Goal: Task Accomplishment & Management: Manage account settings

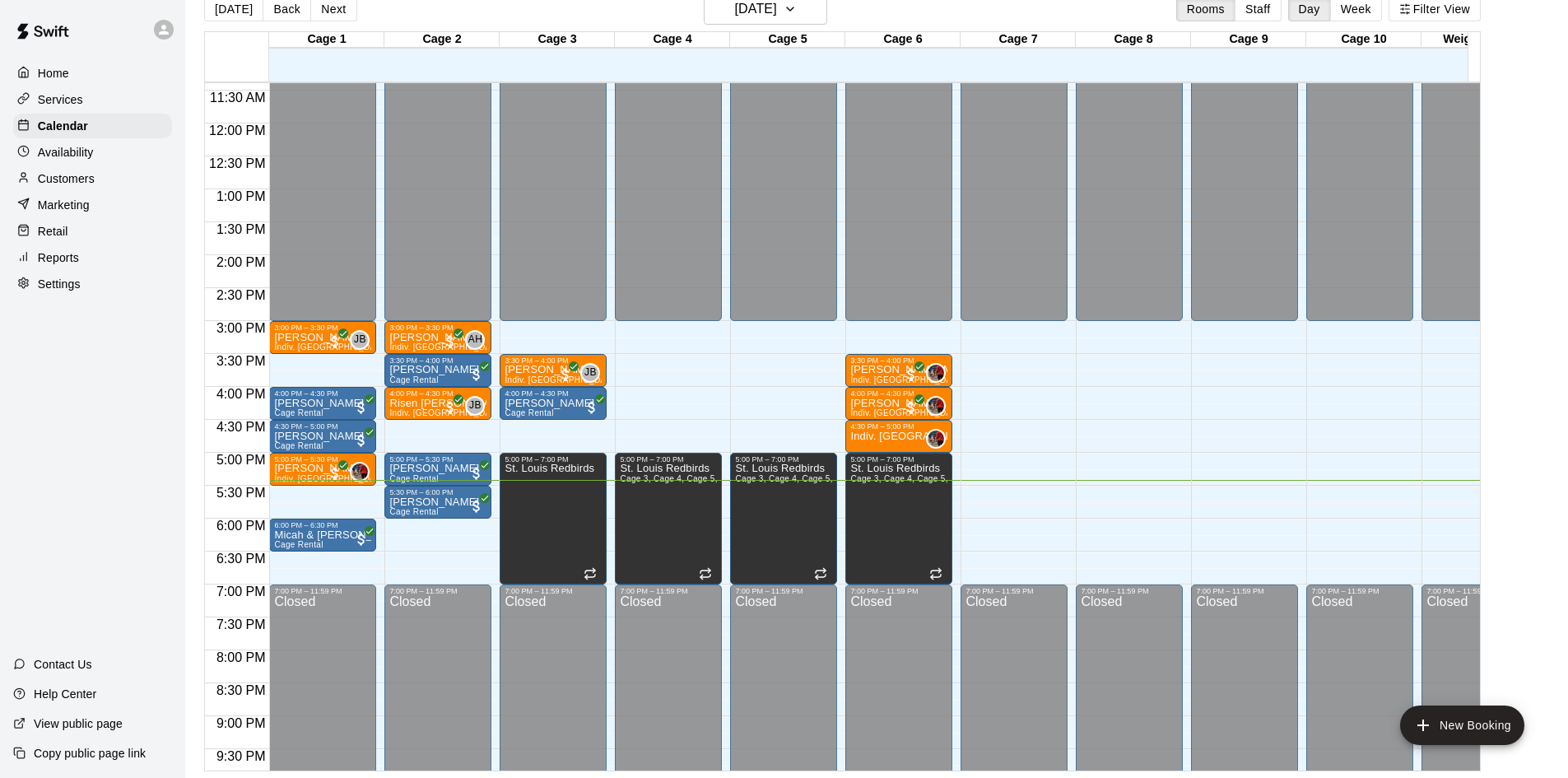
scroll to position [907, 0]
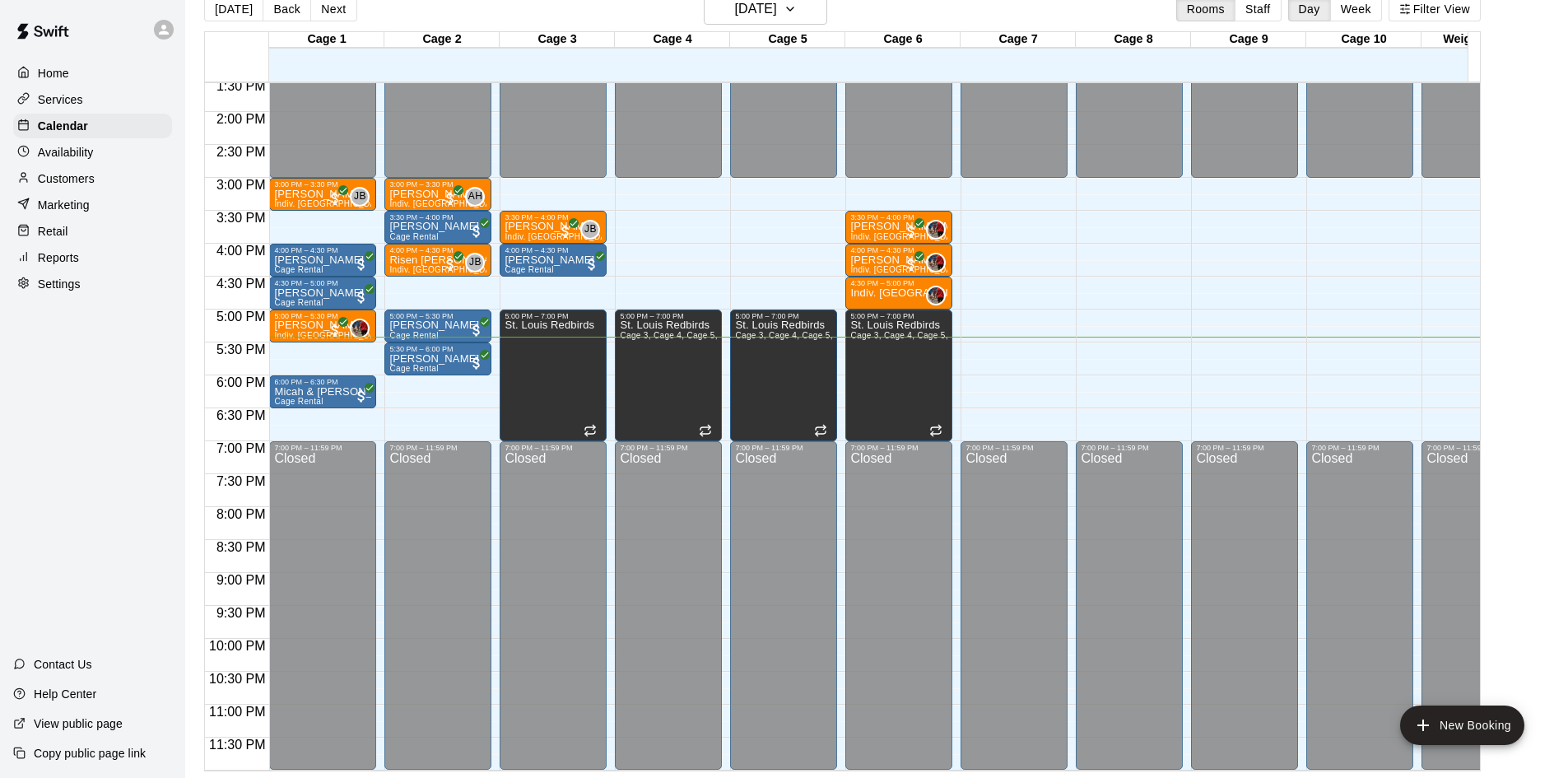
click at [83, 149] on p "Availability" at bounding box center [65, 153] width 56 height 17
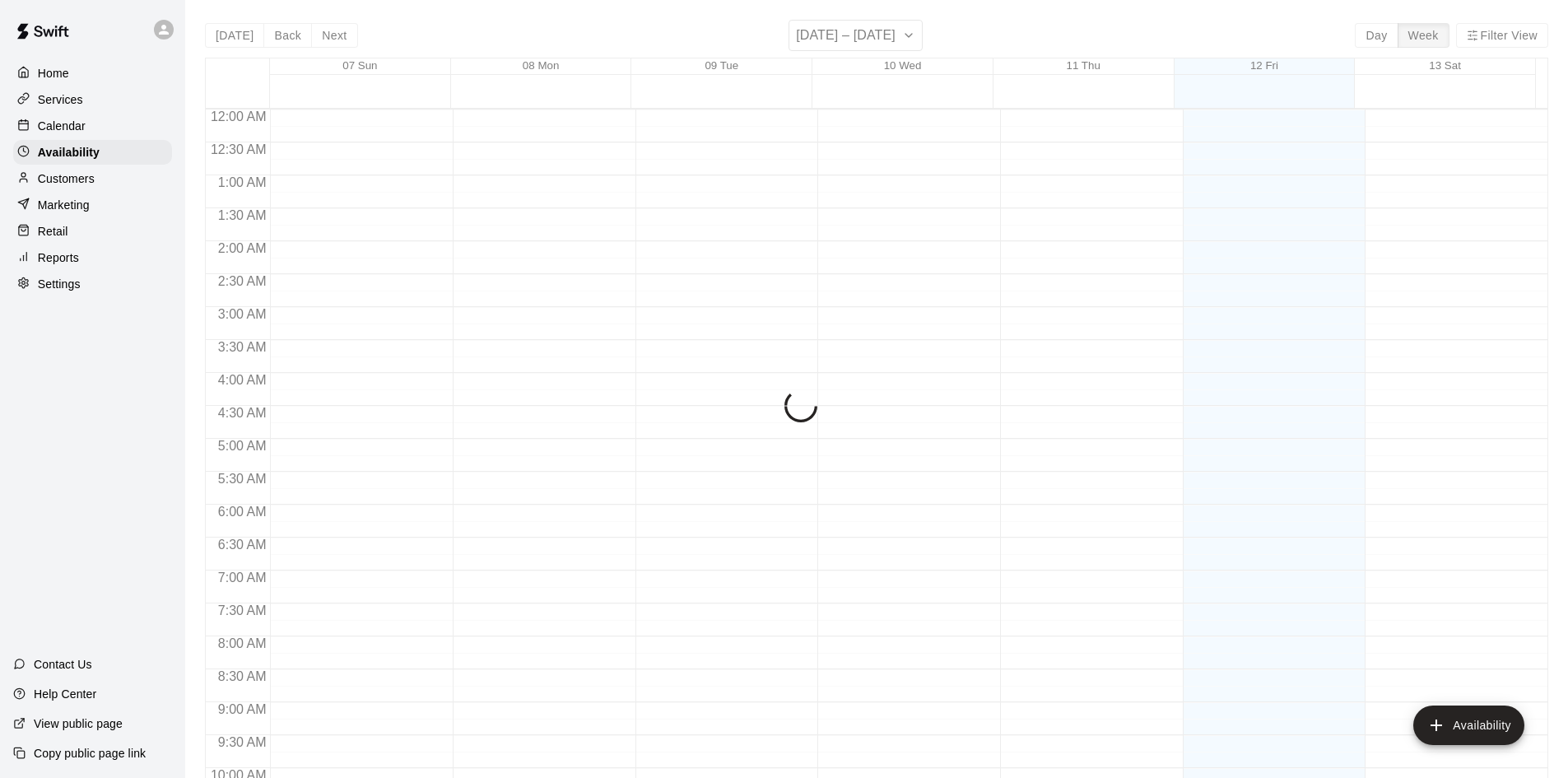
scroll to position [894, 0]
click at [81, 134] on p "Calendar" at bounding box center [61, 126] width 48 height 17
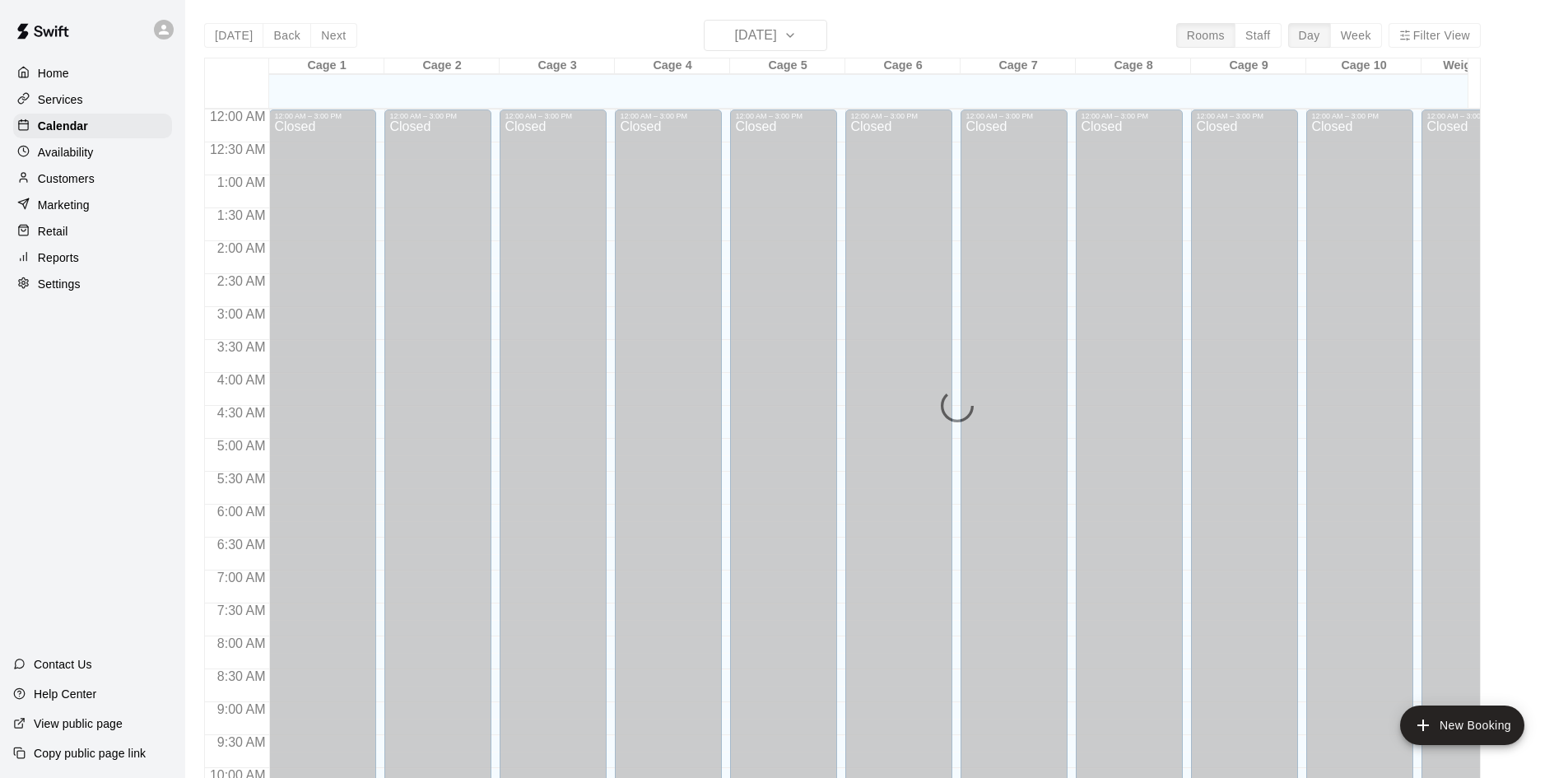
scroll to position [844, 0]
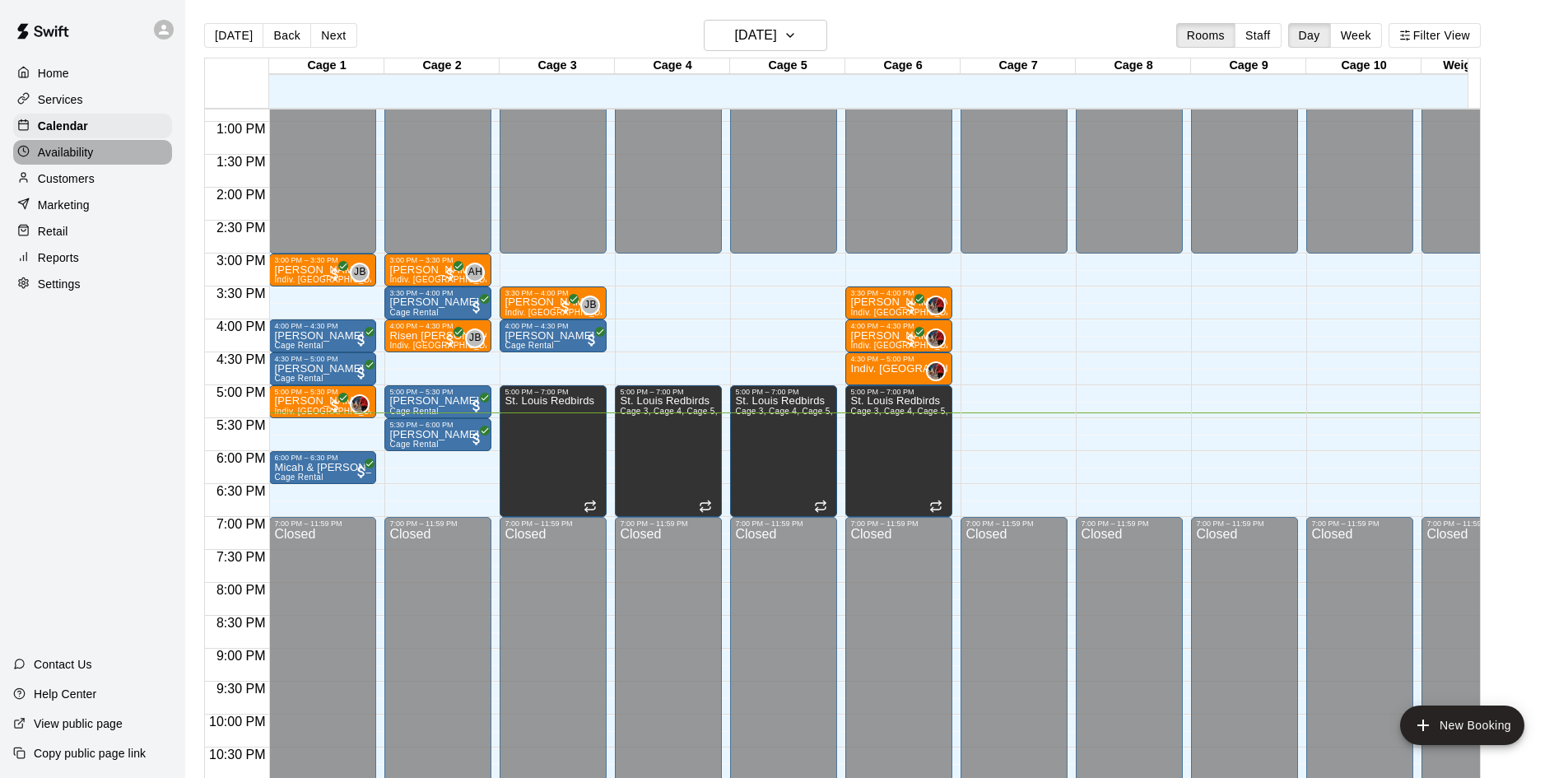
click at [80, 157] on p "Availability" at bounding box center [65, 153] width 56 height 17
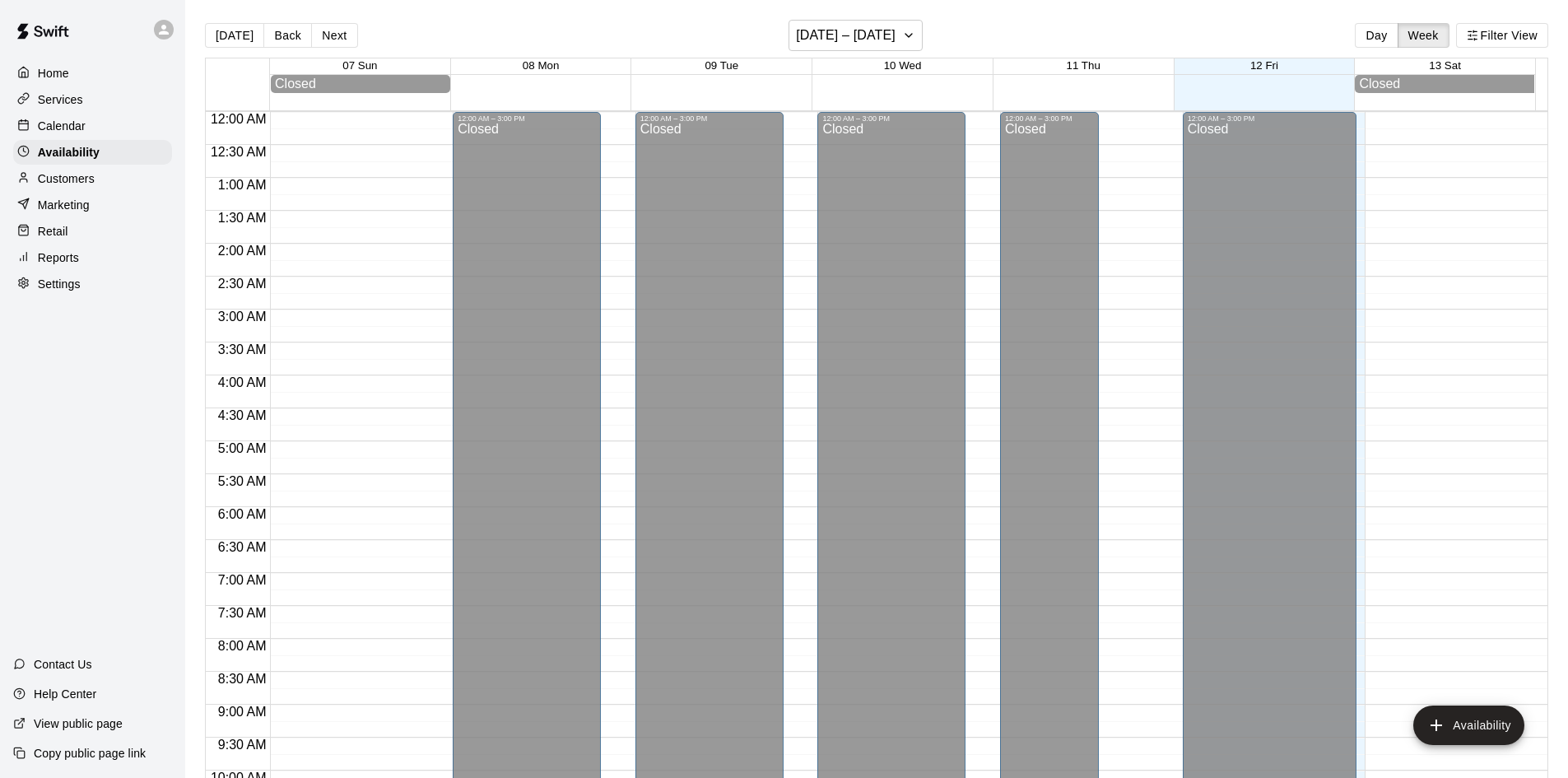
scroll to position [894, 0]
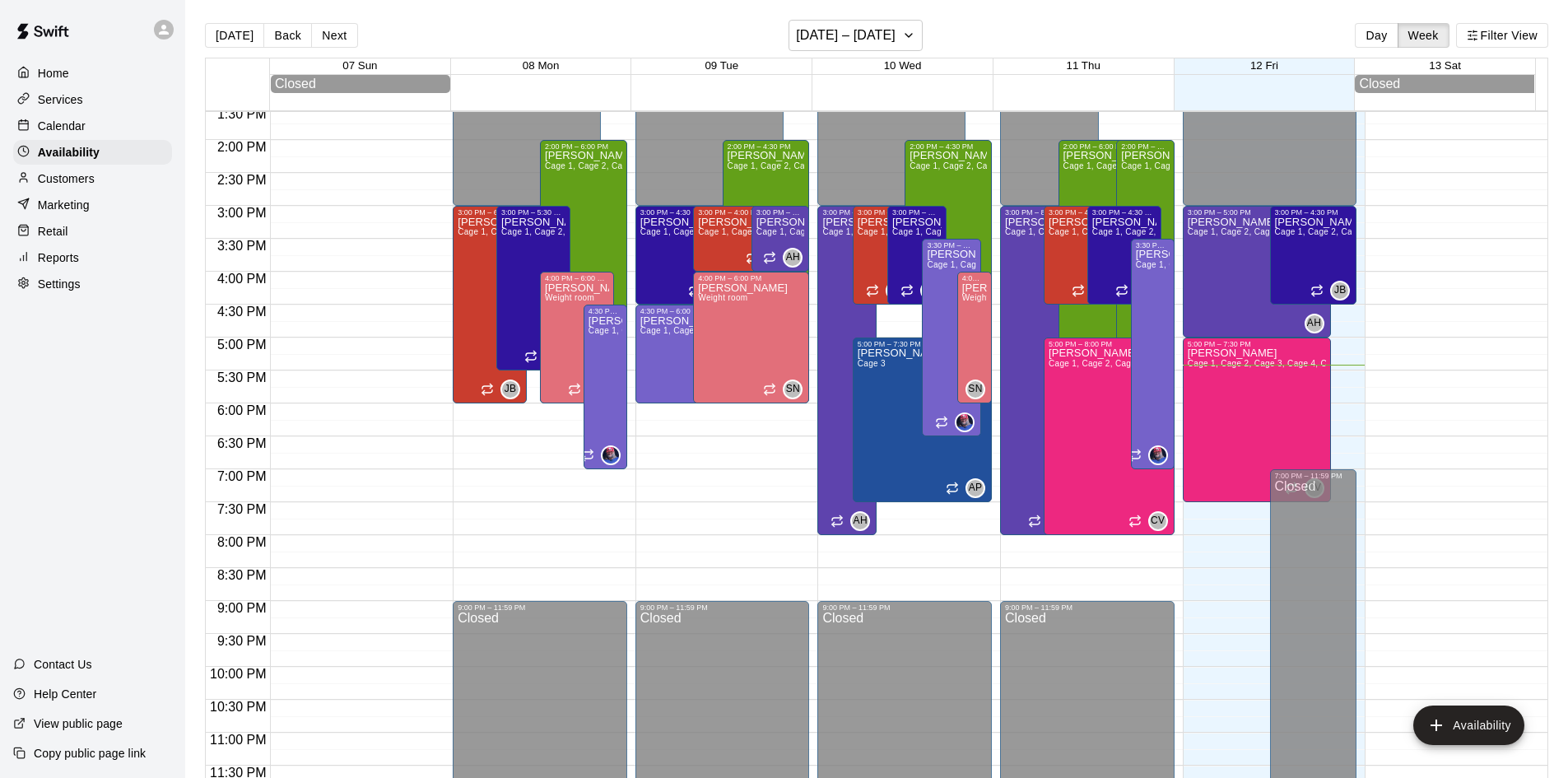
click at [86, 175] on p "Customers" at bounding box center [66, 179] width 57 height 17
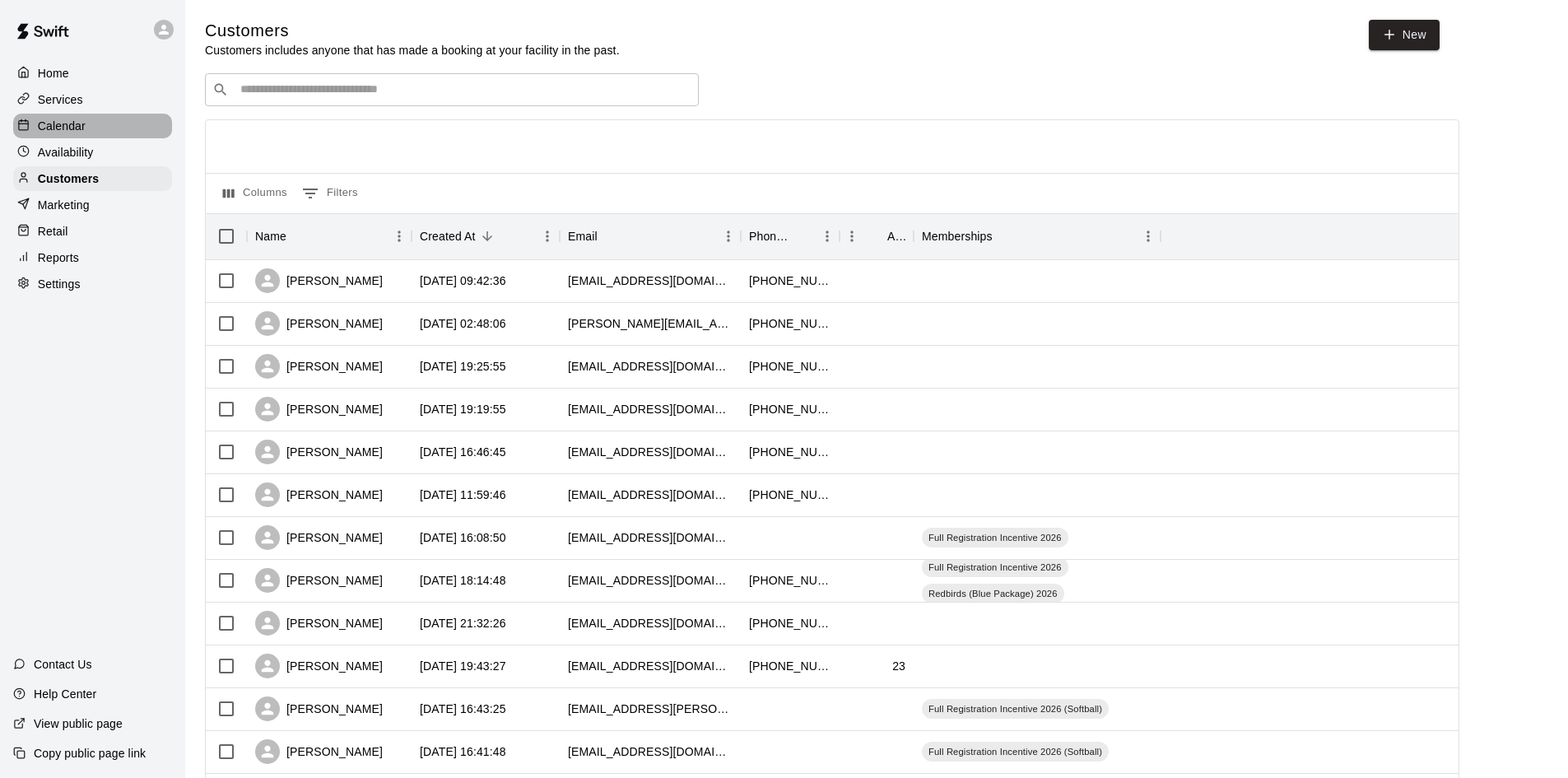
click at [81, 119] on p "Calendar" at bounding box center [61, 126] width 48 height 17
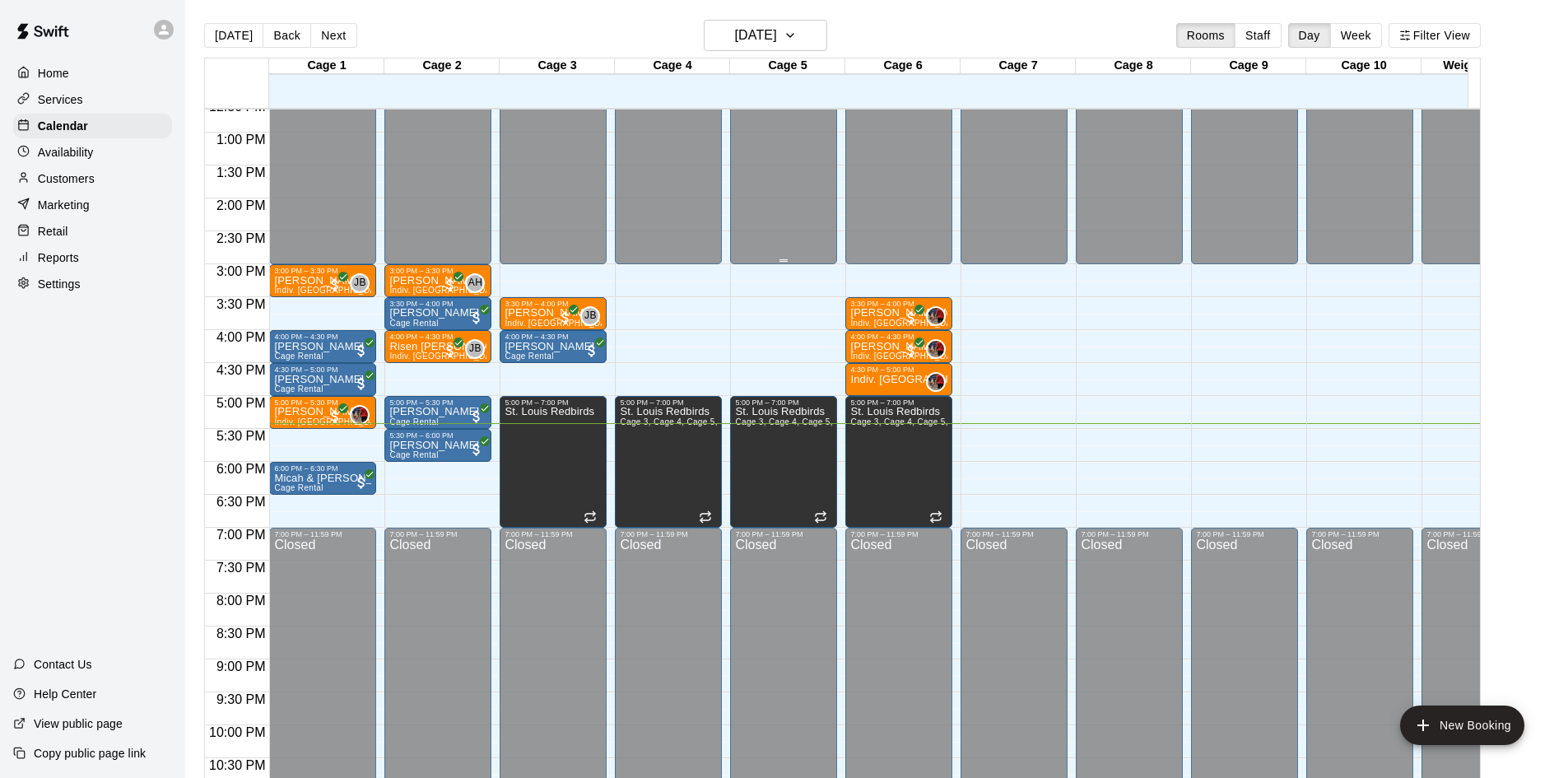
scroll to position [743, 0]
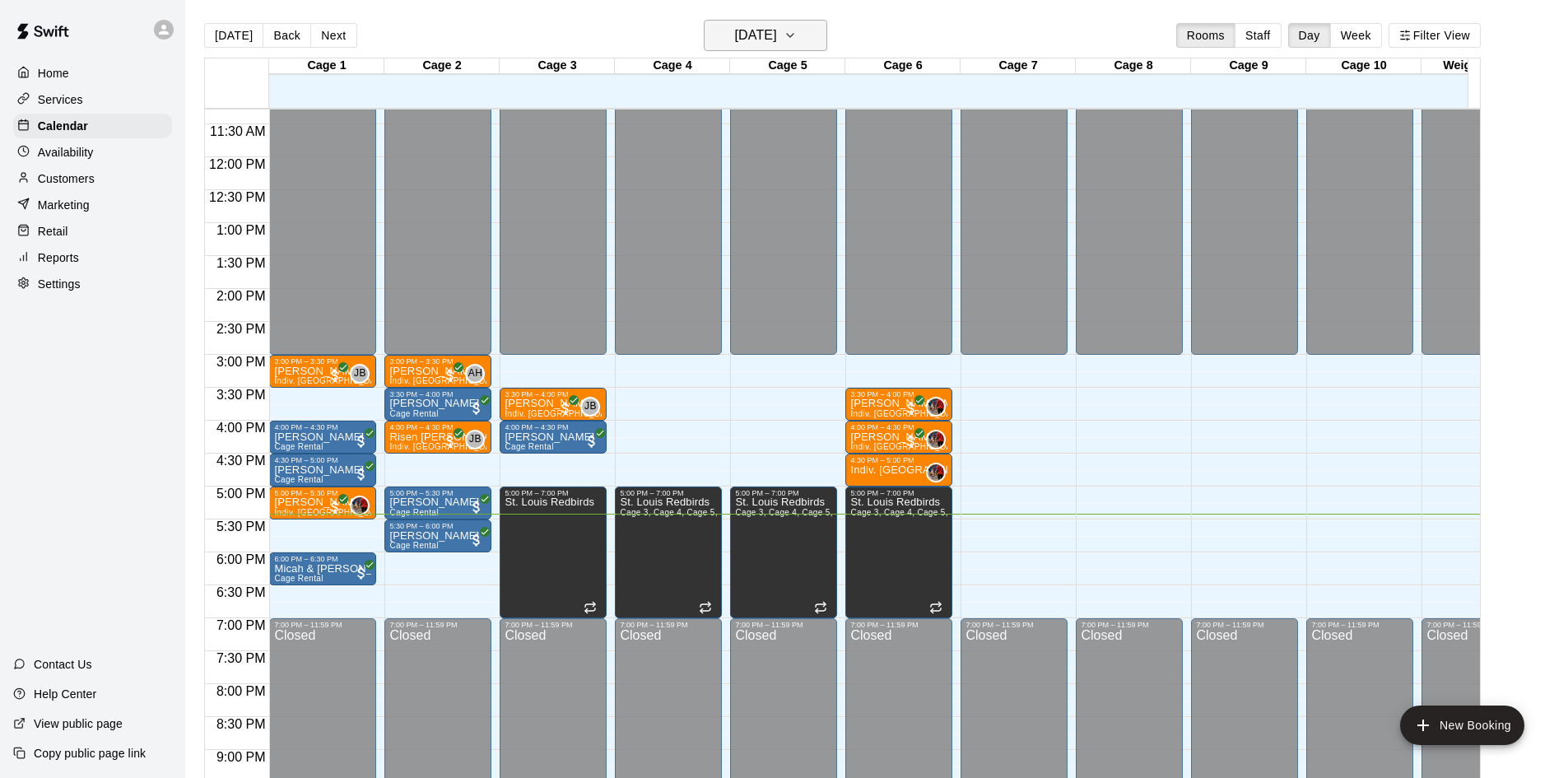
click at [821, 33] on button "[DATE]" at bounding box center [765, 35] width 123 height 31
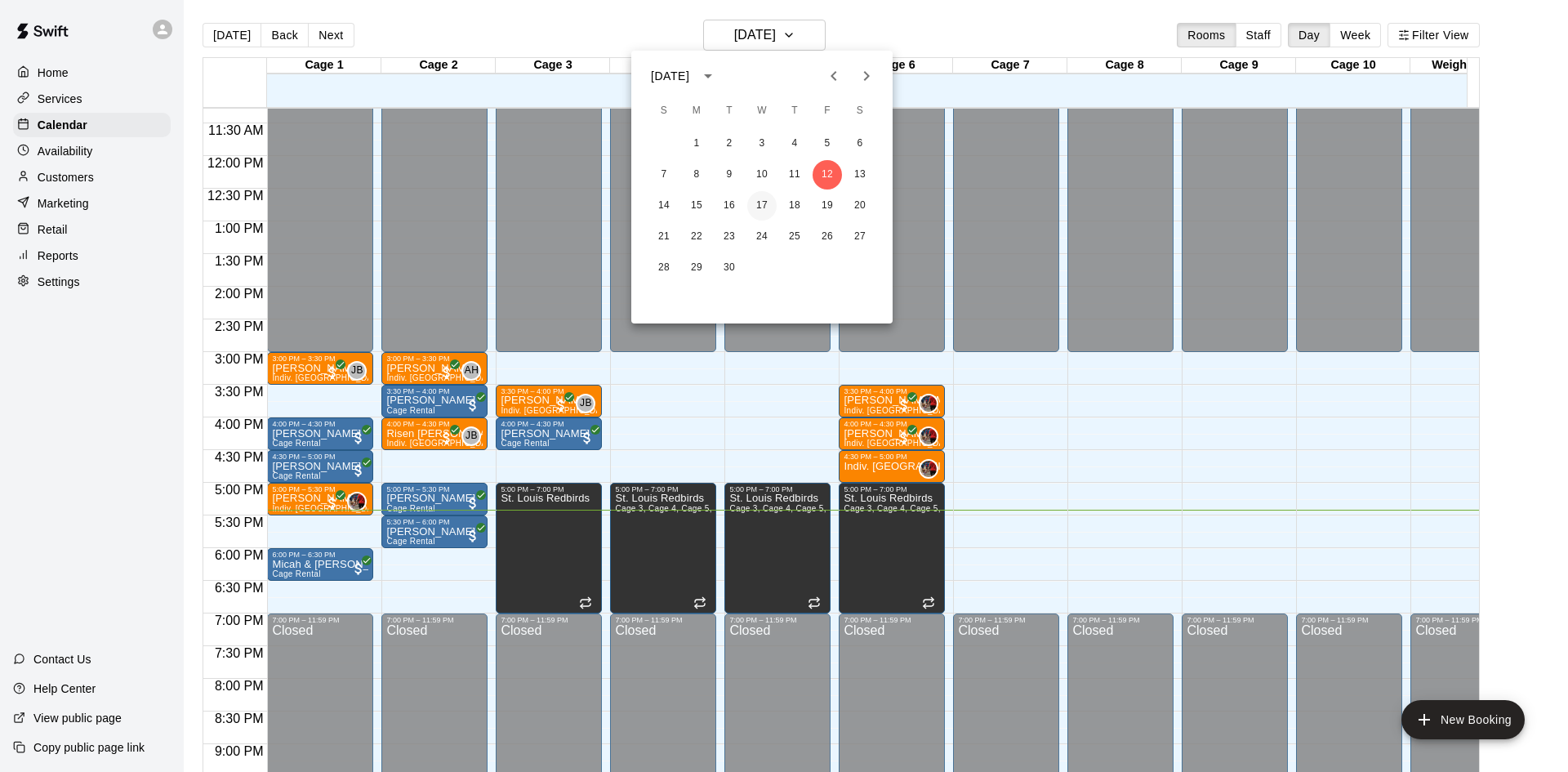
click at [770, 196] on button "17" at bounding box center [762, 206] width 29 height 29
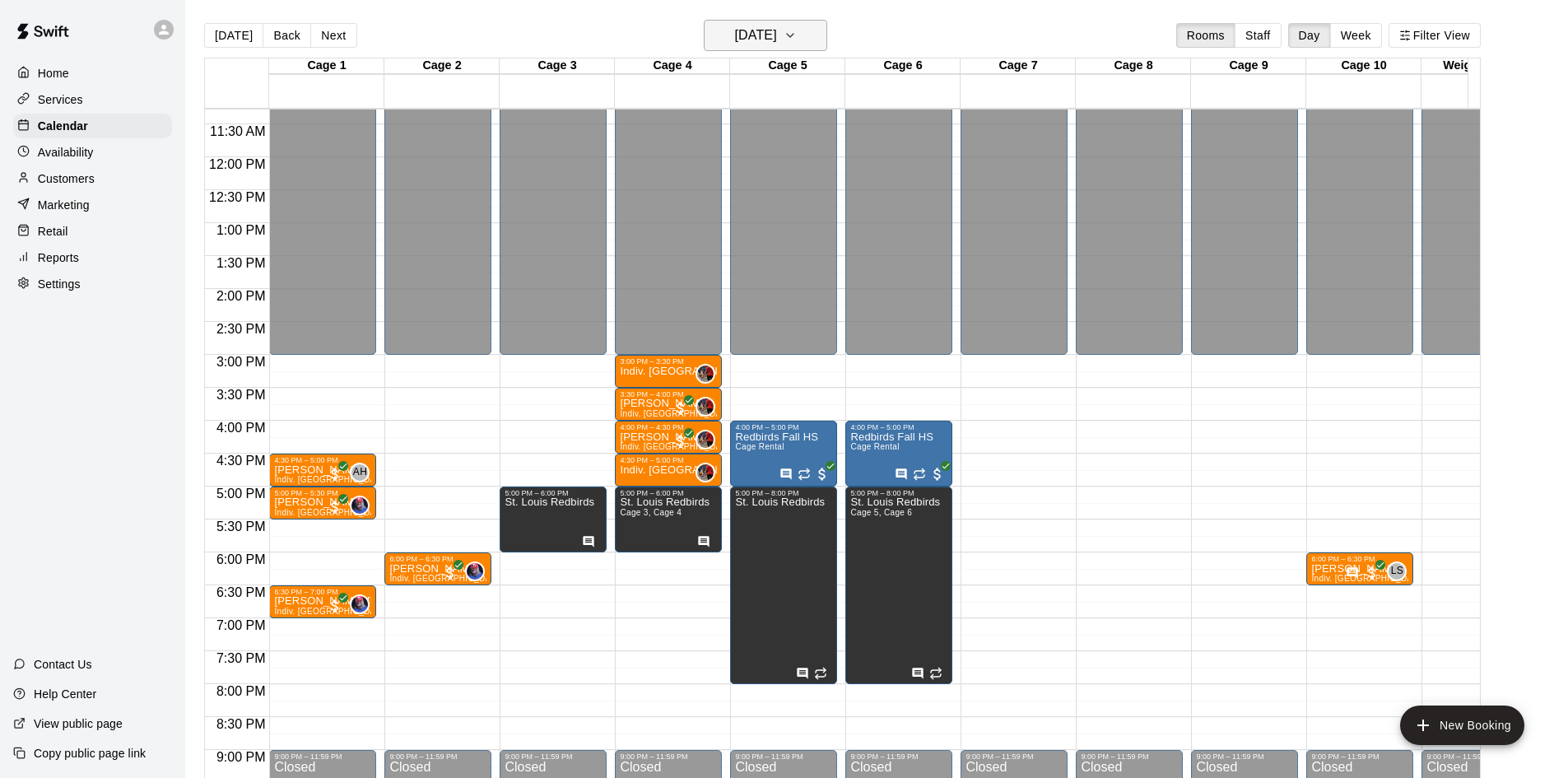
click at [777, 39] on h6 "[DATE]" at bounding box center [756, 34] width 42 height 23
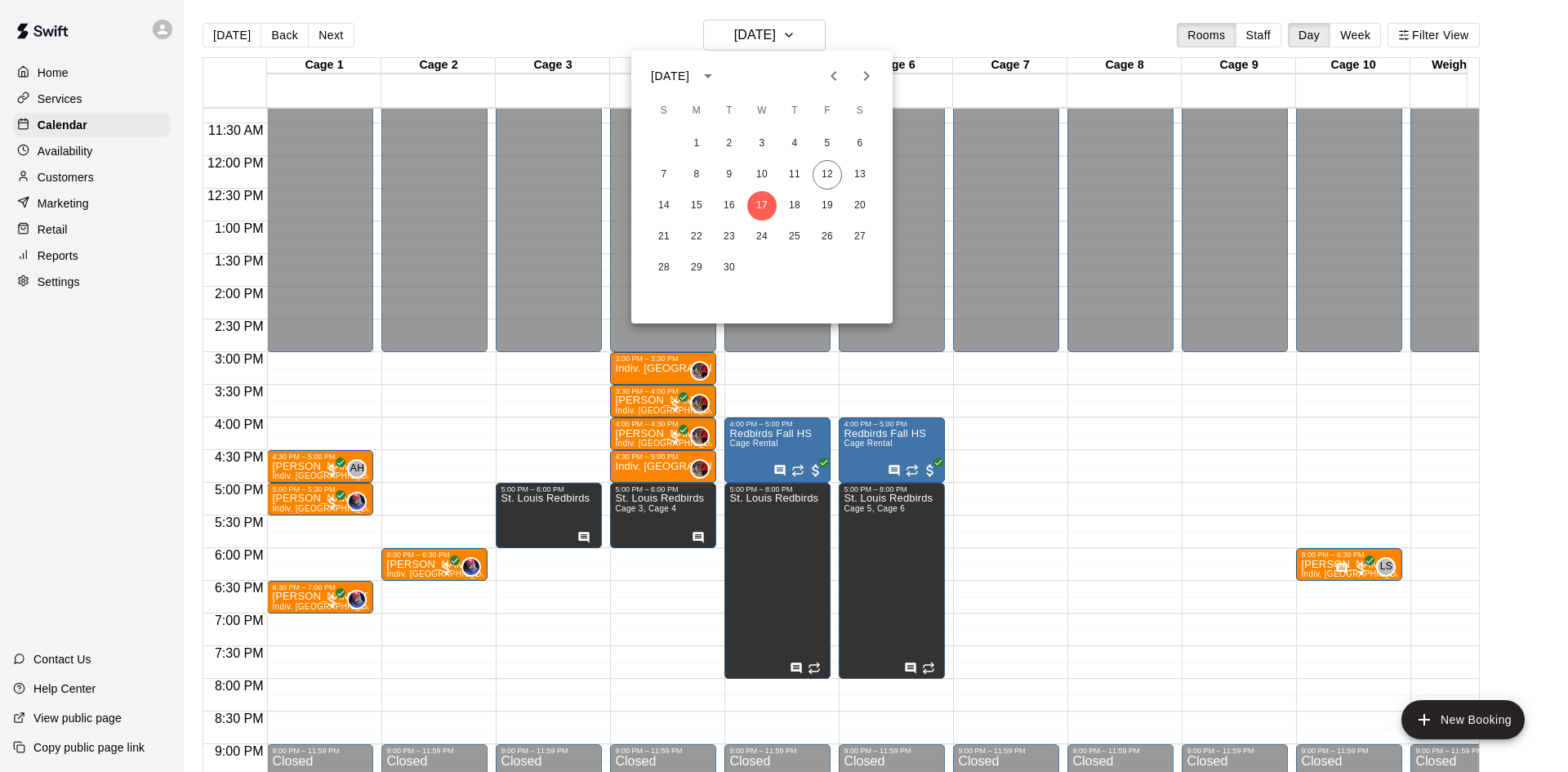
click at [1552, 339] on div at bounding box center [784, 386] width 1568 height 772
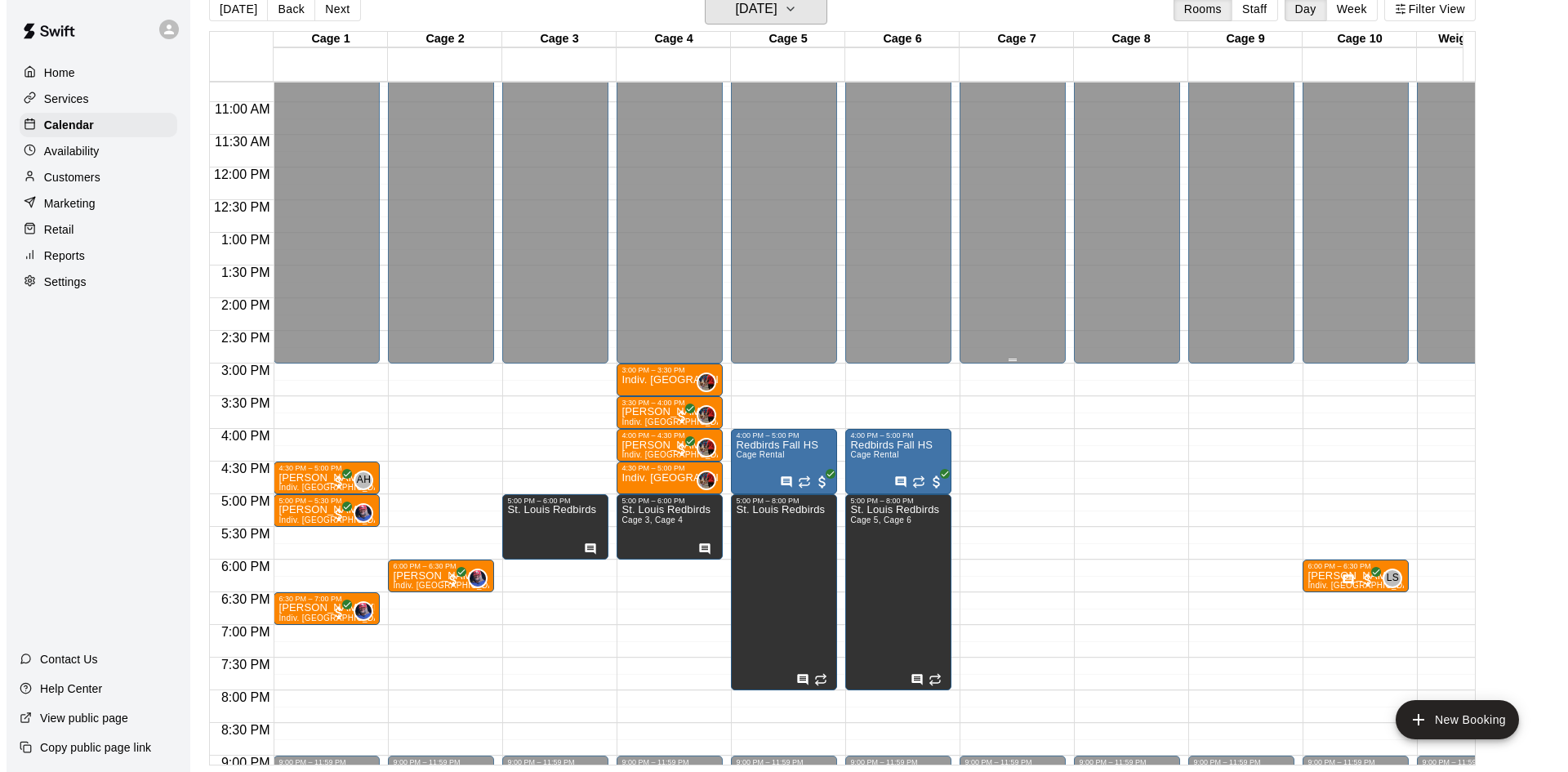
scroll to position [574, 0]
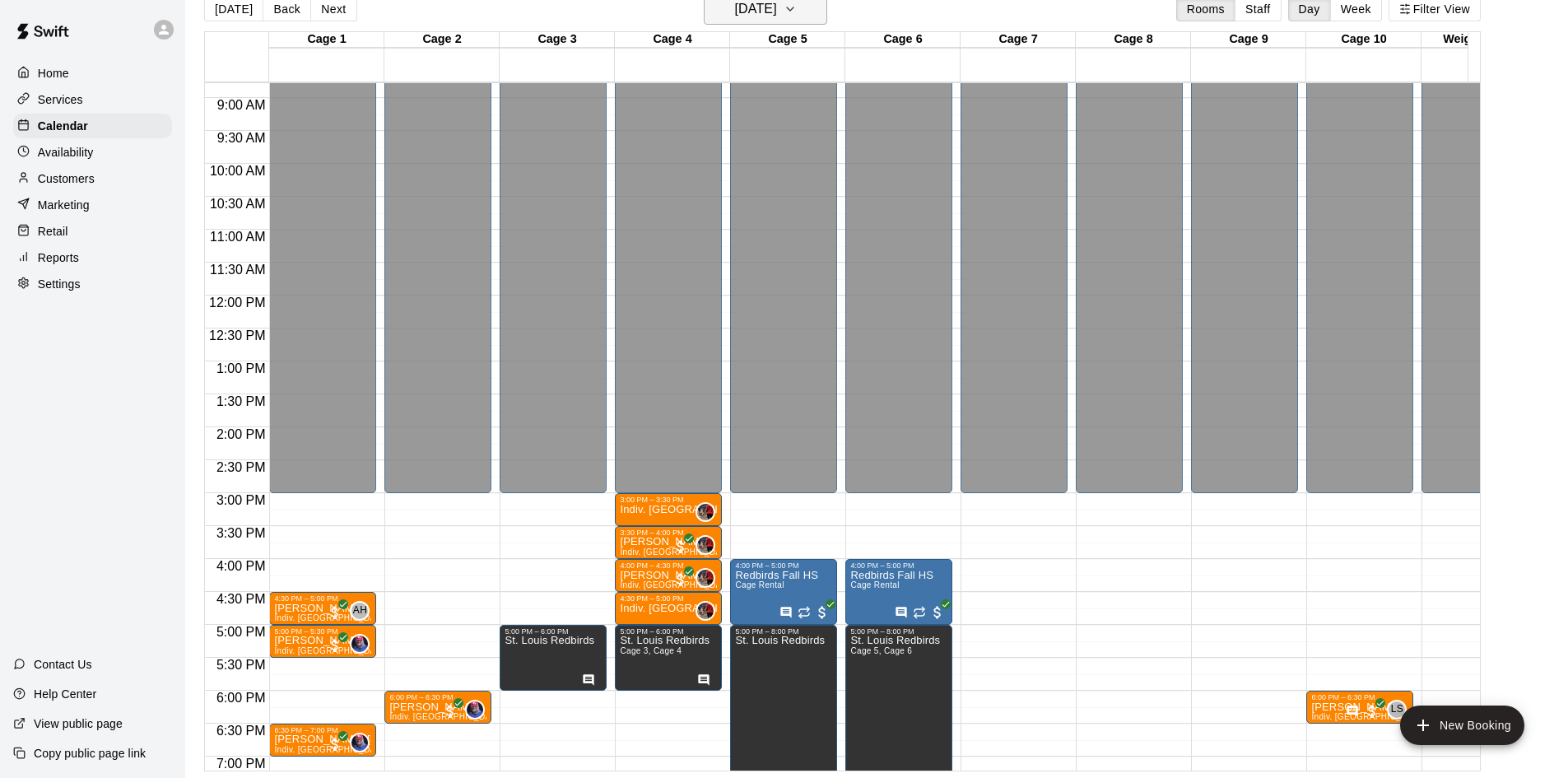
click at [735, 7] on h6 "[DATE]" at bounding box center [756, 8] width 42 height 23
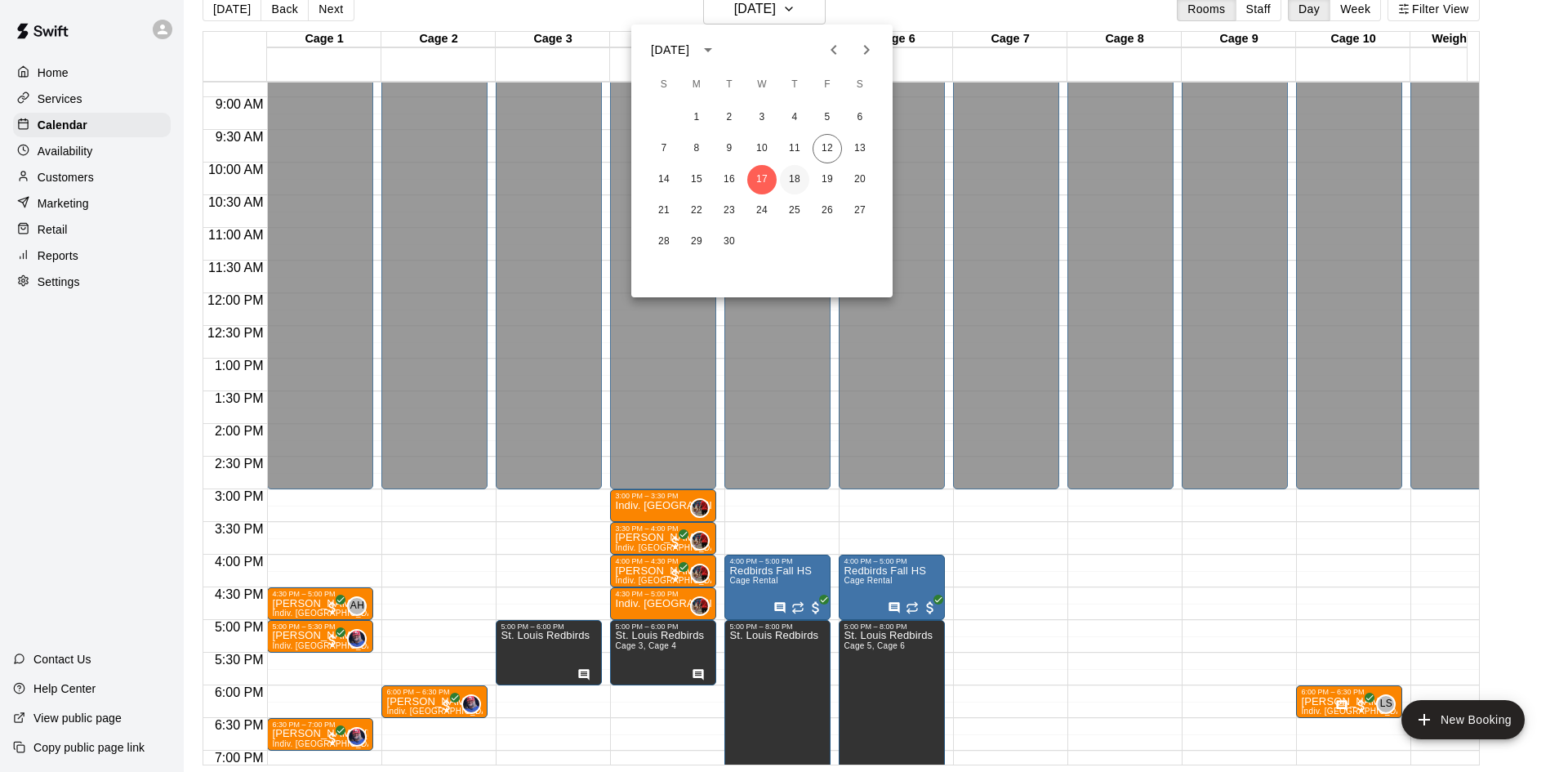
click at [800, 179] on button "18" at bounding box center [794, 179] width 29 height 29
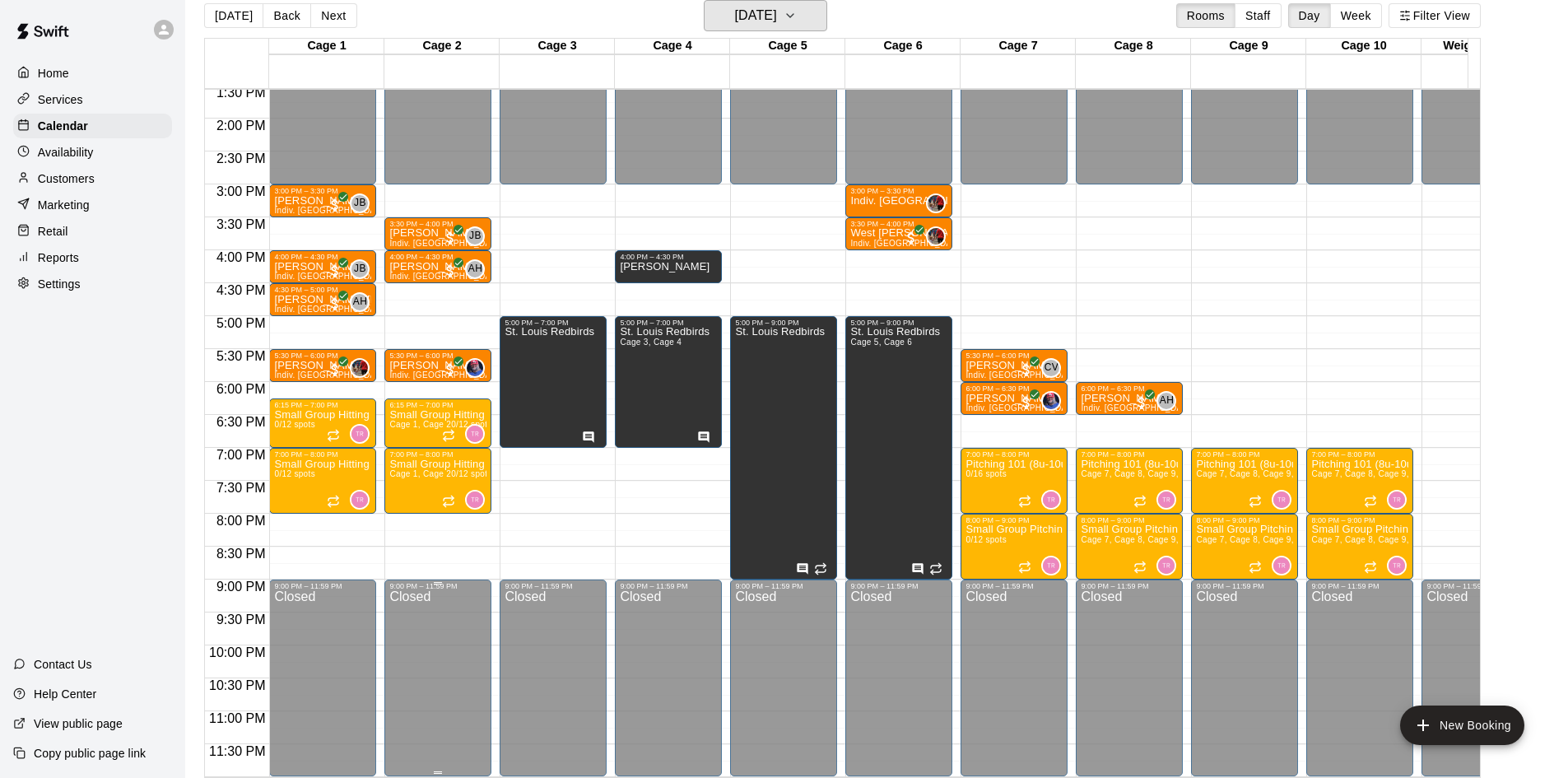
scroll to position [907, 0]
click at [96, 156] on div "Availability" at bounding box center [92, 152] width 159 height 24
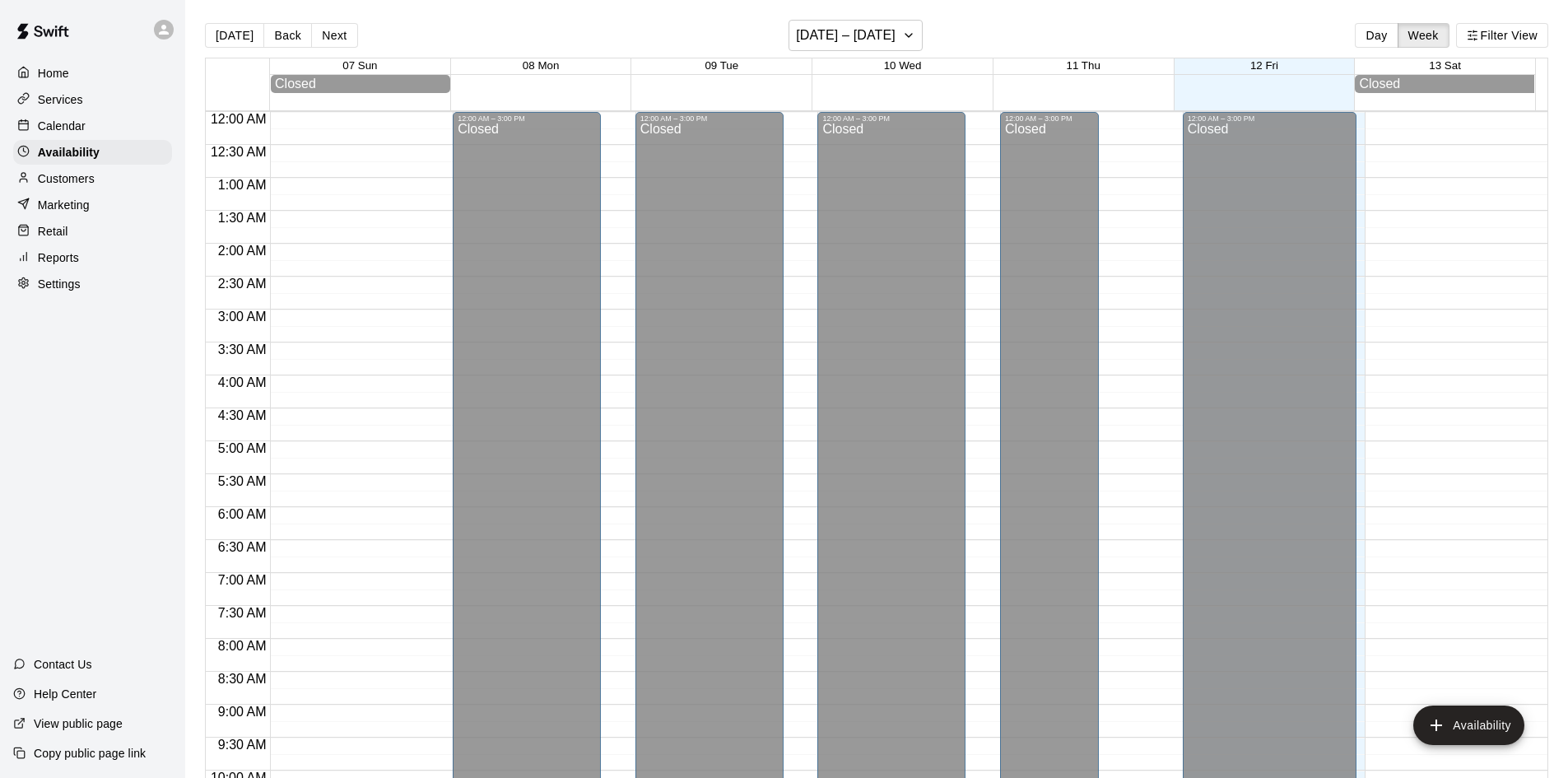
scroll to position [894, 0]
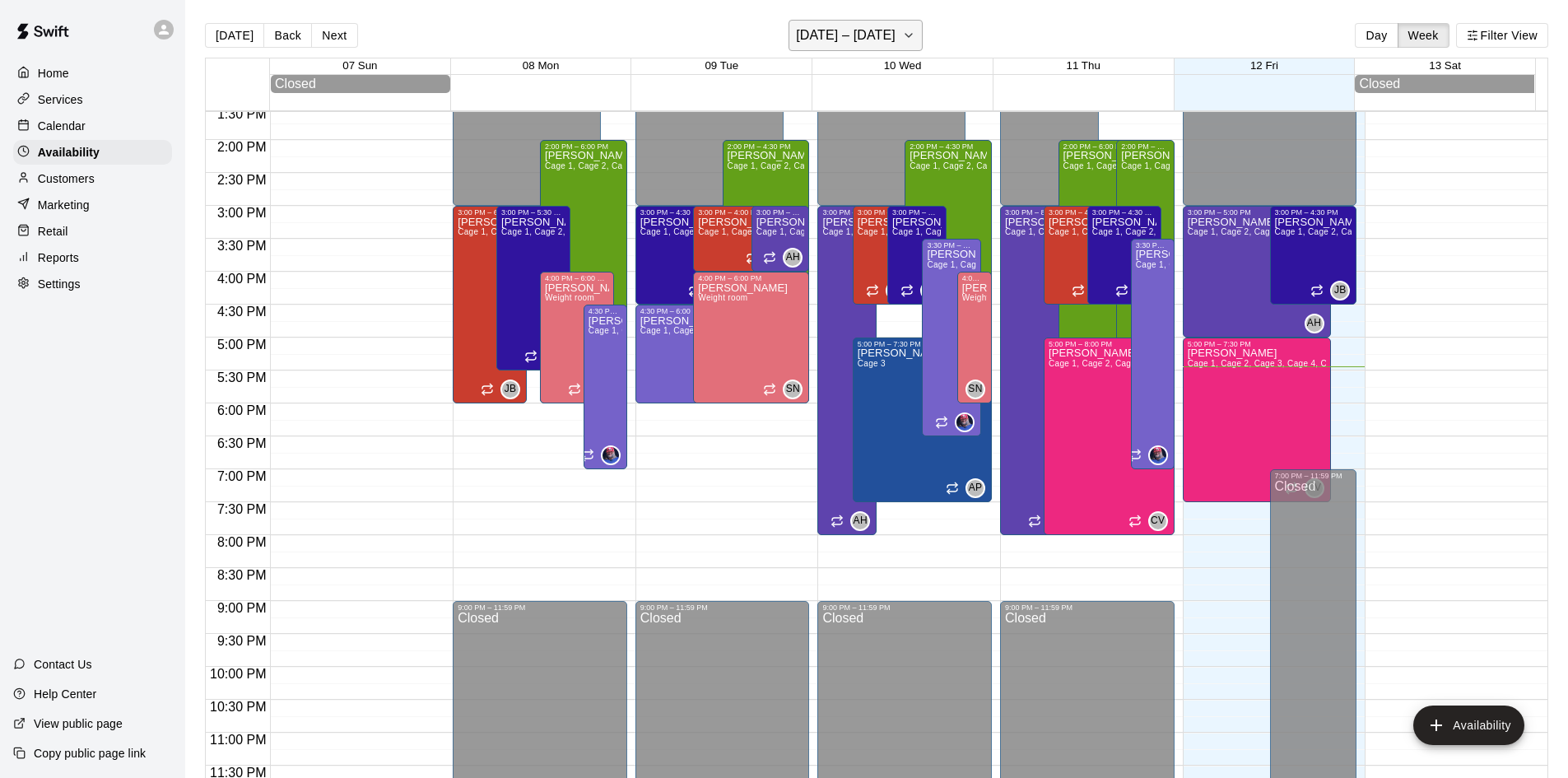
click at [894, 26] on h6 "[DATE] – [DATE]" at bounding box center [846, 34] width 100 height 23
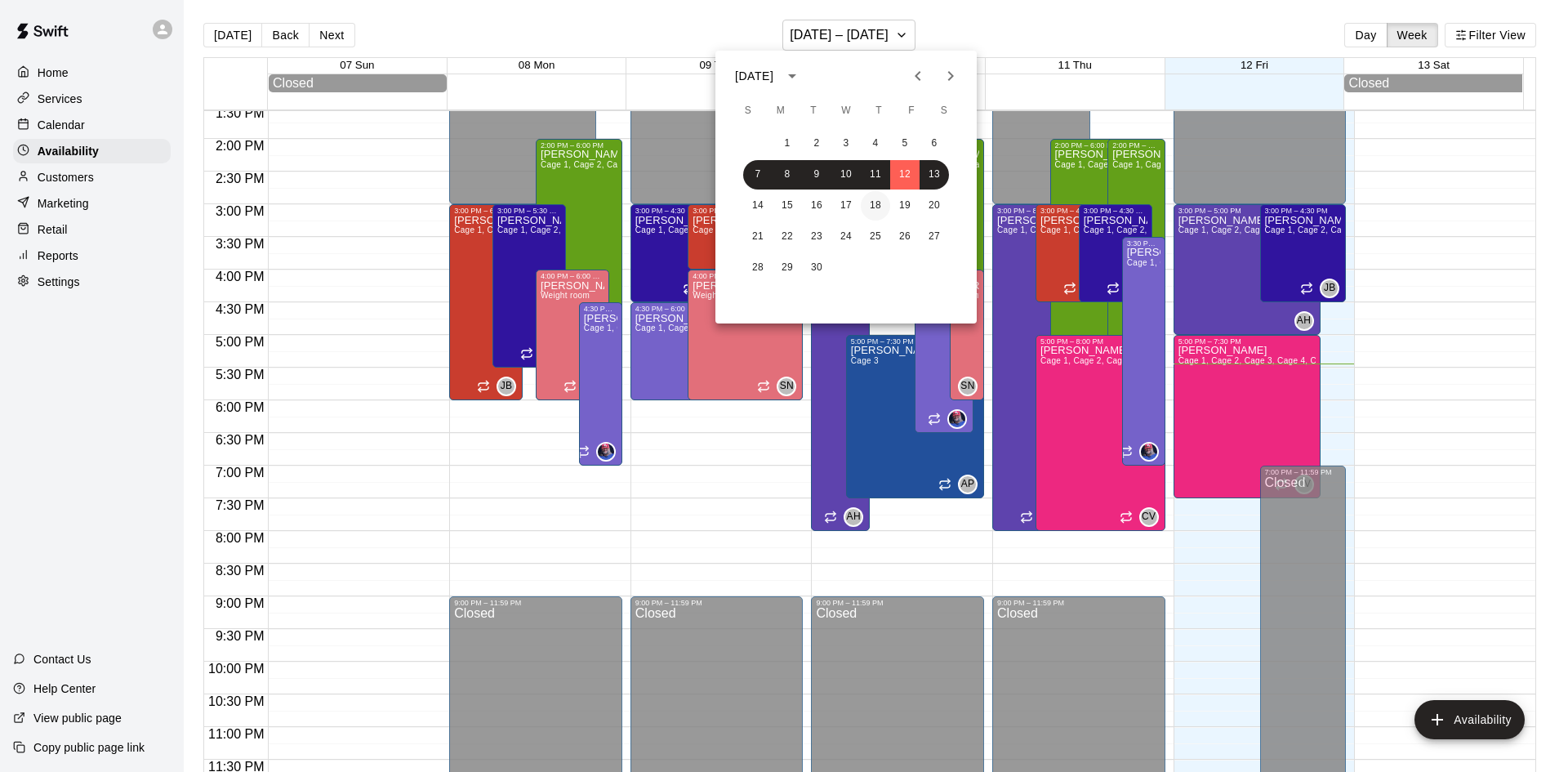
click at [880, 202] on button "18" at bounding box center [875, 206] width 29 height 29
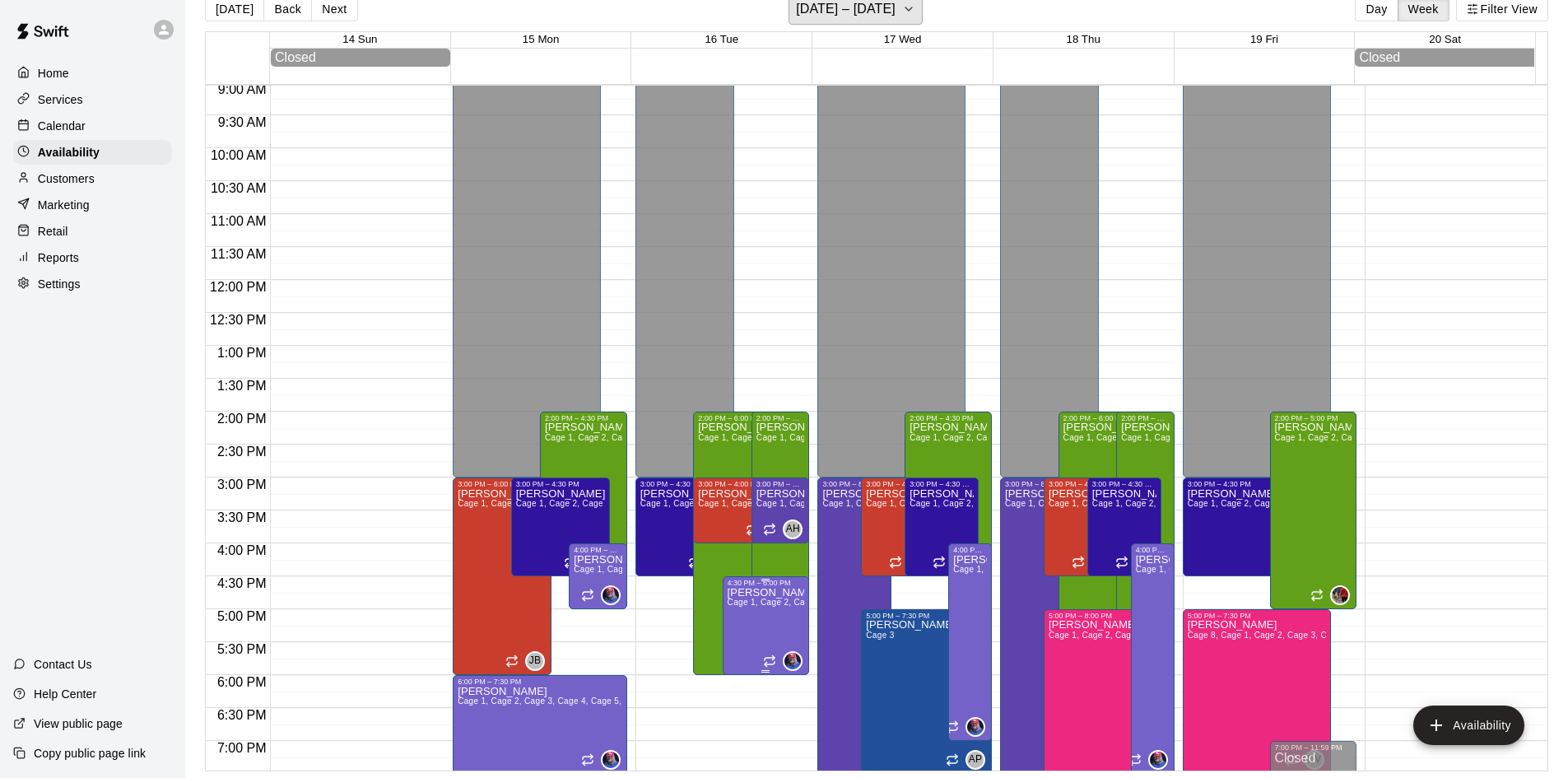
scroll to position [899, 0]
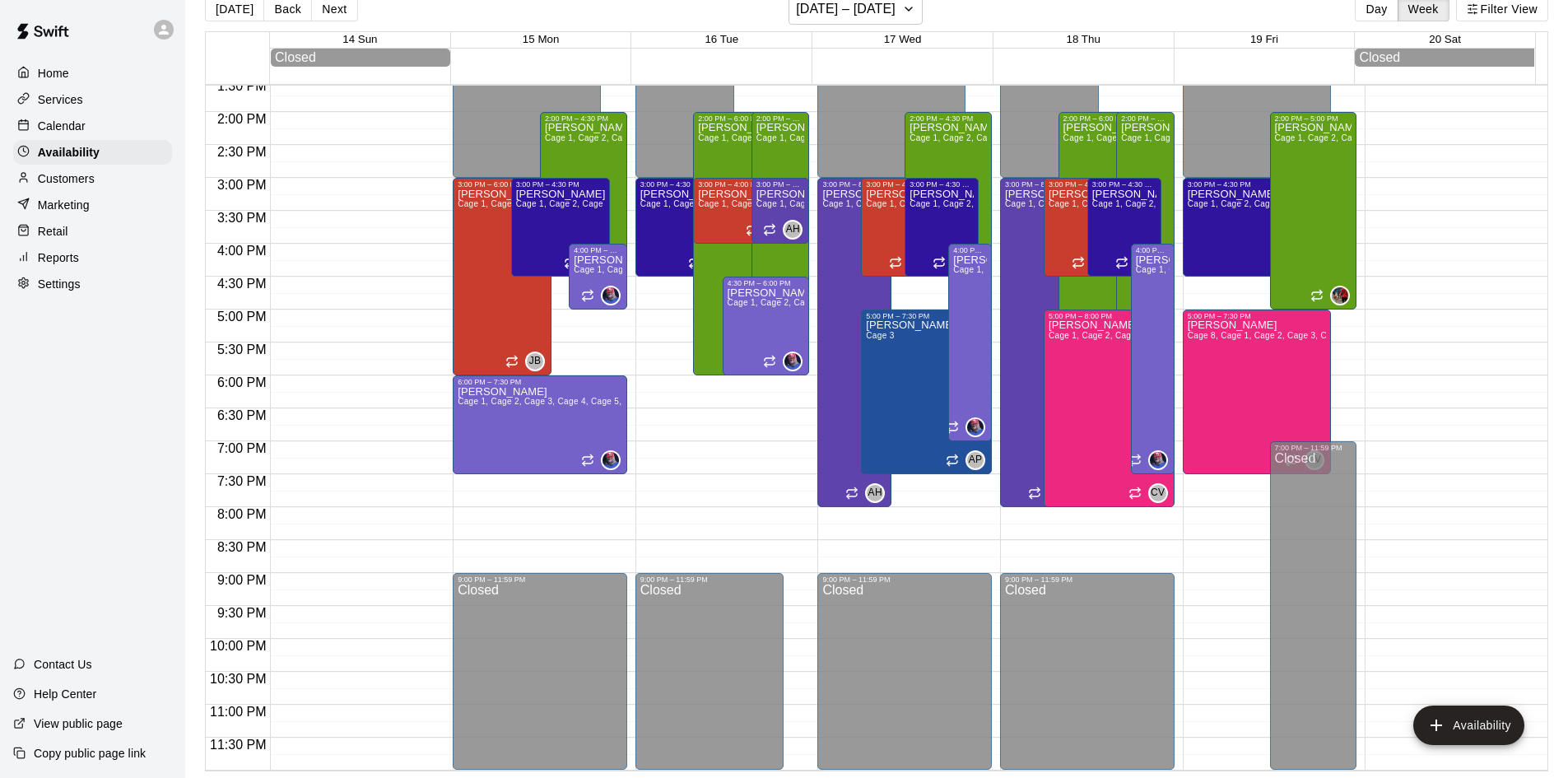
click at [82, 133] on p "Calendar" at bounding box center [61, 126] width 48 height 17
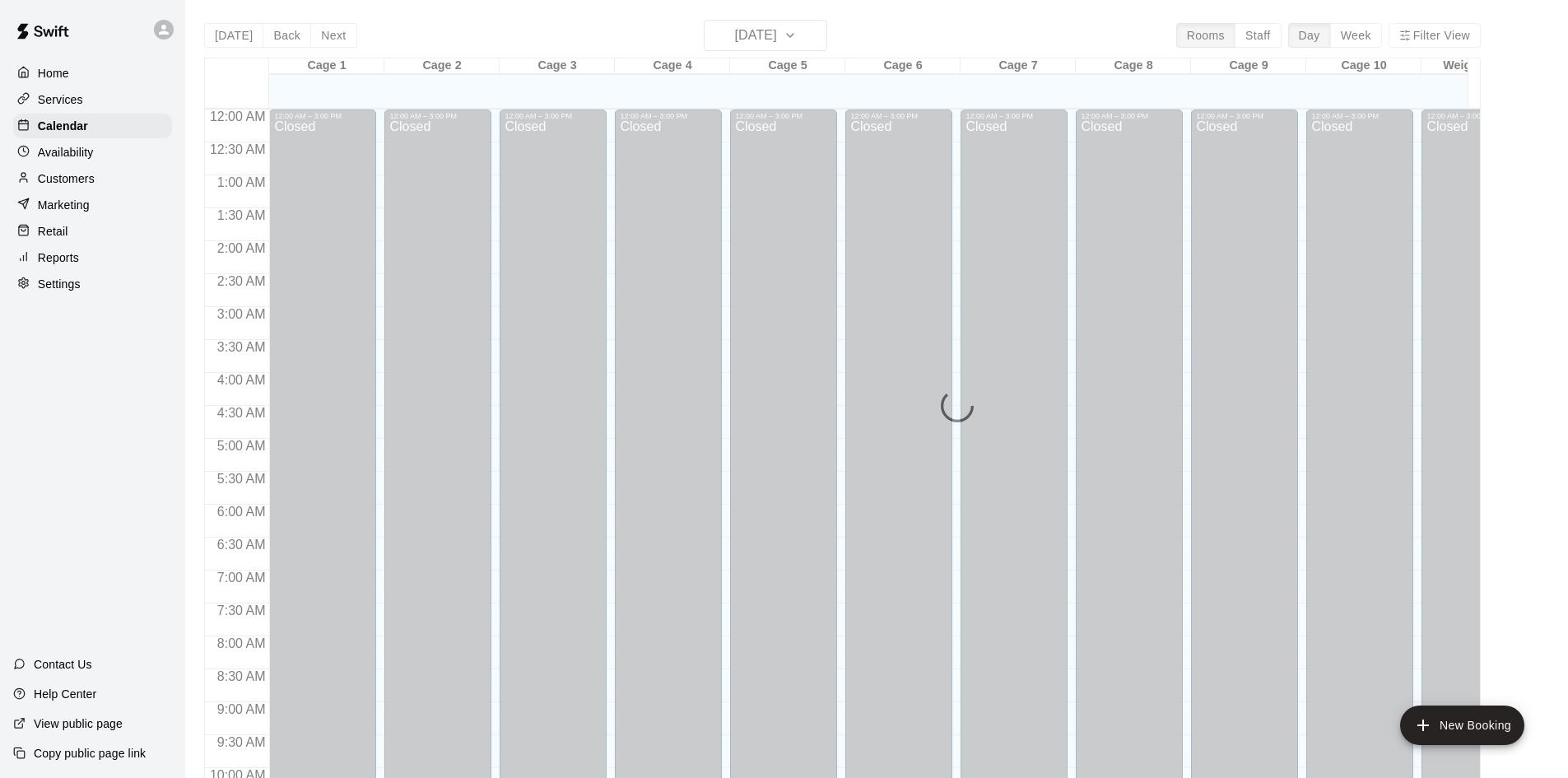
scroll to position [844, 0]
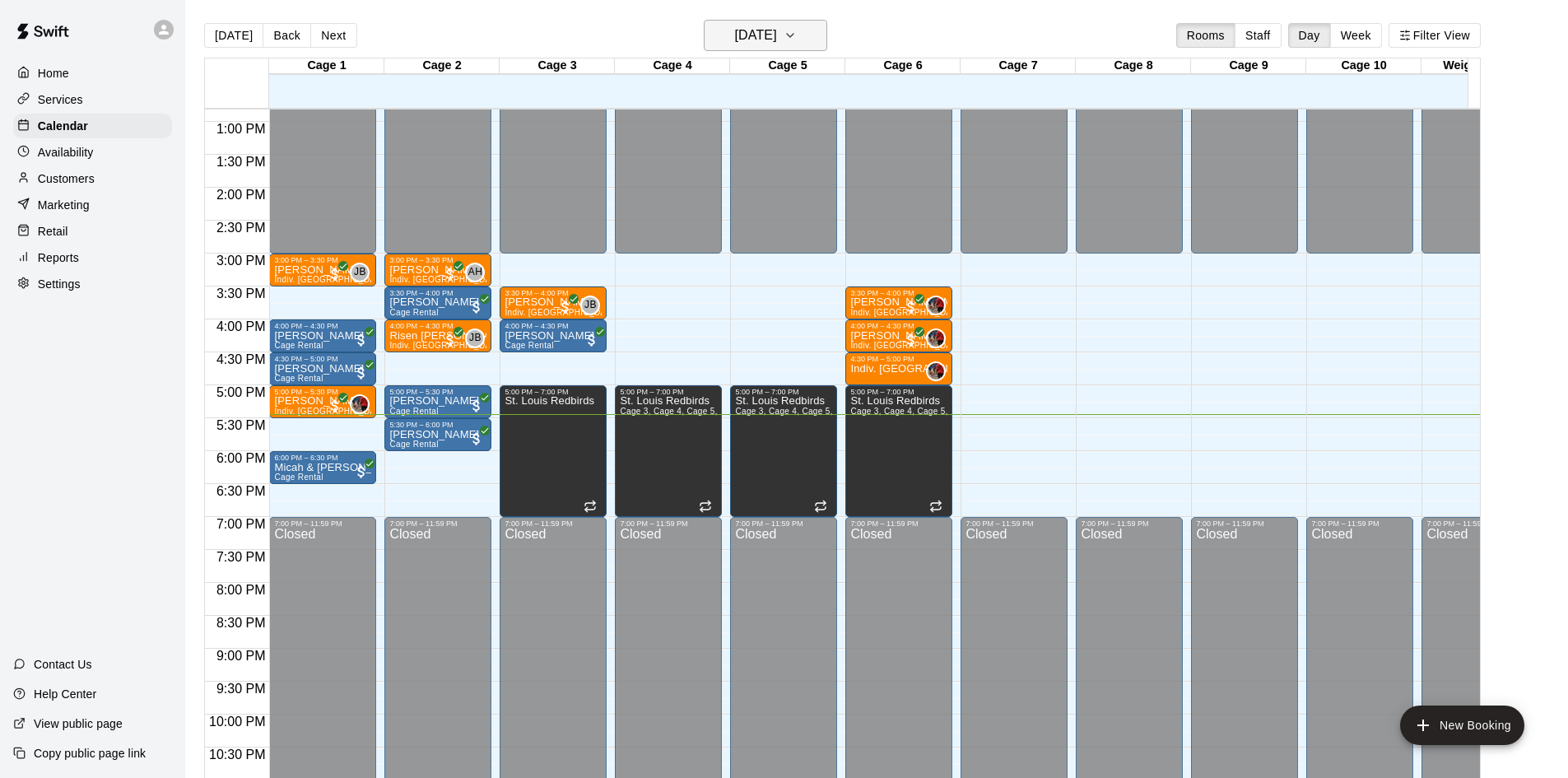
click at [775, 34] on h6 "[DATE]" at bounding box center [756, 34] width 42 height 23
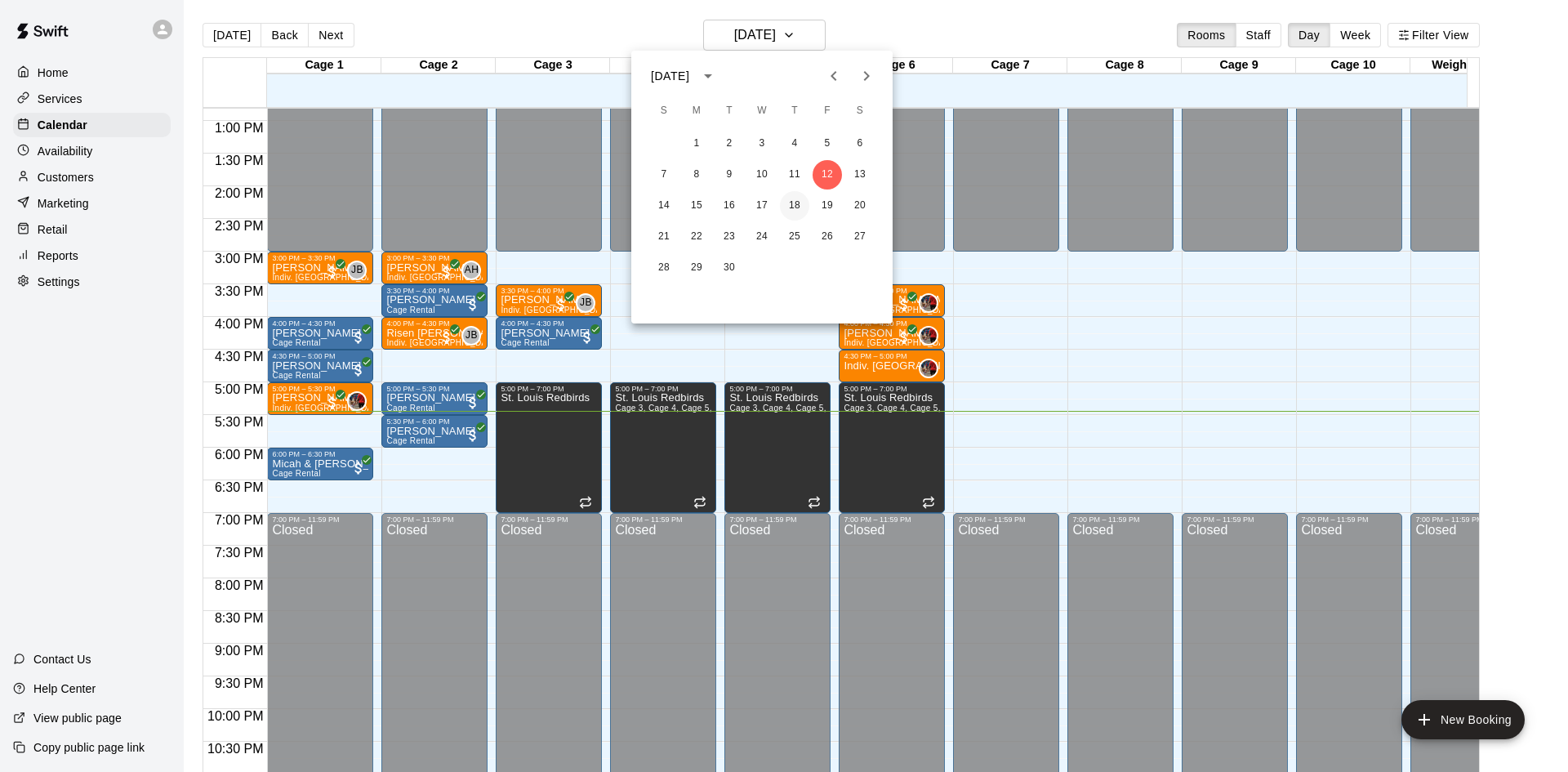
click at [791, 207] on button "18" at bounding box center [794, 206] width 29 height 29
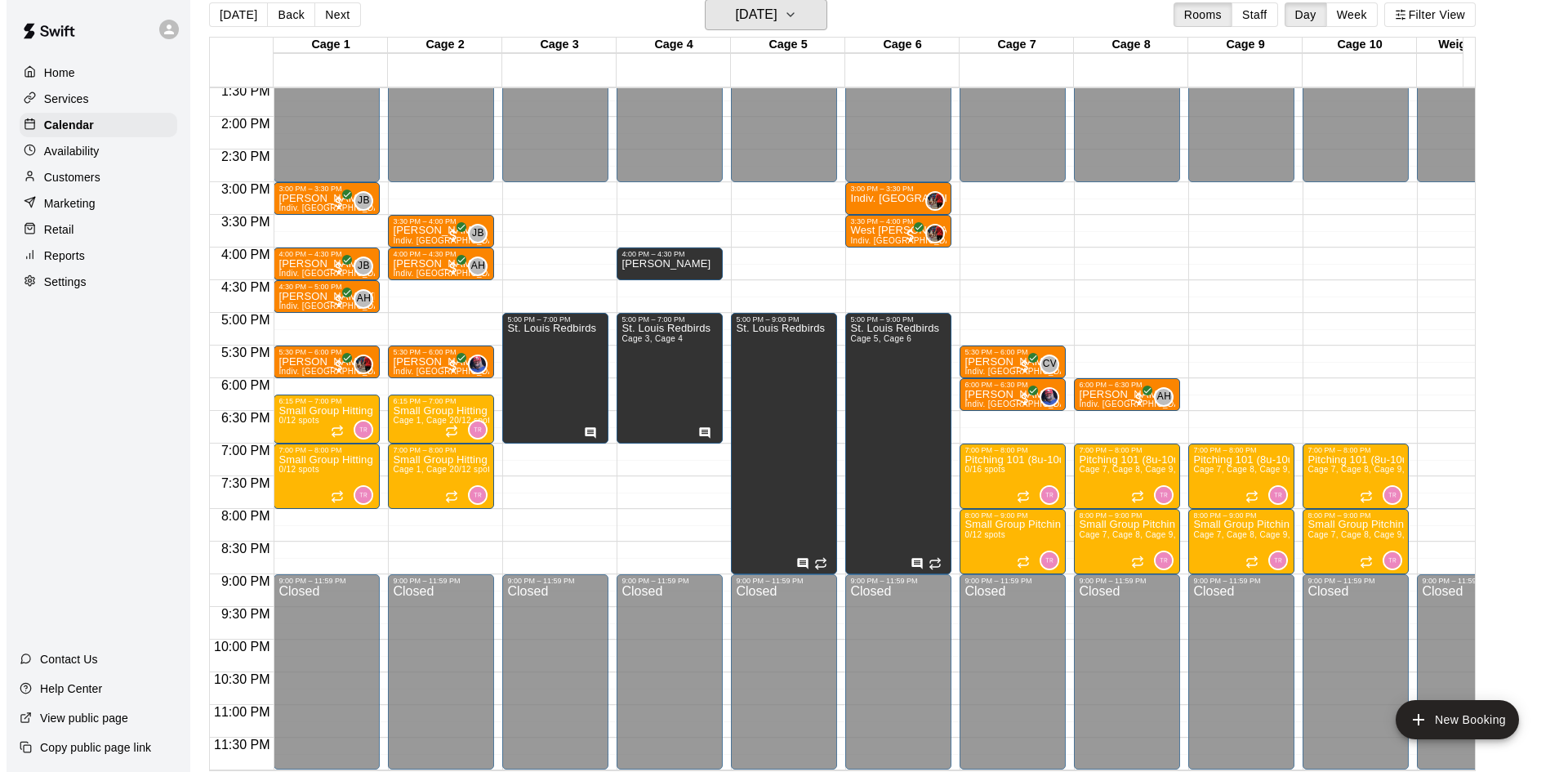
scroll to position [26, 0]
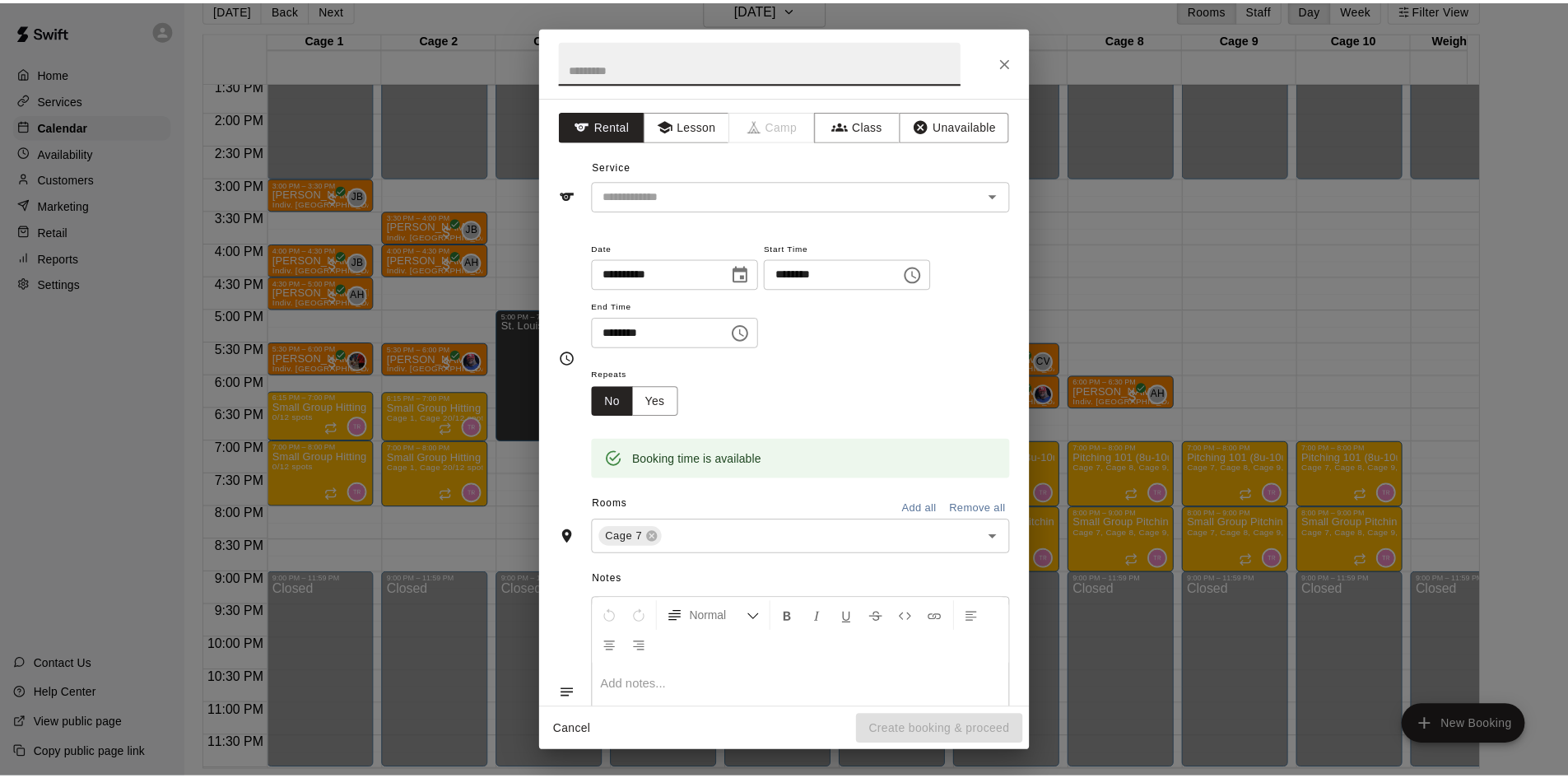
scroll to position [82, 0]
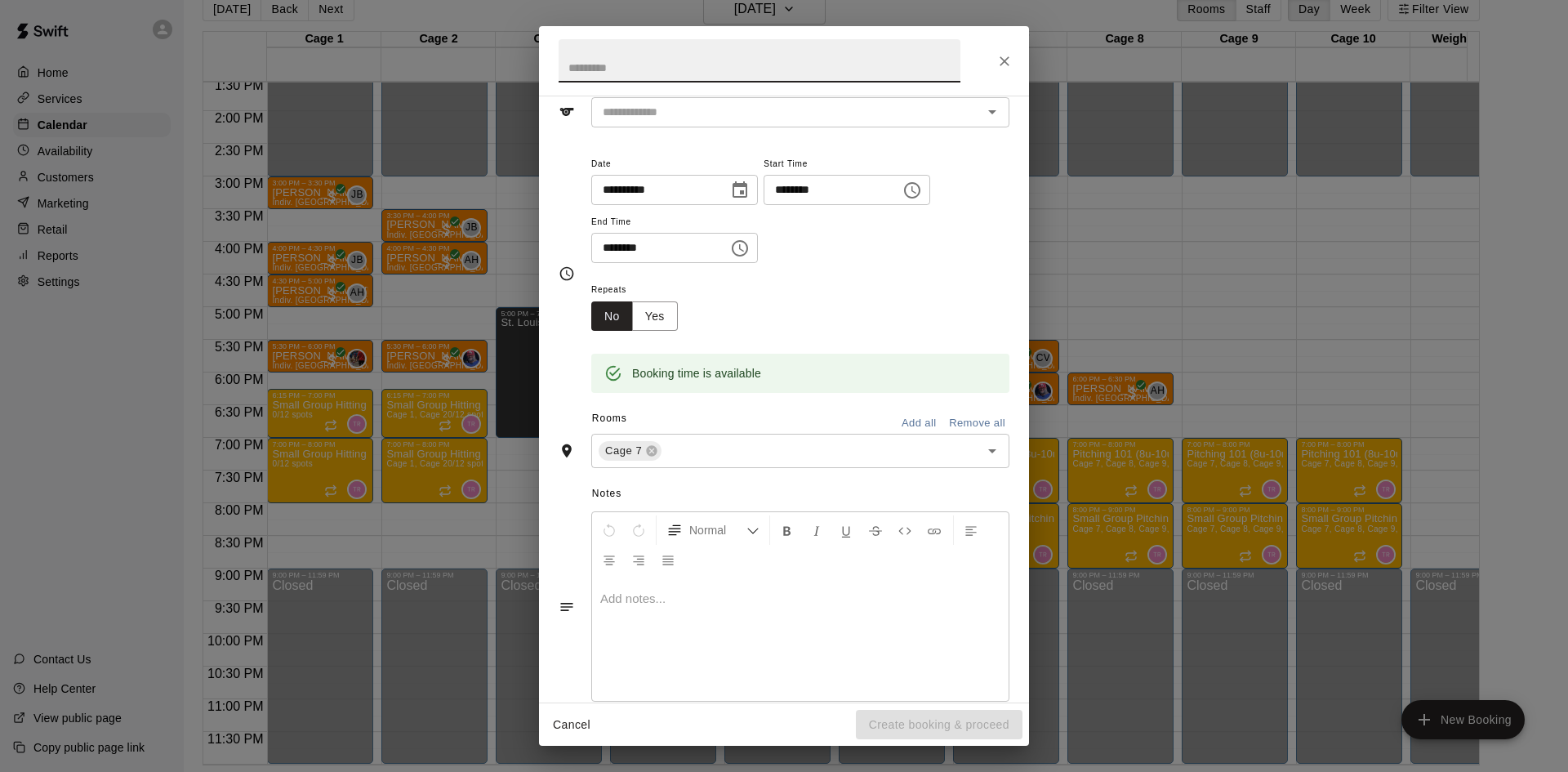
click at [1005, 68] on icon "Close" at bounding box center [1005, 62] width 17 height 17
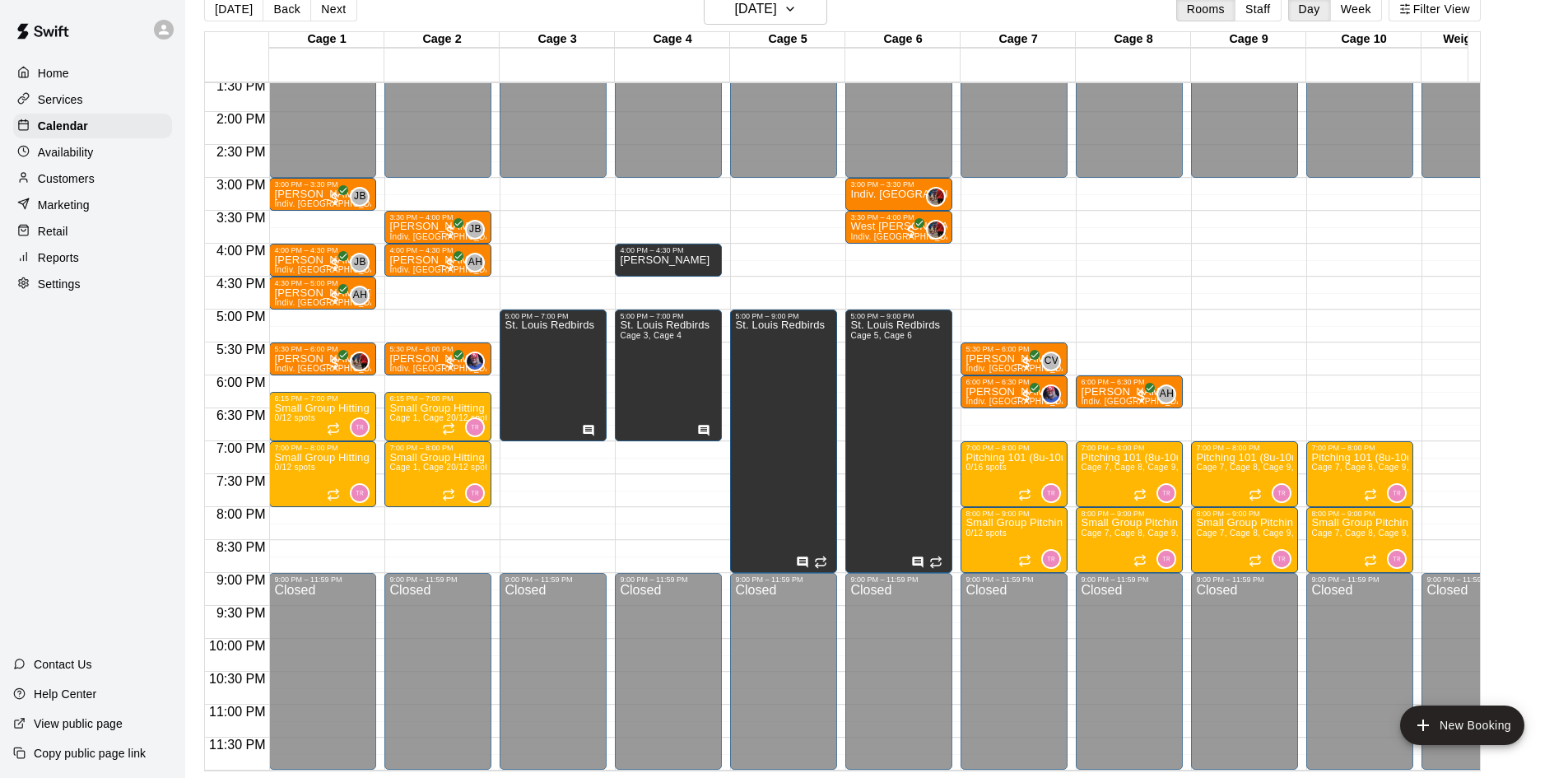
click at [71, 147] on p "Availability" at bounding box center [65, 153] width 56 height 17
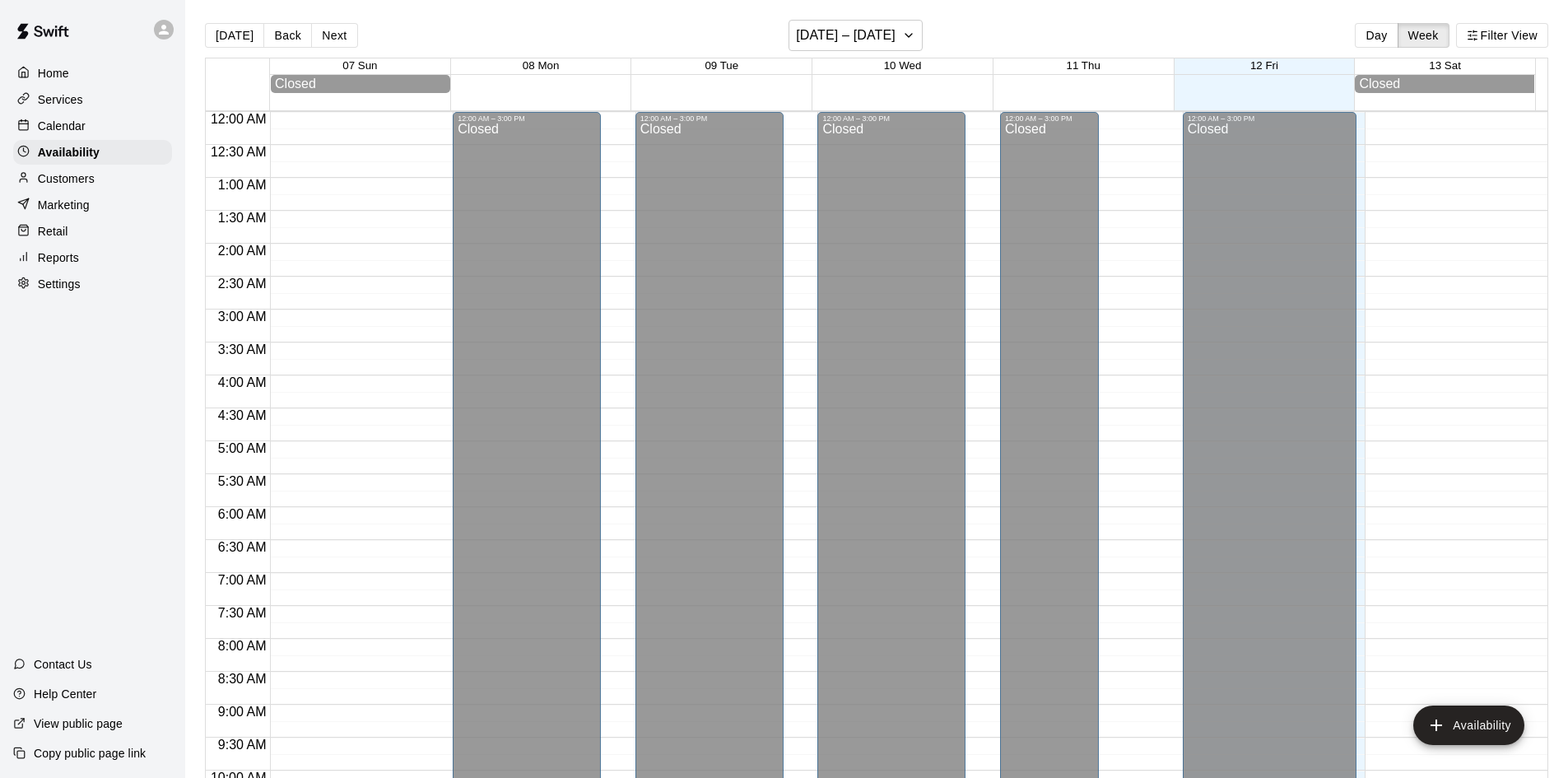
scroll to position [894, 0]
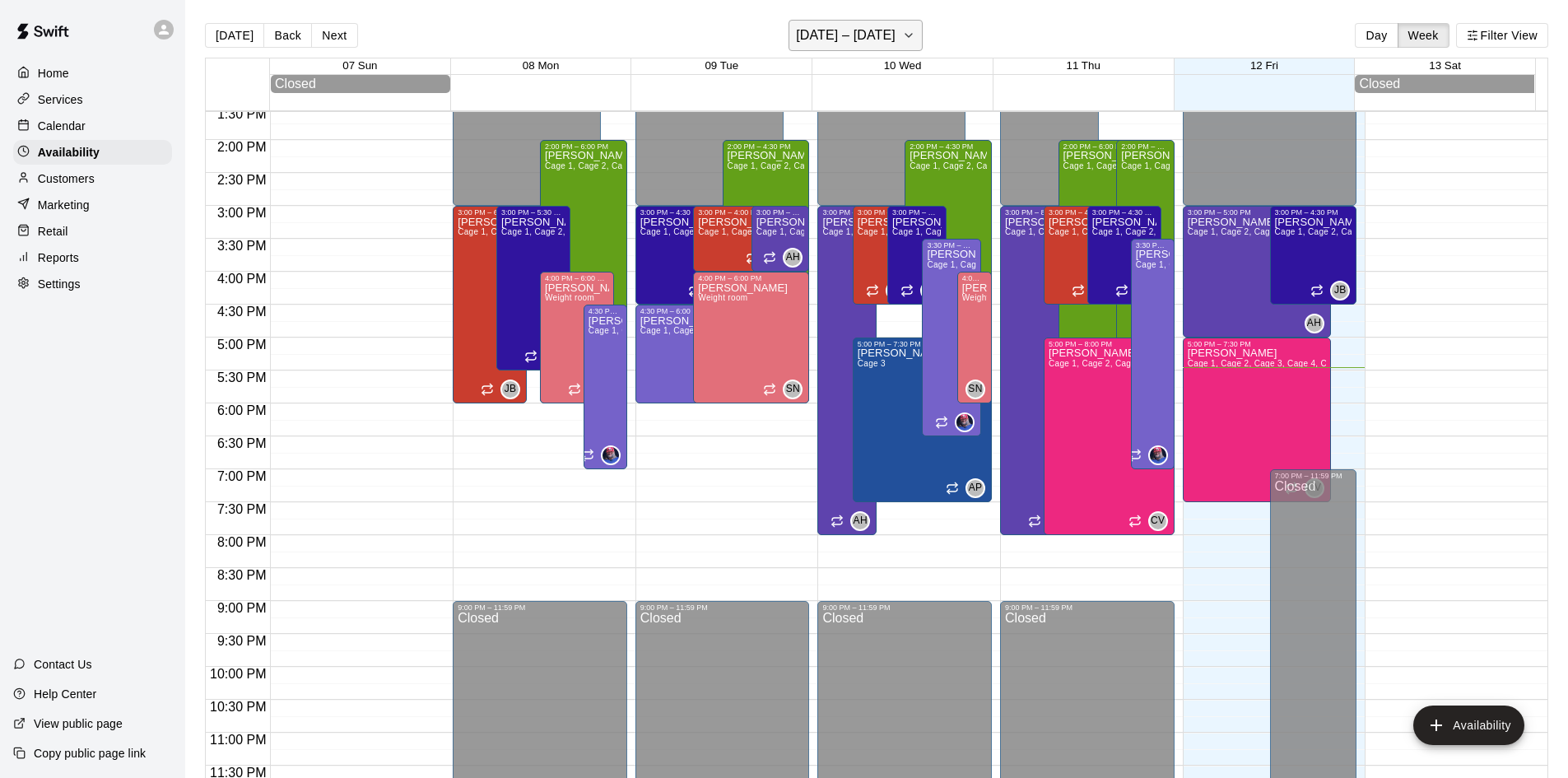
click at [859, 40] on h6 "[DATE] – [DATE]" at bounding box center [846, 34] width 100 height 23
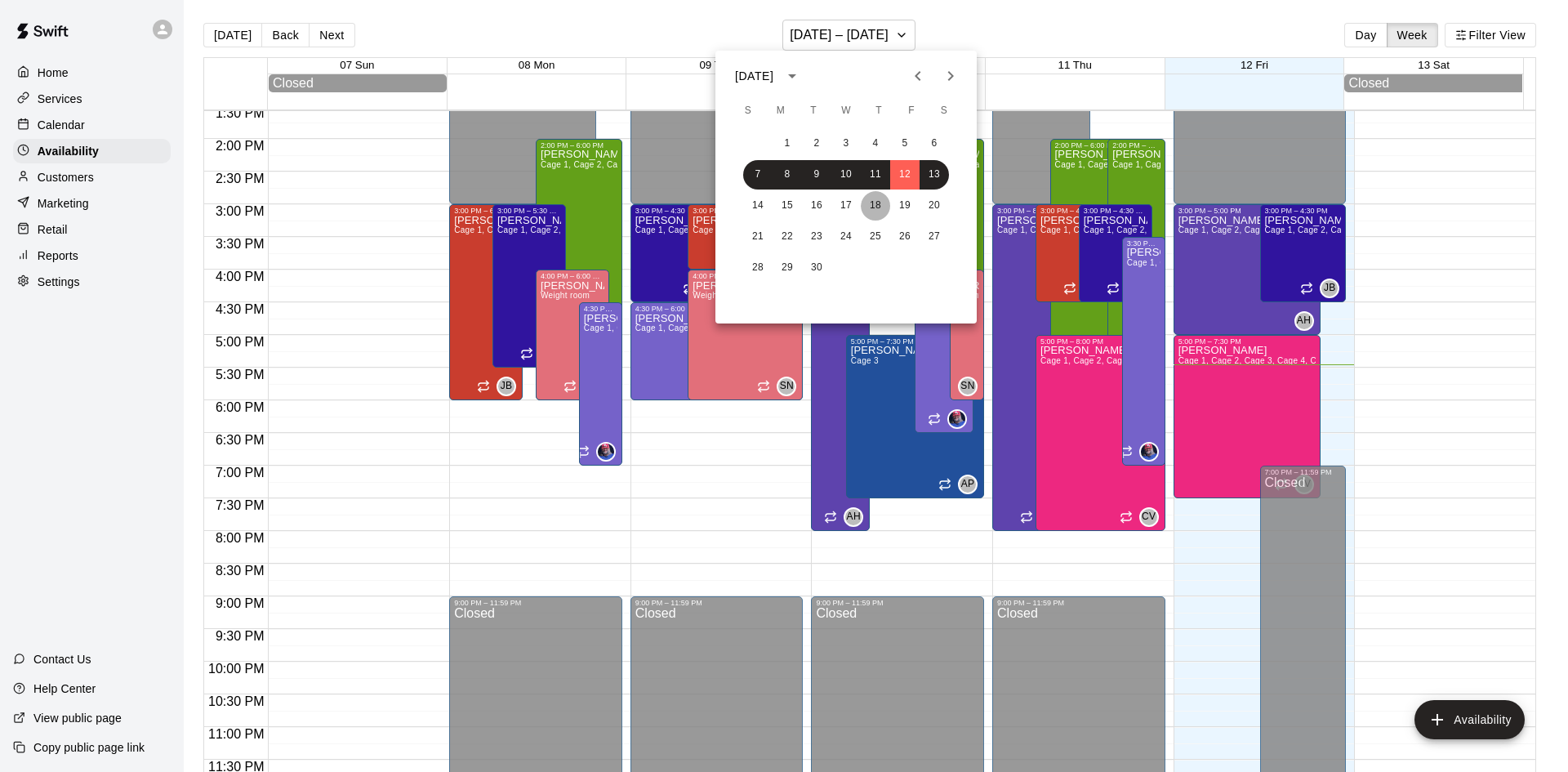
click at [869, 206] on button "18" at bounding box center [875, 206] width 29 height 29
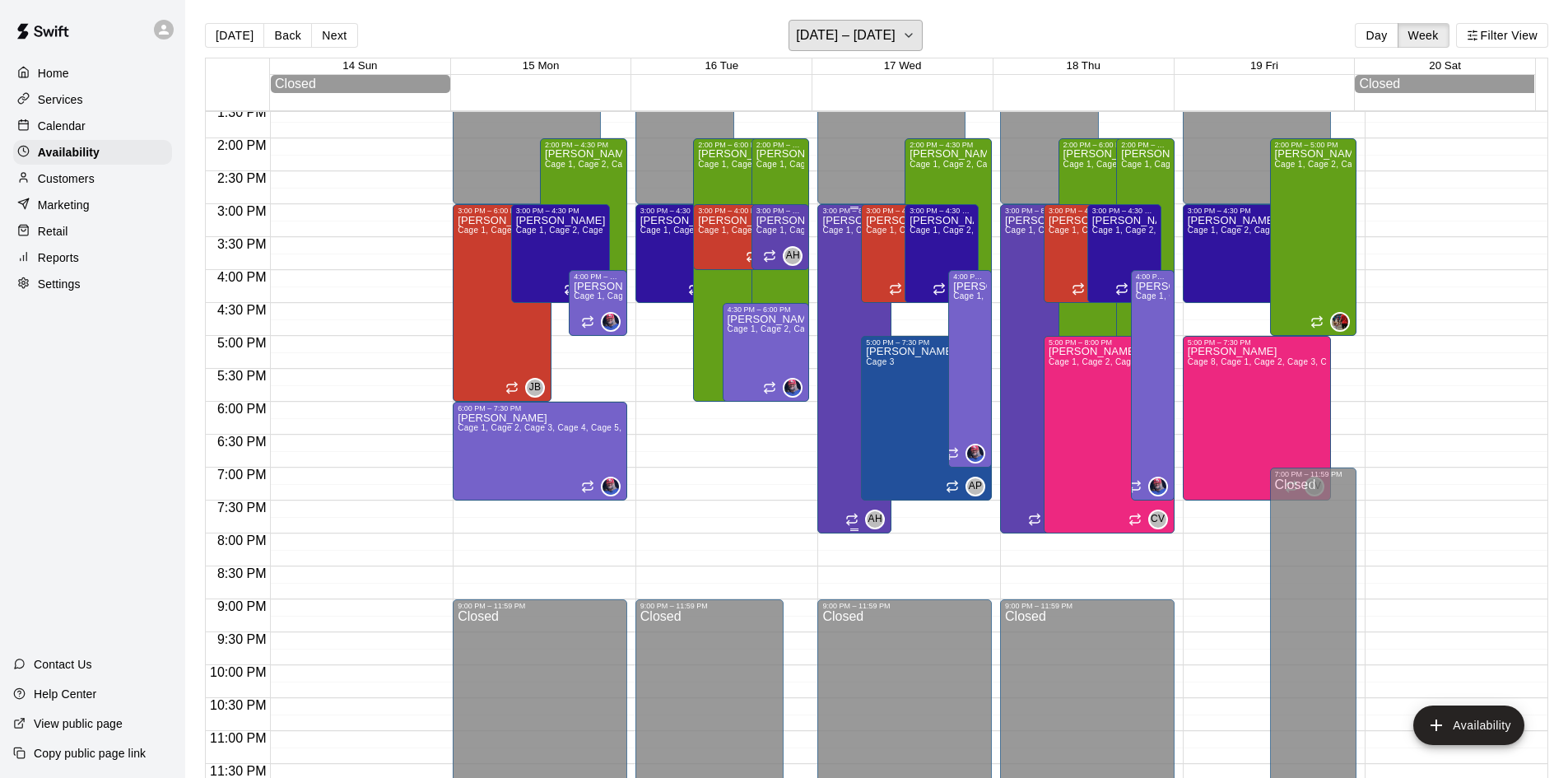
scroll to position [899, 0]
click at [1136, 401] on div "[PERSON_NAME] 1, Cage 2, Cage 3, Cage 4, Cage 5, Cage 6, Cage 7, Cage 8, Cage 9…" at bounding box center [1153, 670] width 34 height 778
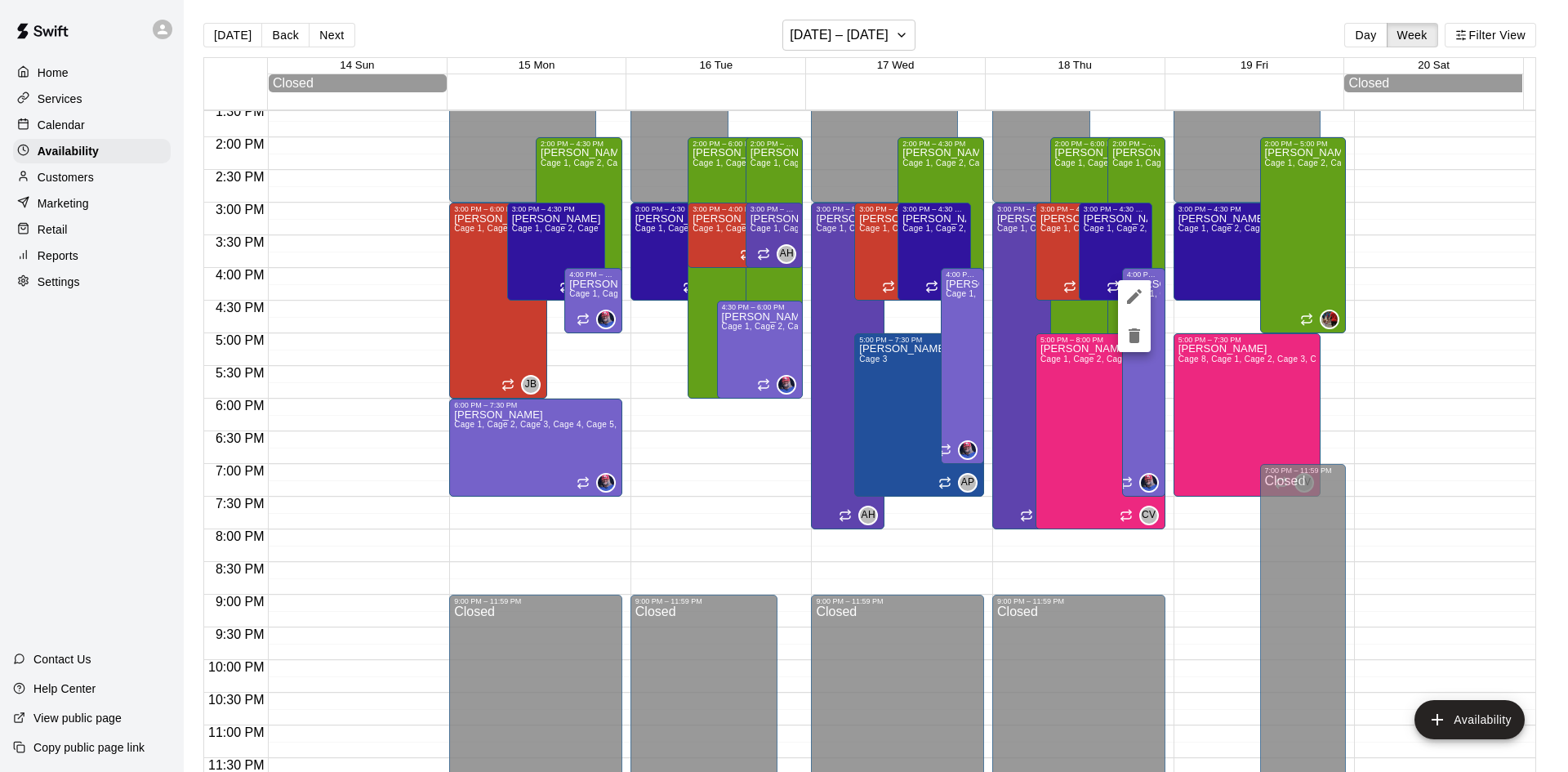
click at [1400, 407] on div at bounding box center [784, 386] width 1568 height 772
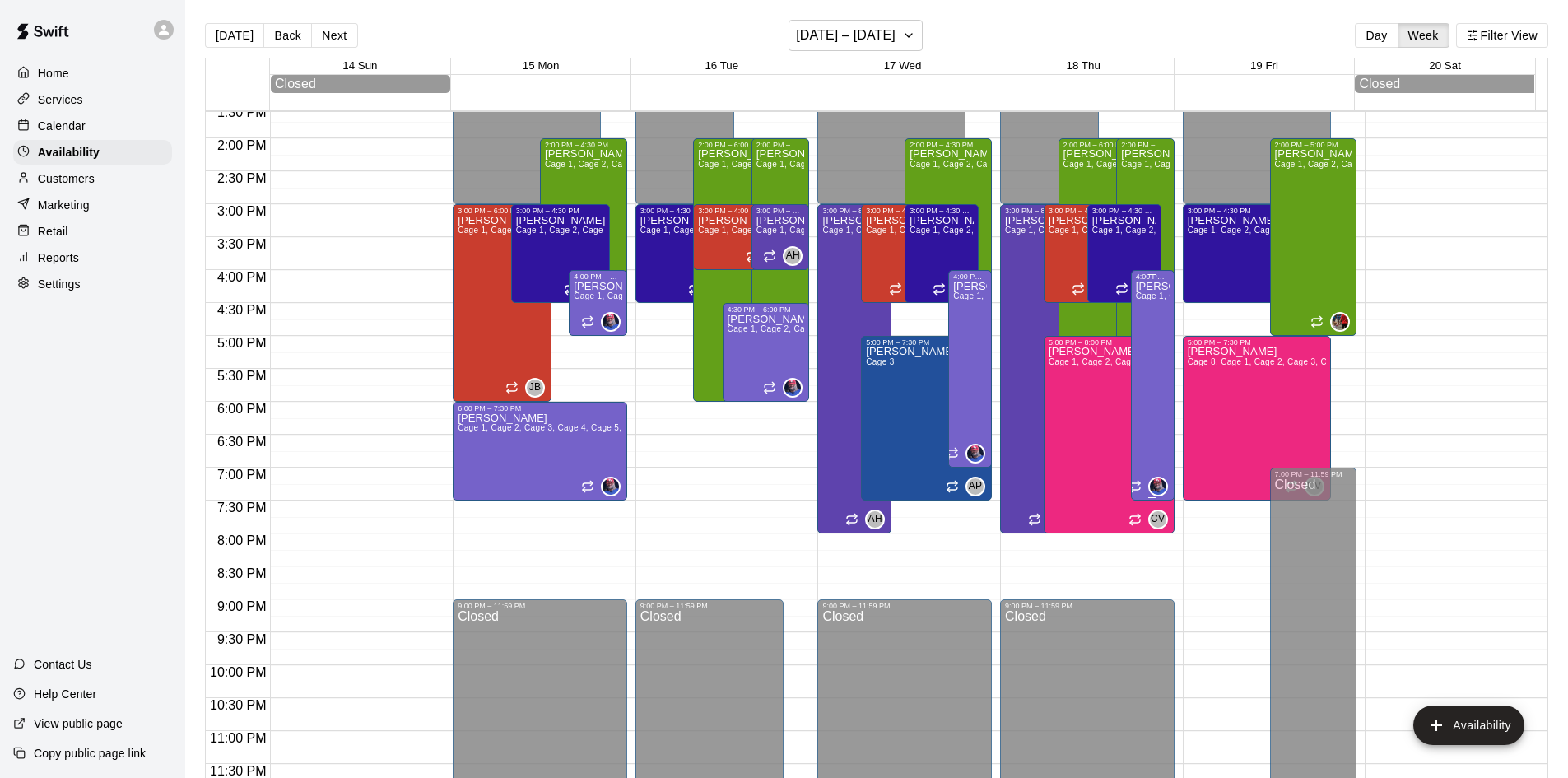
click at [1140, 280] on div "4:00 PM – 7:30 PM" at bounding box center [1153, 277] width 34 height 8
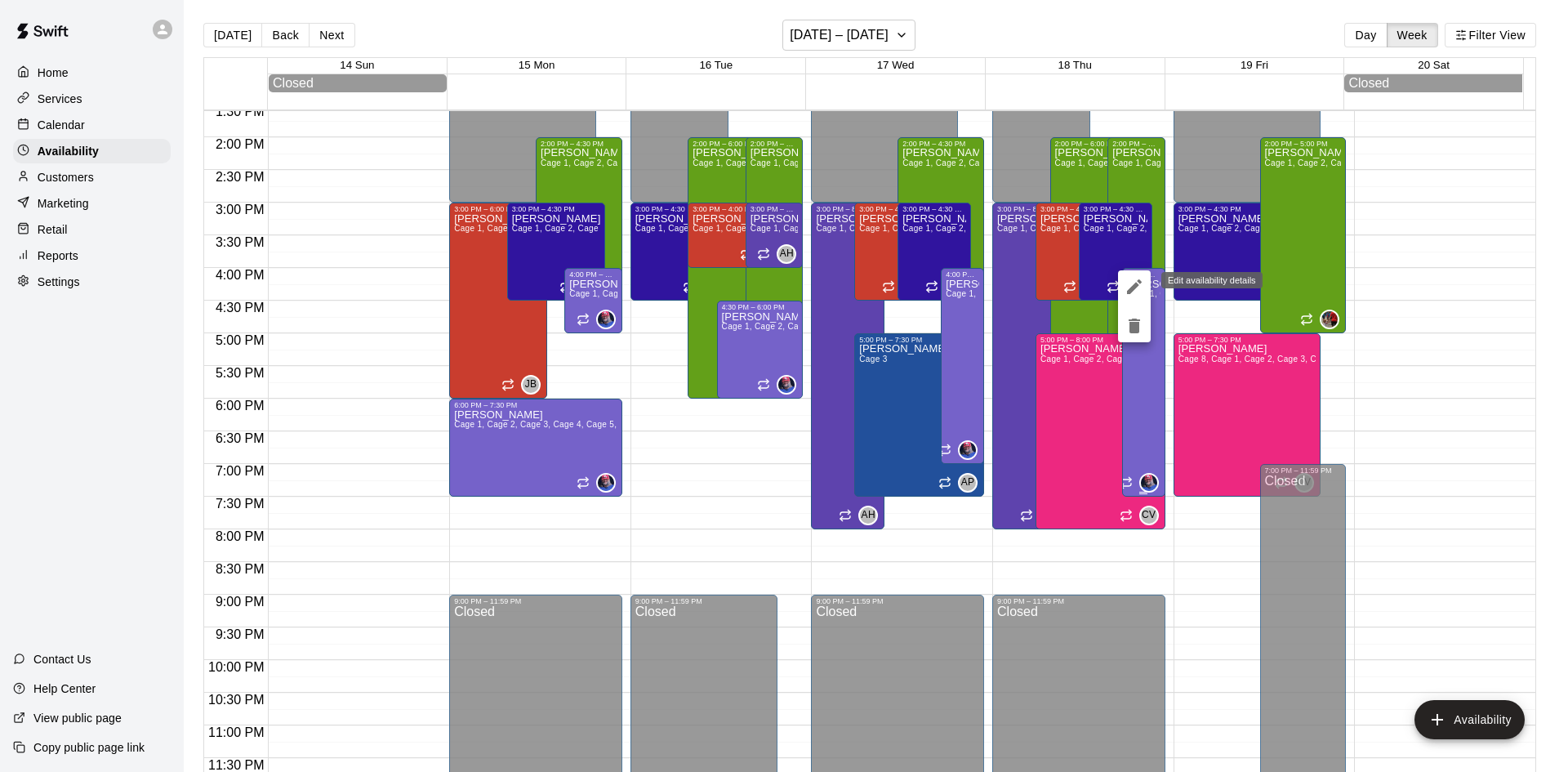
click at [1131, 278] on icon "edit" at bounding box center [1134, 287] width 20 height 20
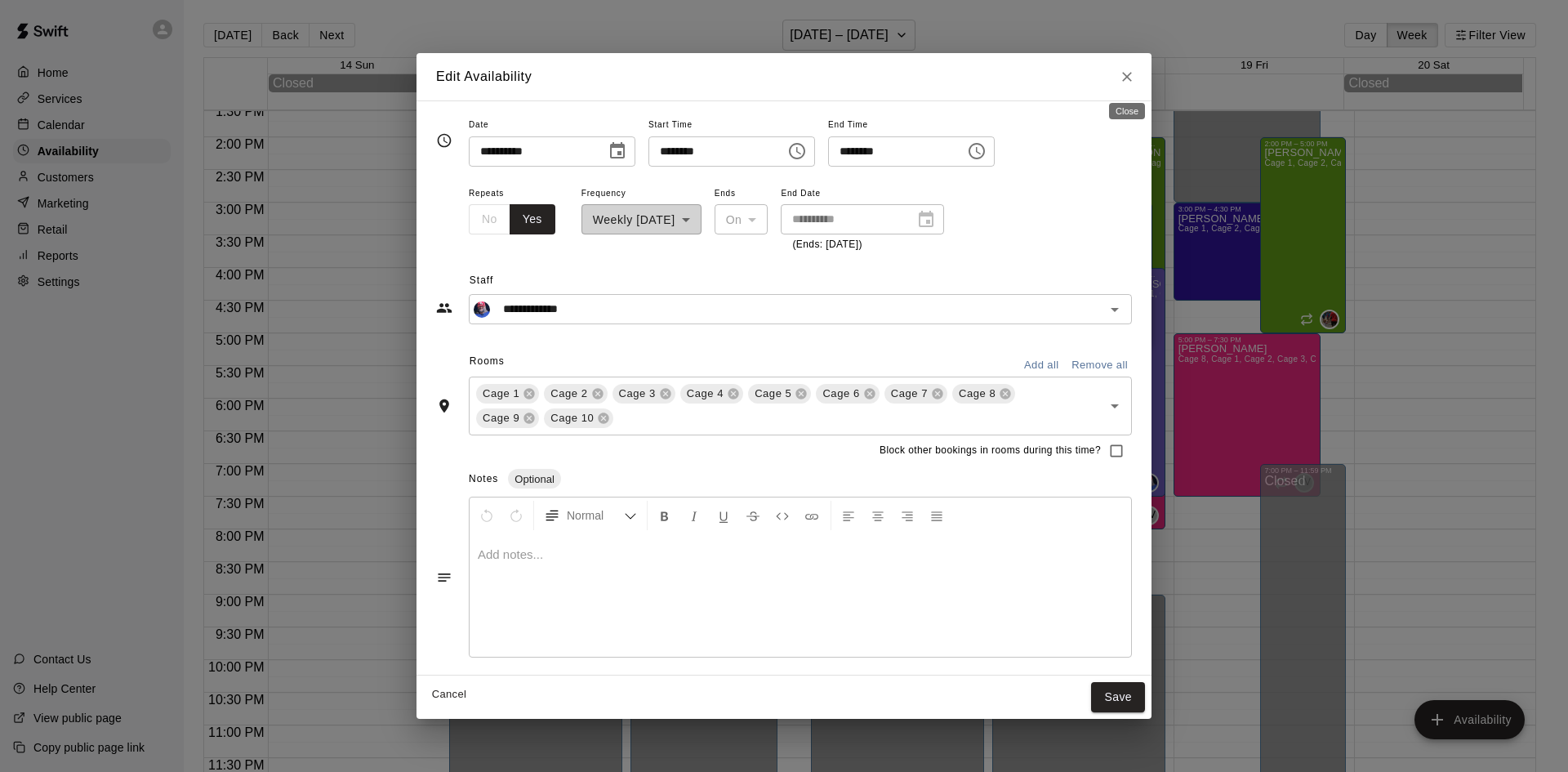
click at [1116, 78] on button "Close" at bounding box center [1126, 77] width 29 height 29
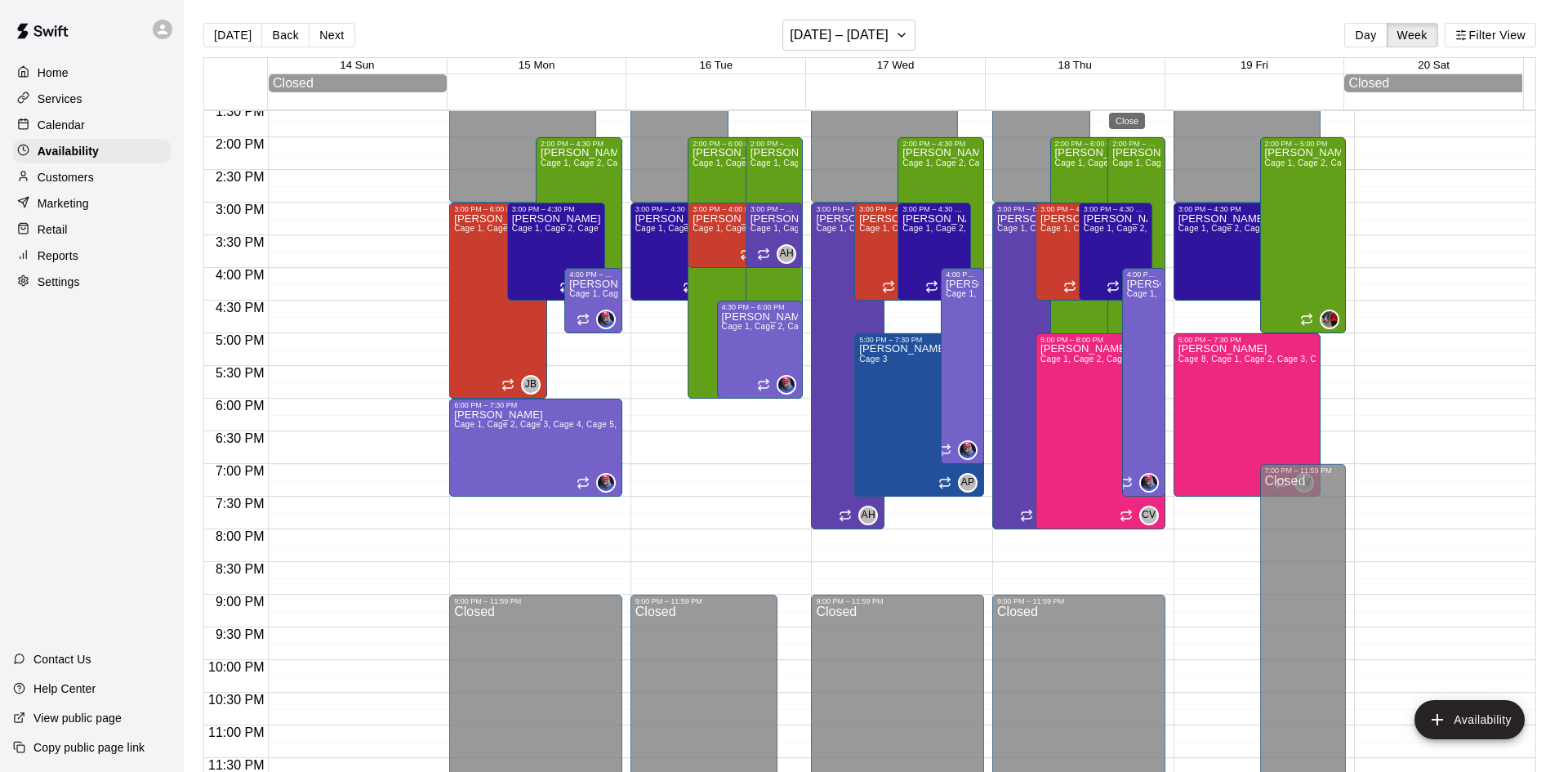
type input "**********"
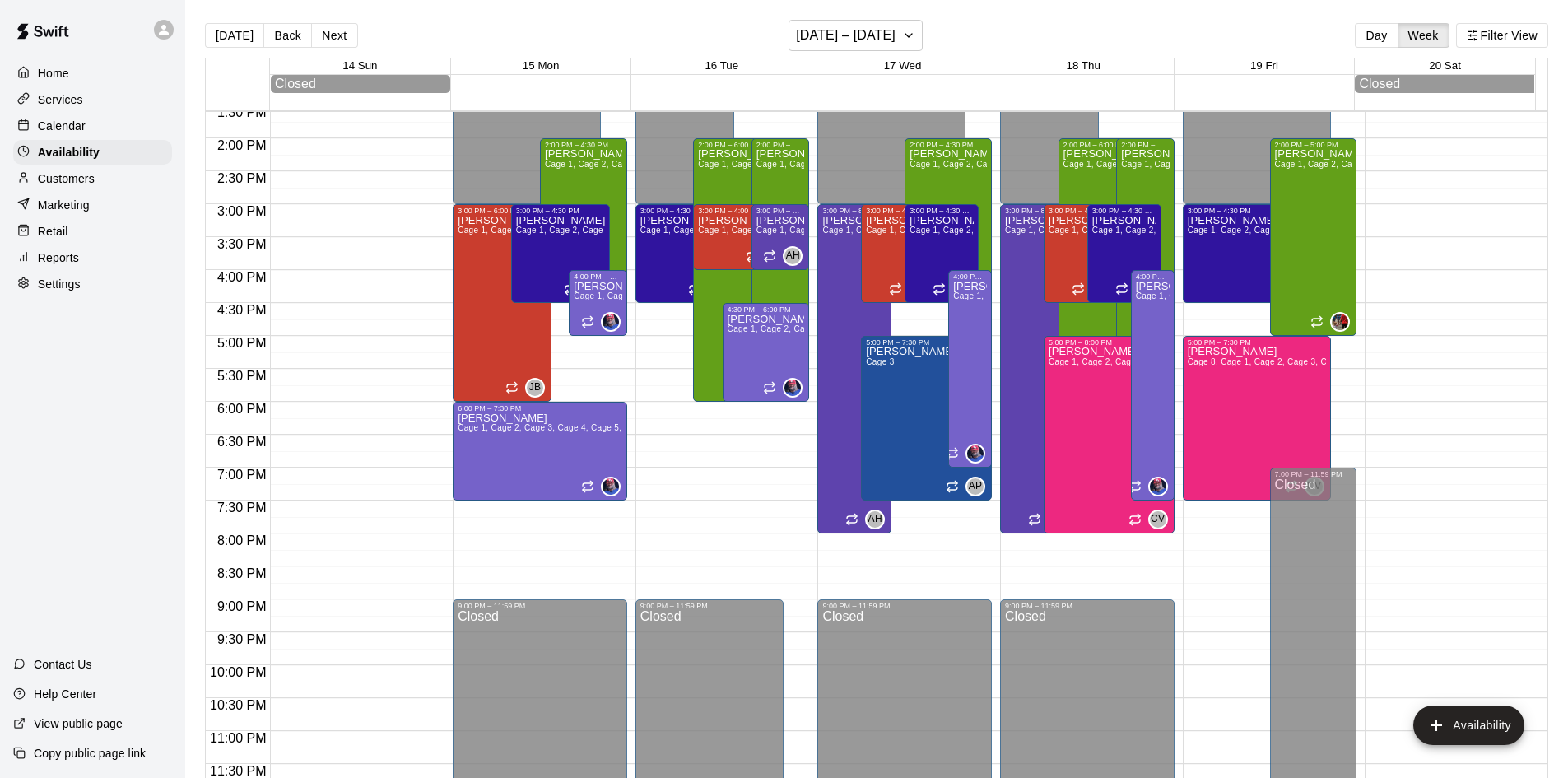
click at [70, 120] on p "Calendar" at bounding box center [61, 126] width 48 height 17
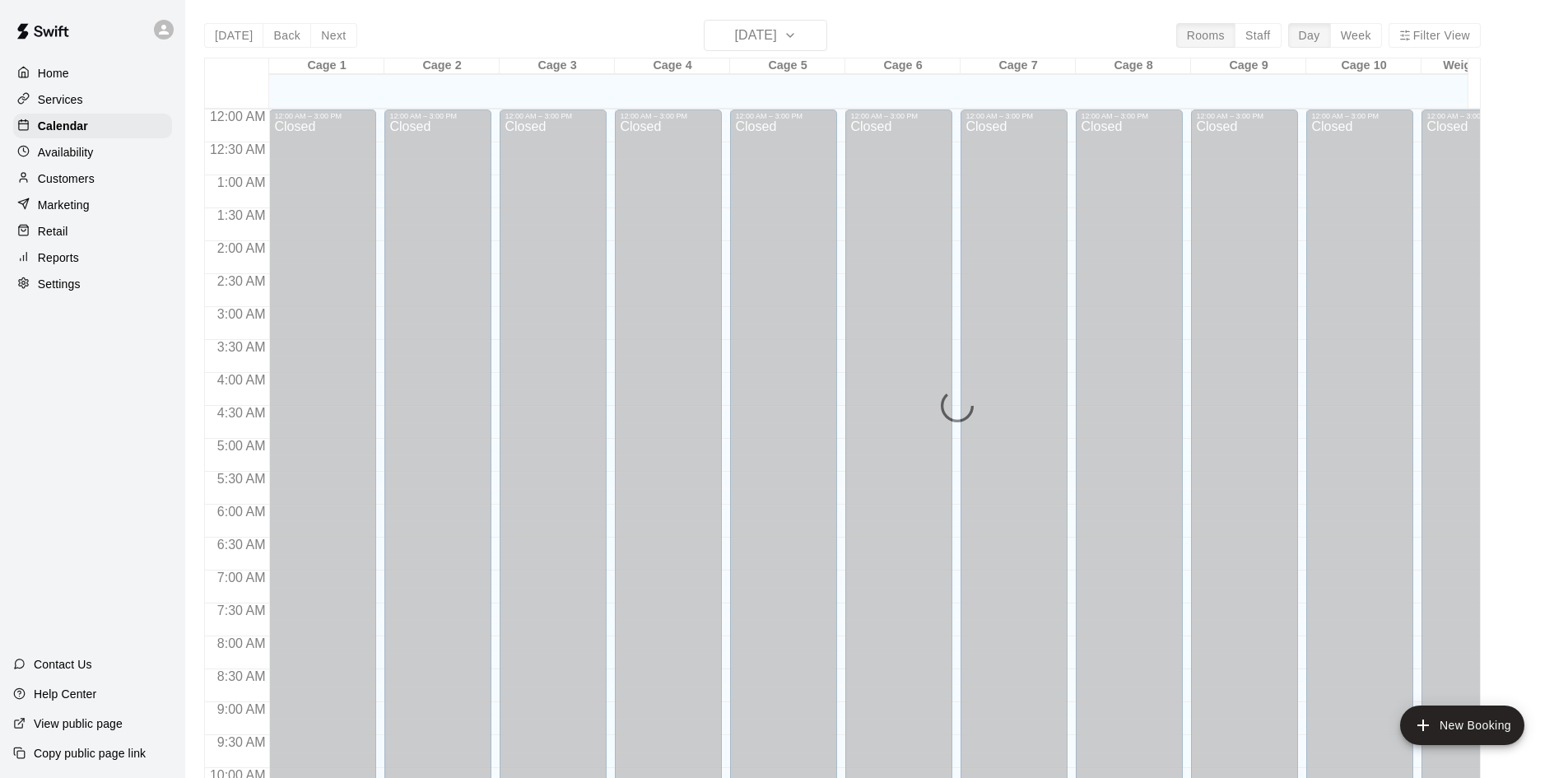
scroll to position [844, 0]
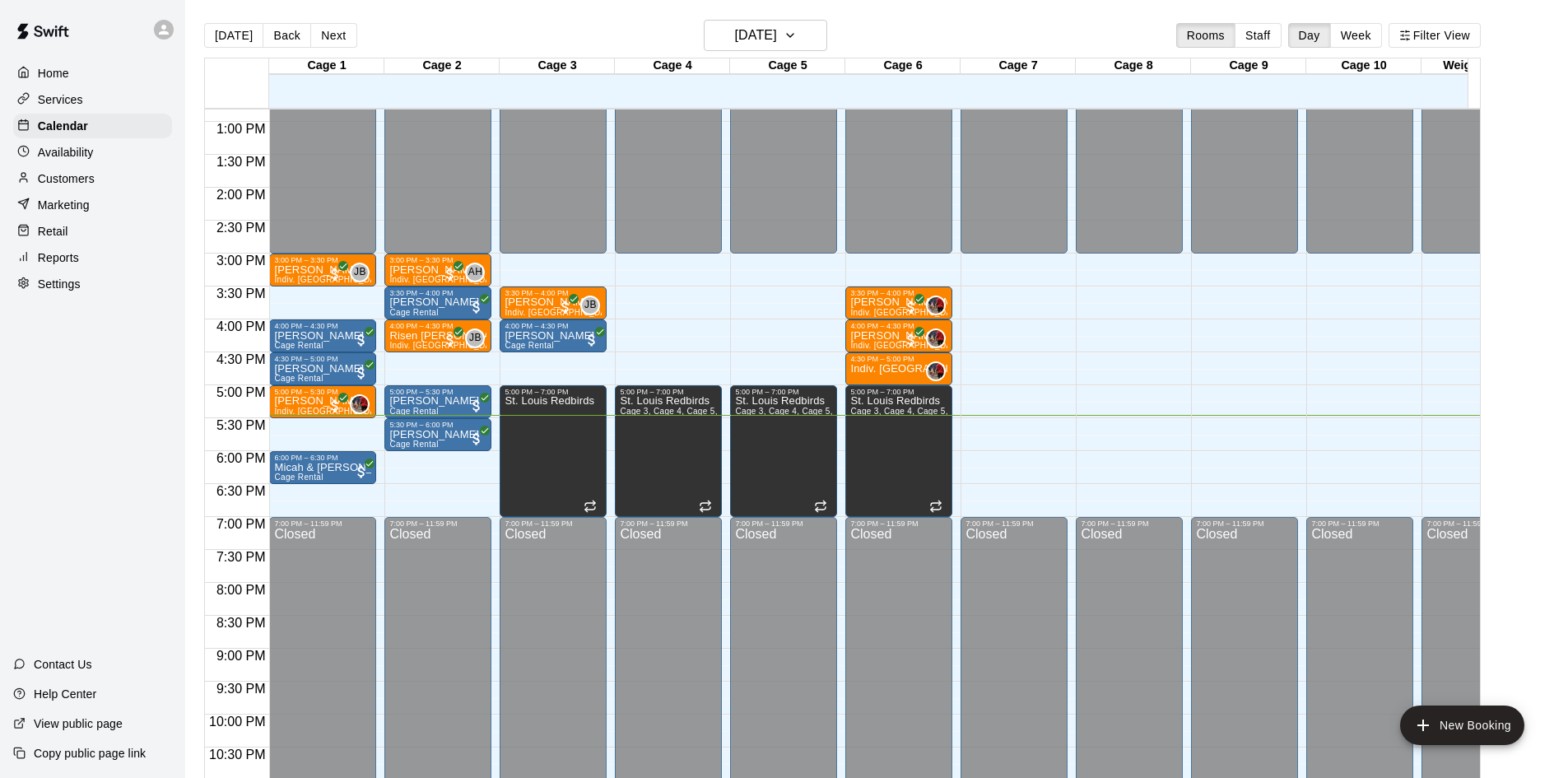
drag, startPoint x: 838, startPoint y: 35, endPoint x: 769, endPoint y: 32, distance: 69.1
click at [837, 35] on div "[DATE] Back [DATE][DATE] Rooms Staff Day Week Filter View" at bounding box center [842, 39] width 1277 height 38
click at [758, 32] on h6 "[DATE]" at bounding box center [756, 34] width 42 height 23
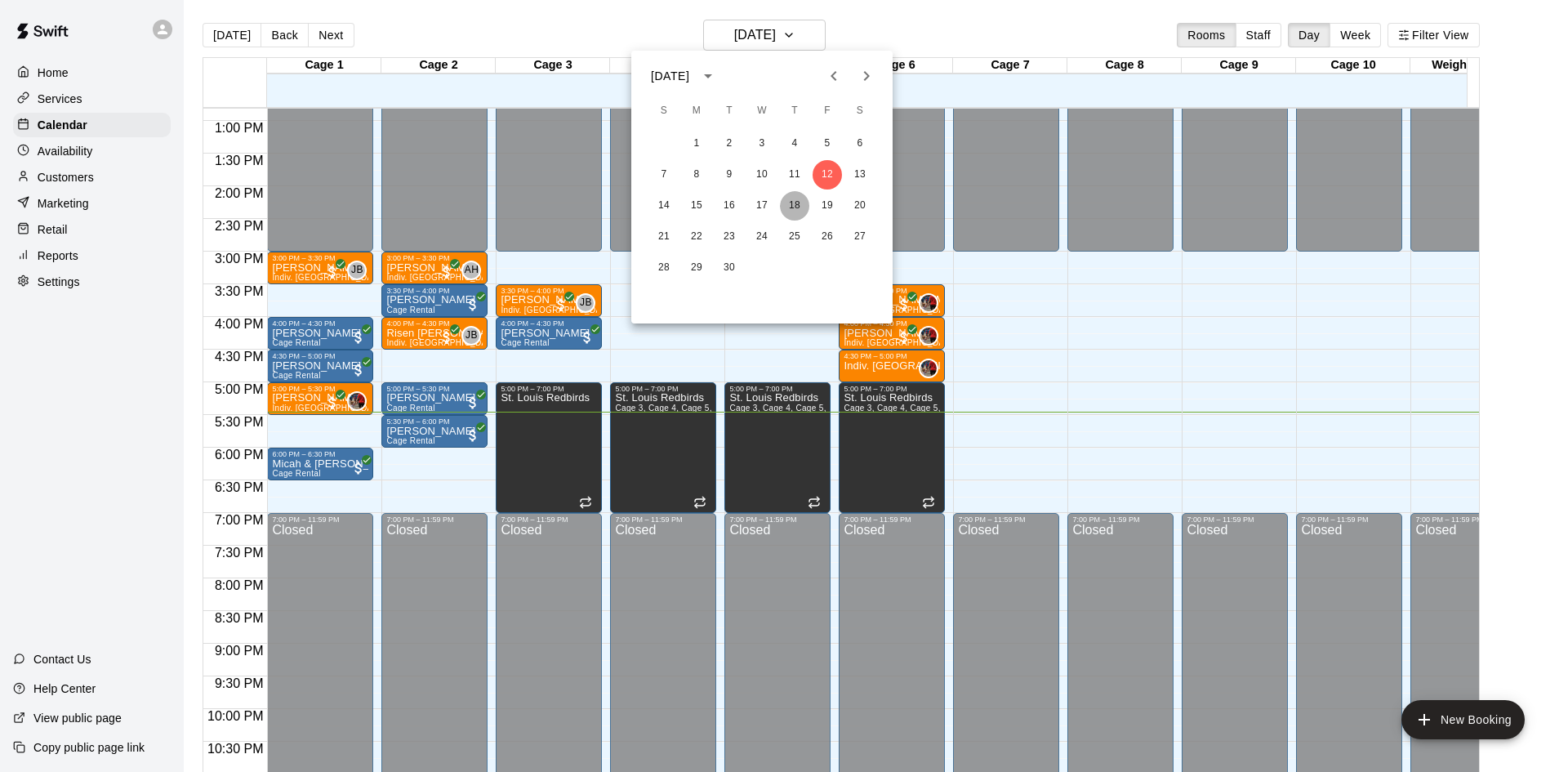
click at [799, 202] on button "18" at bounding box center [794, 206] width 29 height 29
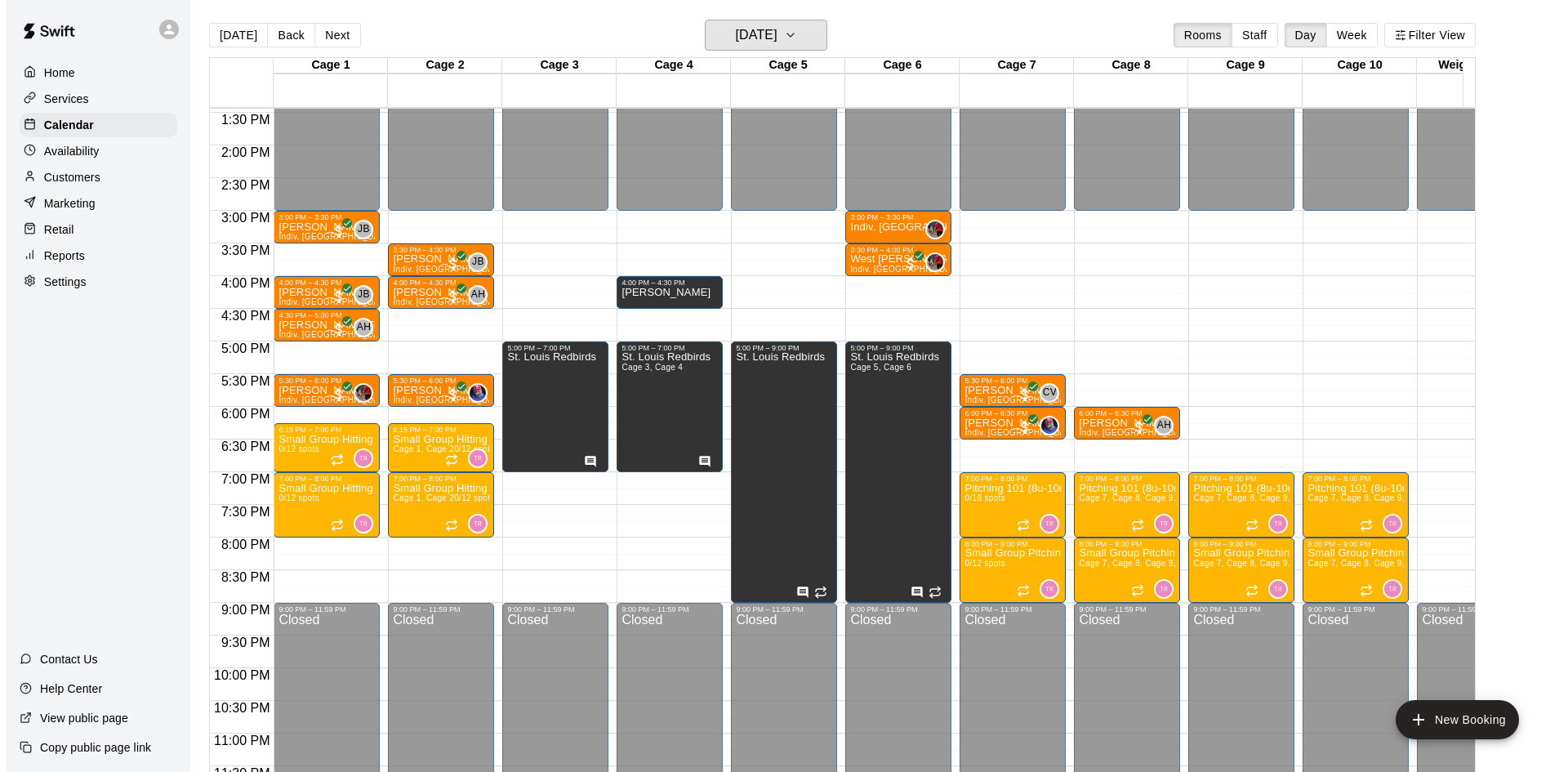
scroll to position [900, 0]
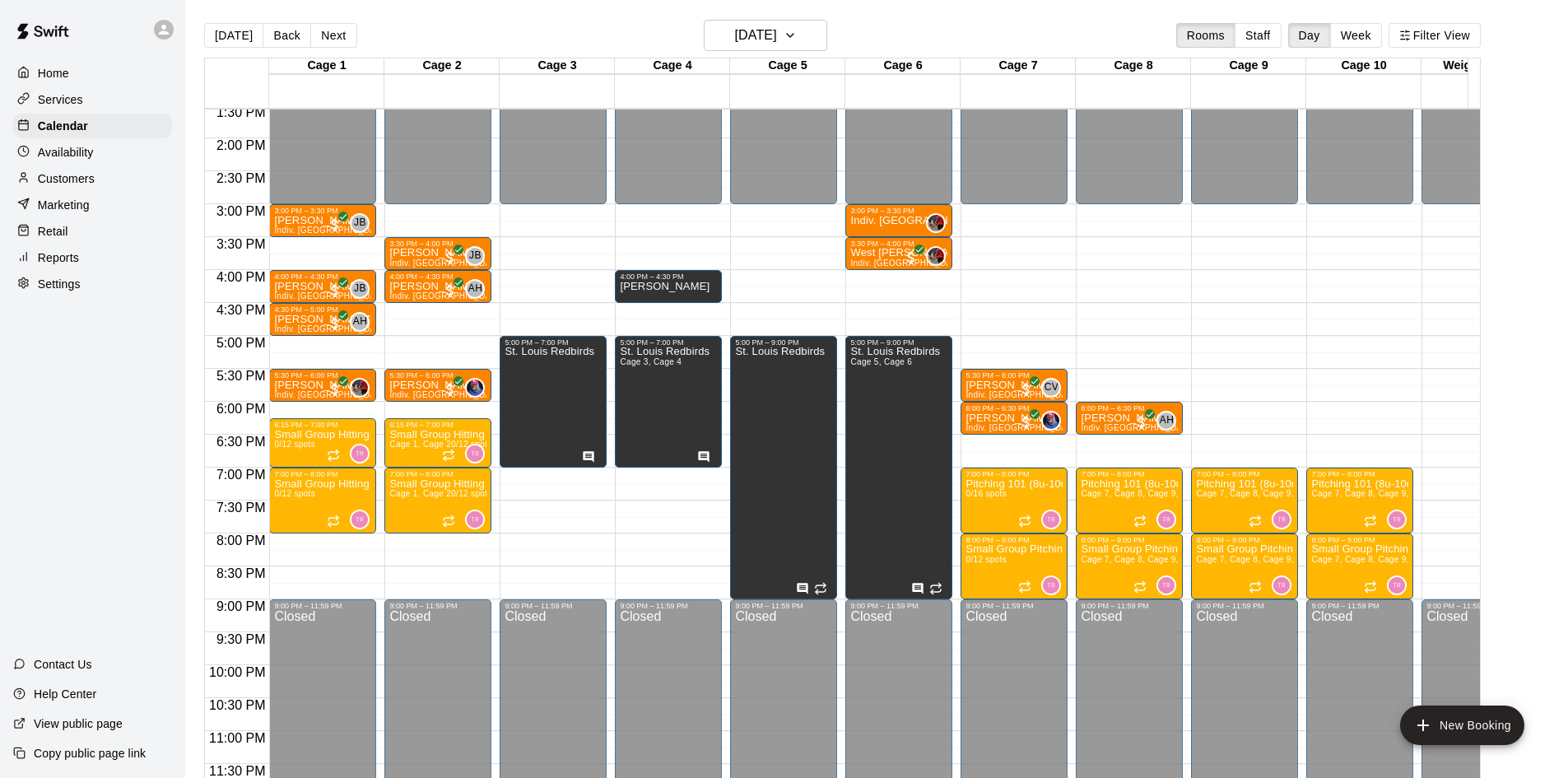
click at [977, 427] on div "12:00 AM – 3:00 PM Closed 5:30 PM – 6:00 PM [PERSON_NAME] Indiv. Lesson CV 0 6:…" at bounding box center [1014, 7] width 107 height 1581
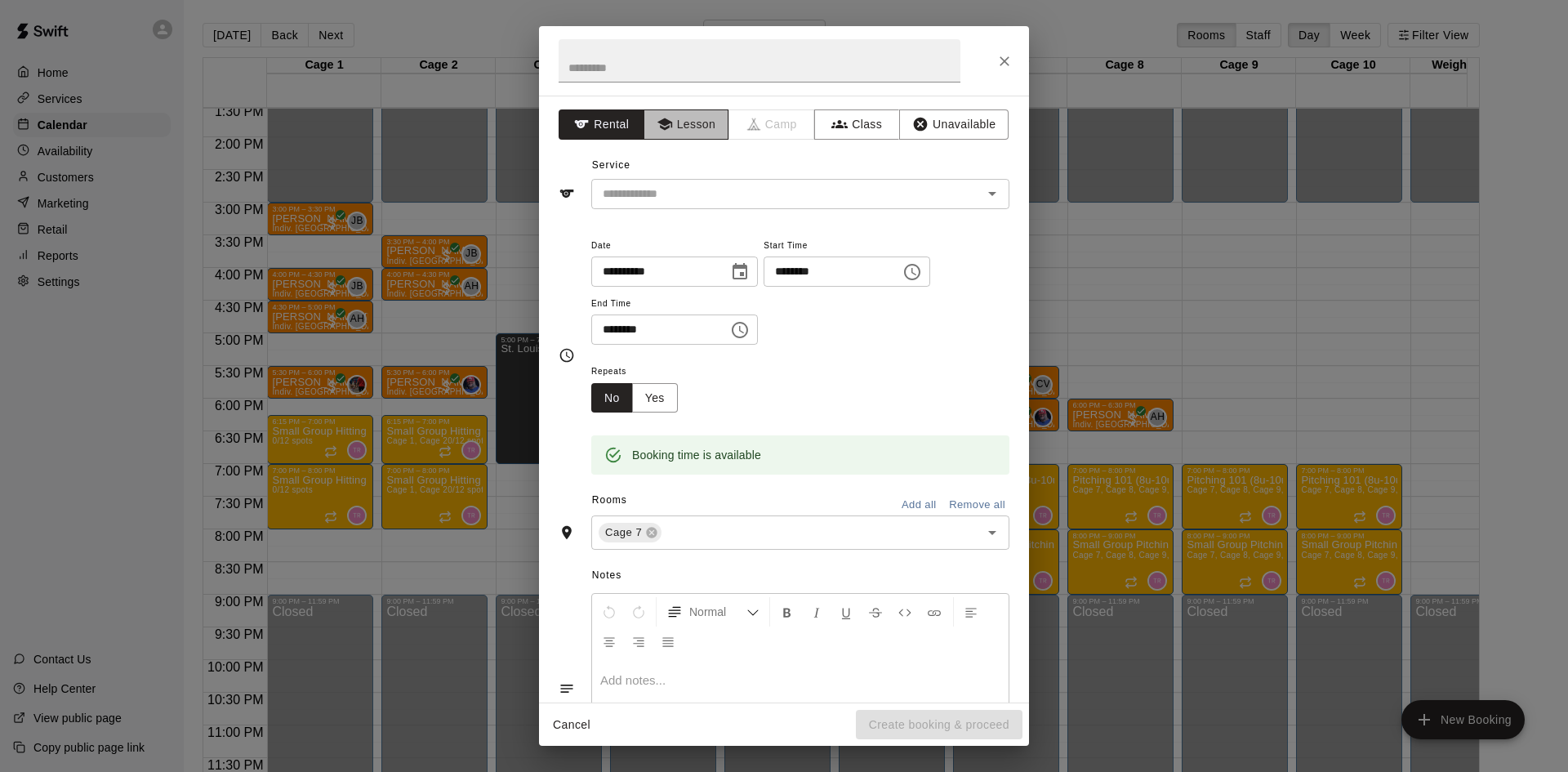
click at [662, 126] on icon "button" at bounding box center [665, 124] width 17 height 17
click at [770, 184] on input "text" at bounding box center [776, 194] width 360 height 21
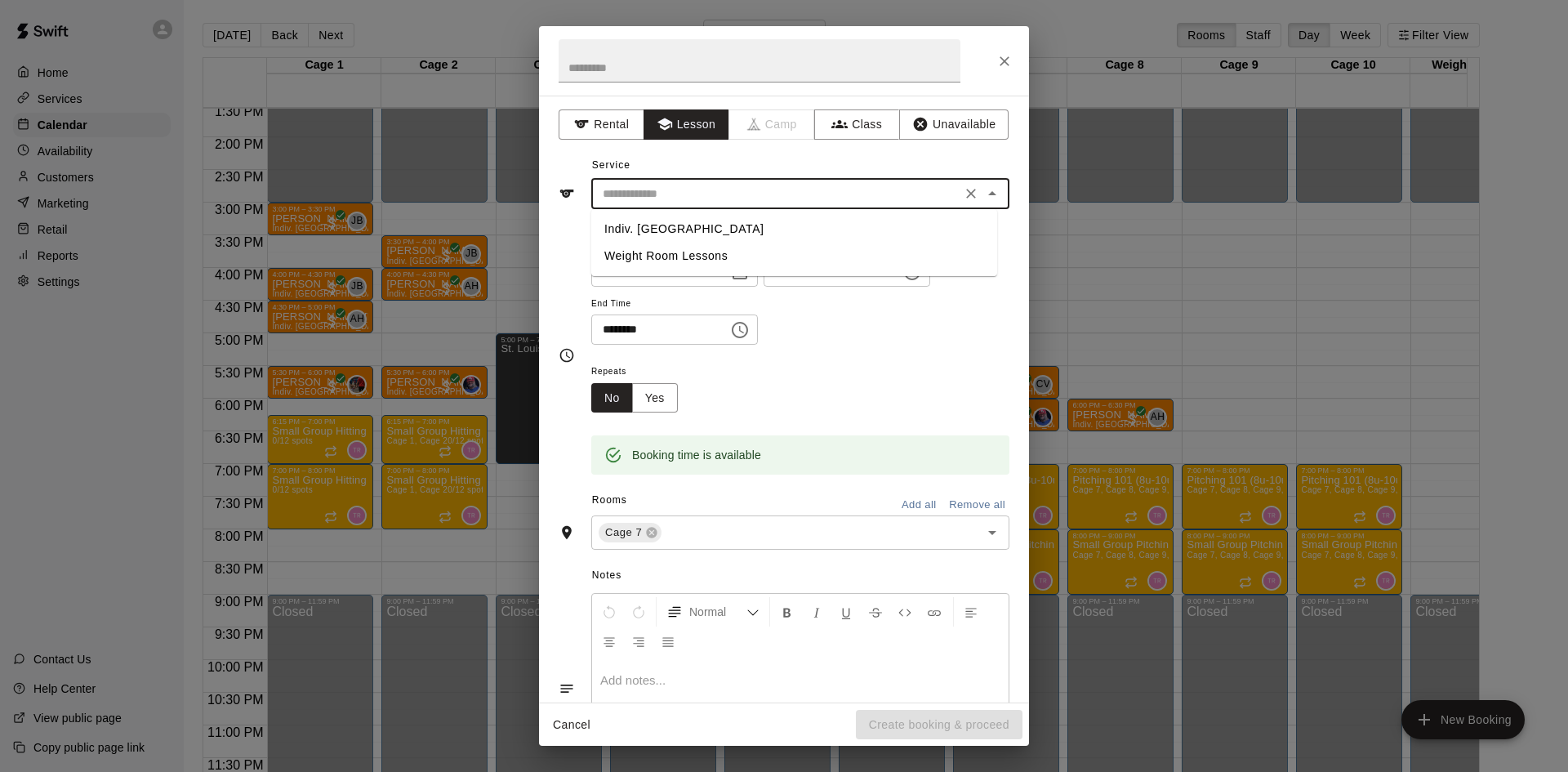
click at [652, 222] on li "Indiv. [GEOGRAPHIC_DATA]" at bounding box center [794, 229] width 406 height 27
type input "**********"
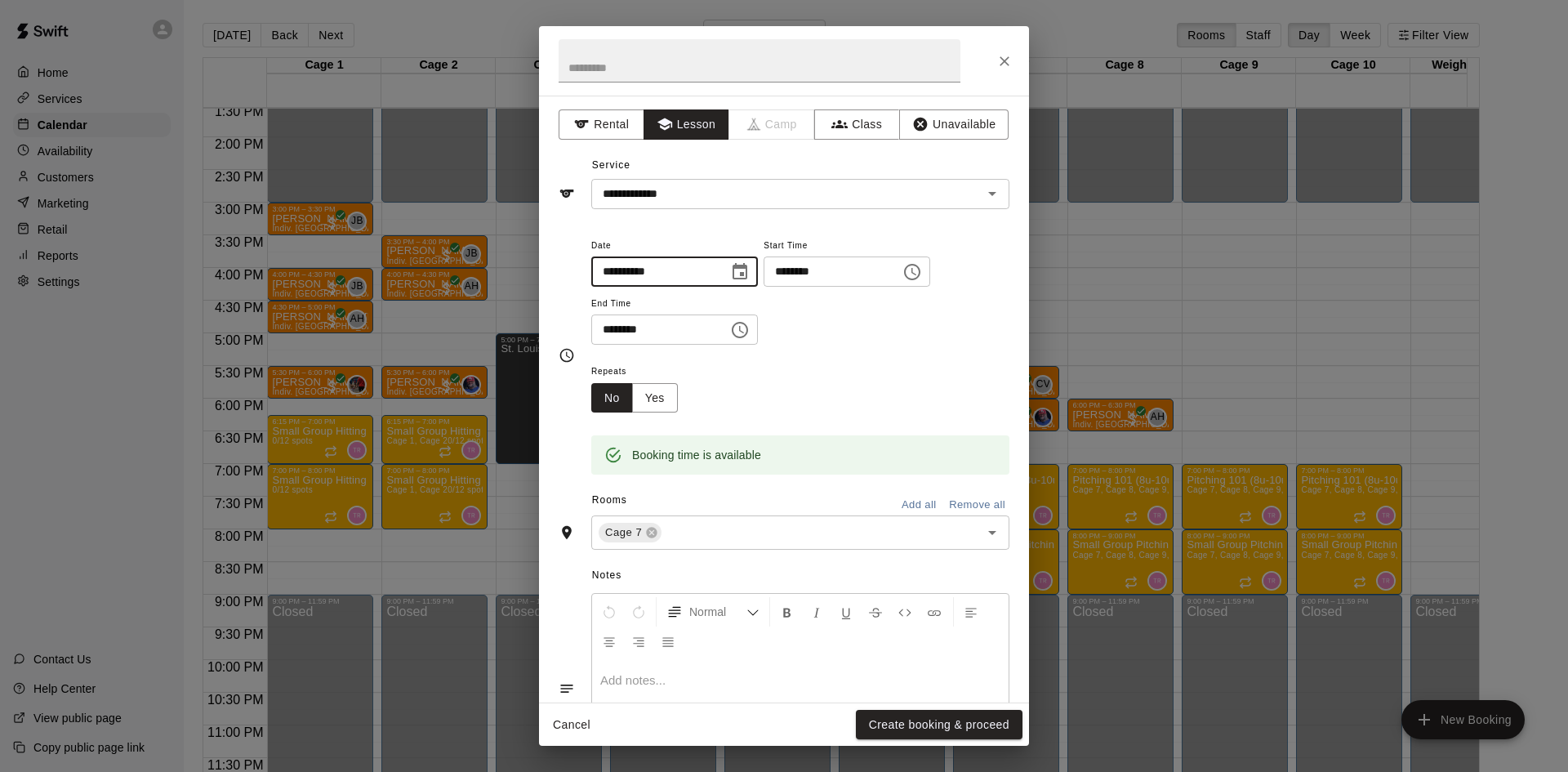
click at [676, 264] on input "**********" at bounding box center [653, 271] width 126 height 30
click at [855, 291] on div "**********" at bounding box center [800, 291] width 418 height 110
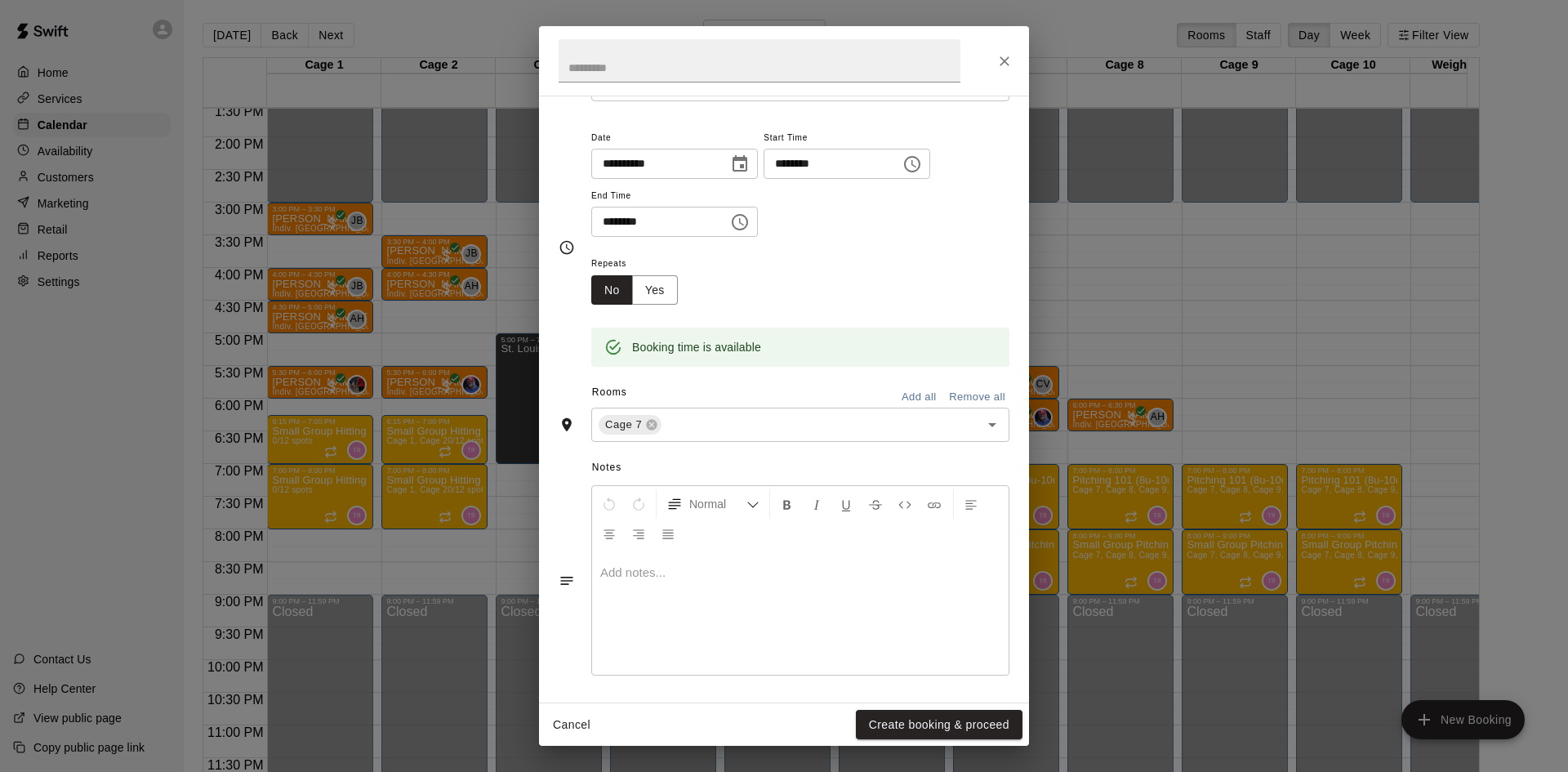
scroll to position [111, 0]
click at [899, 719] on button "Create booking & proceed" at bounding box center [939, 725] width 166 height 30
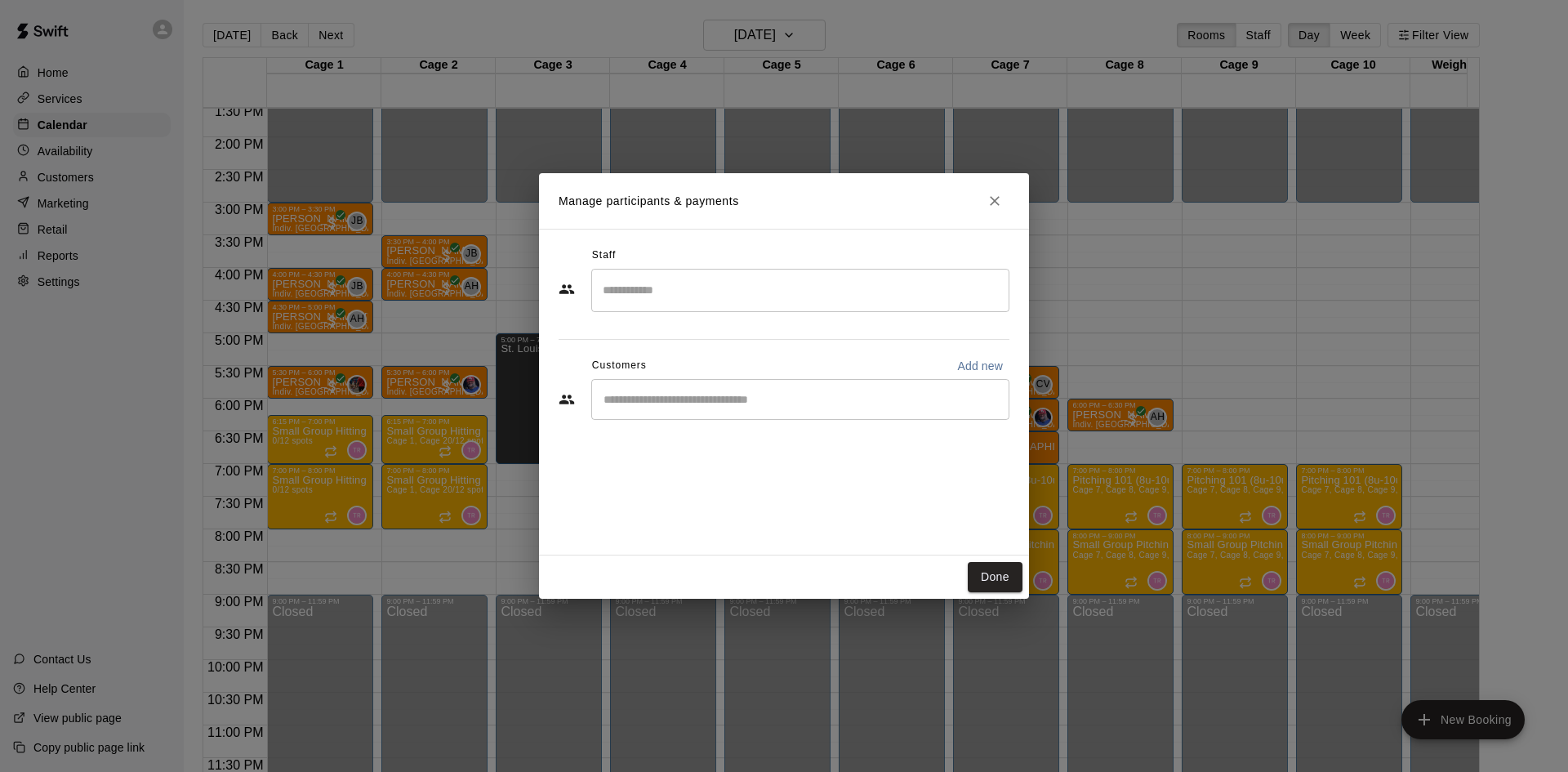
click at [728, 279] on input "Search staff" at bounding box center [800, 291] width 404 height 28
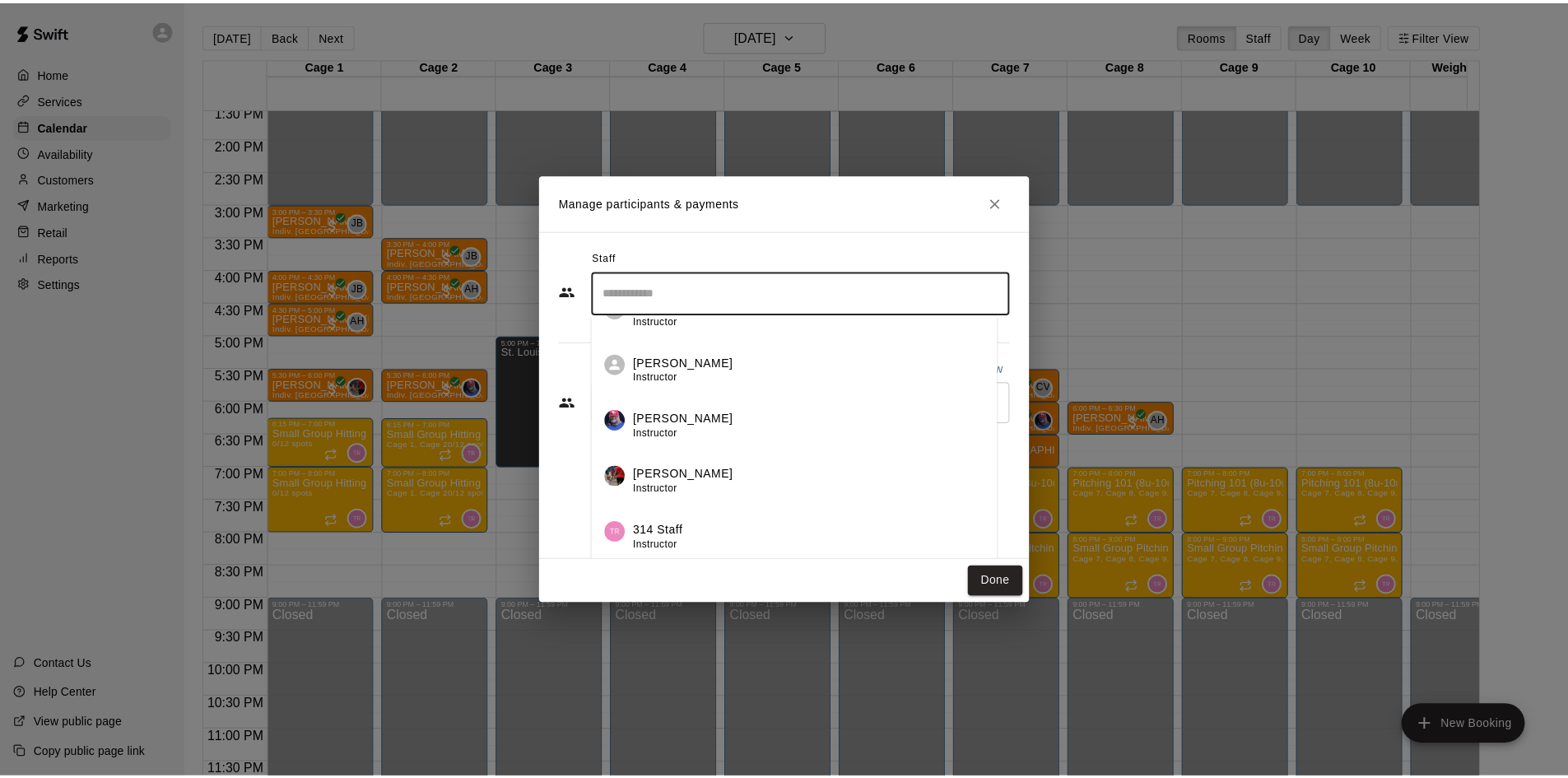
scroll to position [930, 0]
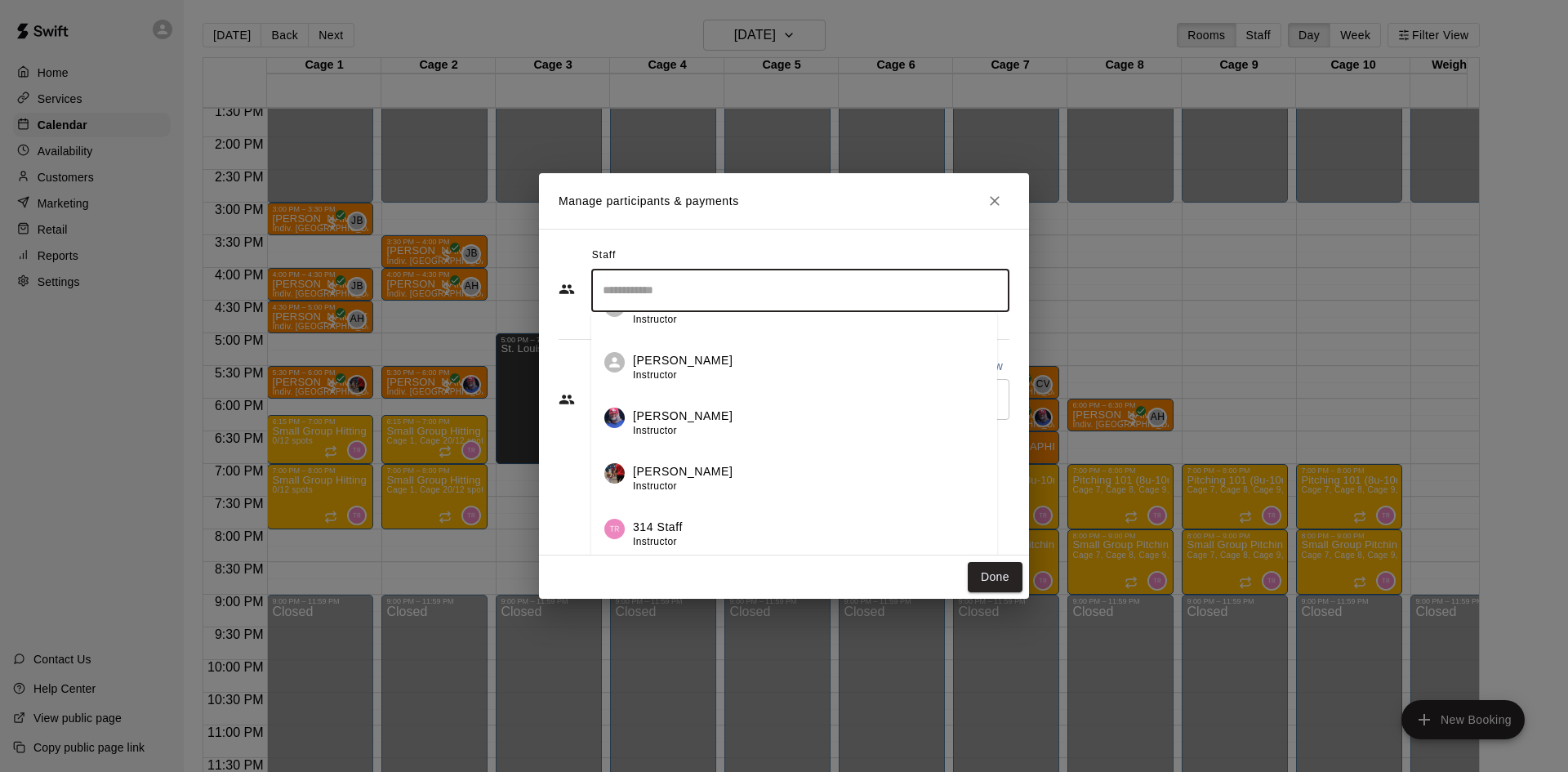
click at [689, 423] on p "[PERSON_NAME]" at bounding box center [682, 416] width 100 height 17
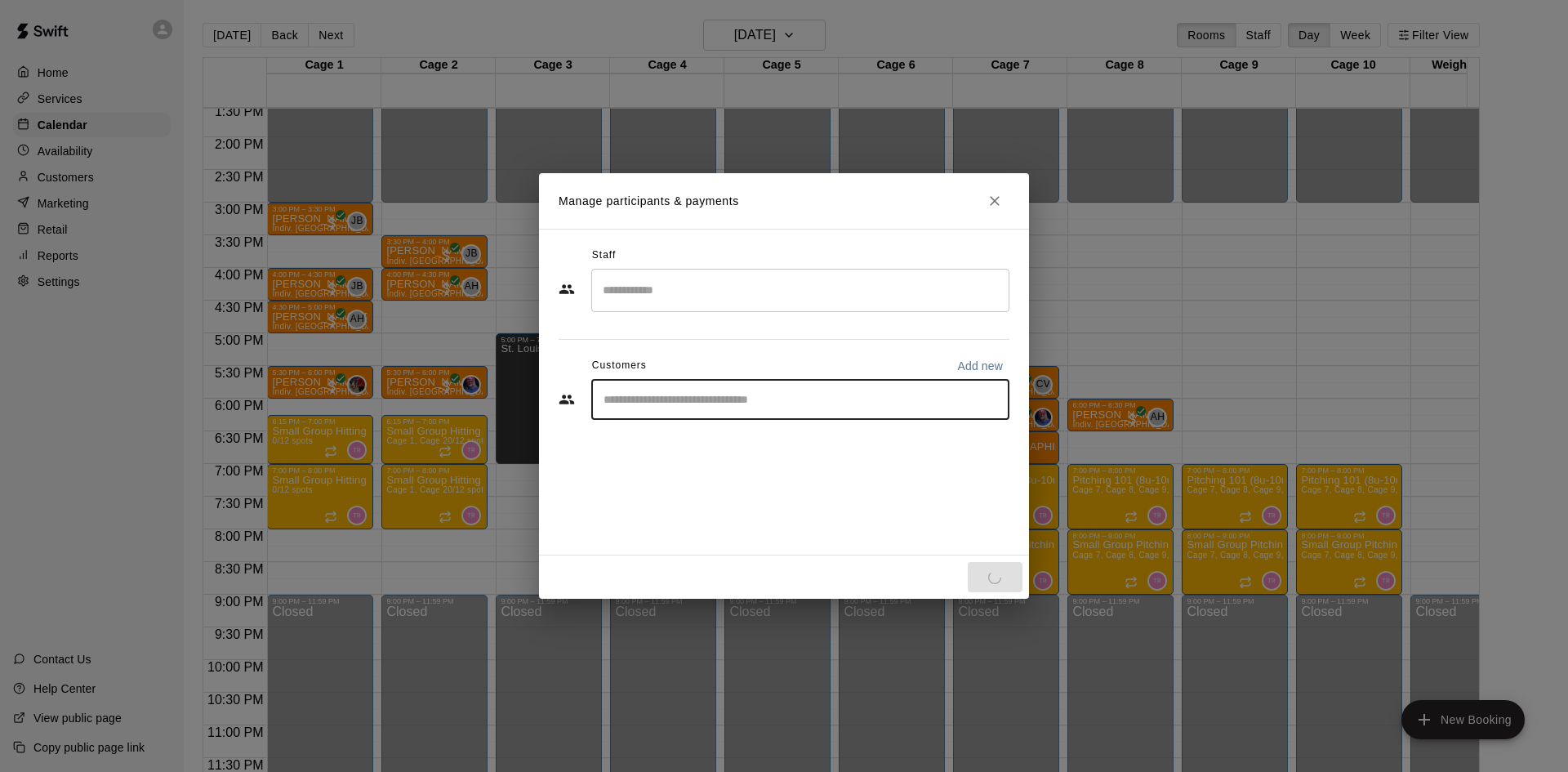
click at [671, 401] on input "Start typing to search customers..." at bounding box center [800, 400] width 404 height 17
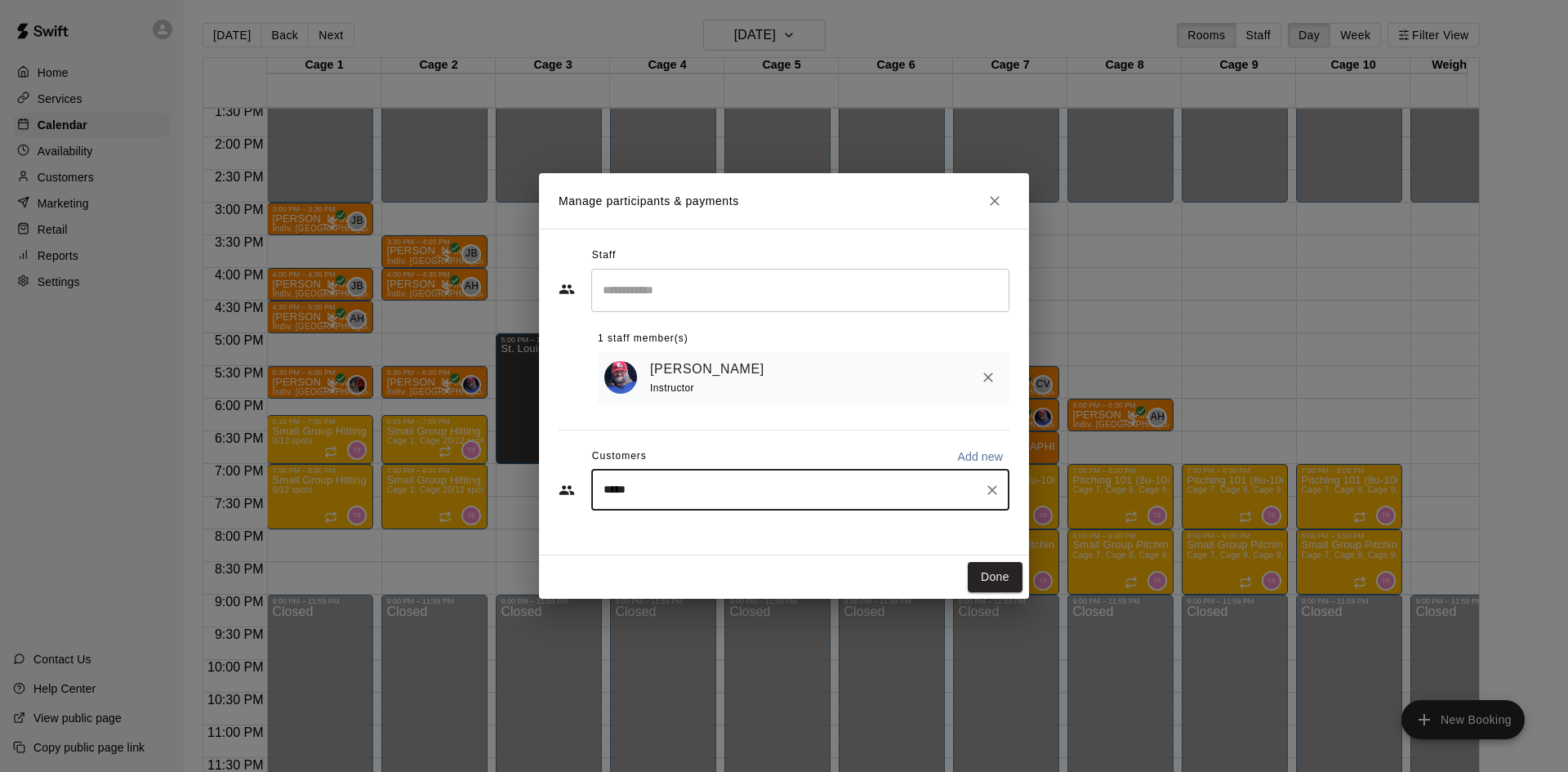
type input "******"
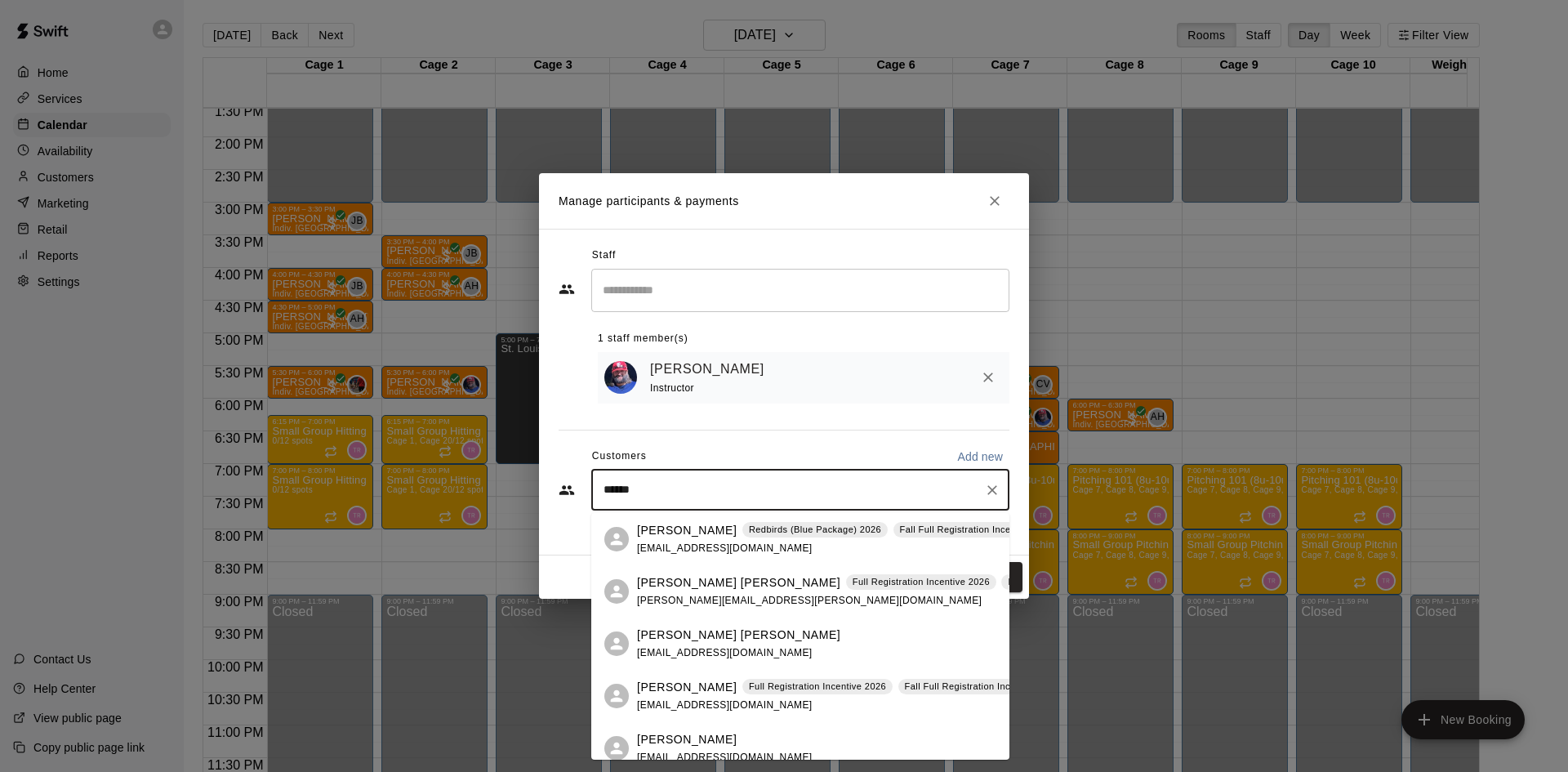
click at [712, 545] on span "[EMAIL_ADDRESS][DOMAIN_NAME]" at bounding box center [724, 548] width 176 height 12
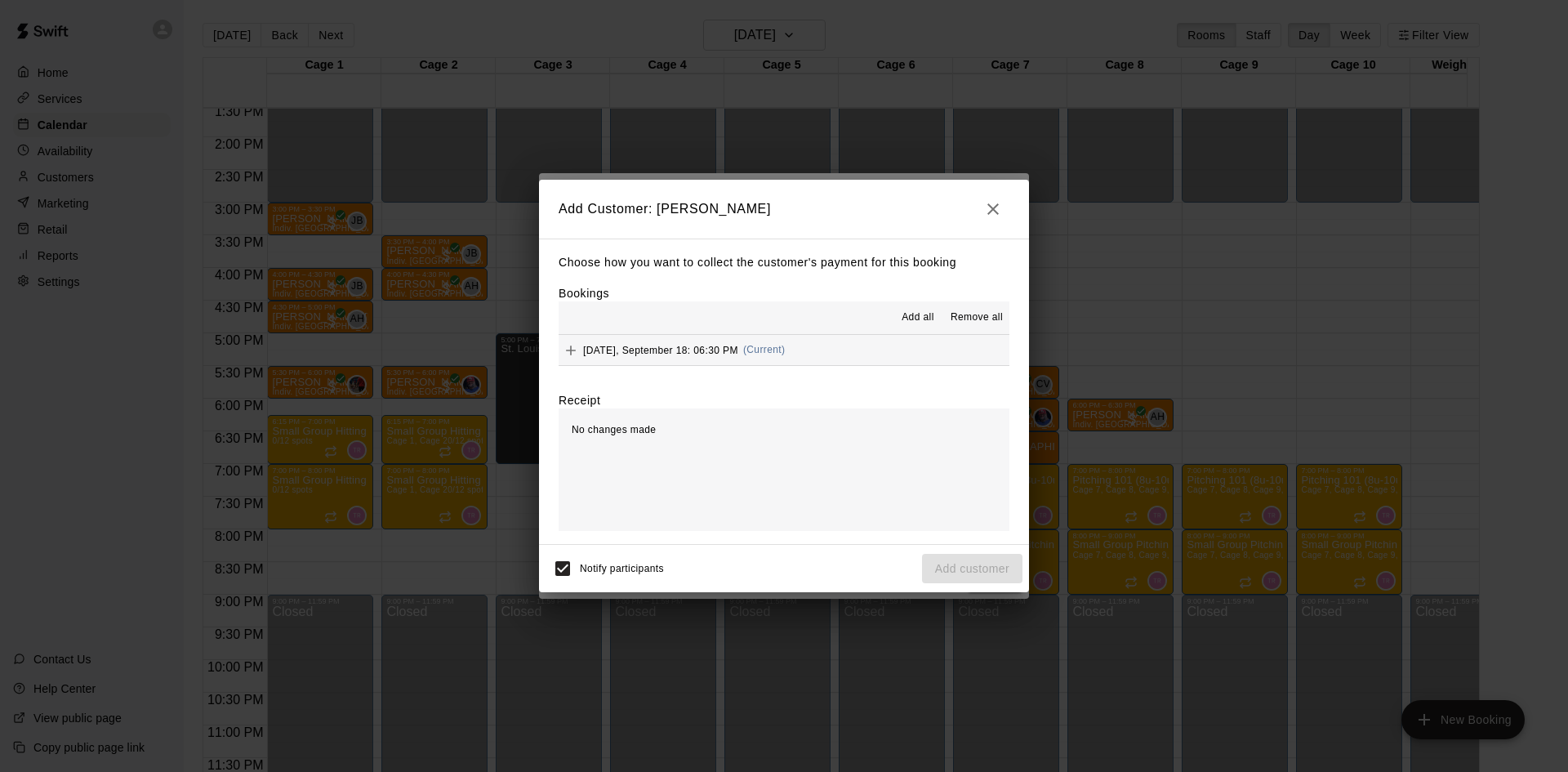
click at [828, 395] on div "Receipt" at bounding box center [784, 401] width 451 height 17
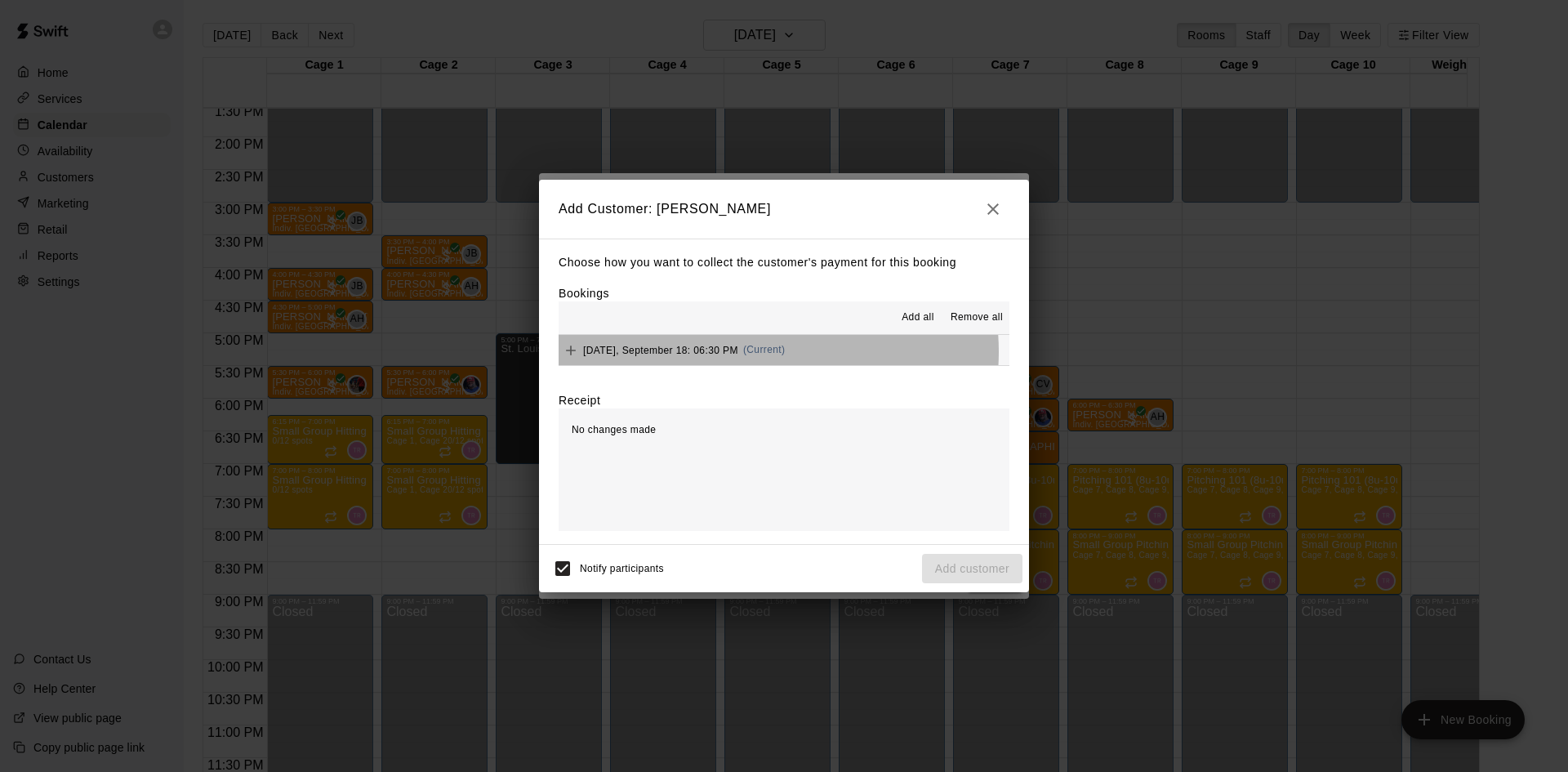
click at [762, 352] on span "(Current)" at bounding box center [764, 350] width 42 height 12
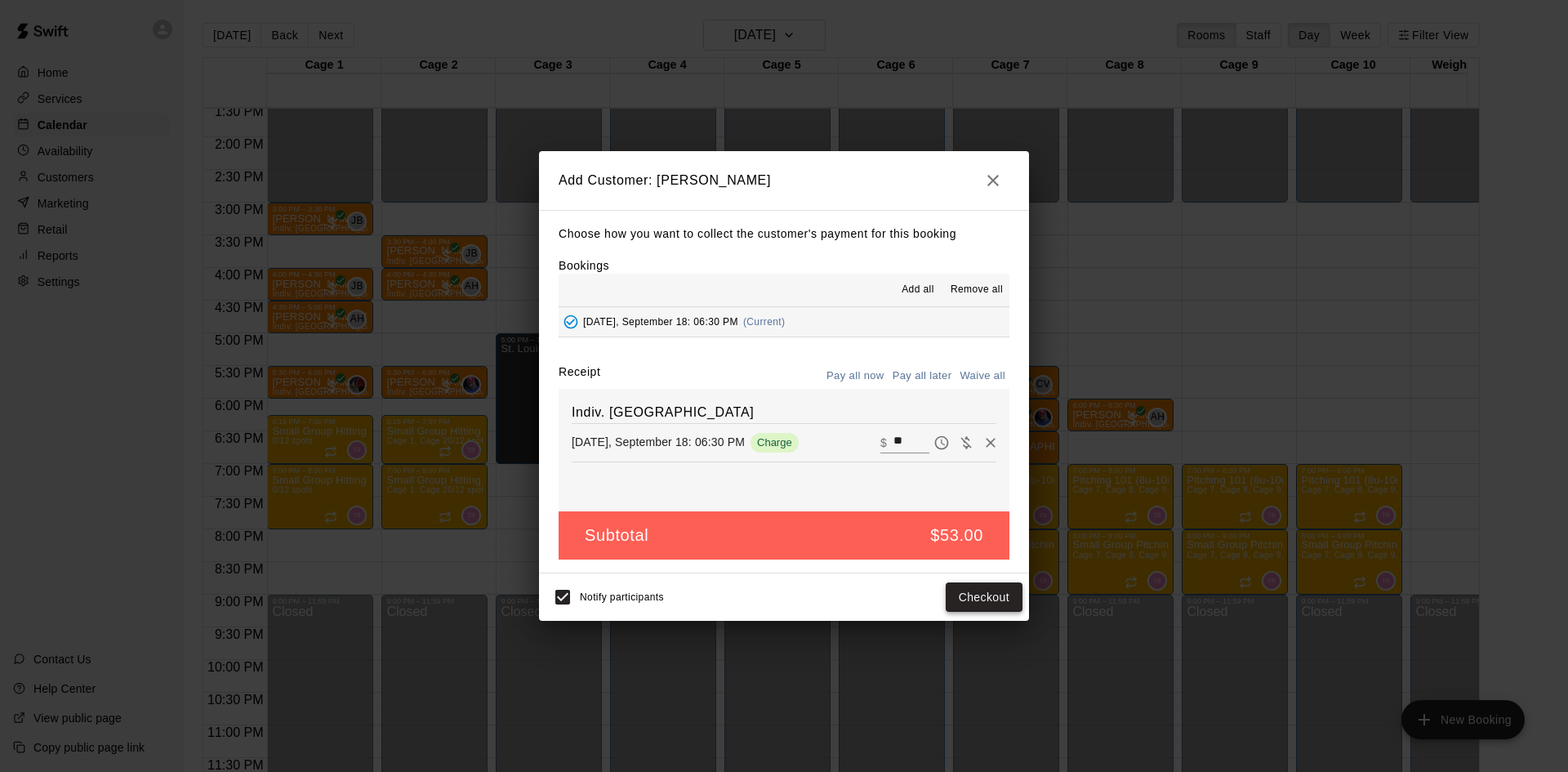
click at [976, 603] on button "Checkout" at bounding box center [984, 598] width 77 height 30
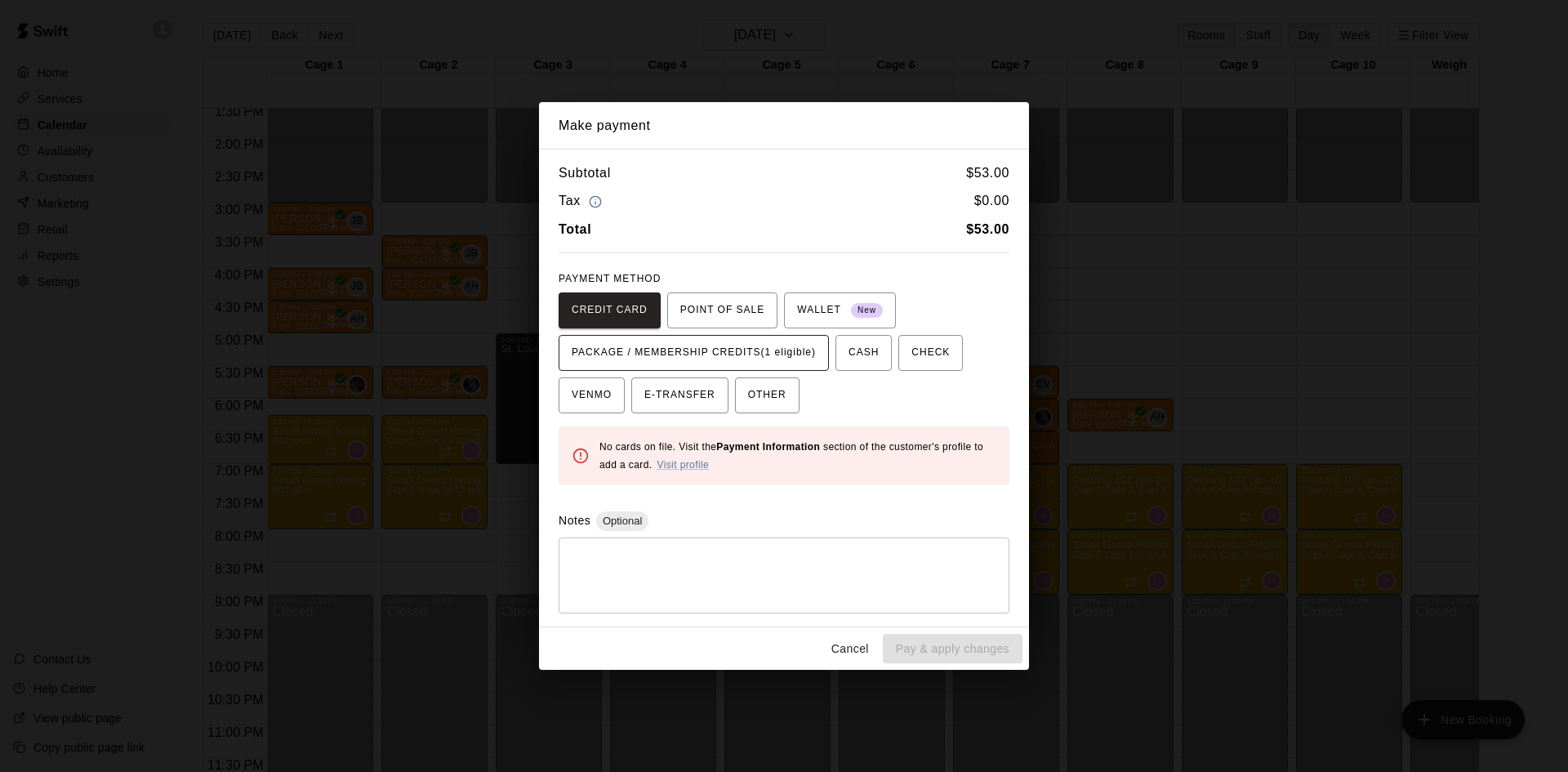
click at [688, 351] on span "PACKAGE / MEMBERSHIP CREDITS (1 eligible)" at bounding box center [693, 352] width 244 height 26
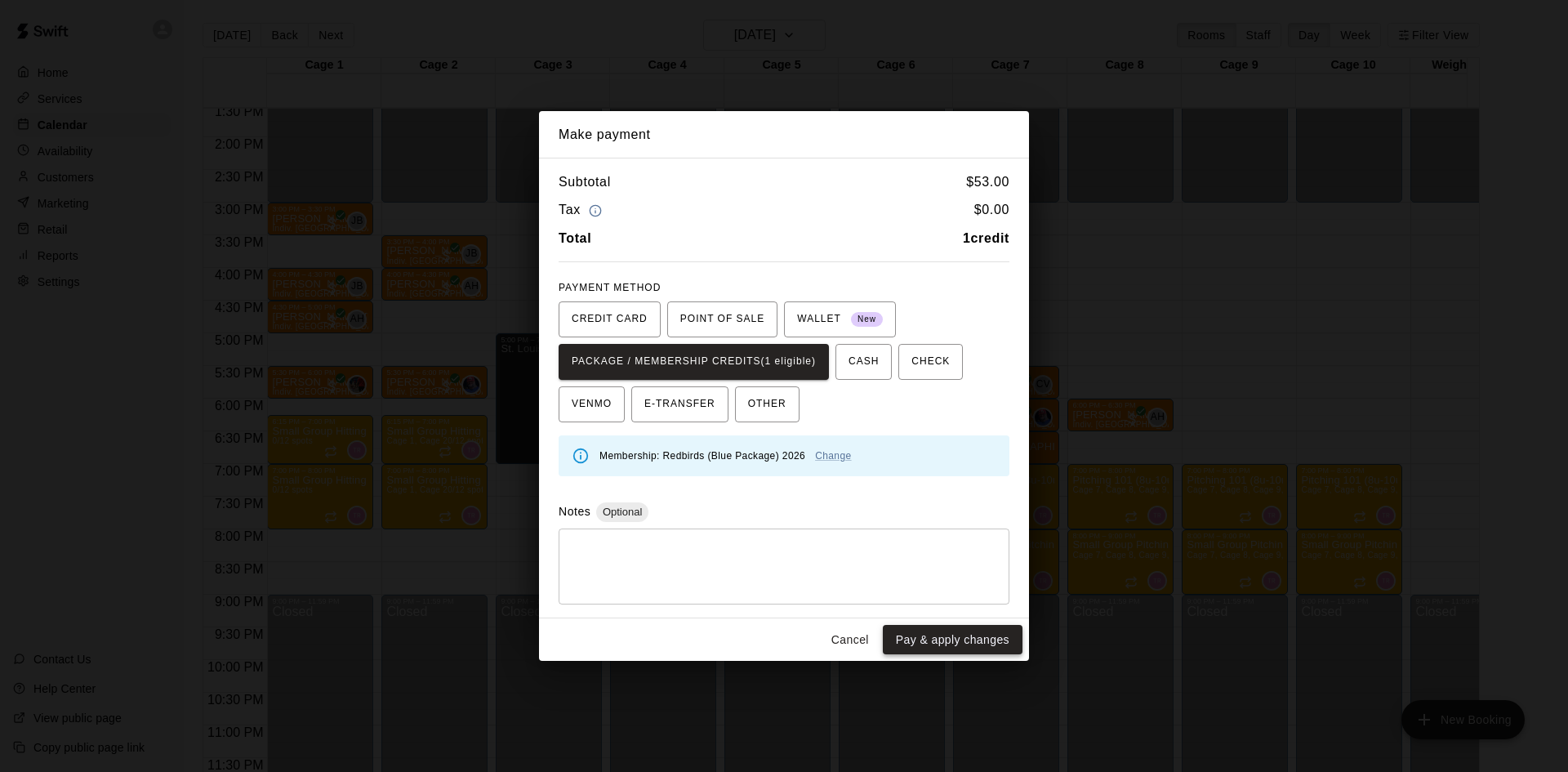
click at [953, 645] on button "Pay & apply changes" at bounding box center [953, 640] width 140 height 30
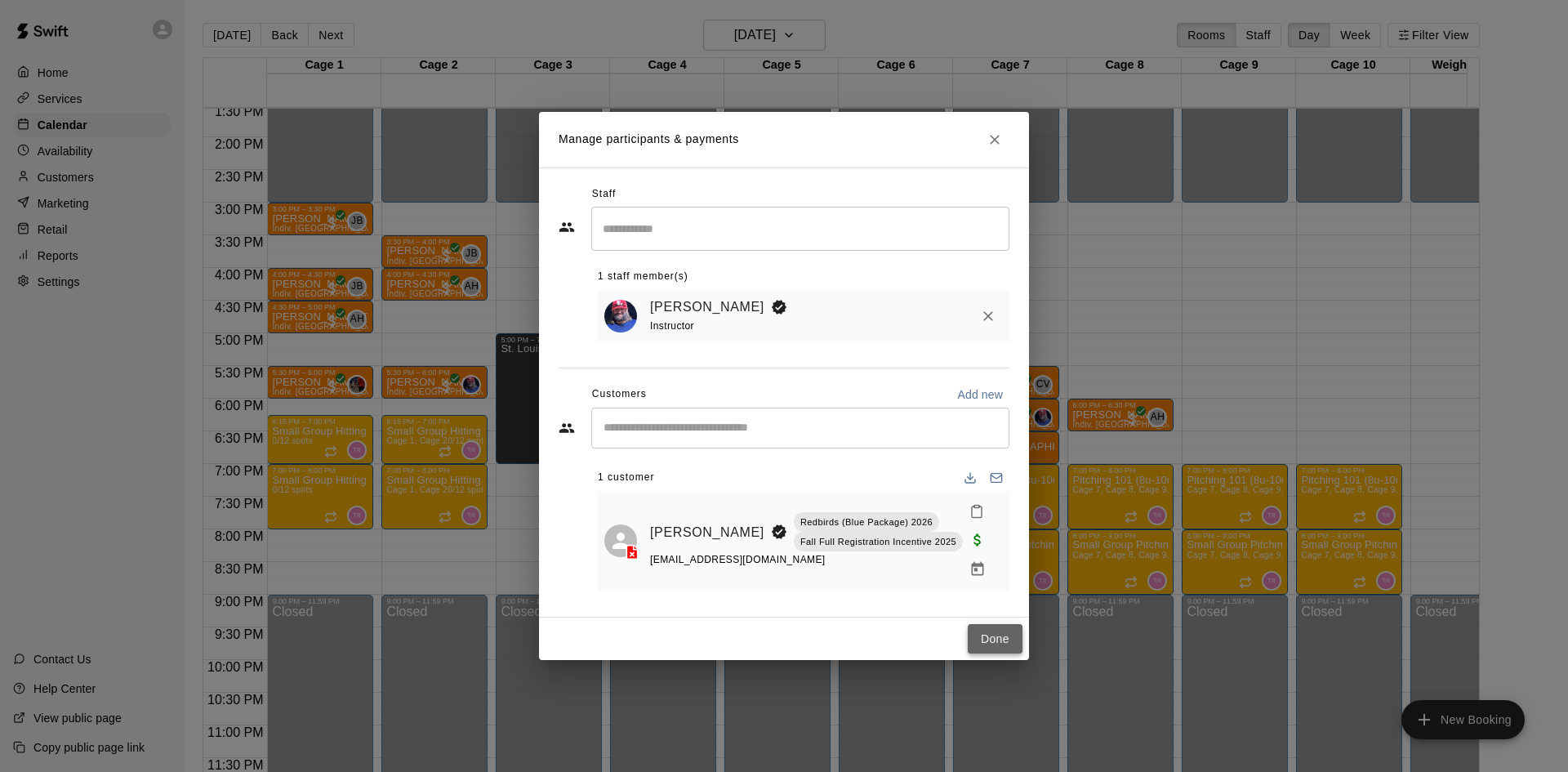
click at [990, 630] on button "Done" at bounding box center [995, 640] width 55 height 30
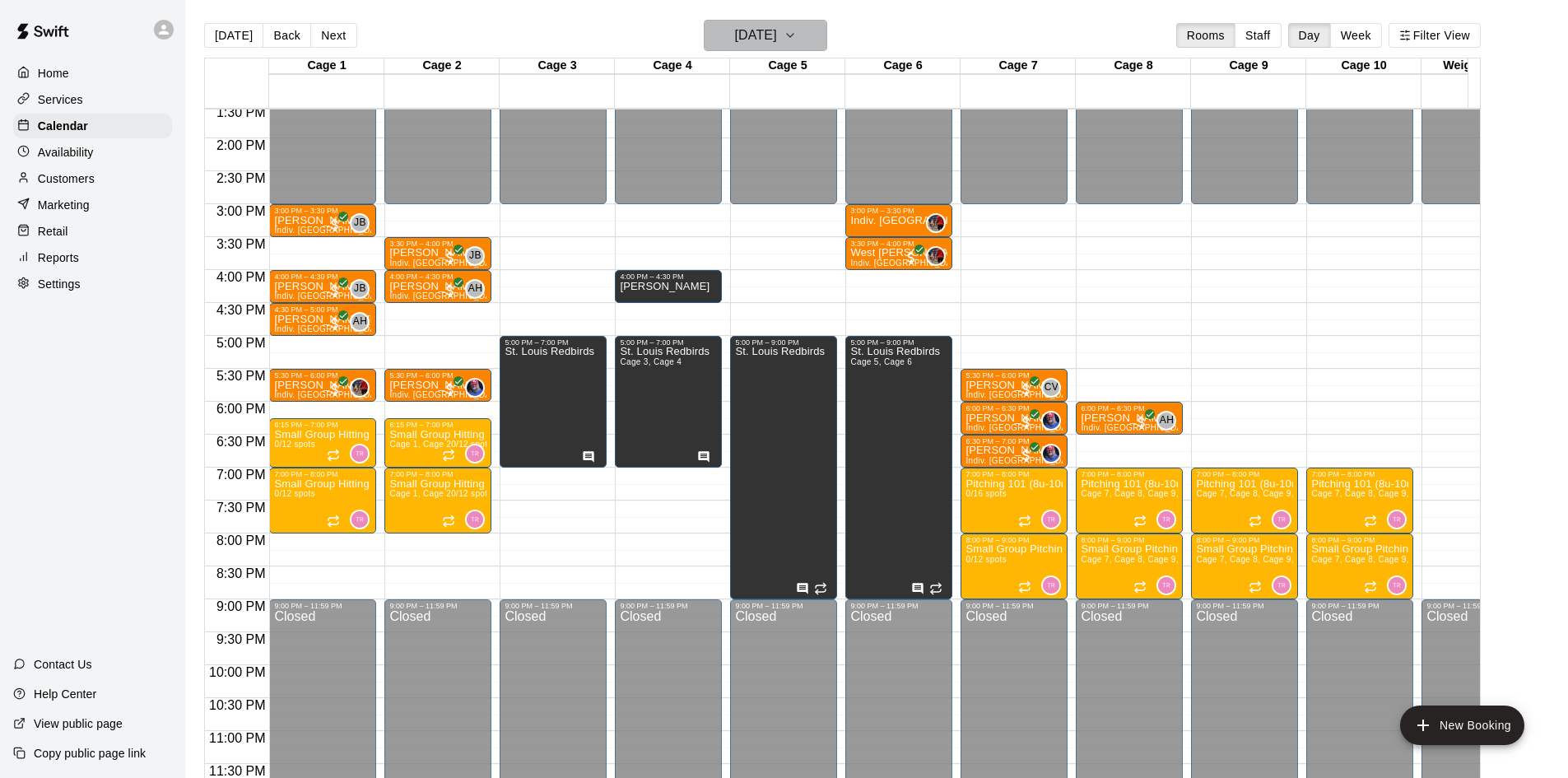
click at [812, 22] on button "[DATE]" at bounding box center [765, 35] width 123 height 31
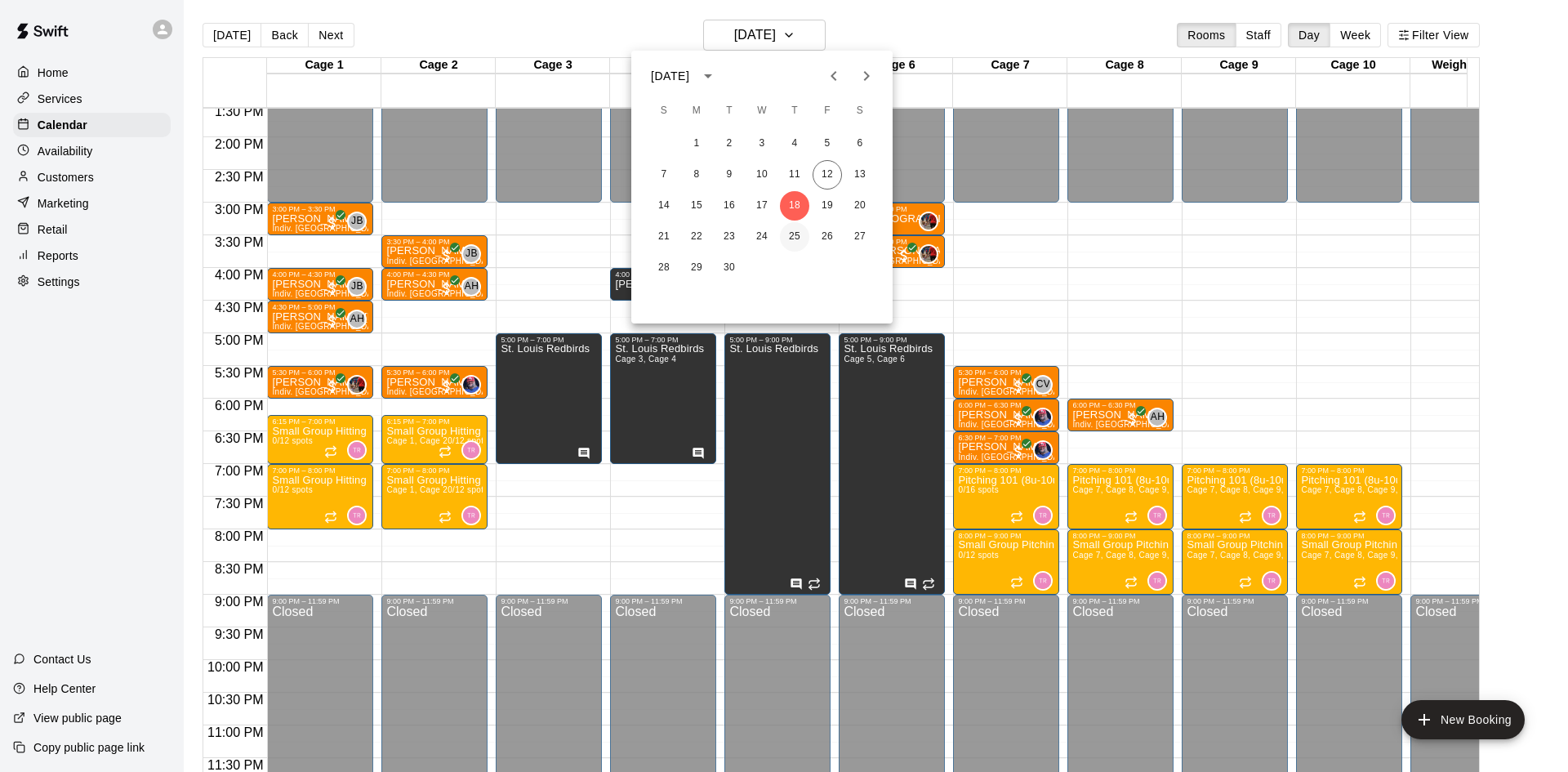
click at [796, 231] on button "25" at bounding box center [794, 237] width 29 height 29
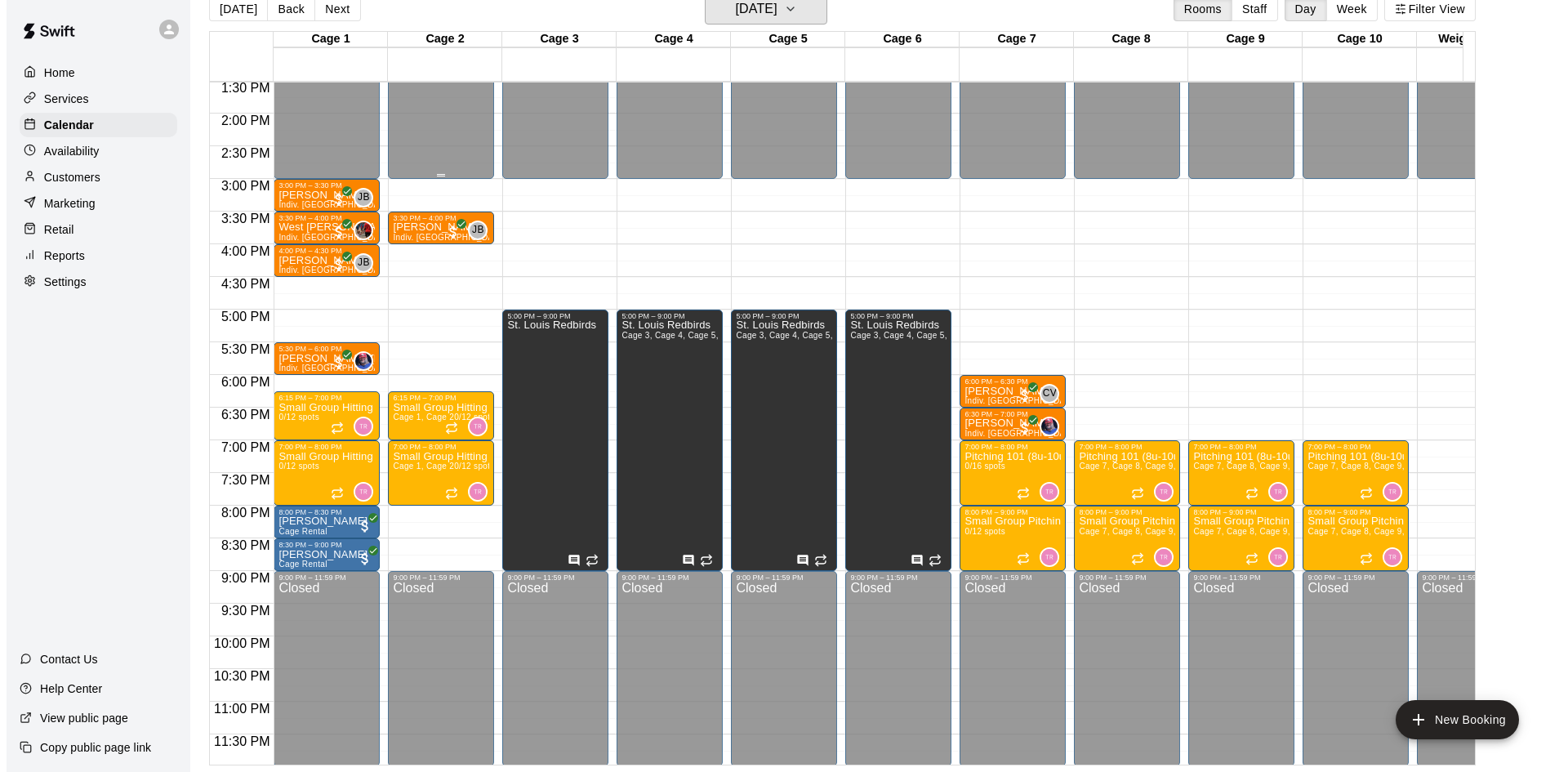
scroll to position [900, 0]
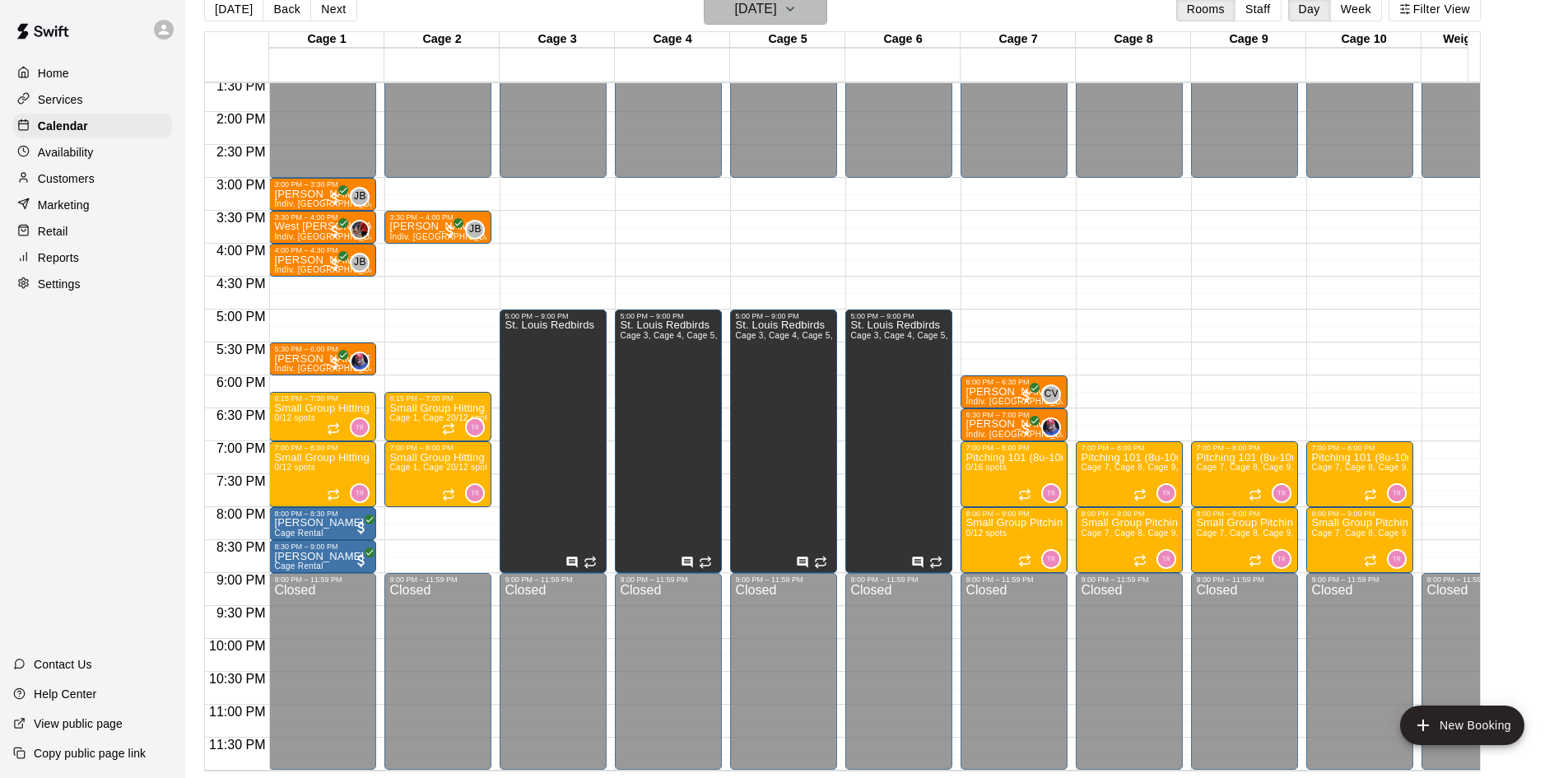
click at [753, 13] on h6 "[DATE]" at bounding box center [756, 8] width 42 height 23
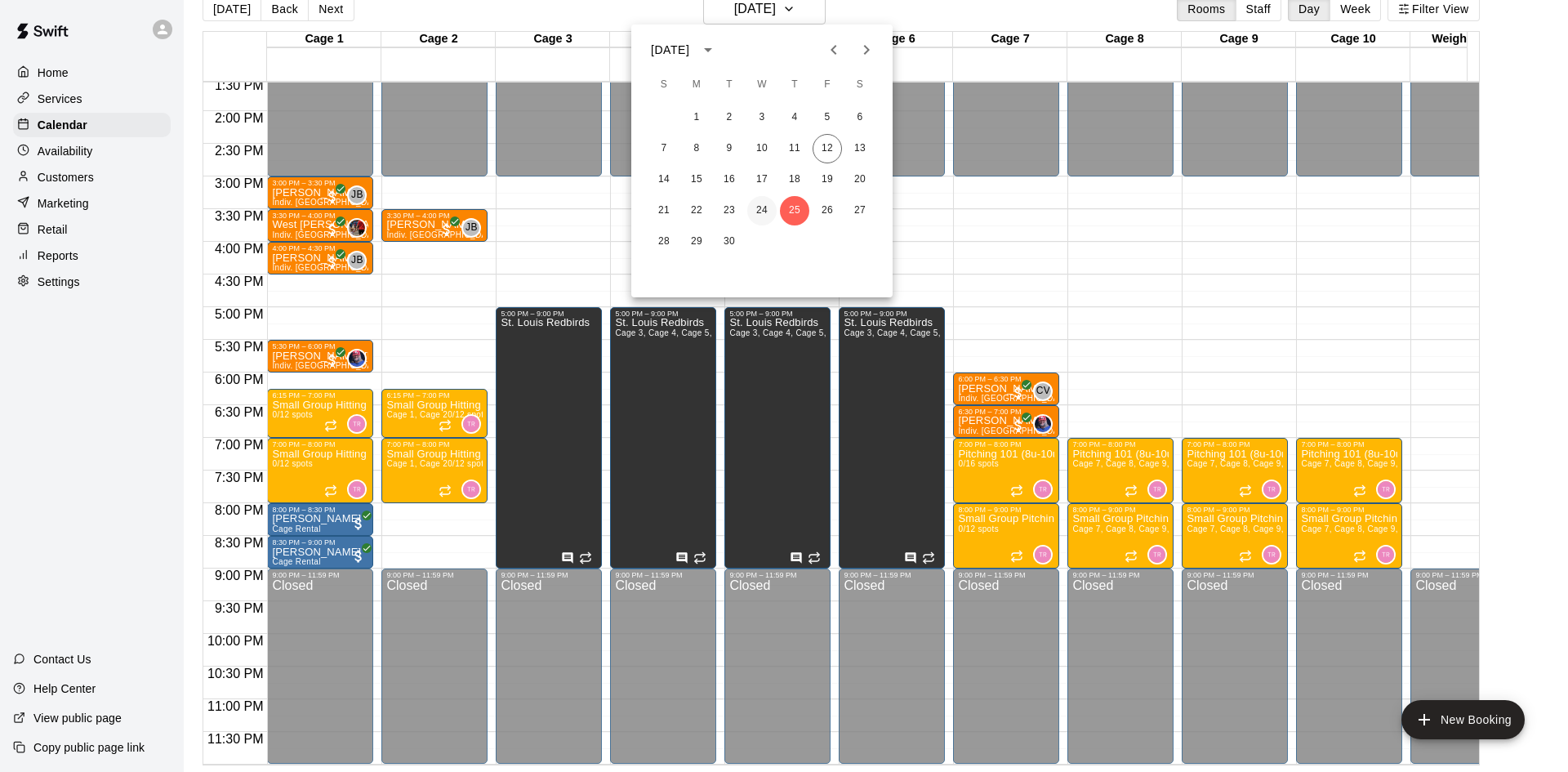
click at [755, 208] on button "24" at bounding box center [762, 210] width 29 height 29
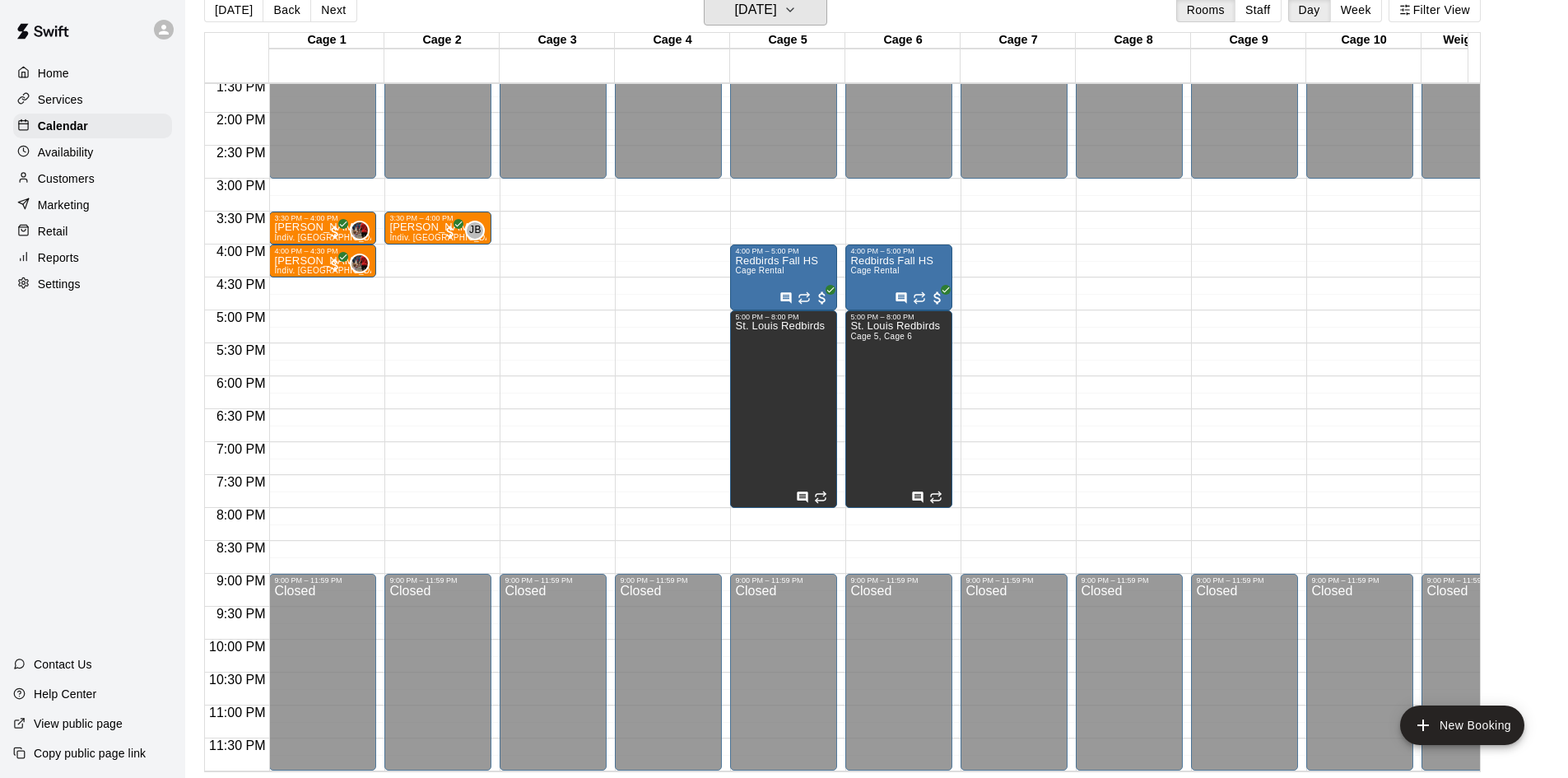
scroll to position [26, 0]
click at [83, 159] on p "Availability" at bounding box center [65, 153] width 56 height 17
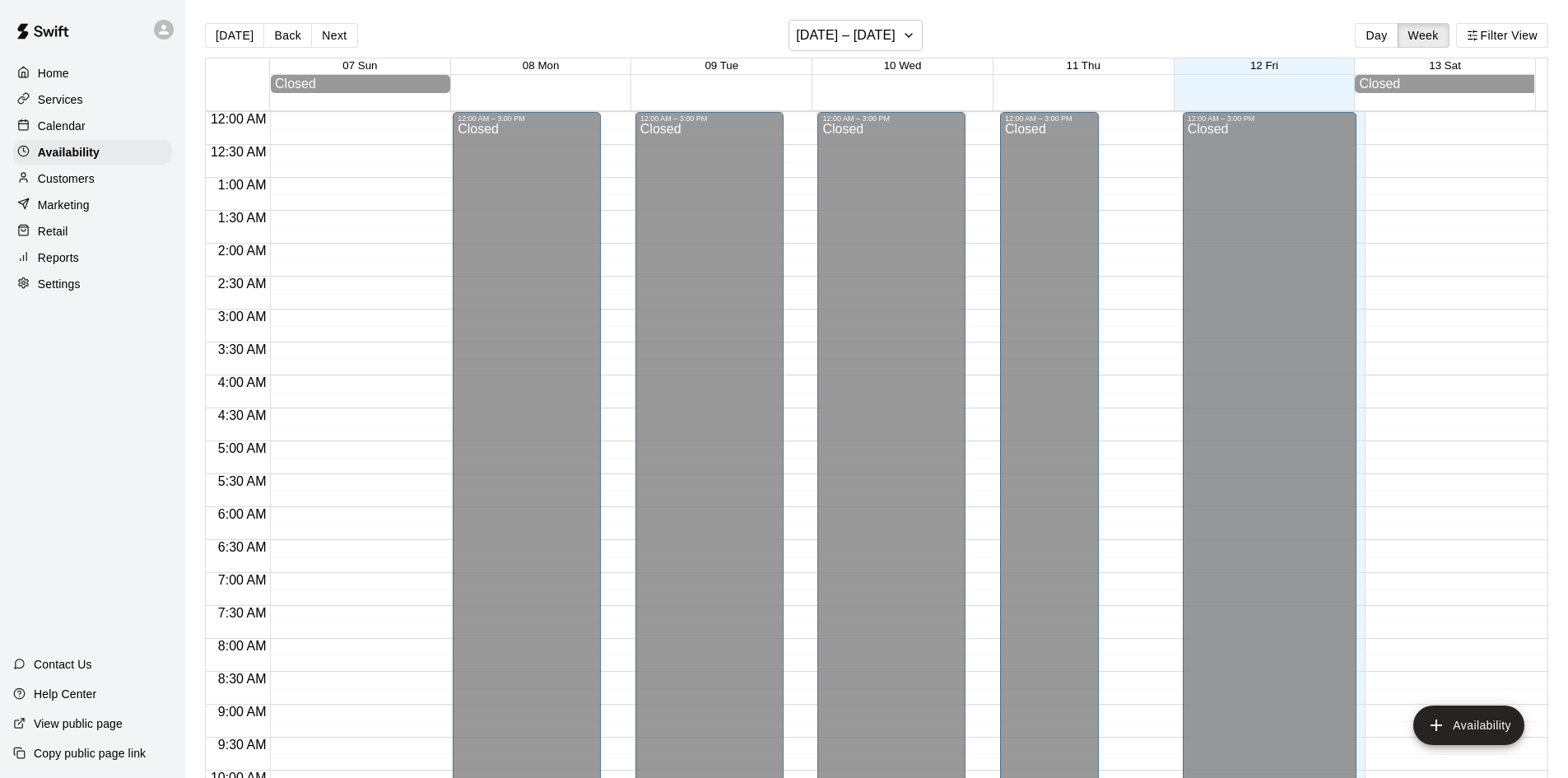
scroll to position [894, 0]
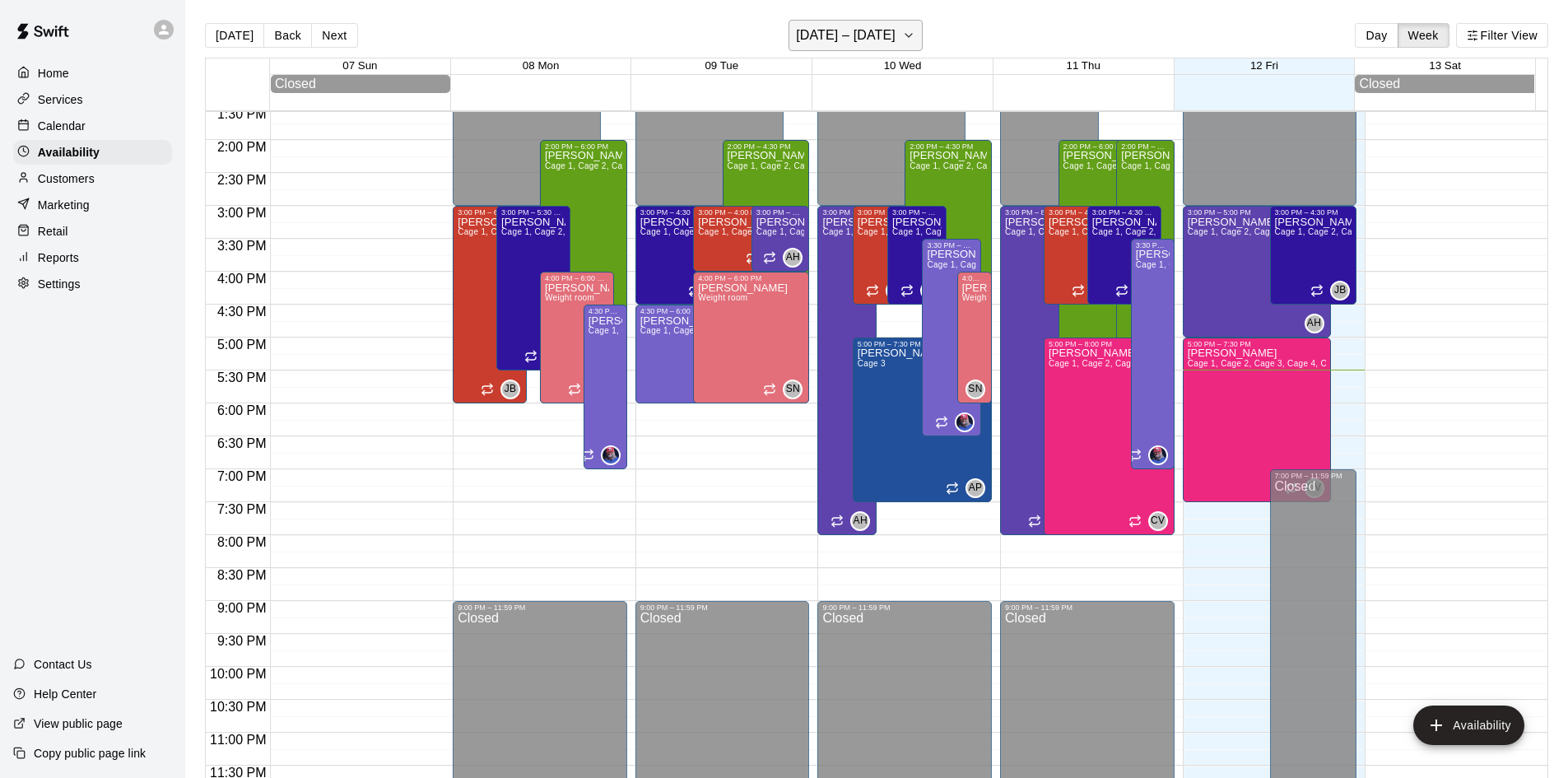
click at [850, 39] on h6 "[DATE] – [DATE]" at bounding box center [846, 34] width 100 height 23
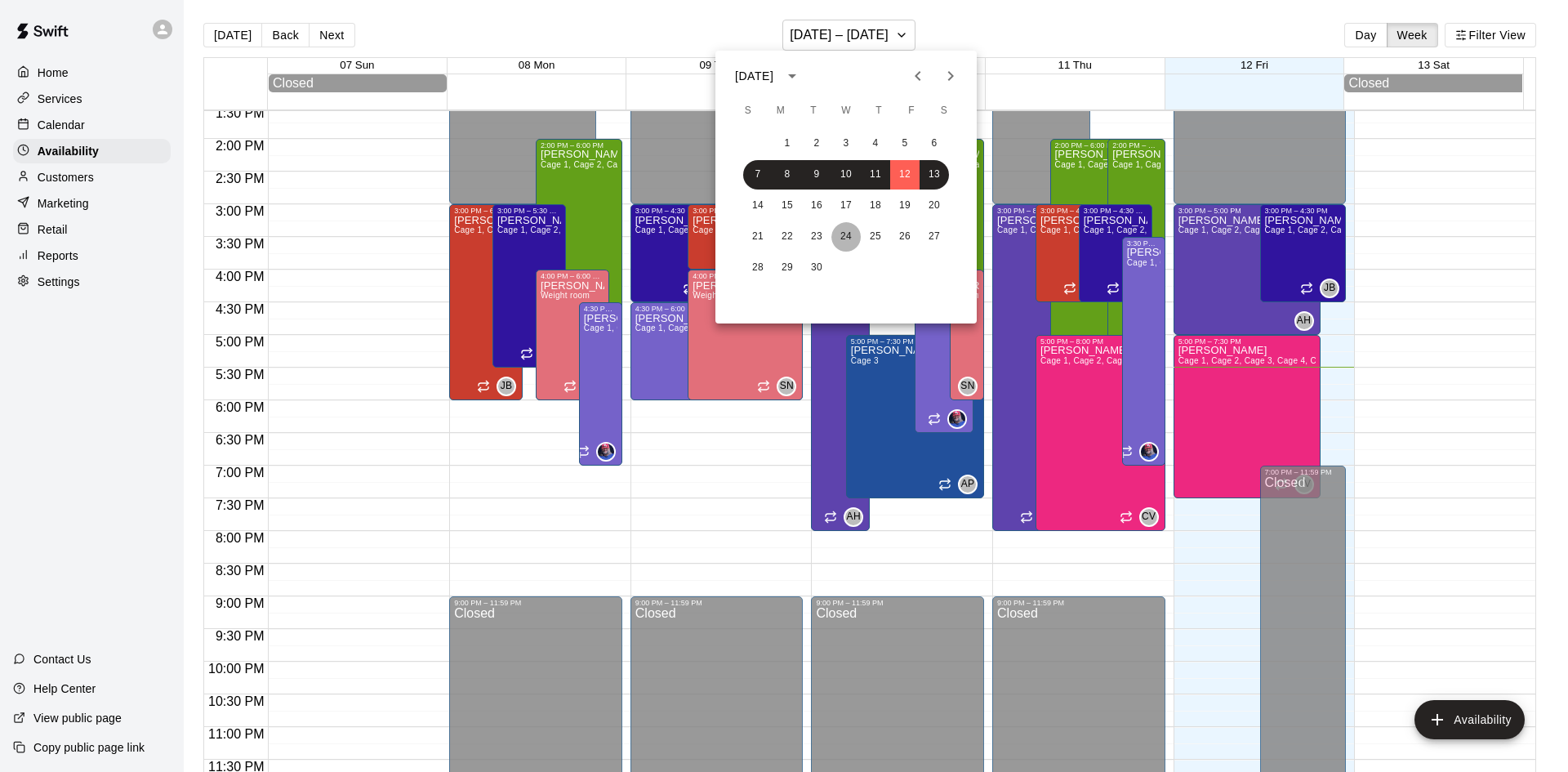
click at [839, 234] on button "24" at bounding box center [846, 237] width 29 height 29
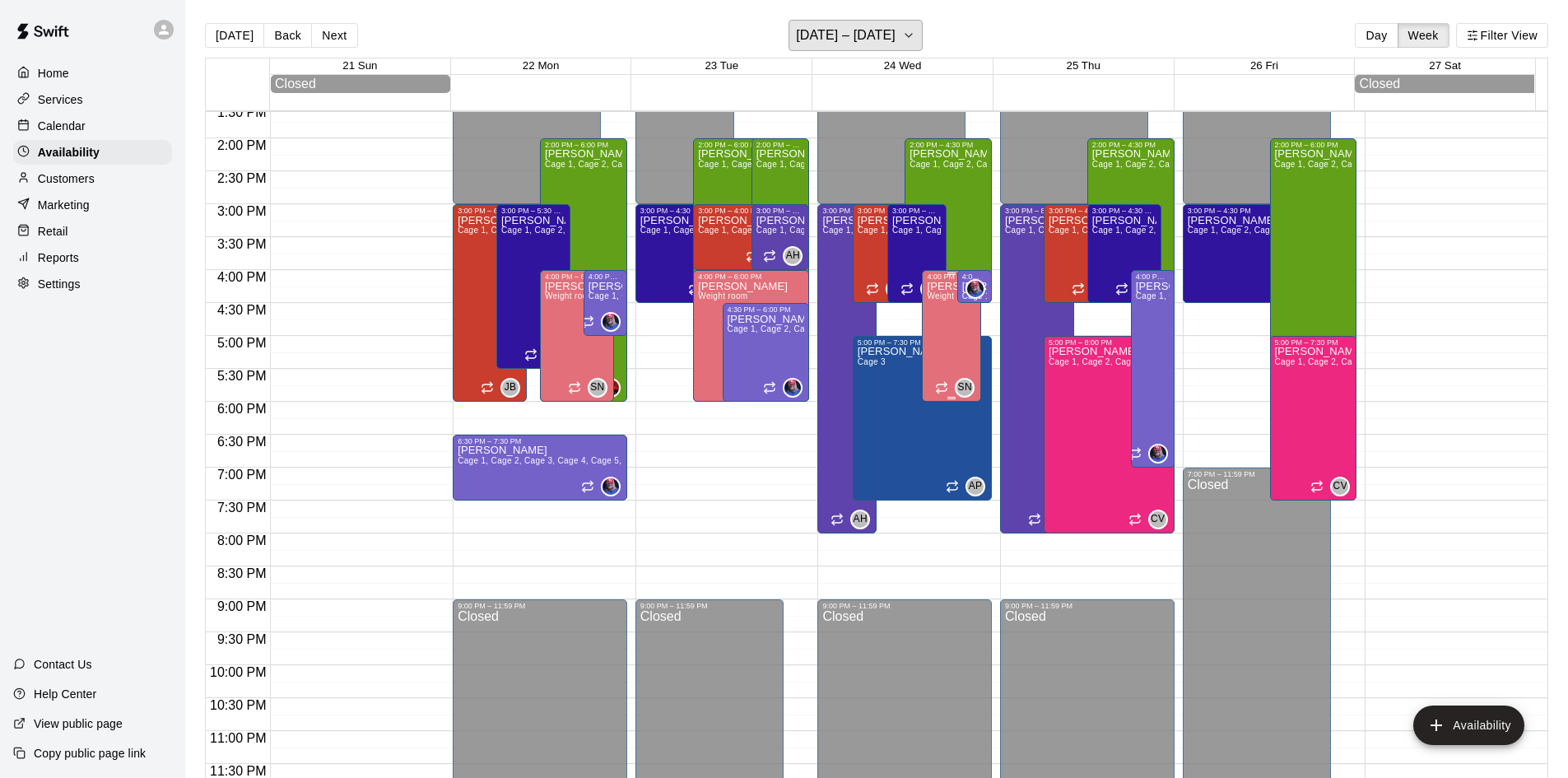
scroll to position [899, 0]
click at [949, 343] on div "[PERSON_NAME] Weight room" at bounding box center [951, 670] width 49 height 778
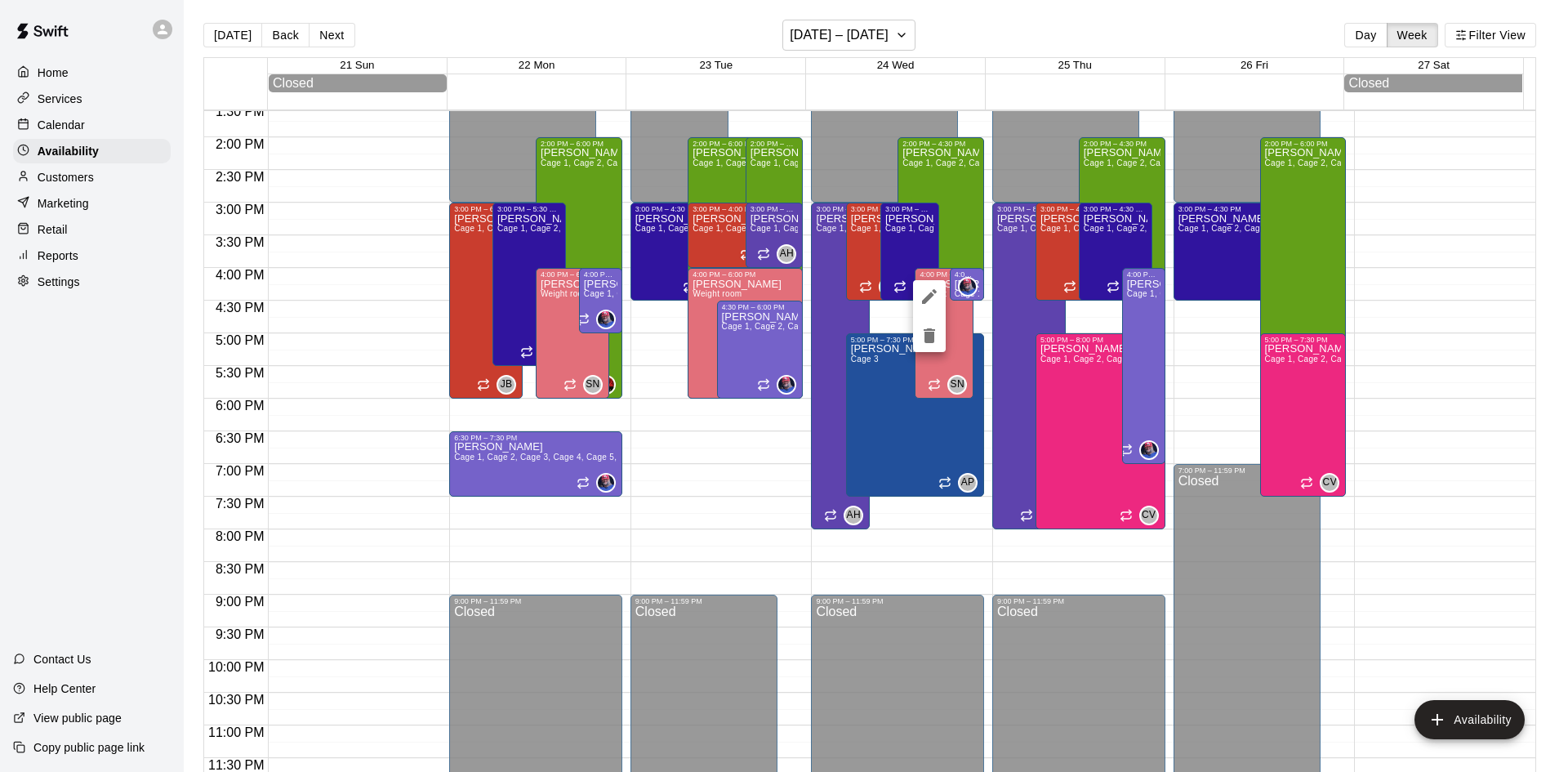
click at [969, 318] on div at bounding box center [784, 386] width 1568 height 772
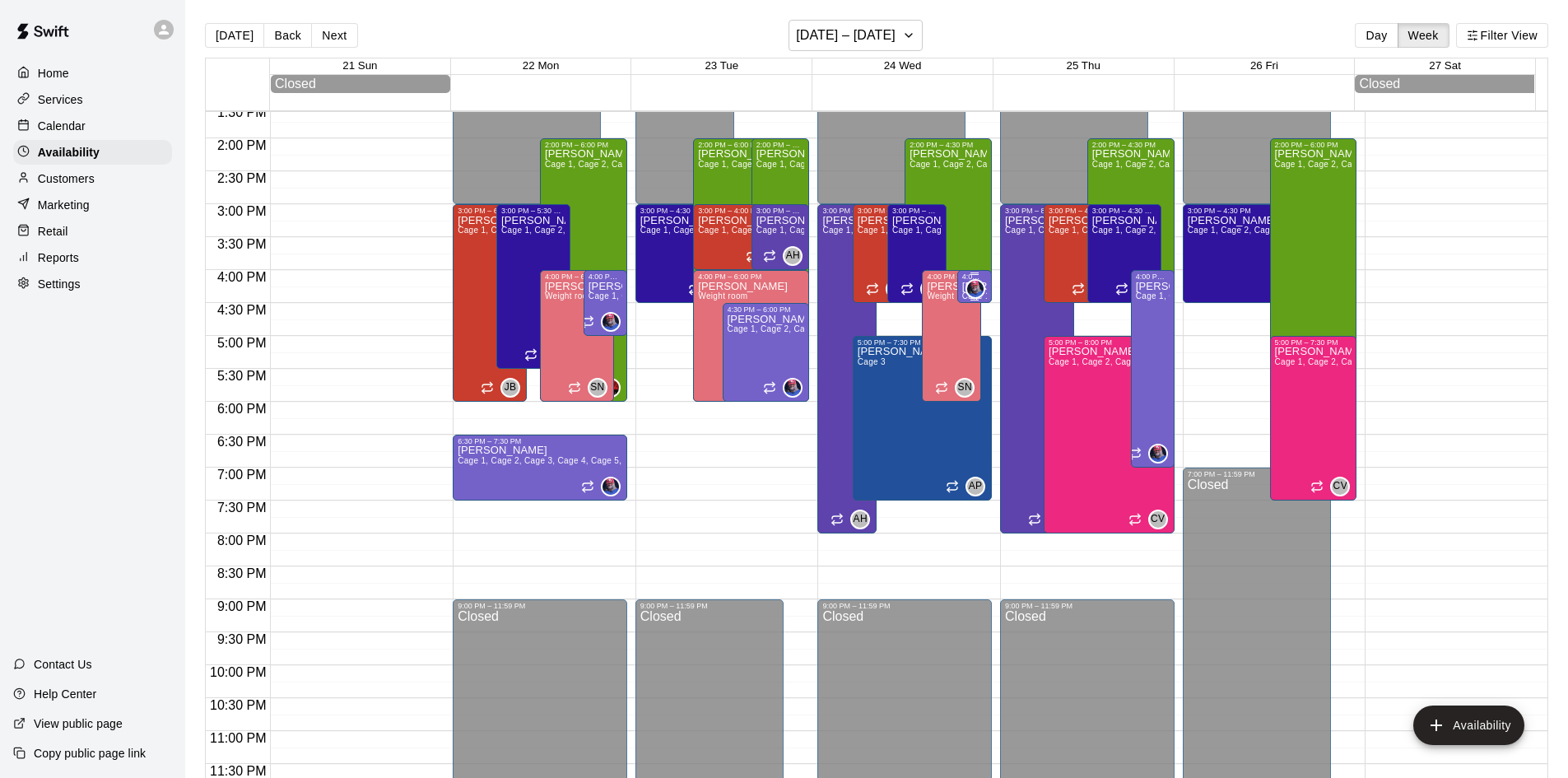
click at [955, 294] on div at bounding box center [965, 290] width 39 height 20
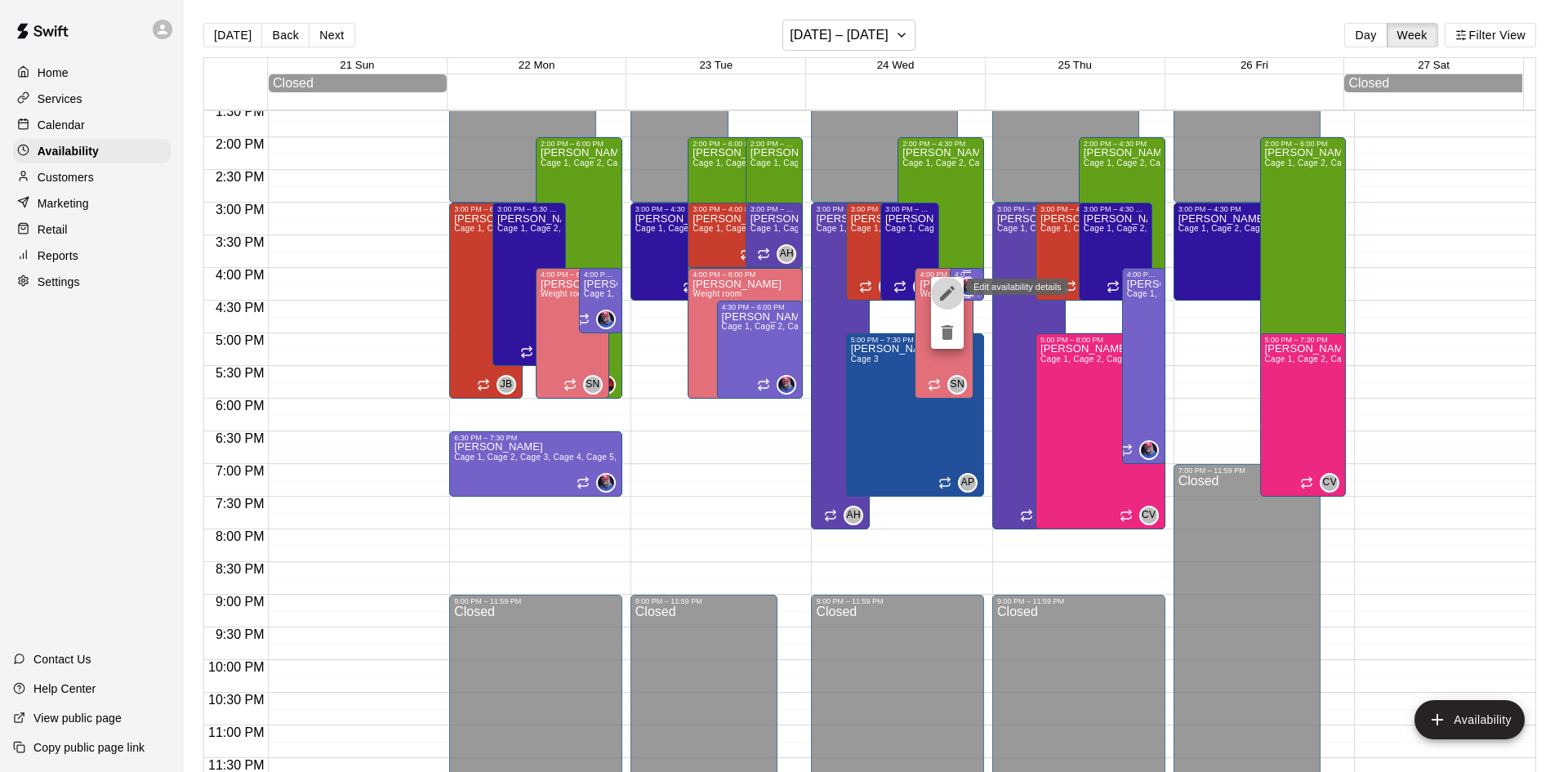
click at [947, 291] on icon "edit" at bounding box center [947, 293] width 15 height 15
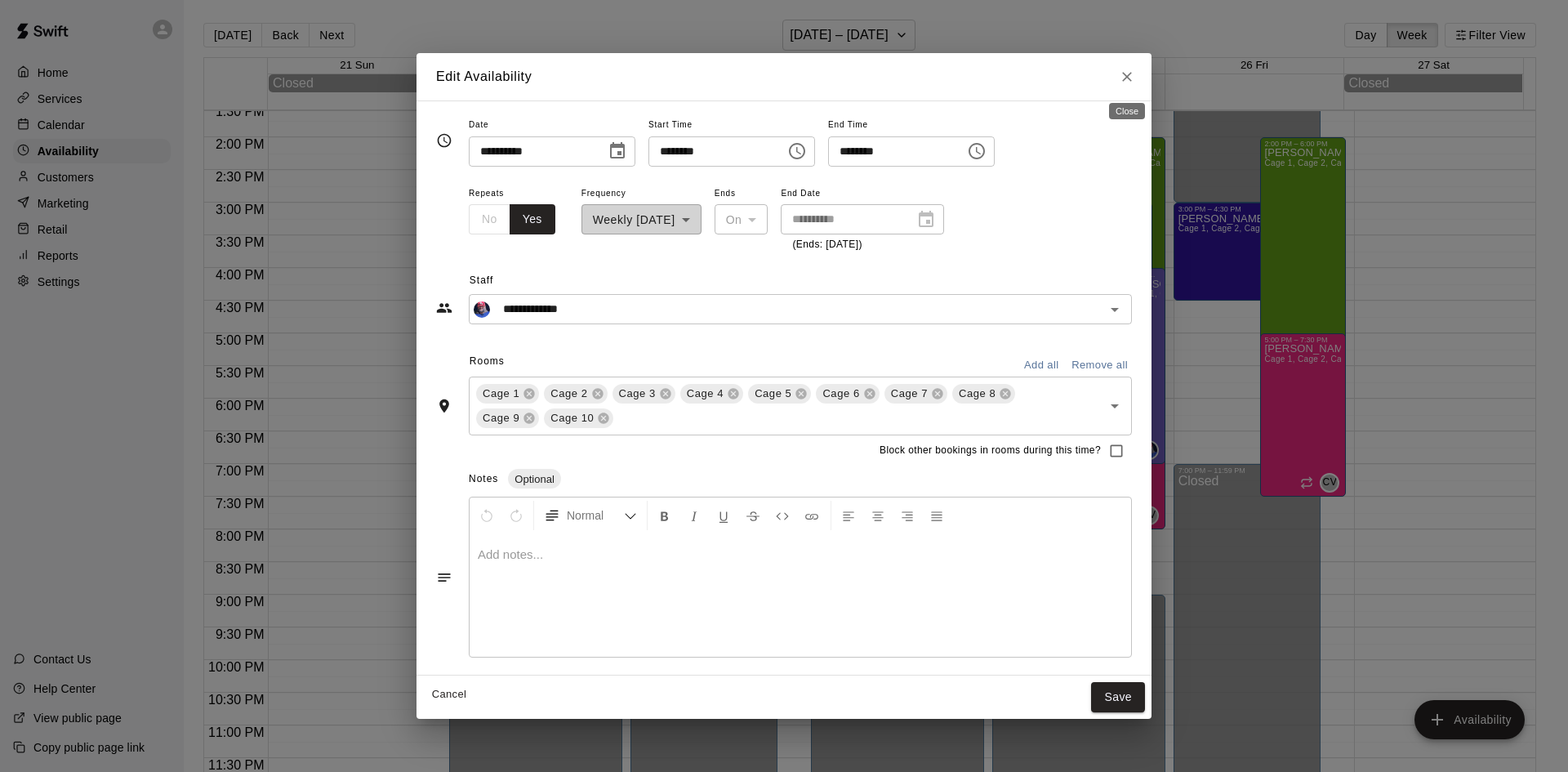
click at [1132, 82] on icon "Close" at bounding box center [1127, 77] width 17 height 17
type input "**********"
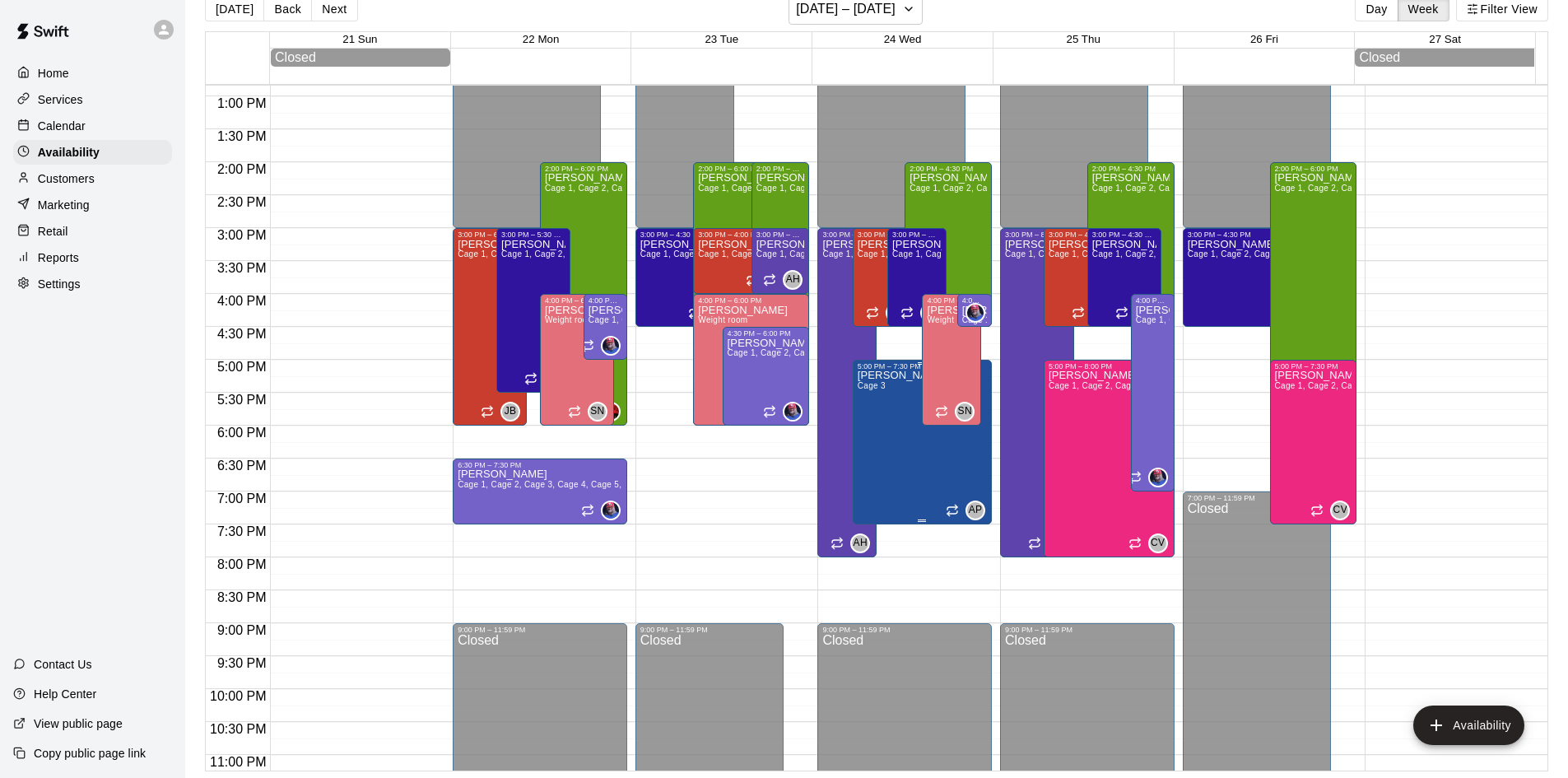
scroll to position [817, 0]
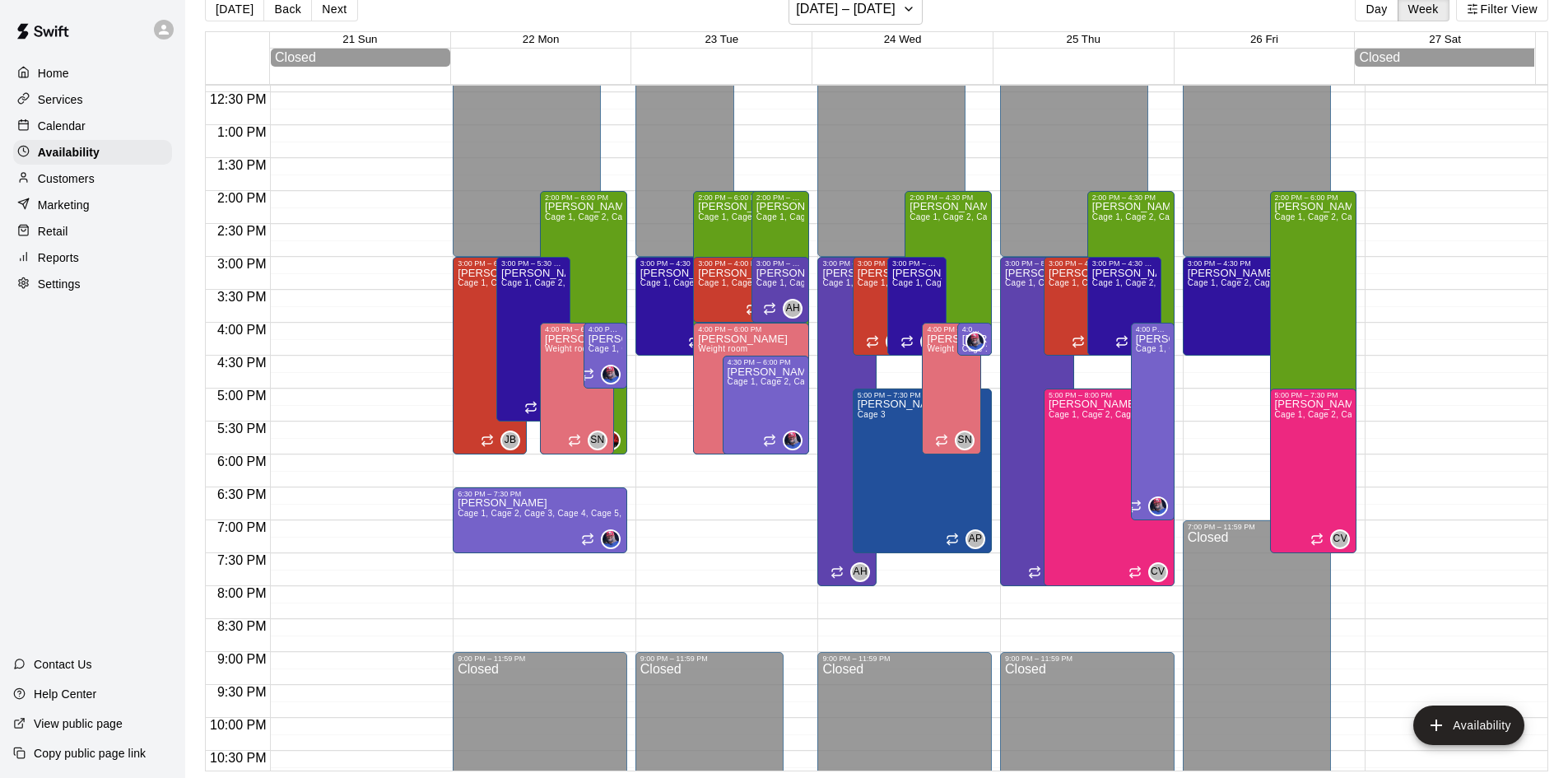
click at [89, 132] on div "Calendar" at bounding box center [92, 125] width 159 height 24
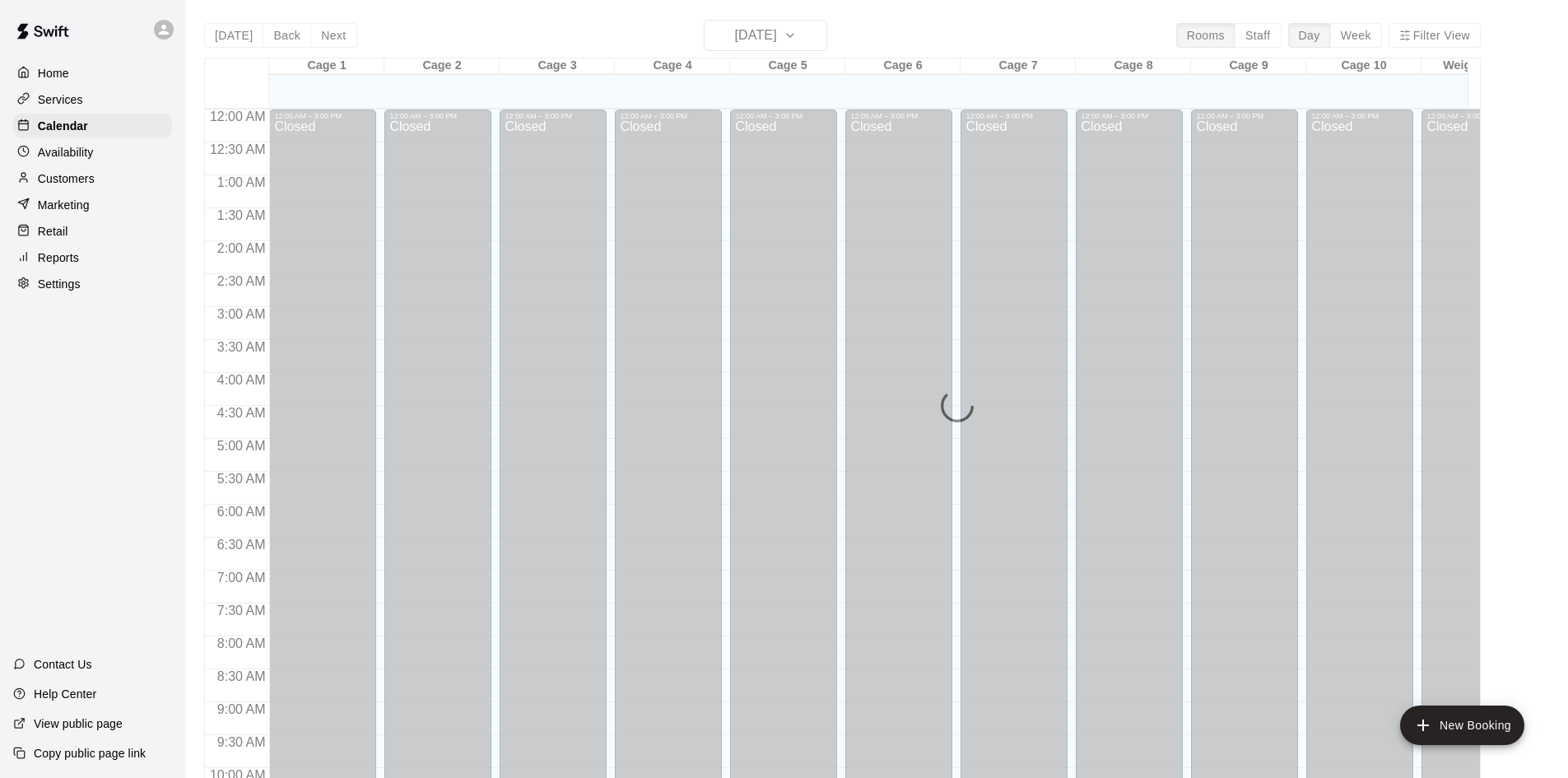
scroll to position [844, 0]
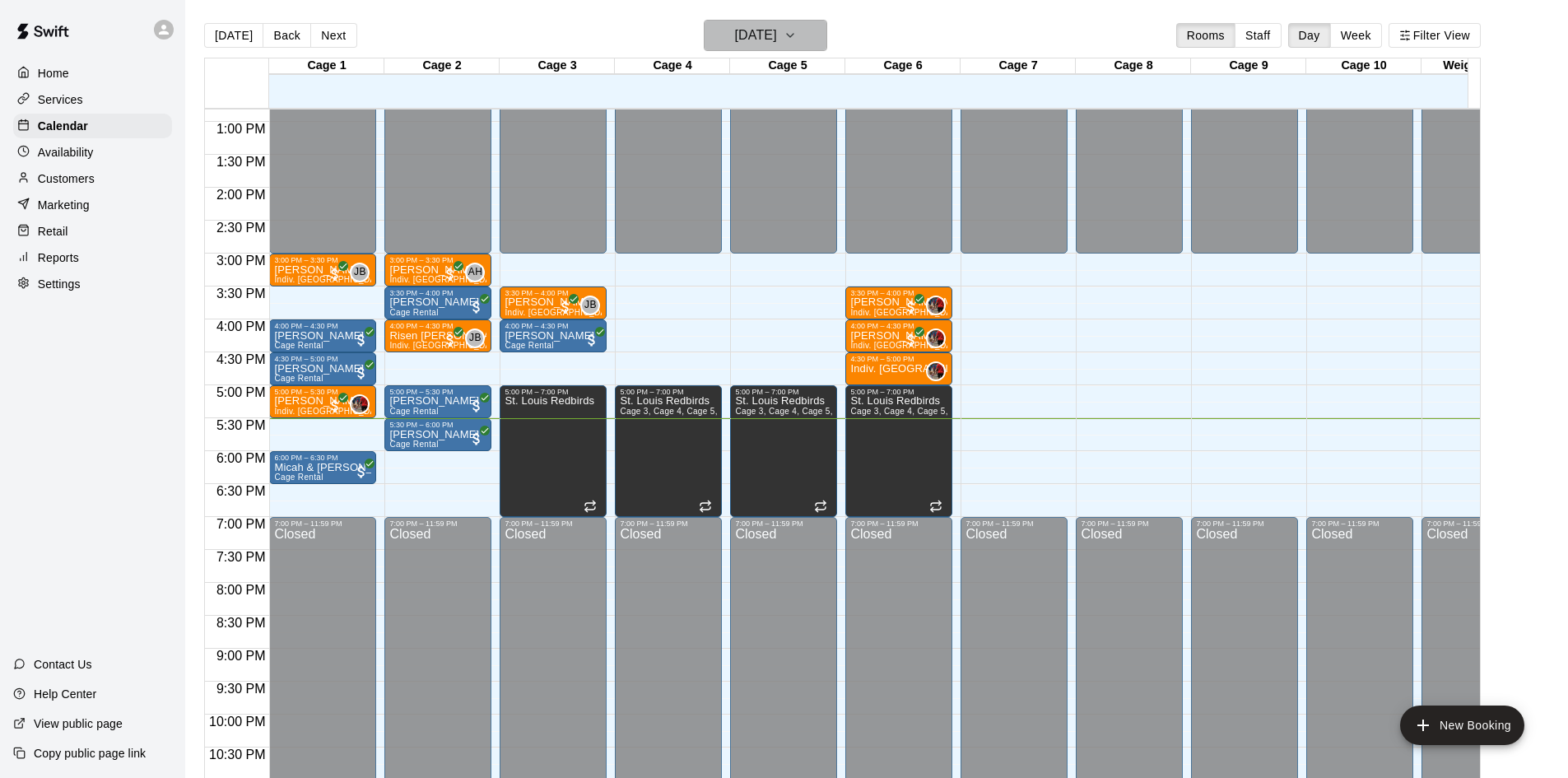
click at [740, 31] on h6 "[DATE]" at bounding box center [756, 34] width 42 height 23
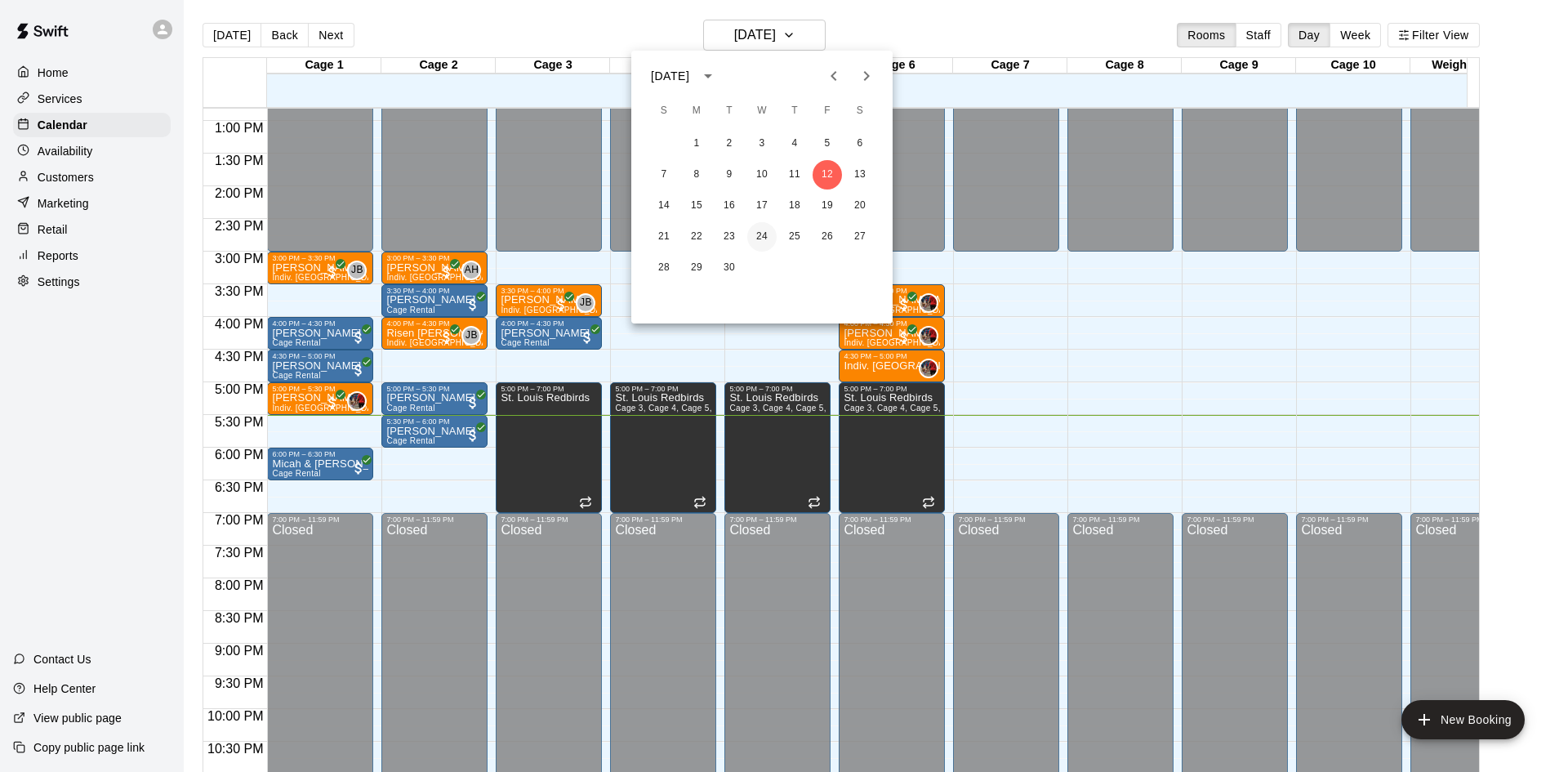
click at [756, 232] on button "24" at bounding box center [762, 237] width 29 height 29
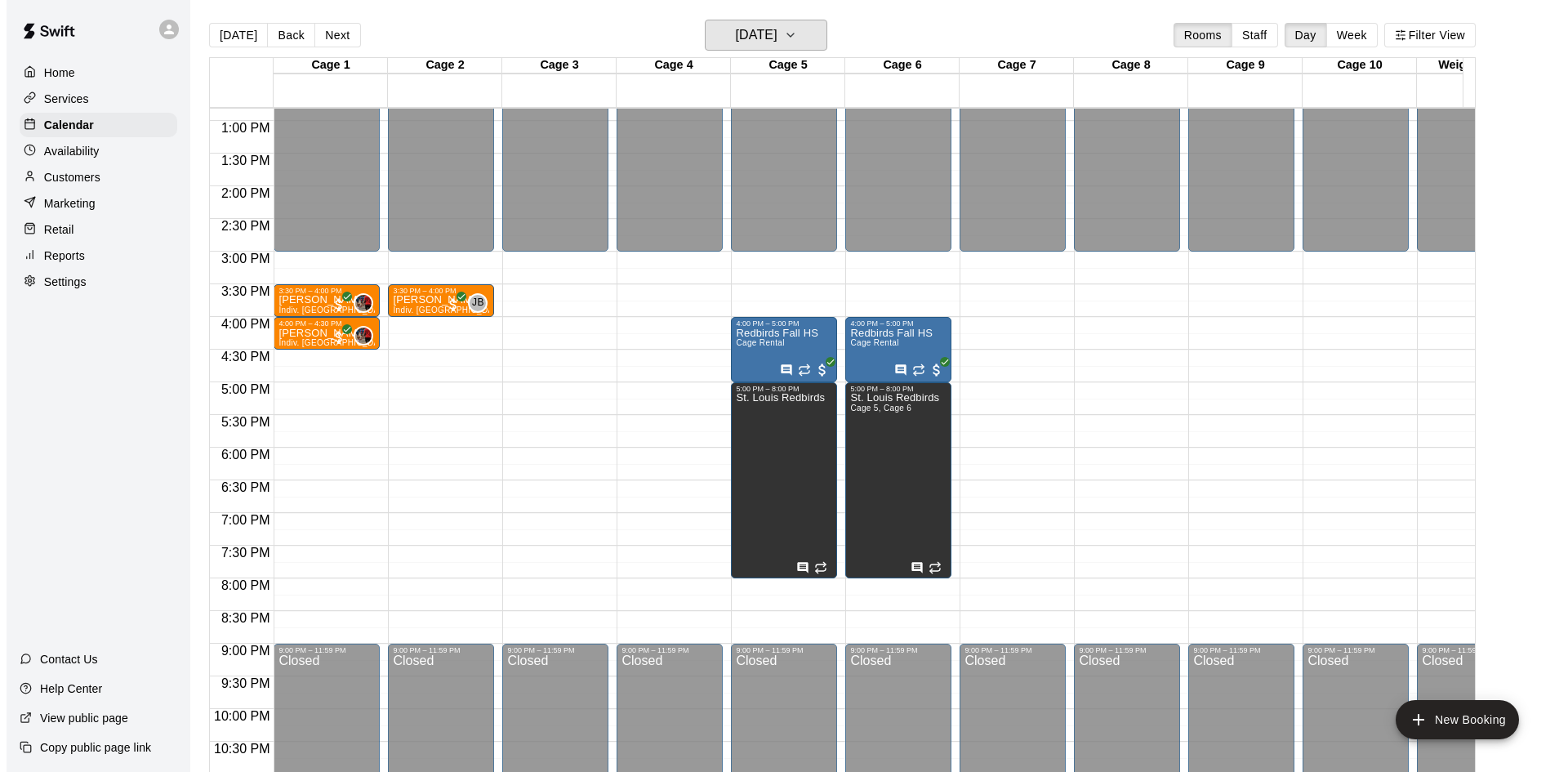
scroll to position [900, 0]
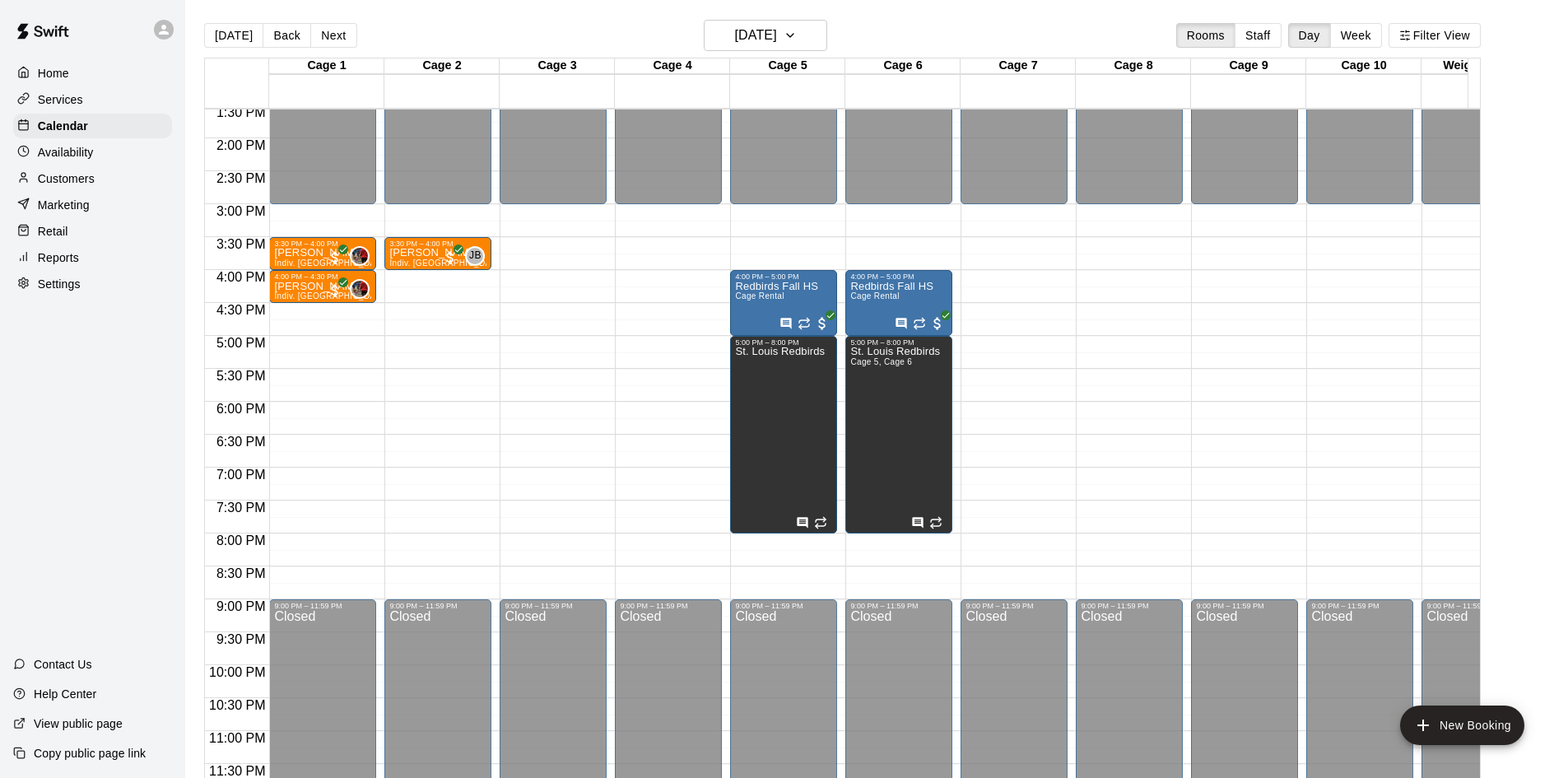
click at [415, 429] on div "12:00 AM – 3:00 PM Closed 3:30 PM – 4:00 PM Yadi Suegrim Indiv. Lesson JB 0 9:0…" at bounding box center [438, 7] width 107 height 1581
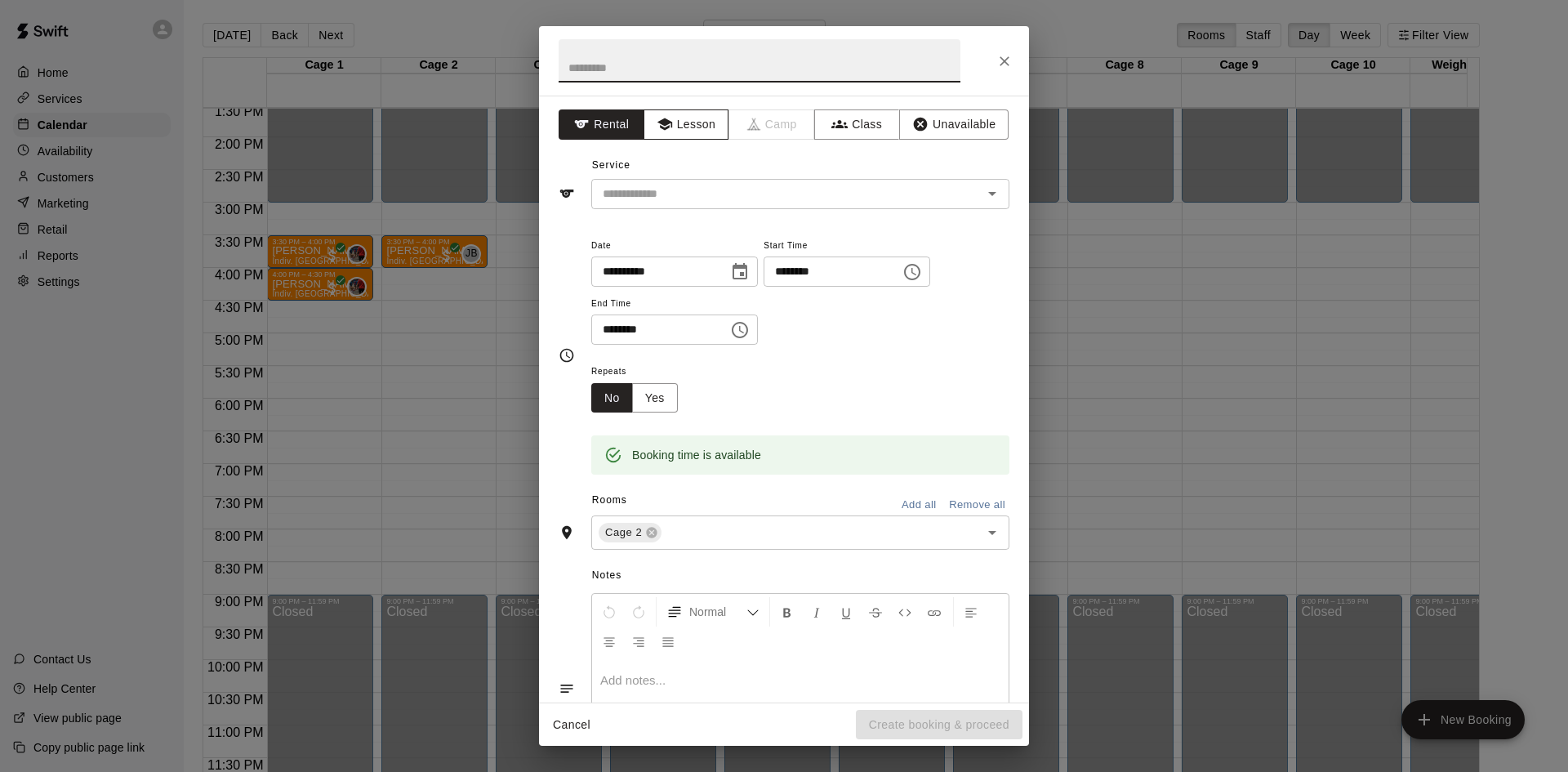
click at [687, 125] on button "Lesson" at bounding box center [686, 124] width 86 height 30
click at [695, 177] on div "Service ​" at bounding box center [784, 181] width 451 height 57
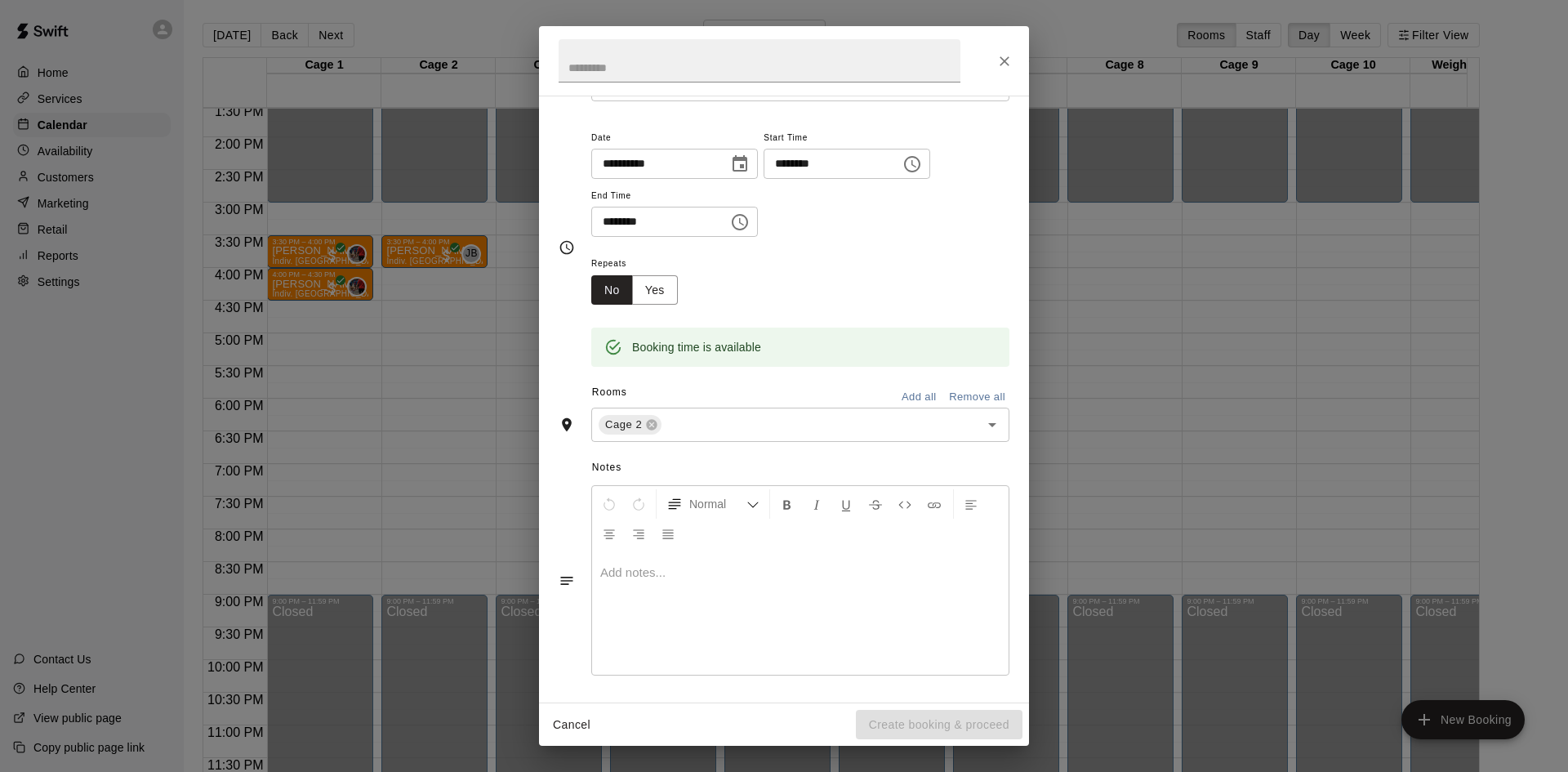
scroll to position [111, 0]
click at [799, 276] on div "Repeats No Yes" at bounding box center [800, 276] width 418 height 52
drag, startPoint x: 841, startPoint y: 688, endPoint x: 832, endPoint y: 655, distance: 34.2
click at [836, 684] on div "Notes Normal Add notes..." at bounding box center [784, 564] width 451 height 251
click at [832, 645] on div at bounding box center [800, 610] width 416 height 122
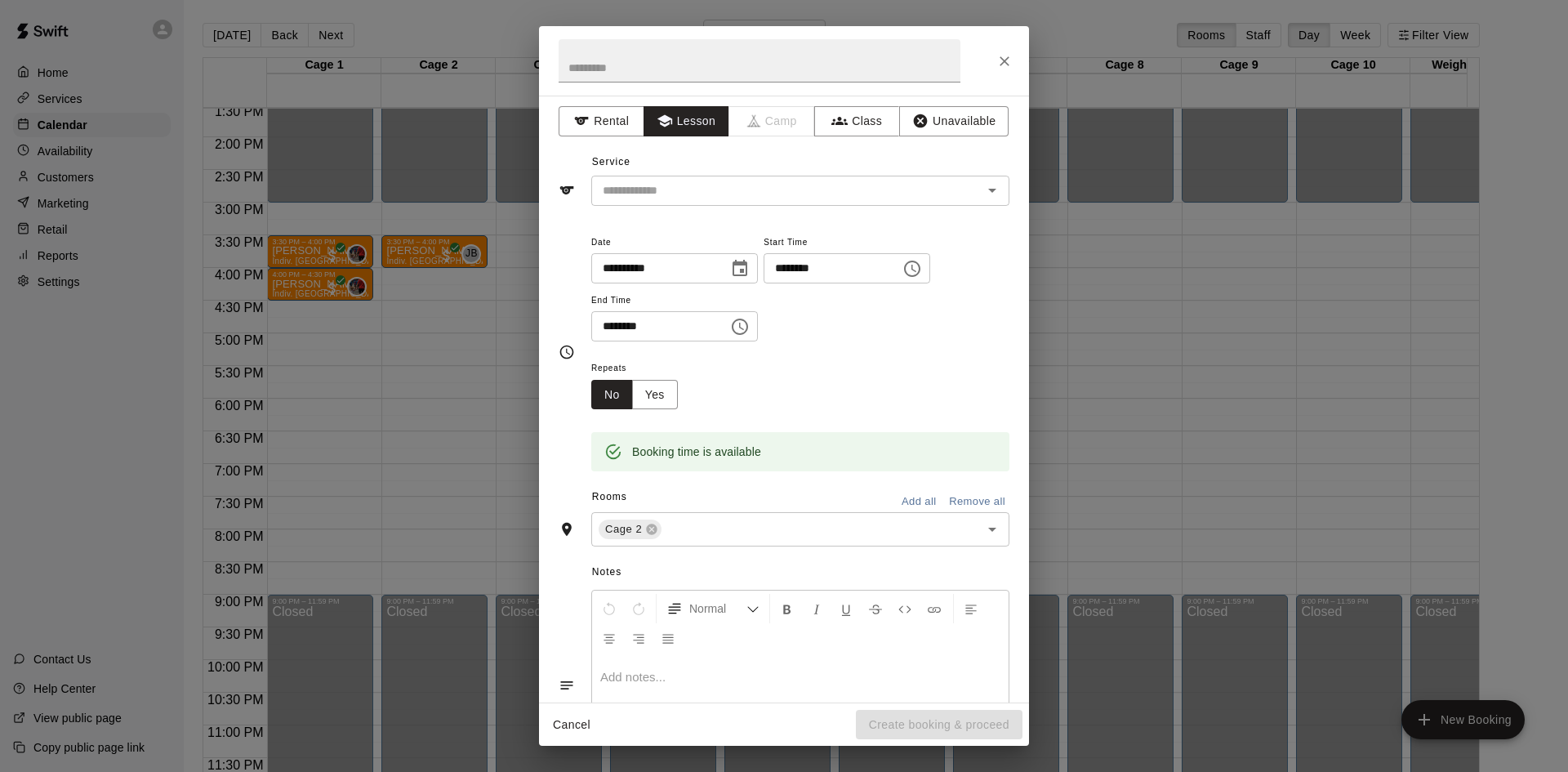
scroll to position [0, 0]
click at [763, 186] on input "text" at bounding box center [776, 194] width 360 height 21
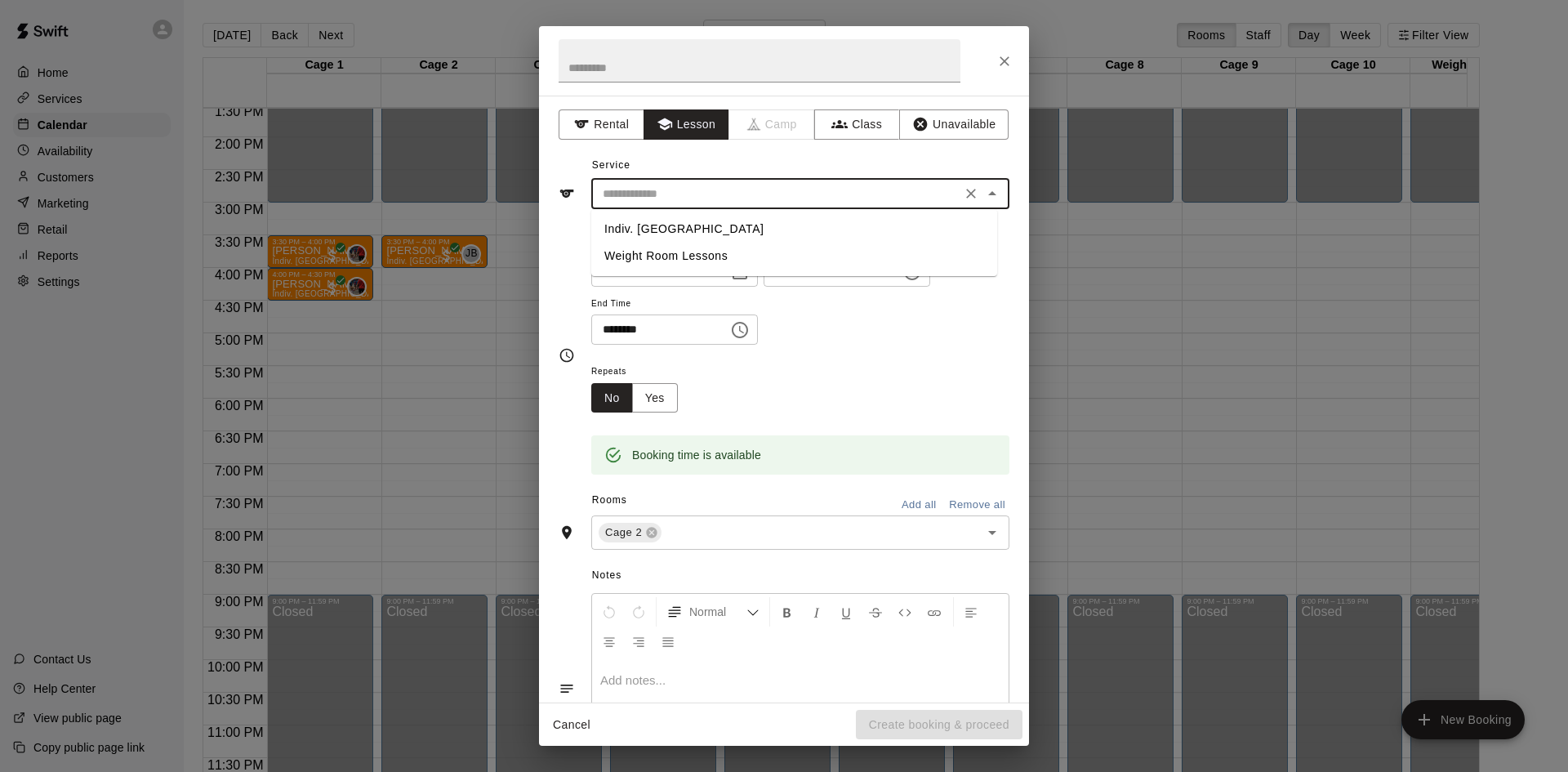
click at [661, 233] on li "Indiv. [GEOGRAPHIC_DATA]" at bounding box center [794, 229] width 406 height 27
type input "**********"
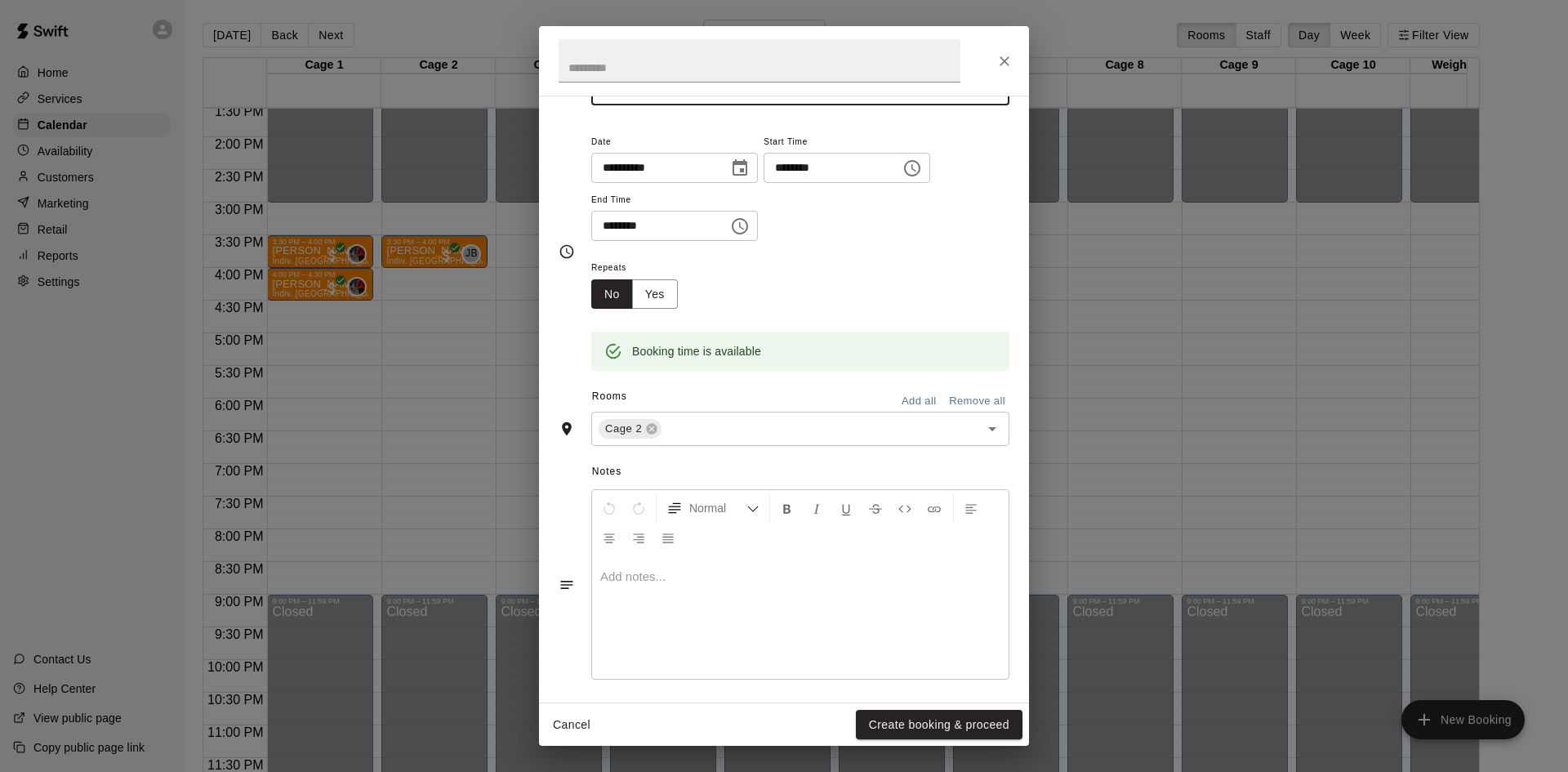
scroll to position [111, 0]
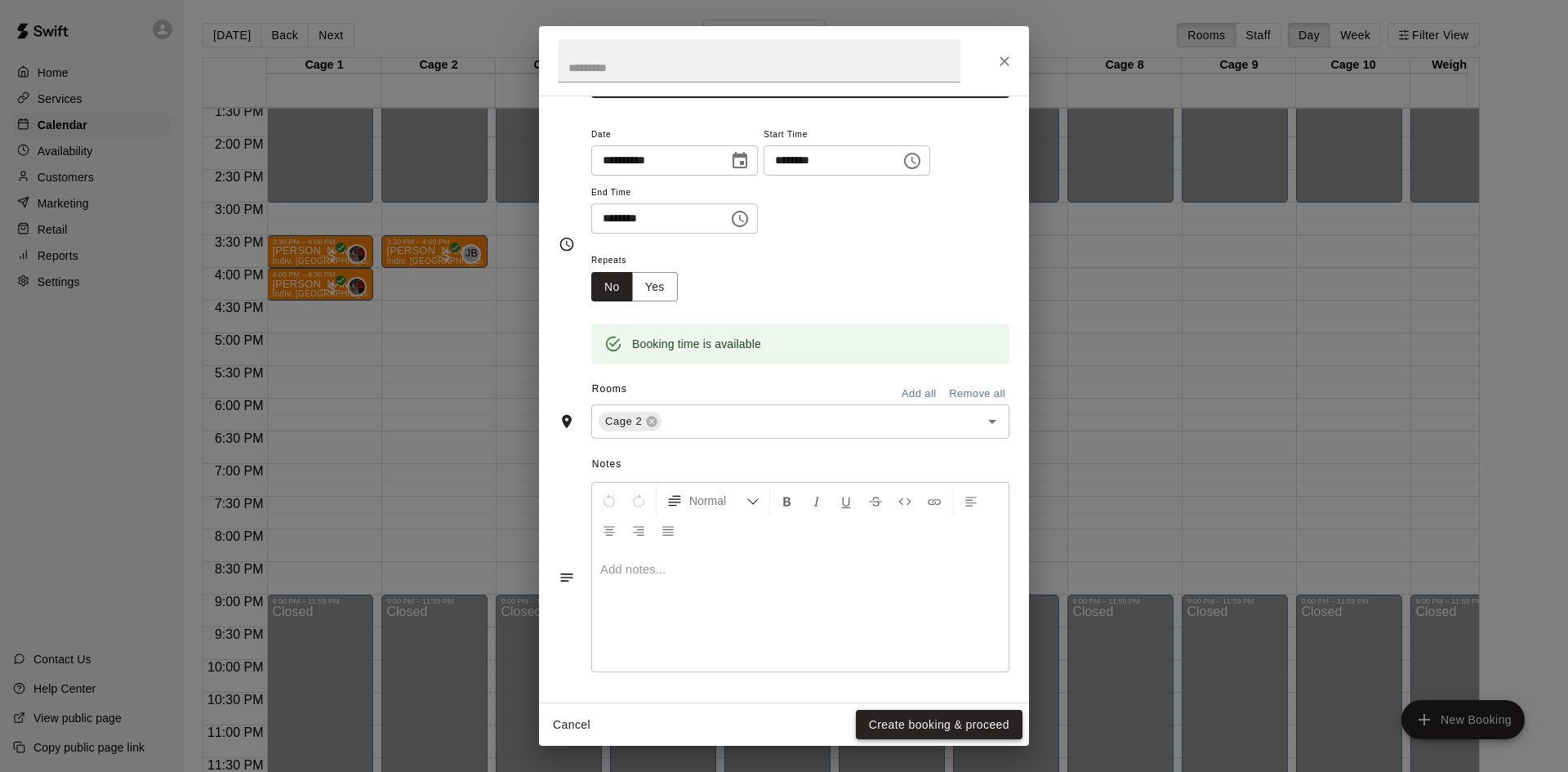
click at [954, 717] on button "Create booking & proceed" at bounding box center [939, 725] width 166 height 30
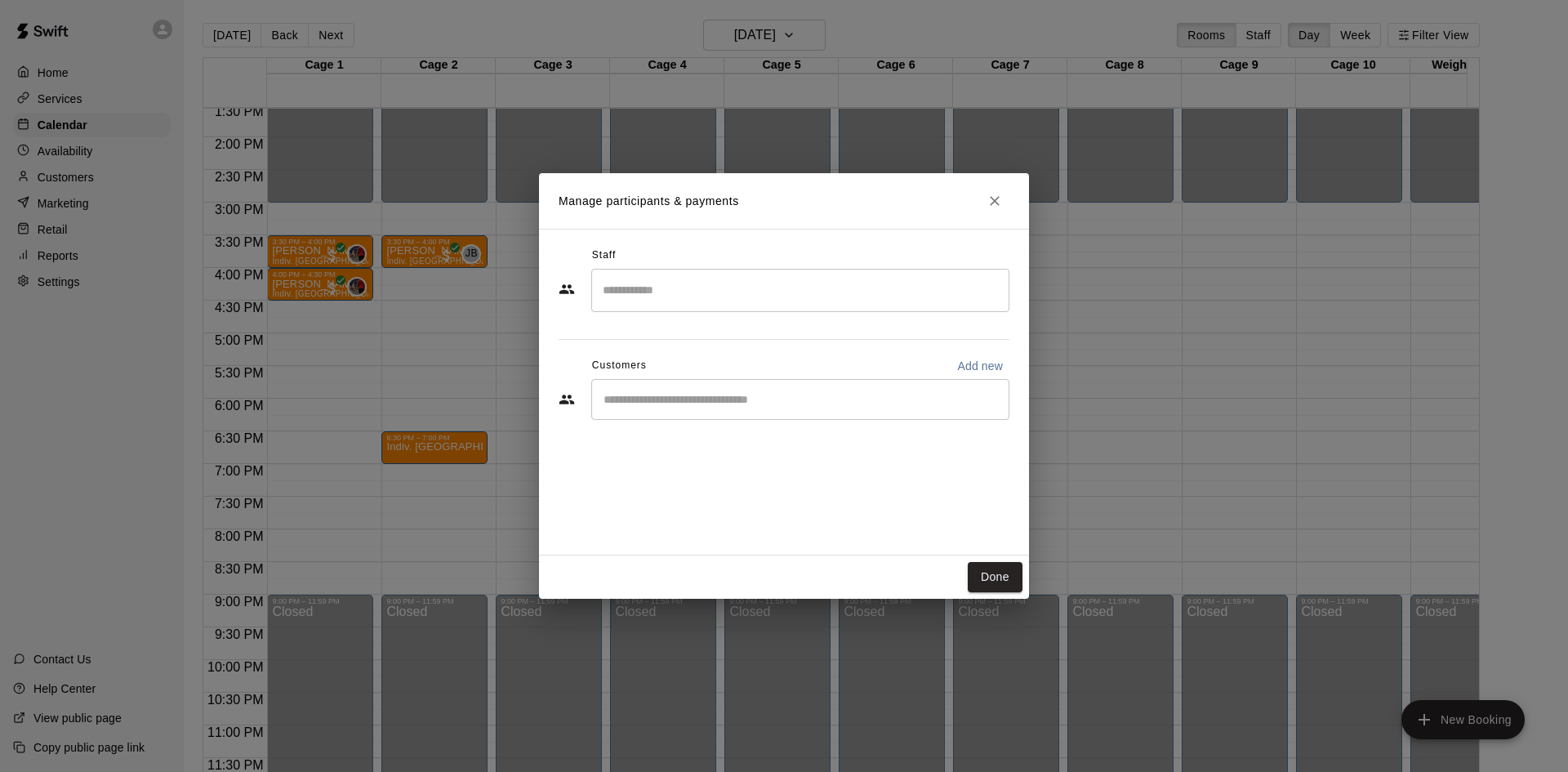
click at [727, 294] on input "Search staff" at bounding box center [800, 291] width 404 height 28
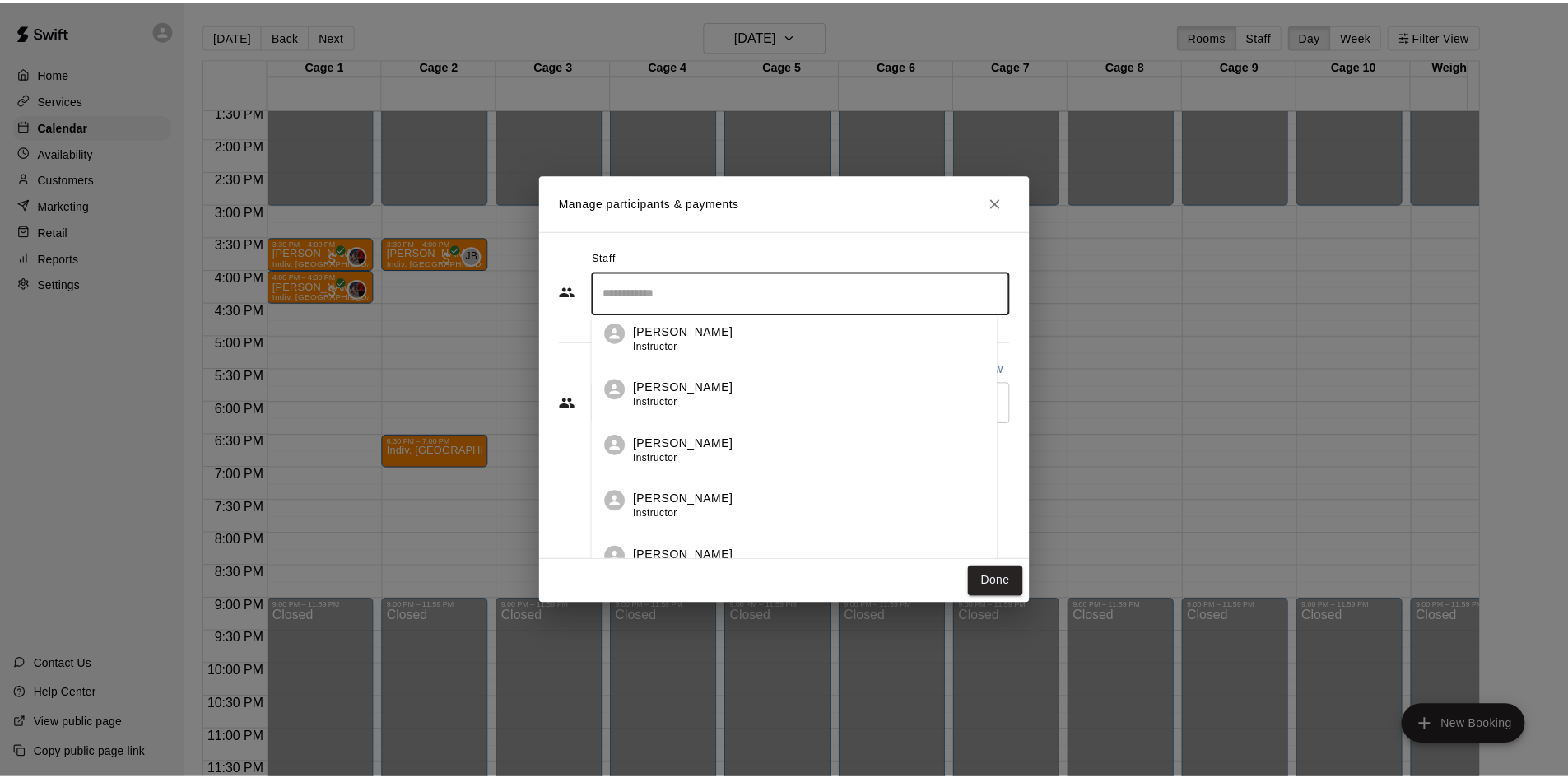
scroll to position [164, 0]
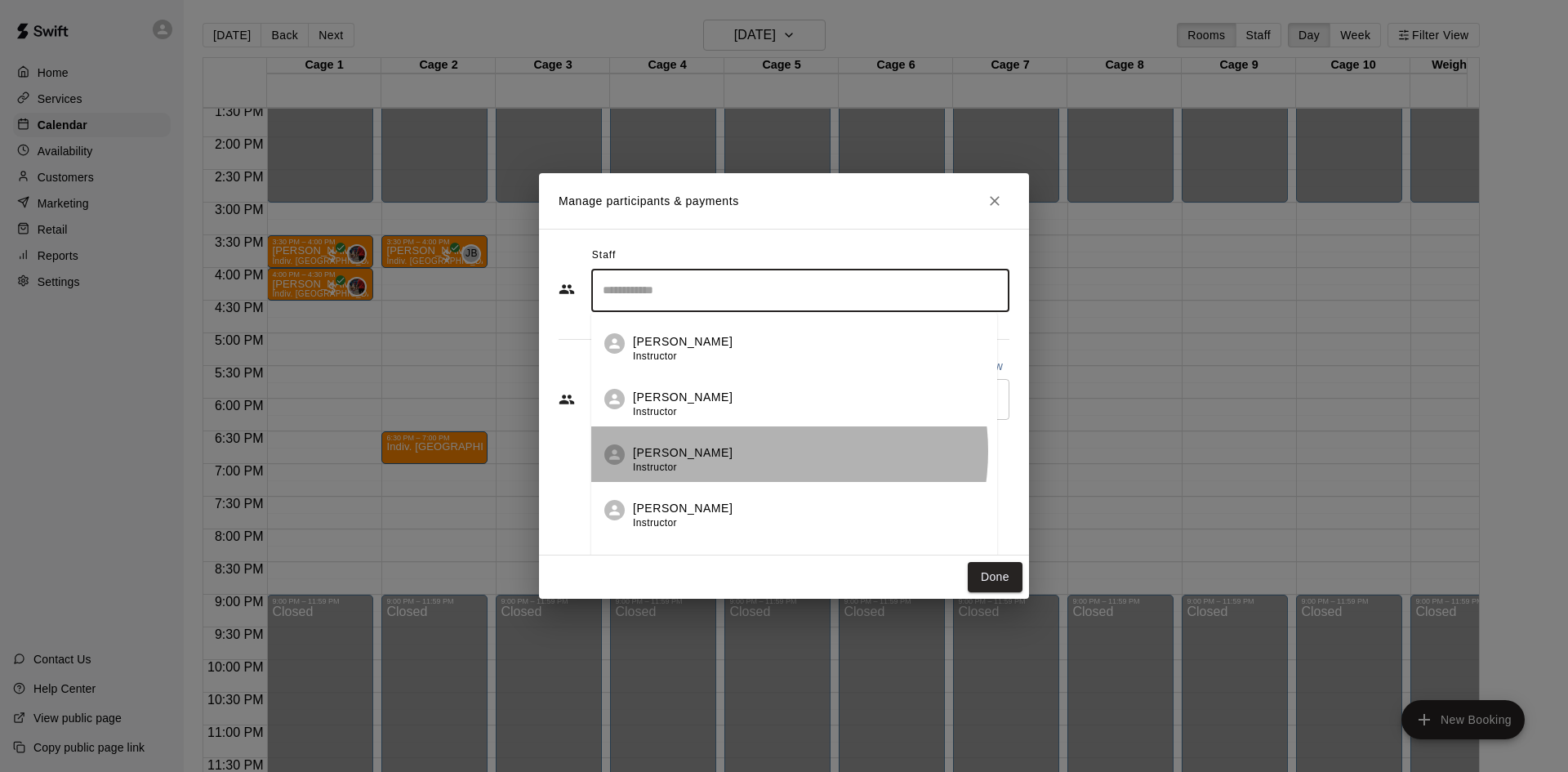
click at [757, 451] on div "[PERSON_NAME] Instructor" at bounding box center [808, 461] width 351 height 32
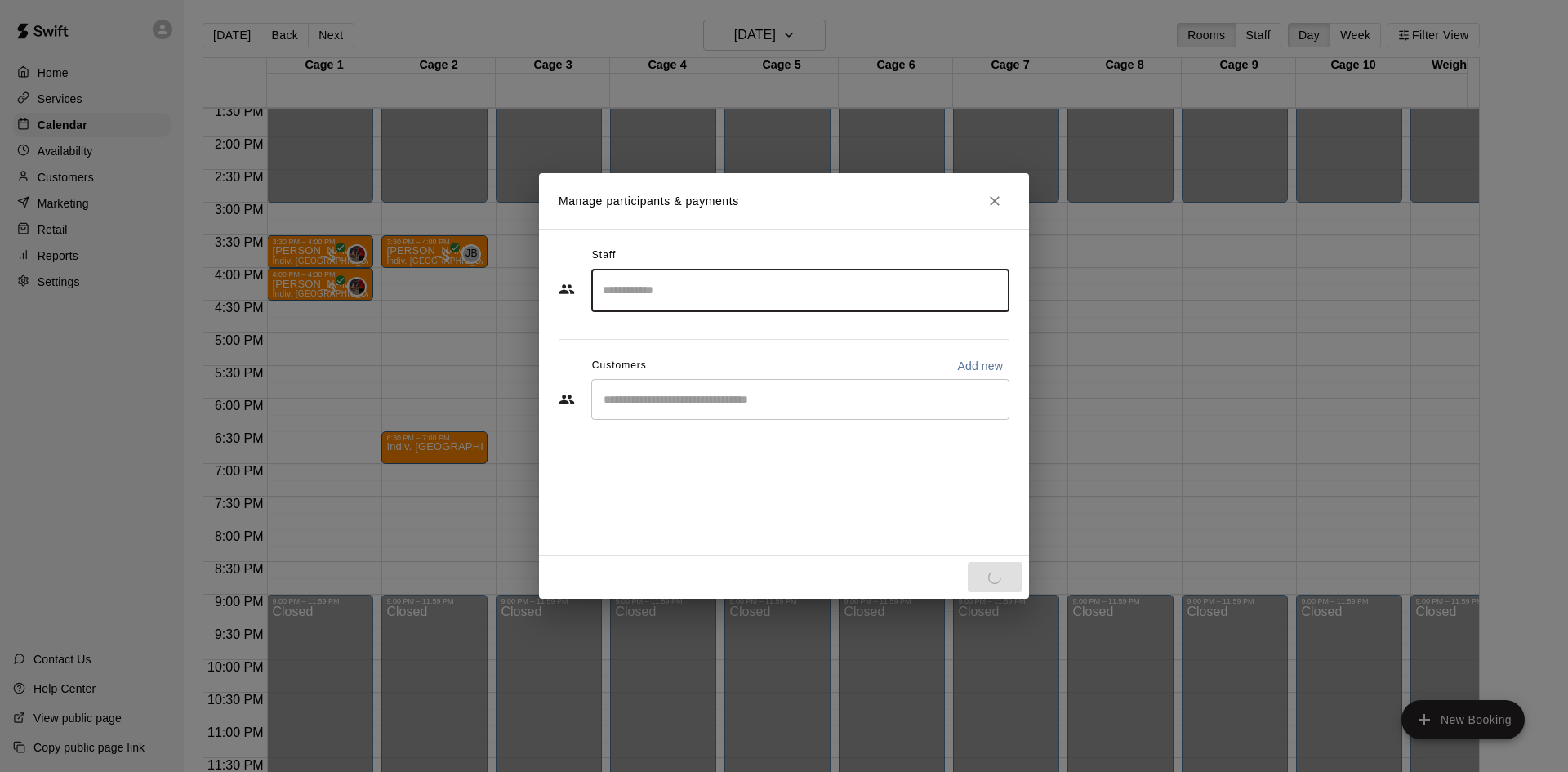
click at [700, 390] on div "​" at bounding box center [800, 399] width 418 height 41
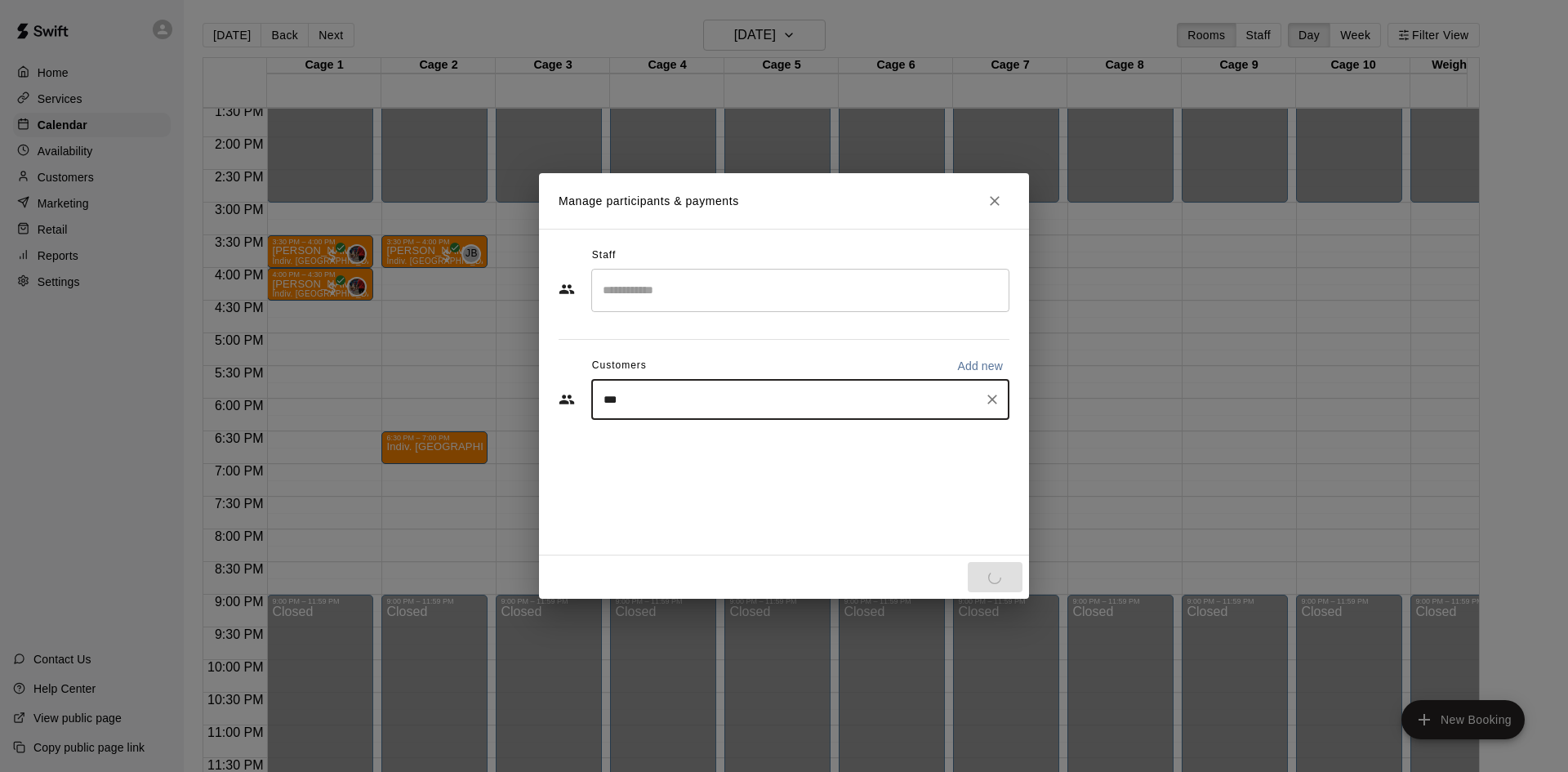
type input "****"
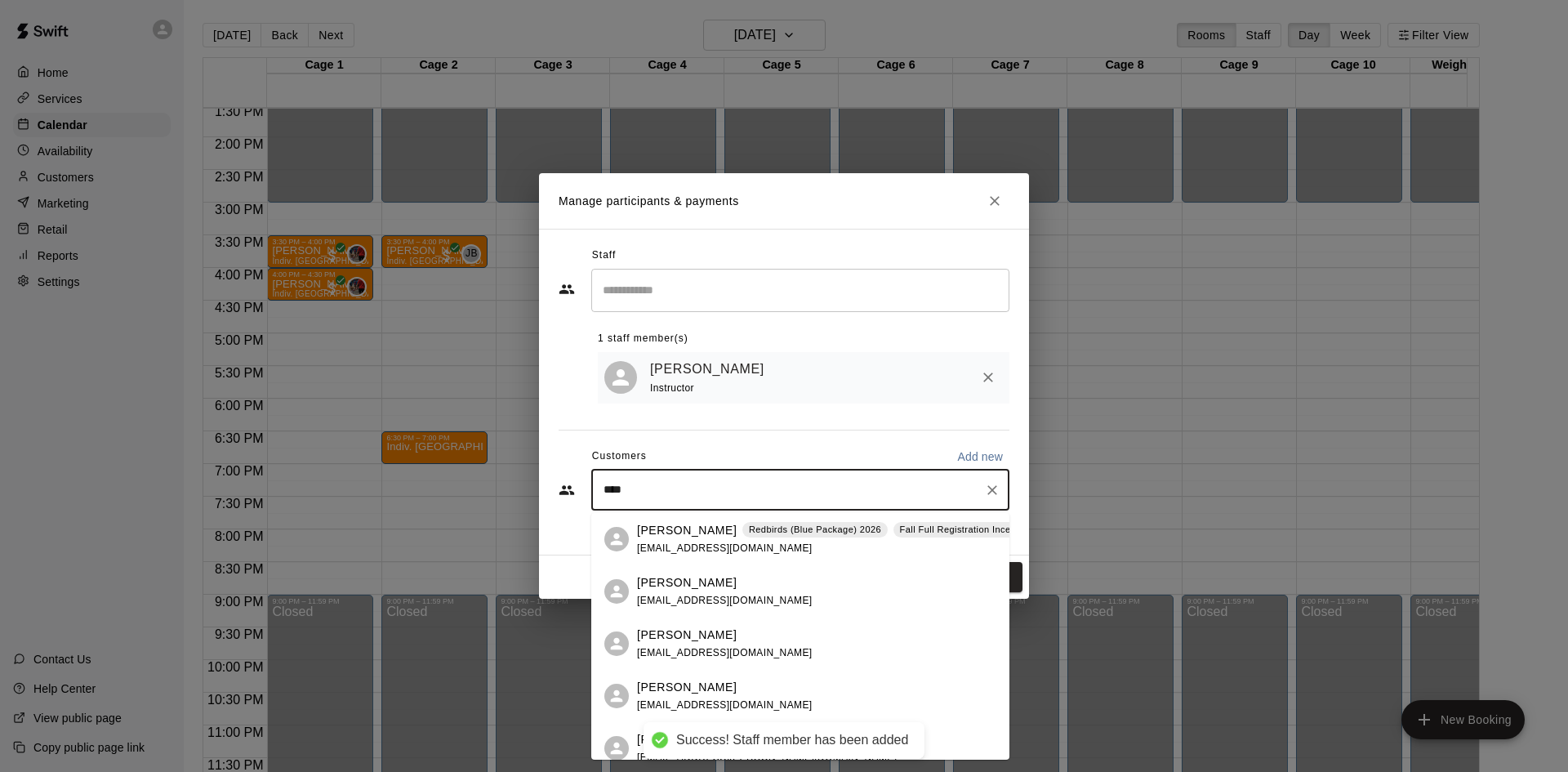
click at [754, 538] on div "Redbirds (Blue Package) 2026" at bounding box center [815, 530] width 146 height 17
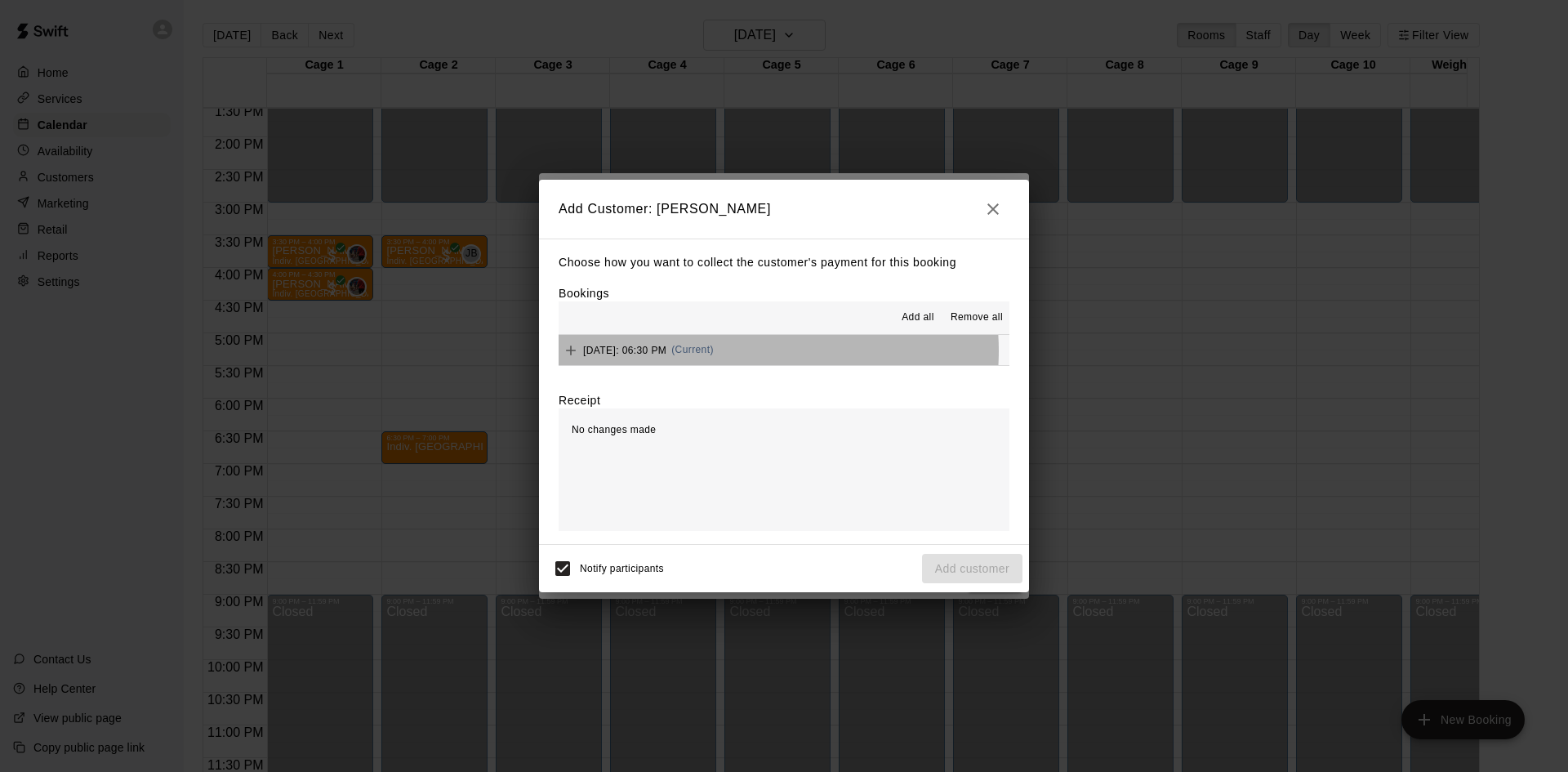
click at [667, 351] on span "[DATE]: 06:30 PM" at bounding box center [625, 350] width 83 height 12
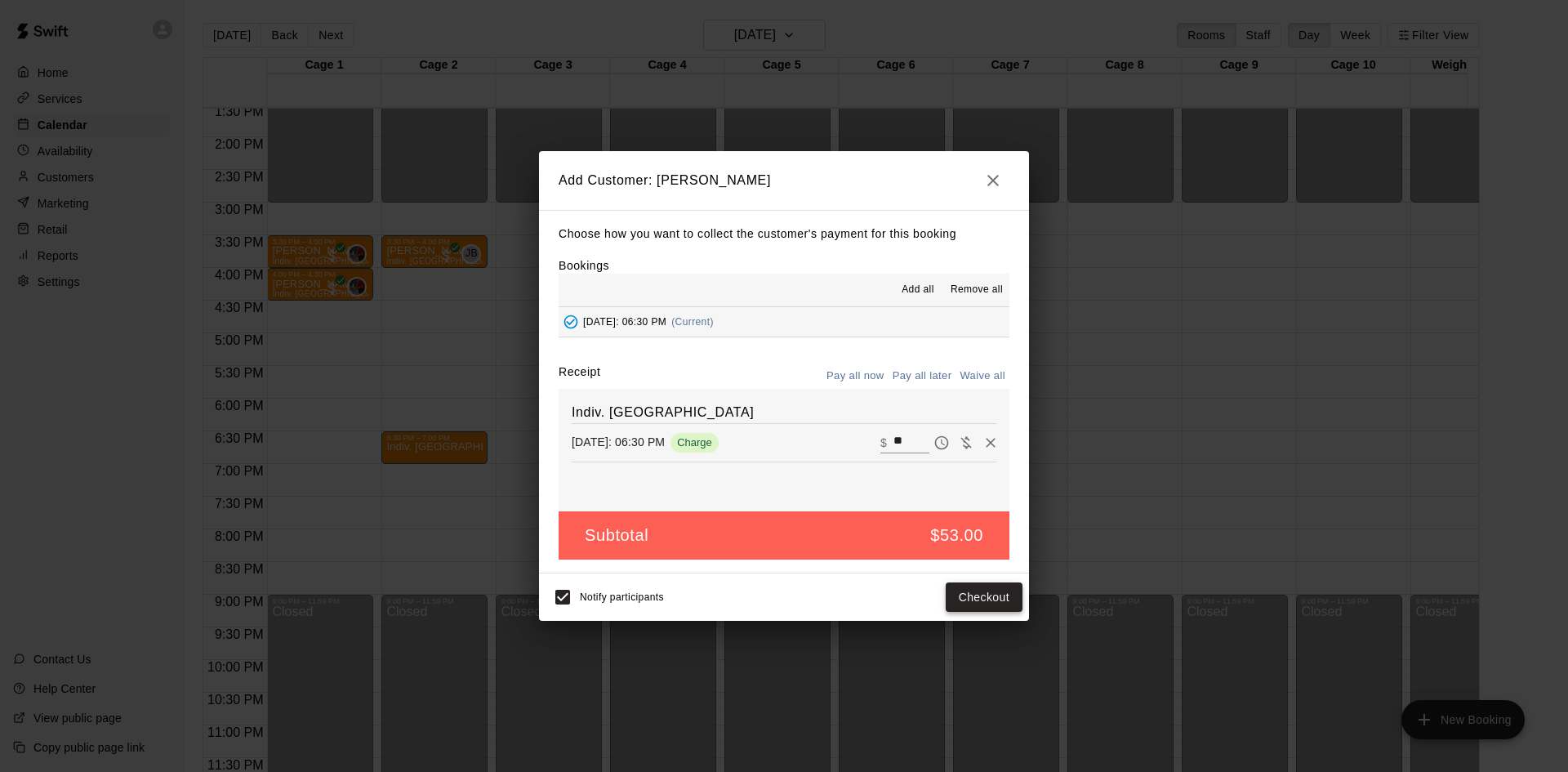
click at [983, 602] on button "Checkout" at bounding box center [984, 598] width 77 height 30
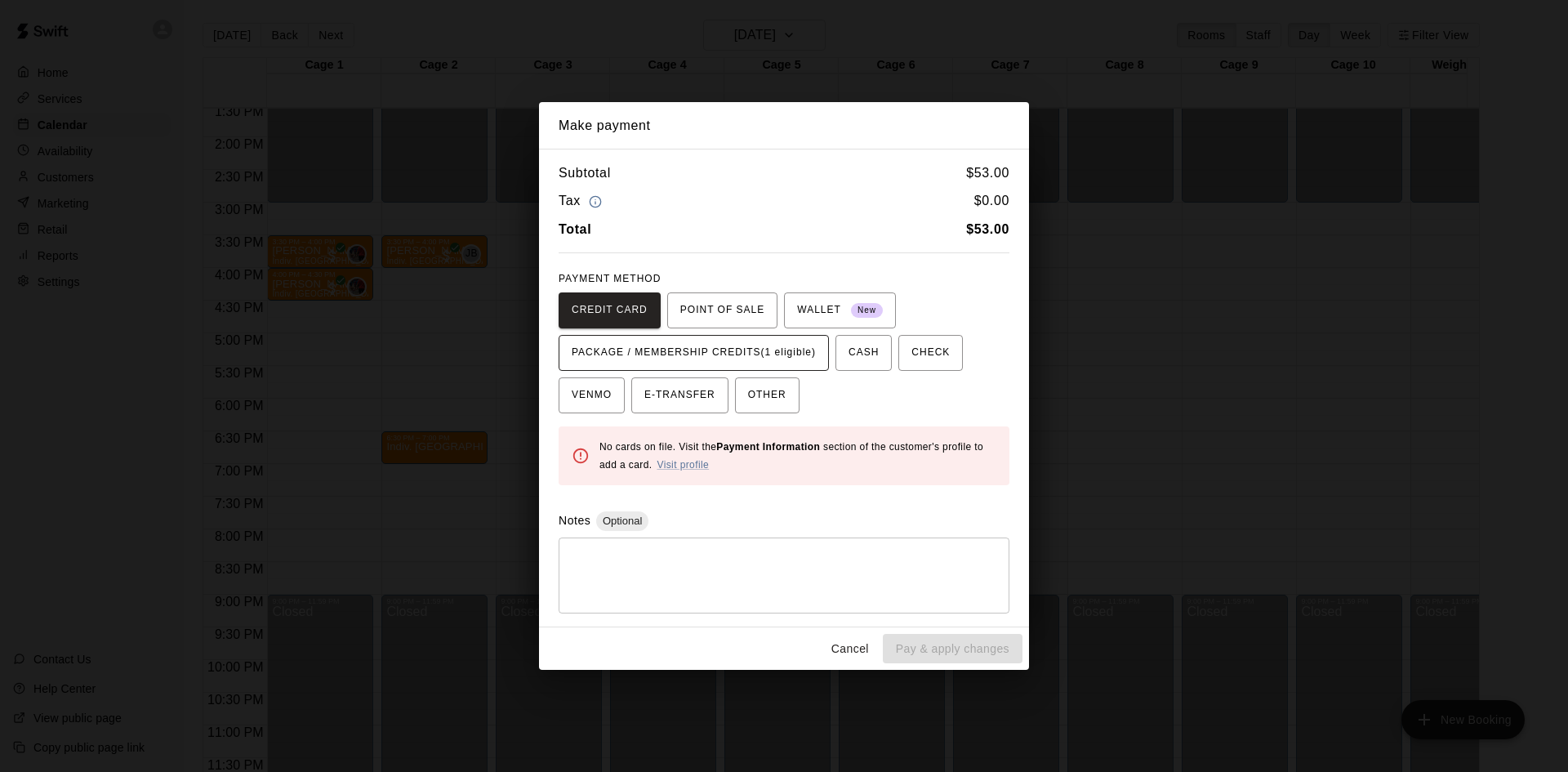
click at [730, 357] on span "PACKAGE / MEMBERSHIP CREDITS (1 eligible)" at bounding box center [693, 352] width 244 height 26
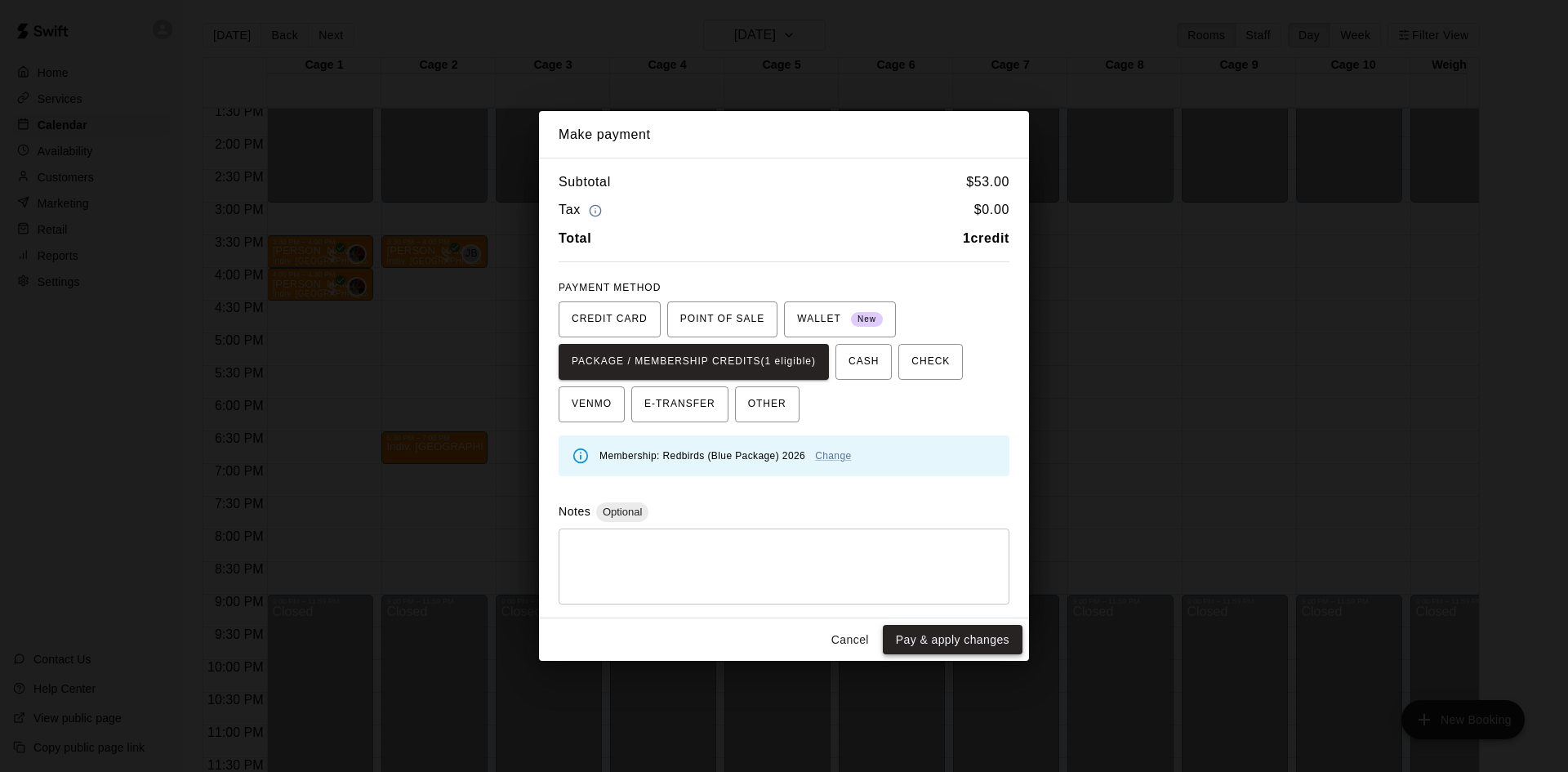
click at [976, 644] on button "Pay & apply changes" at bounding box center [953, 640] width 140 height 30
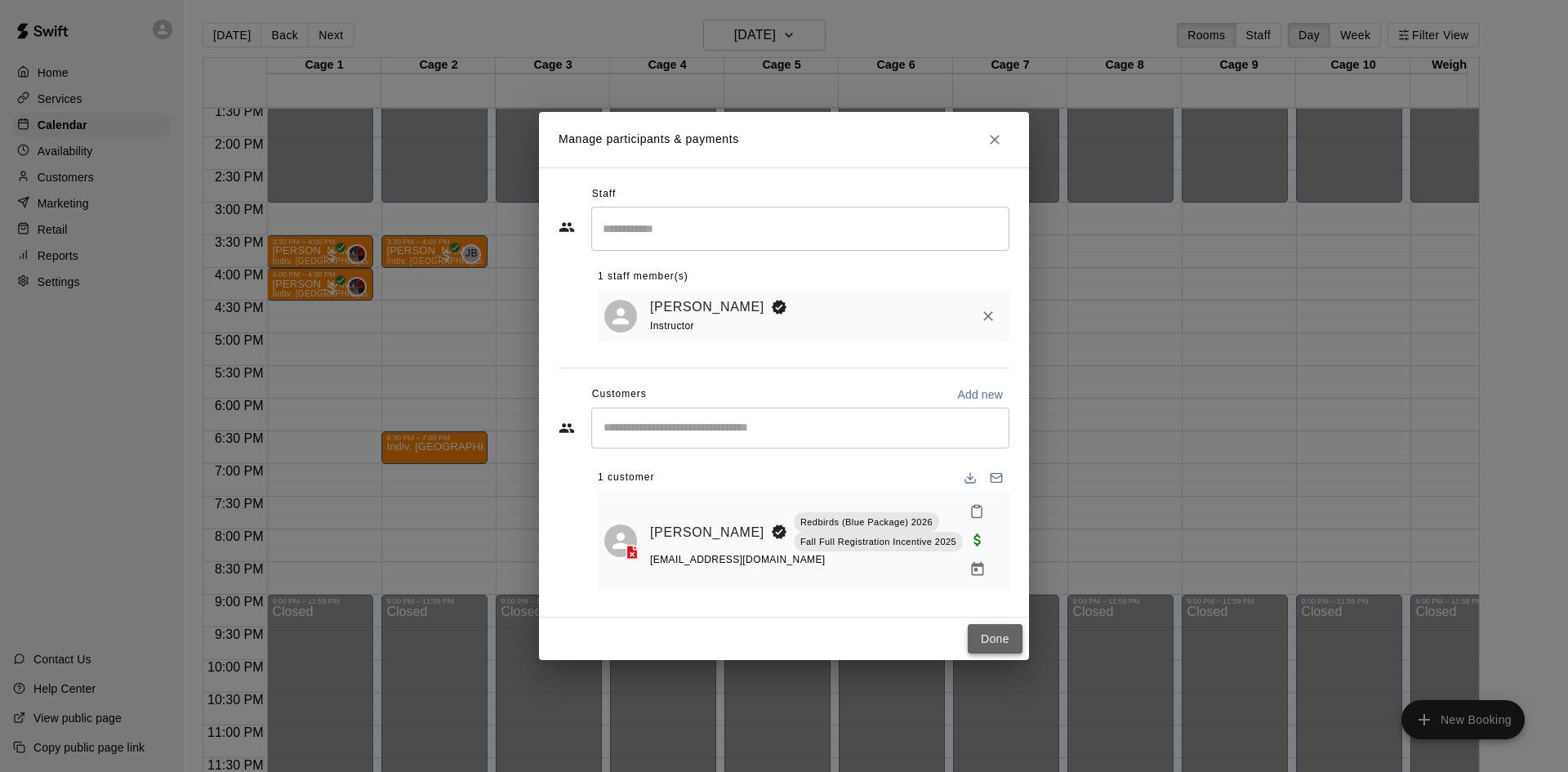
click at [985, 635] on button "Done" at bounding box center [995, 640] width 55 height 30
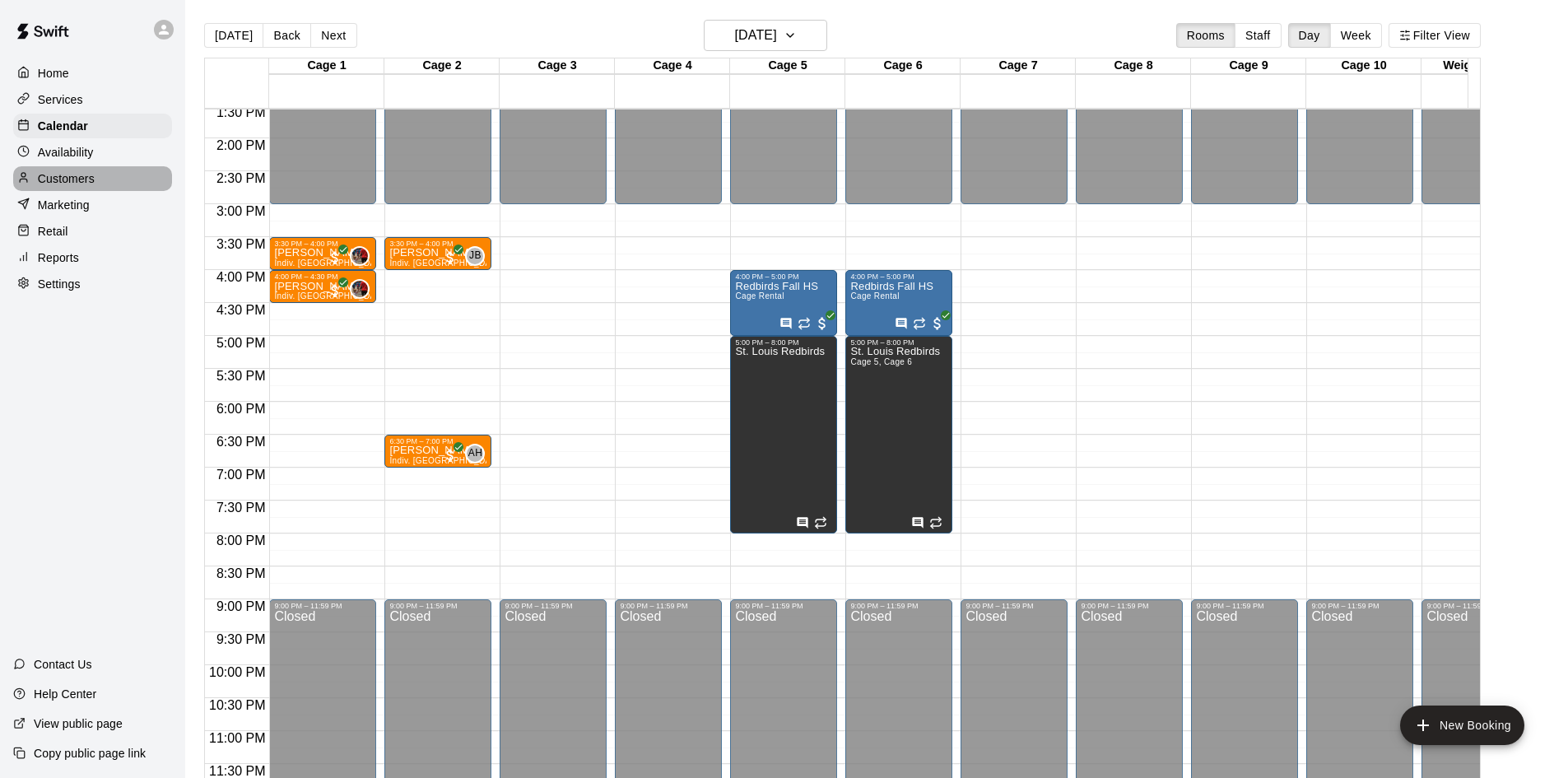
click at [74, 175] on p "Customers" at bounding box center [66, 179] width 57 height 17
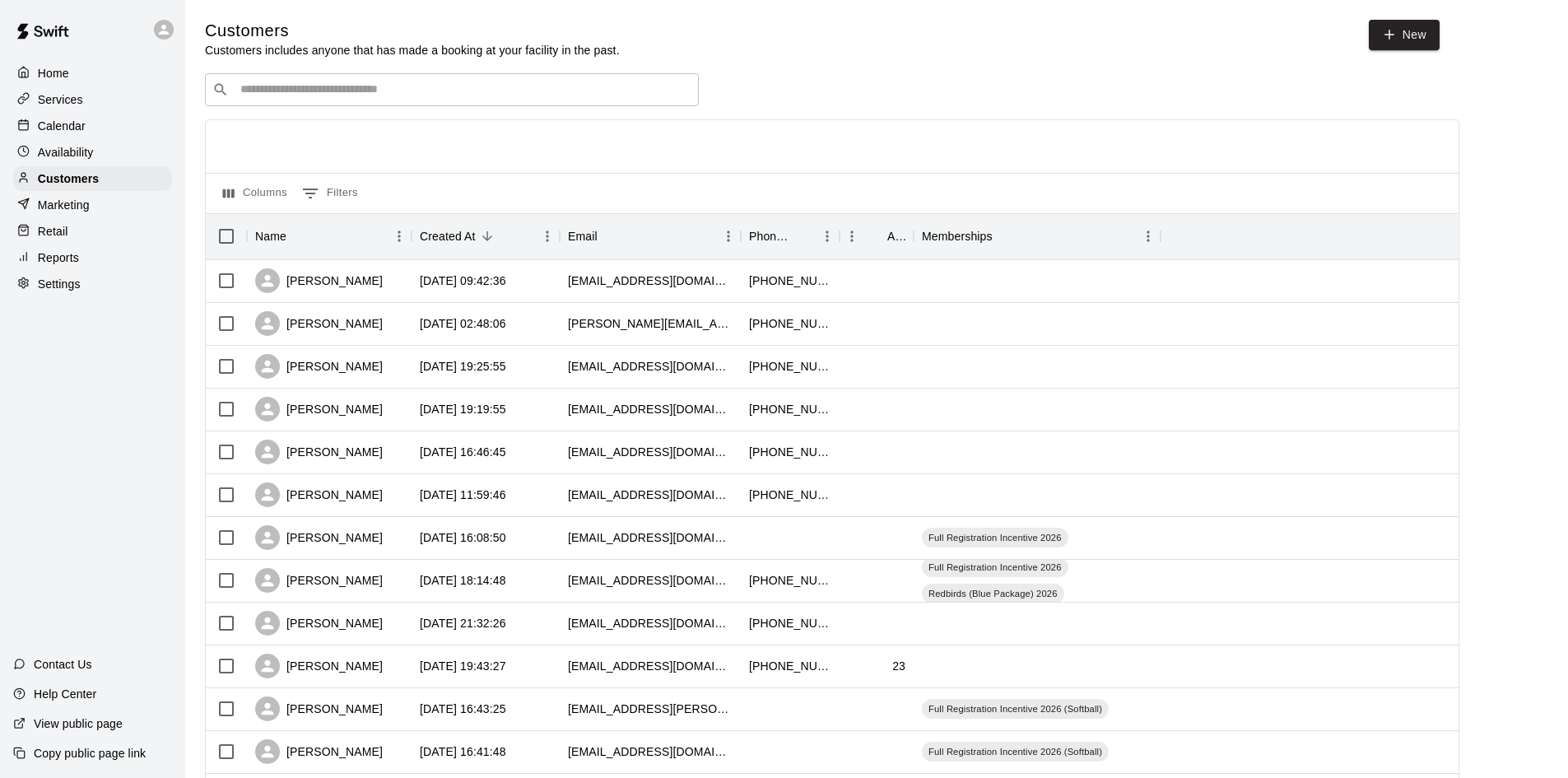
click at [449, 91] on input "Search customers by name or email" at bounding box center [464, 90] width 456 height 17
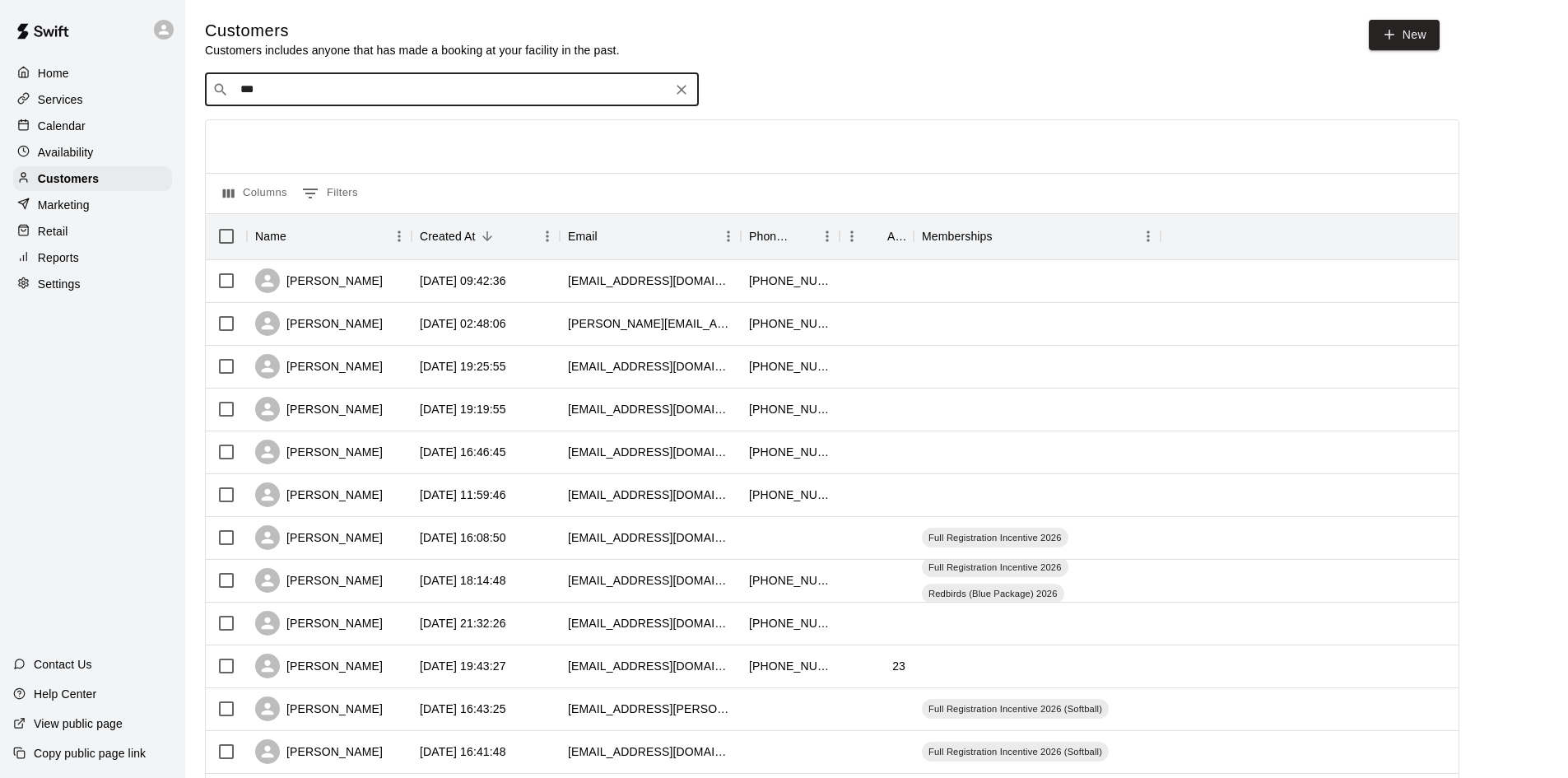
type input "****"
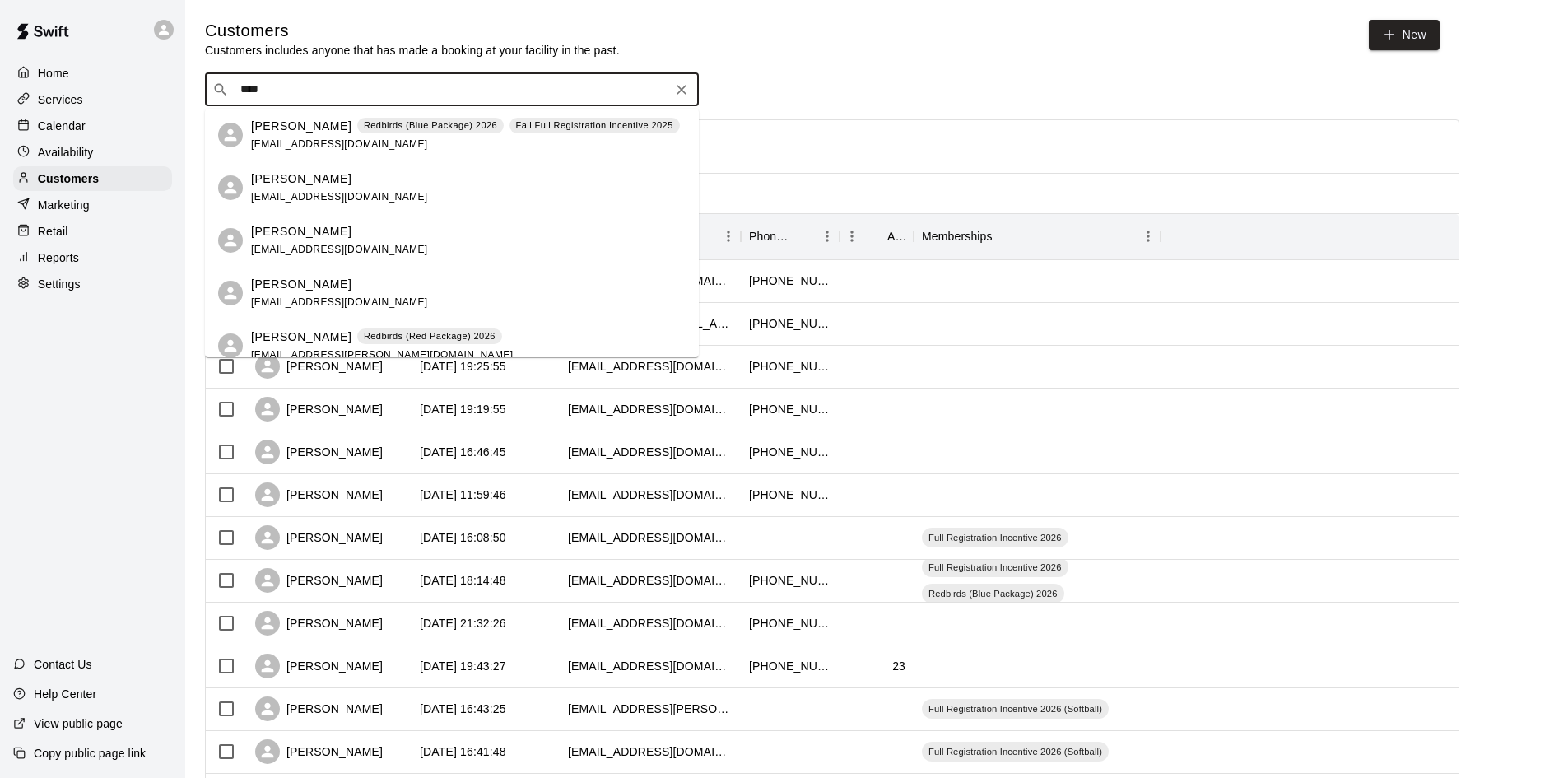
click at [295, 130] on p "[PERSON_NAME]" at bounding box center [301, 126] width 101 height 18
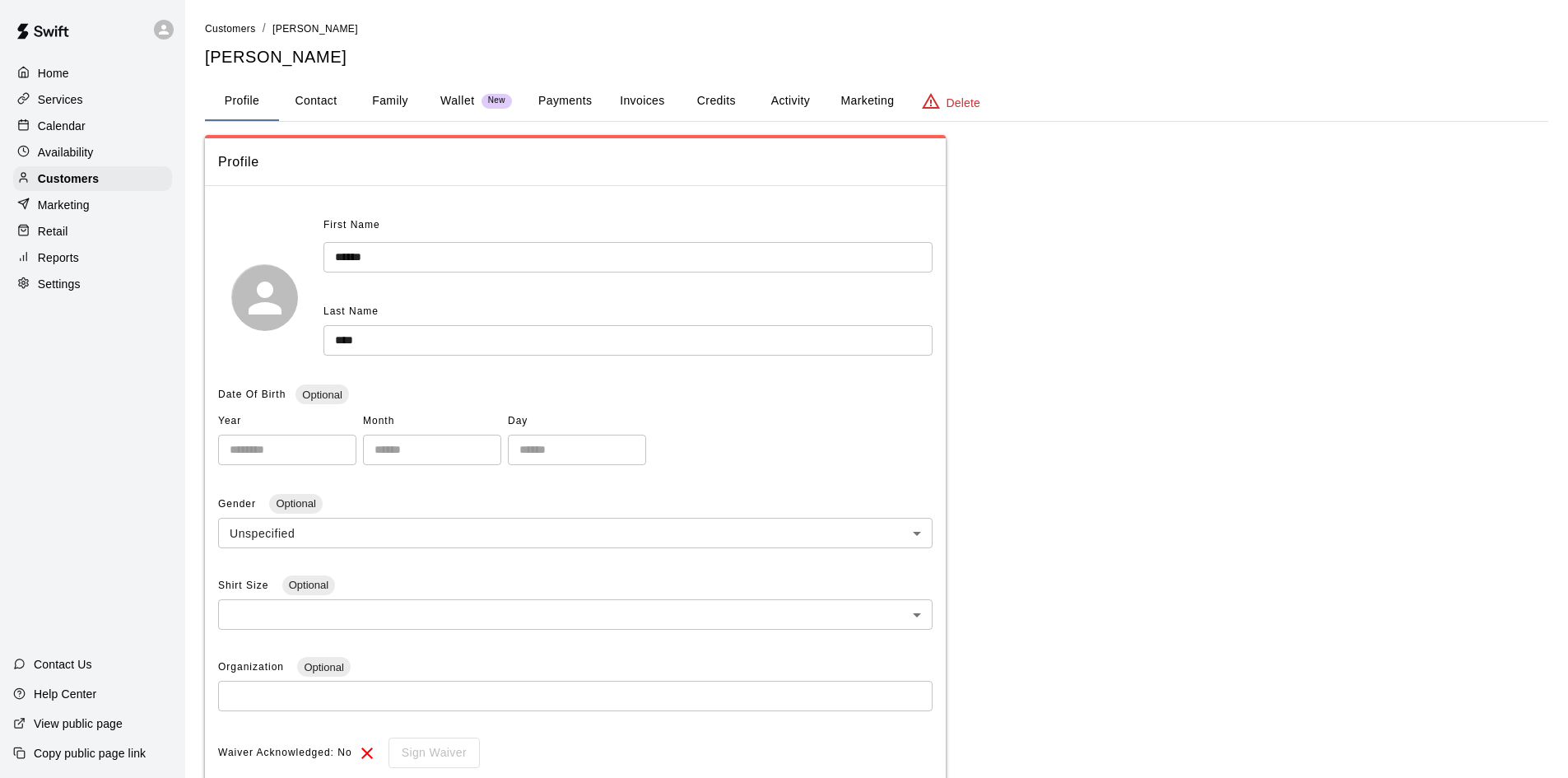
click at [721, 98] on button "Credits" at bounding box center [716, 101] width 74 height 39
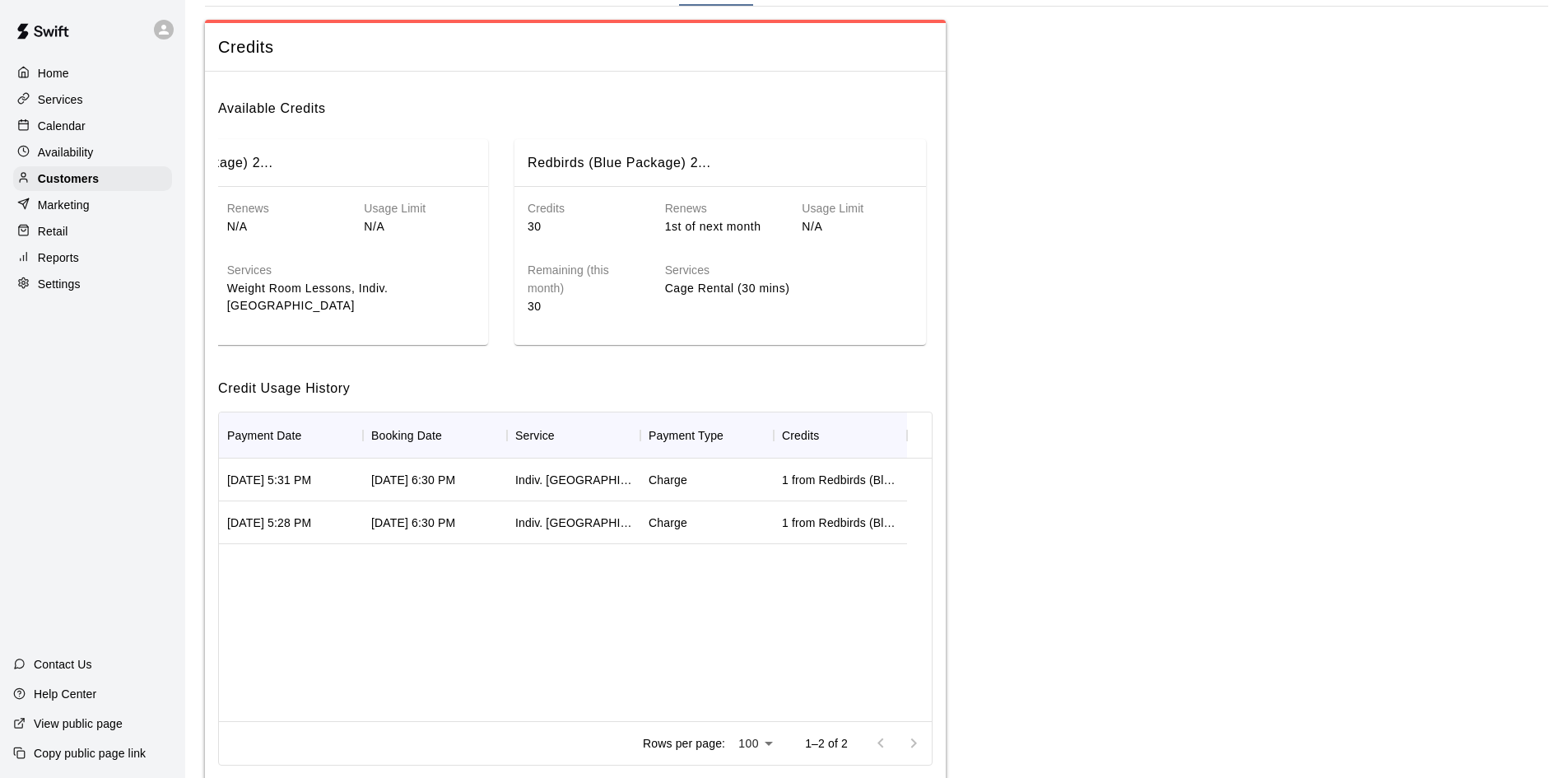
scroll to position [86, 0]
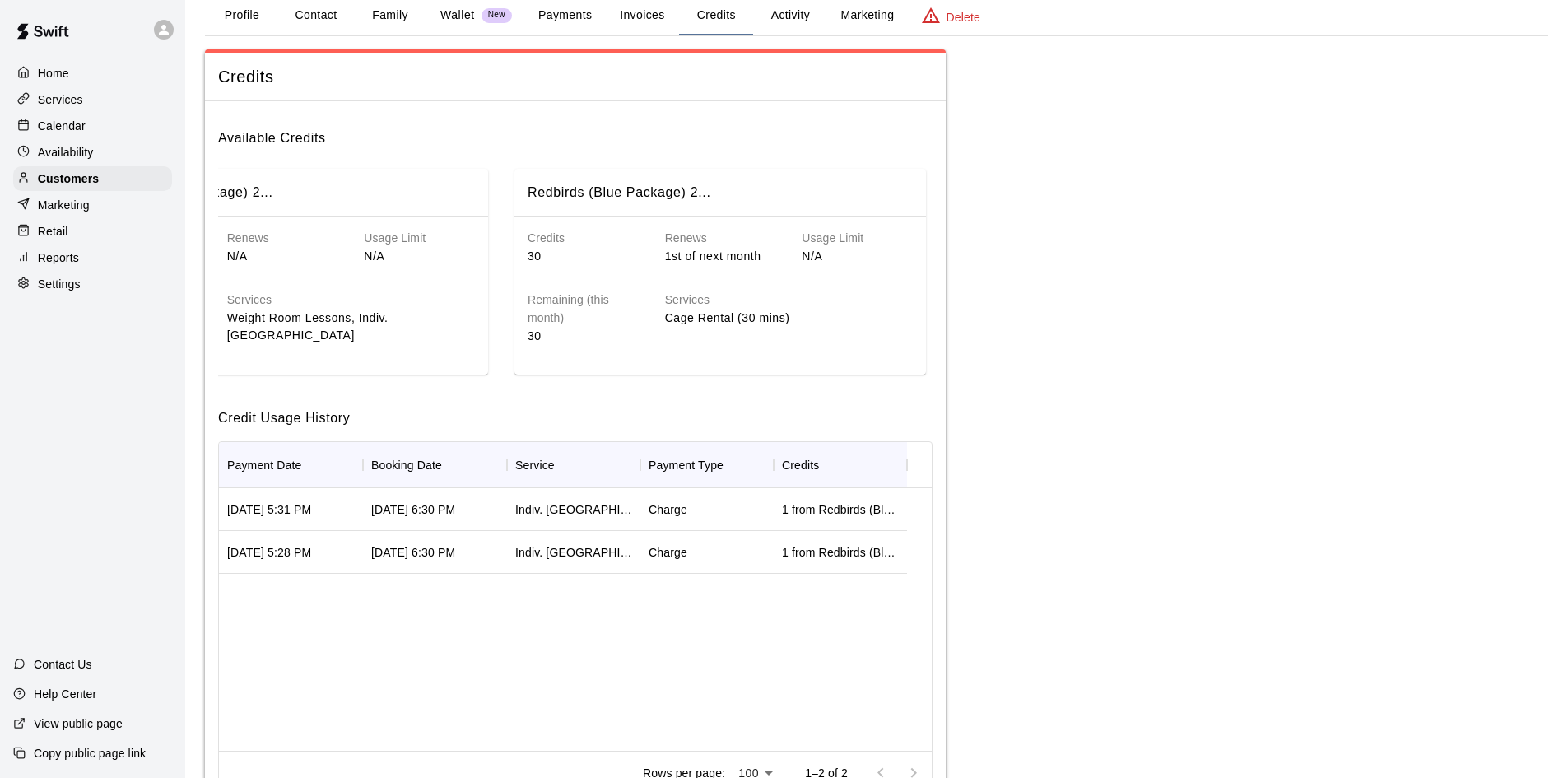
click at [82, 151] on p "Availability" at bounding box center [65, 153] width 56 height 17
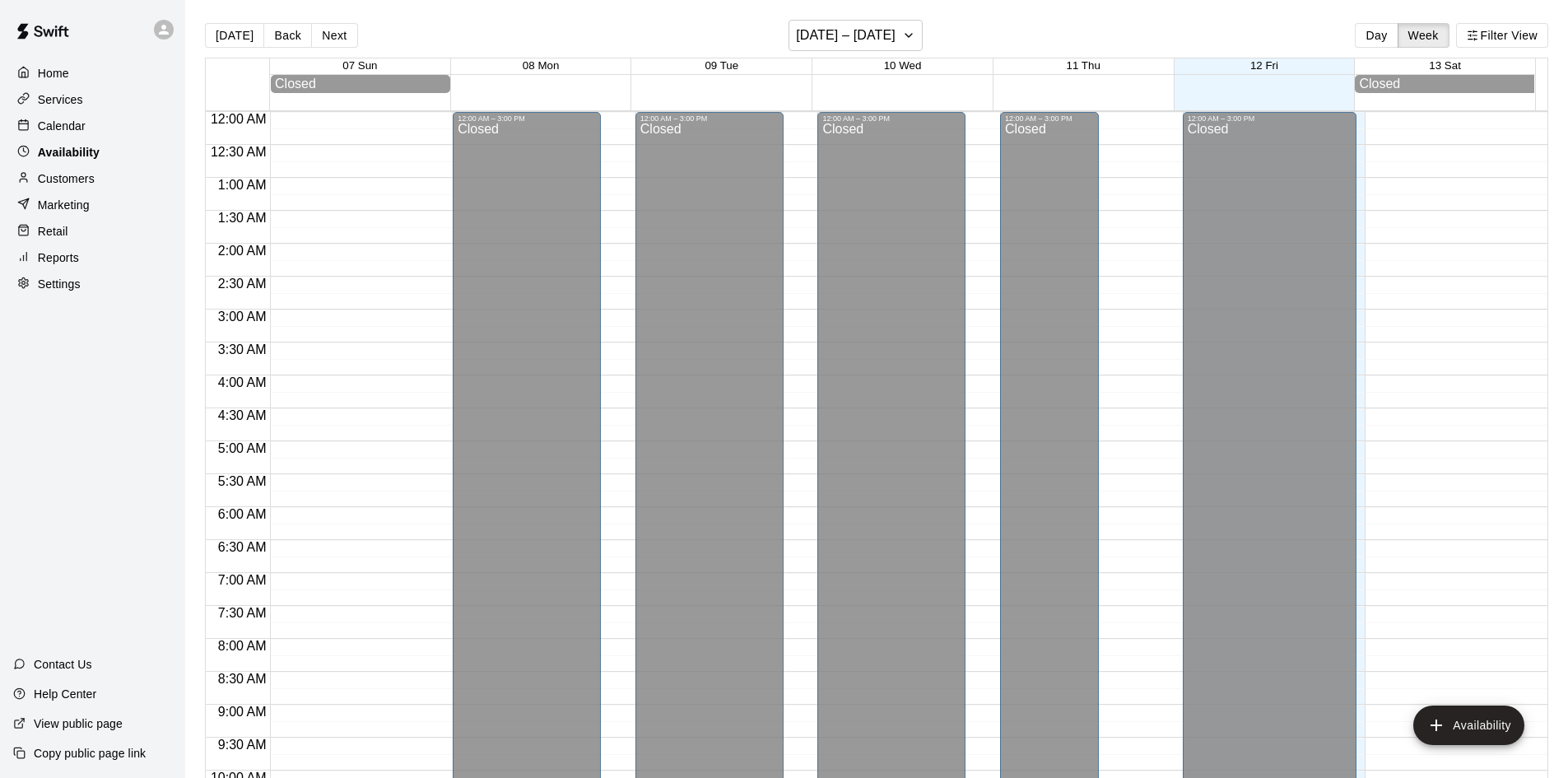
scroll to position [894, 0]
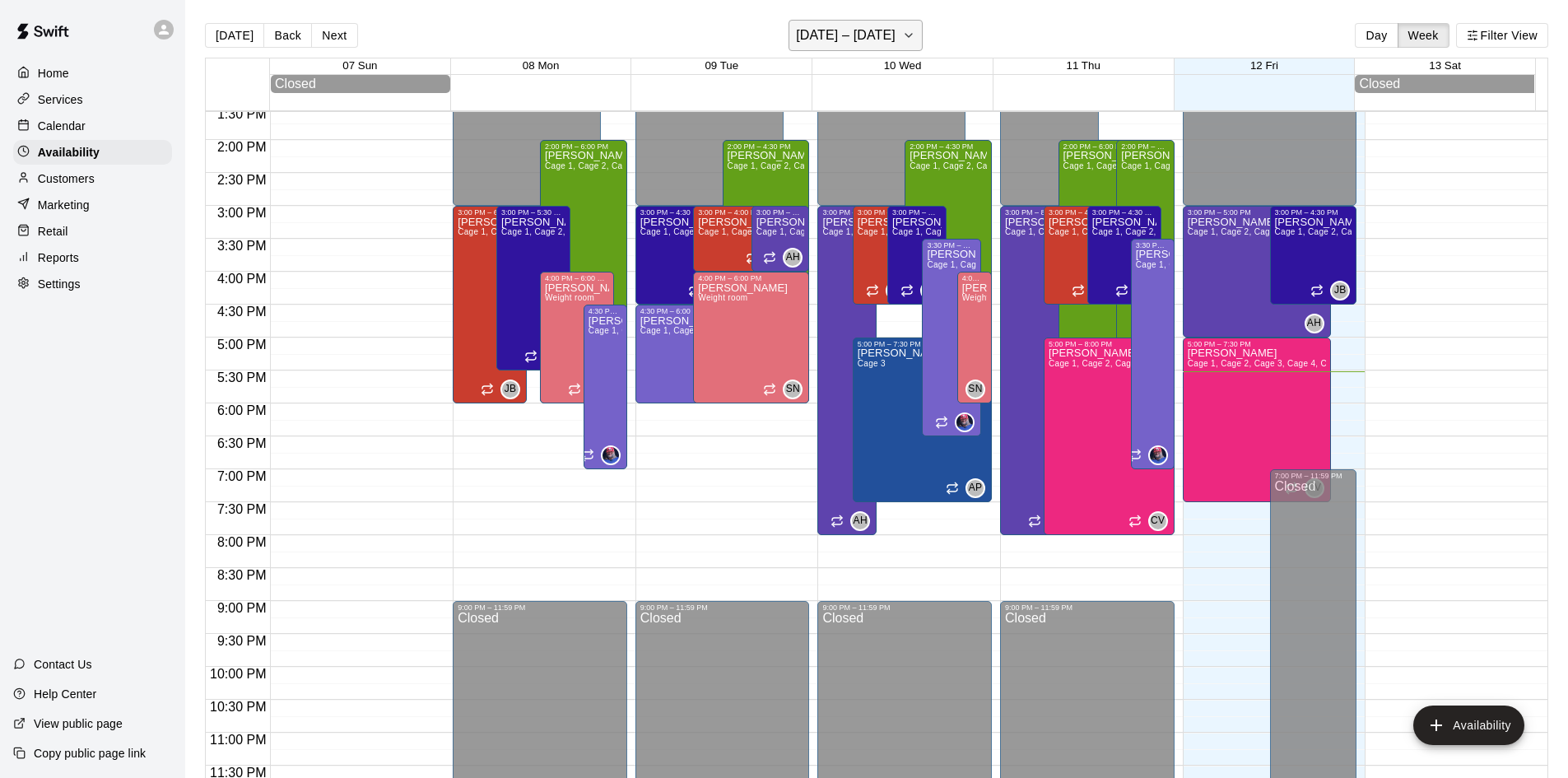
click at [895, 28] on h6 "[DATE] – [DATE]" at bounding box center [846, 34] width 100 height 23
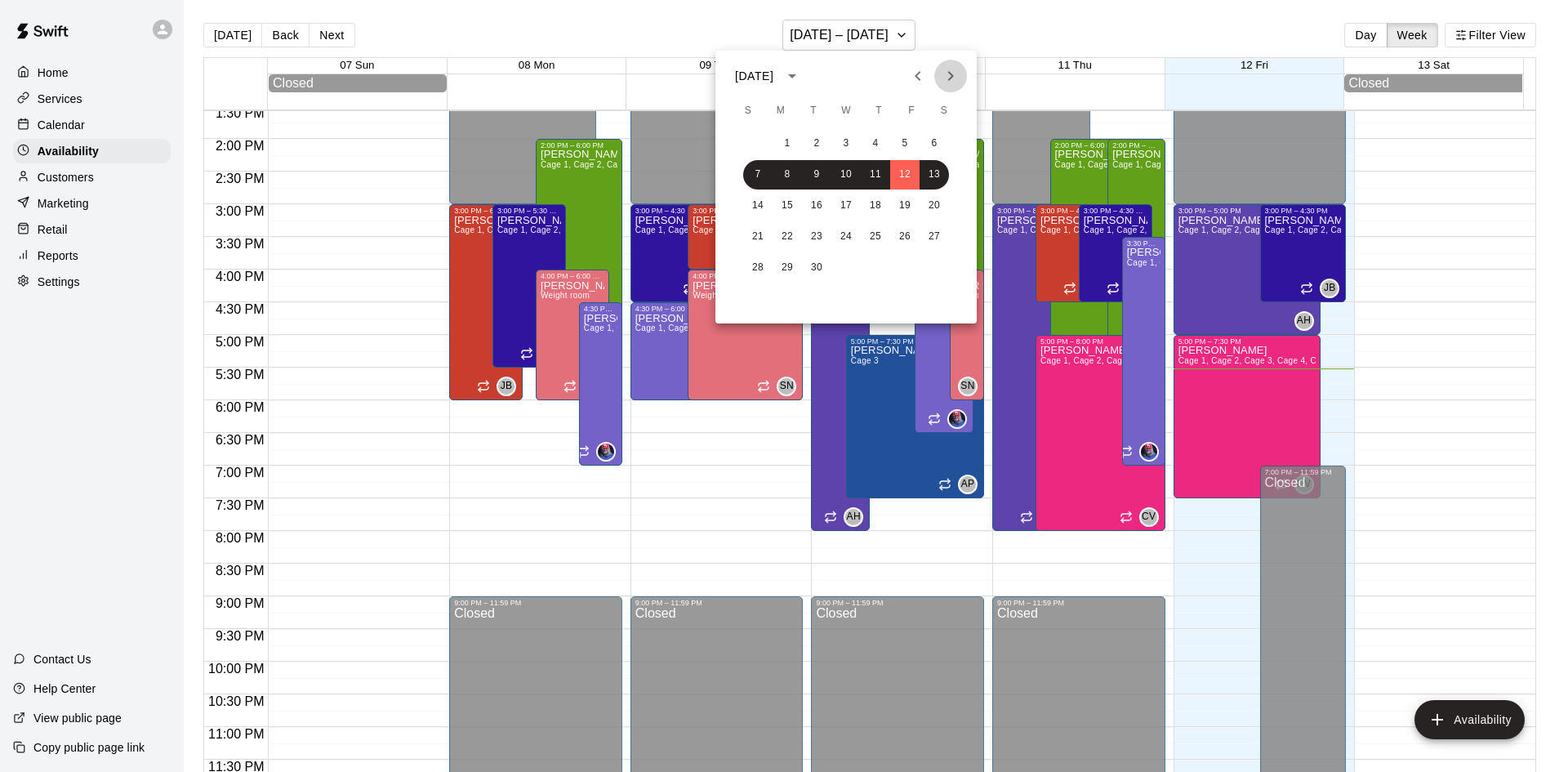
click at [947, 75] on icon "Next month" at bounding box center [950, 76] width 20 height 20
click at [872, 142] on button "2" at bounding box center [875, 143] width 29 height 29
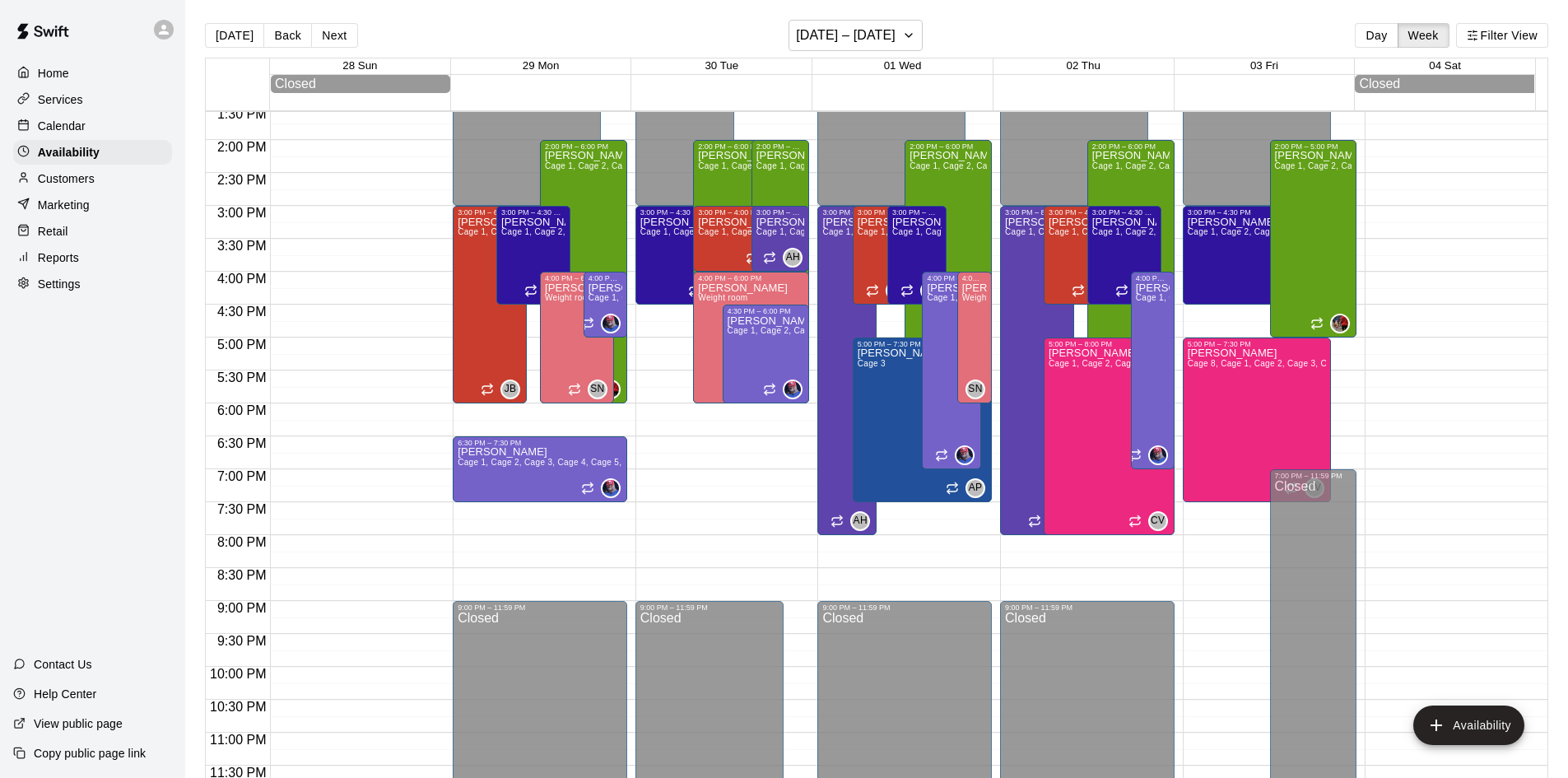
click at [109, 120] on div "Calendar" at bounding box center [92, 125] width 159 height 24
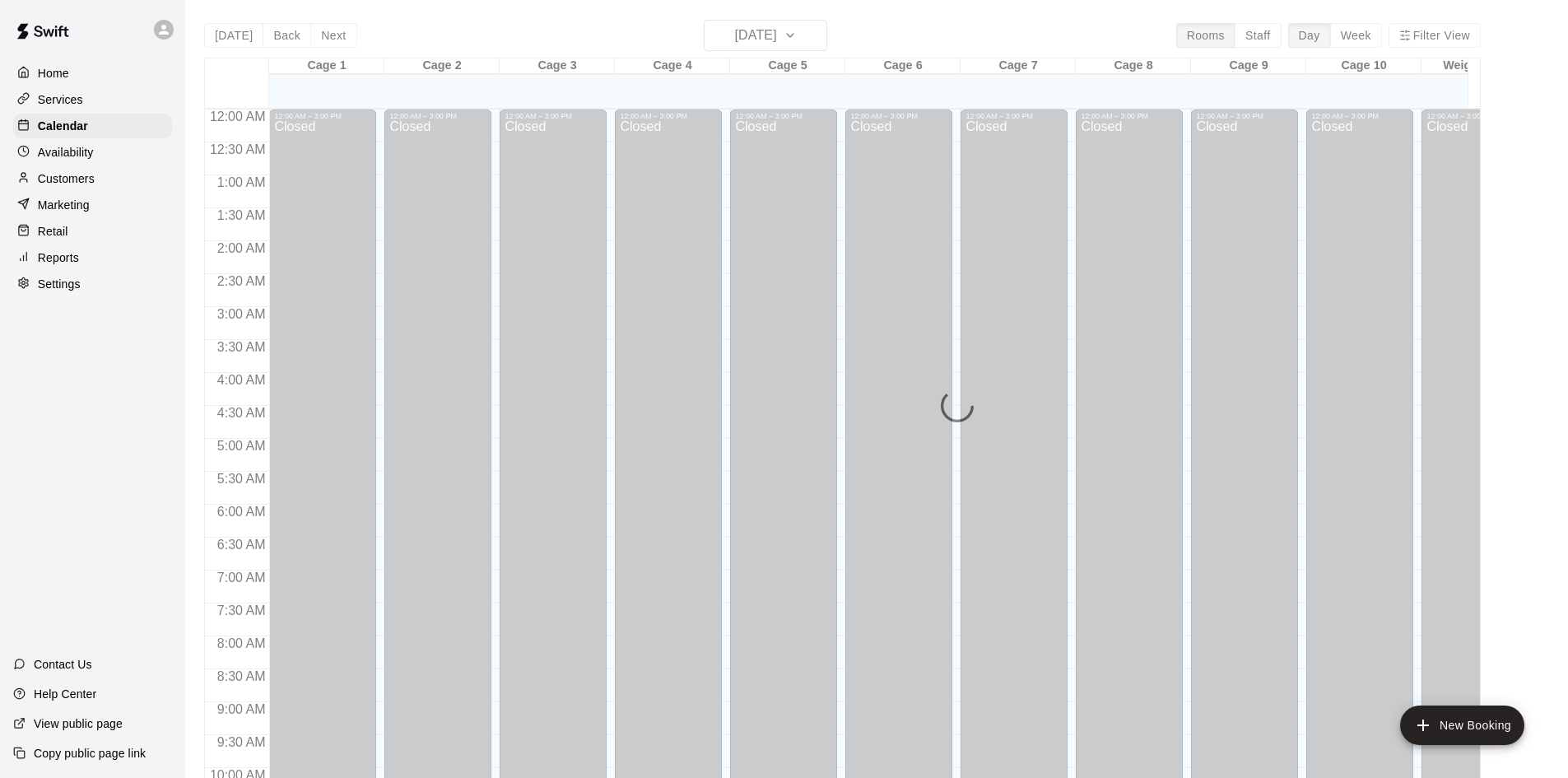
scroll to position [844, 0]
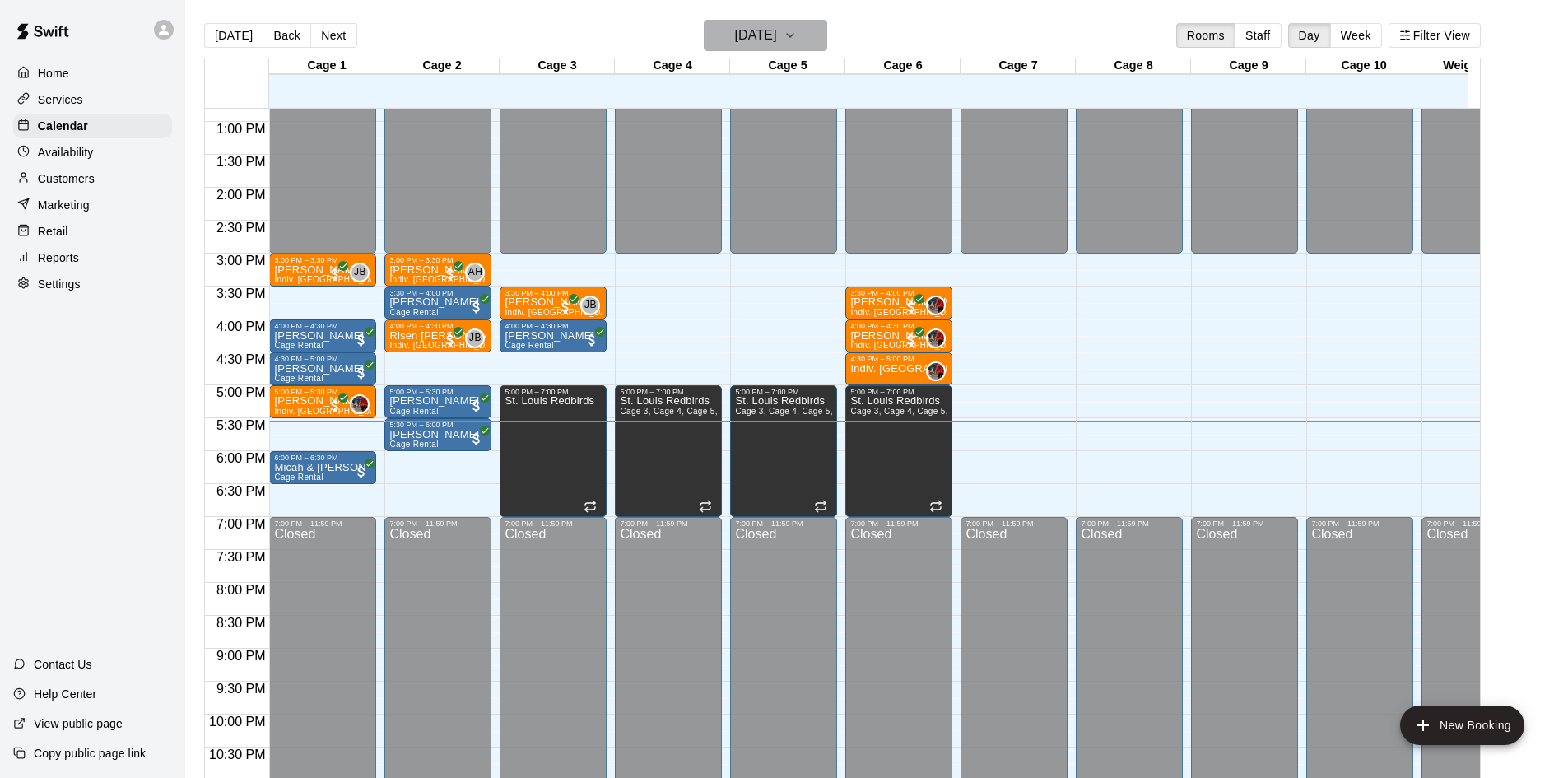
click at [735, 44] on h6 "[DATE]" at bounding box center [756, 34] width 42 height 23
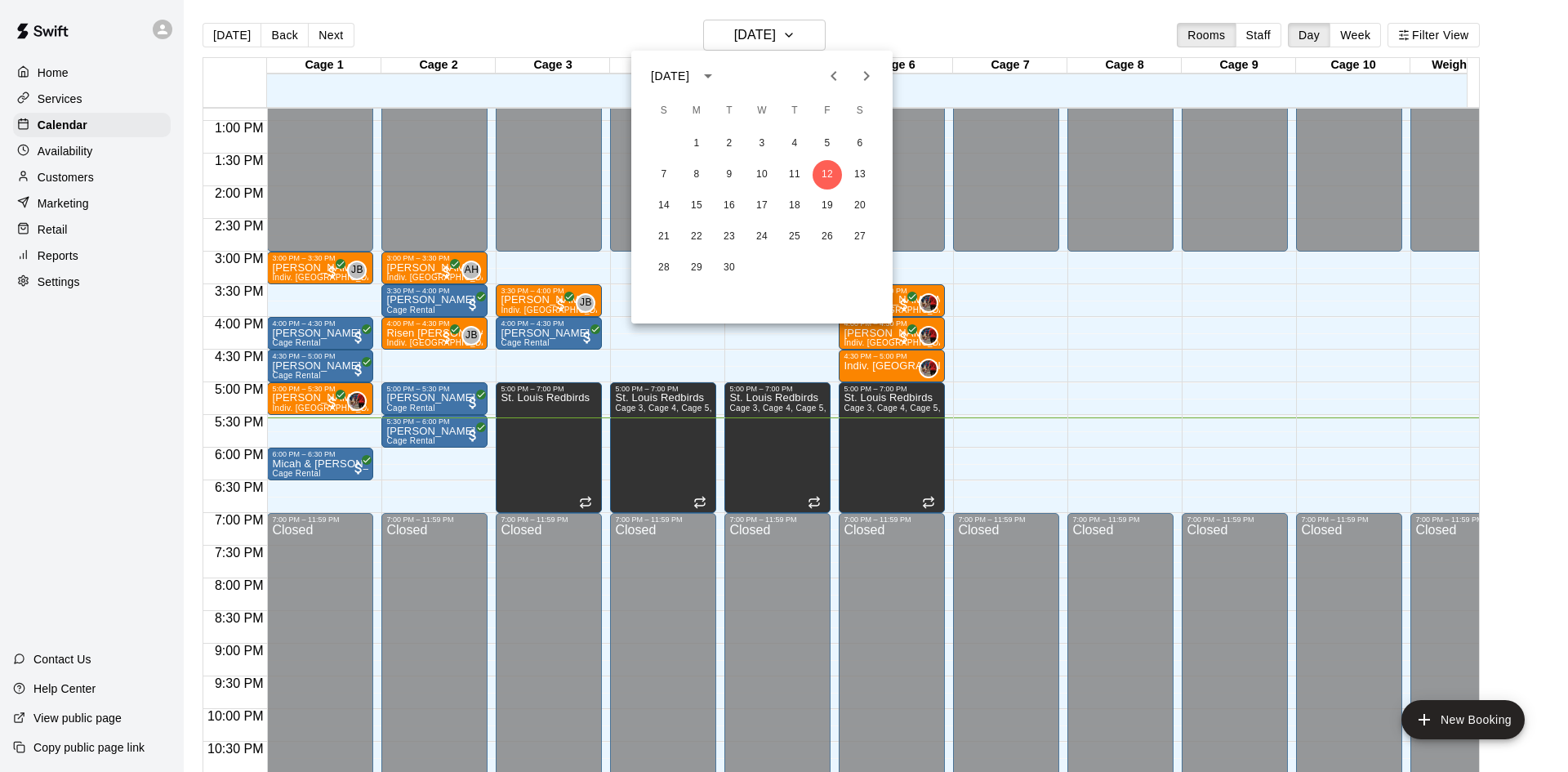
click at [868, 74] on icon "Next month" at bounding box center [866, 76] width 6 height 10
click at [784, 146] on button "2" at bounding box center [794, 143] width 29 height 29
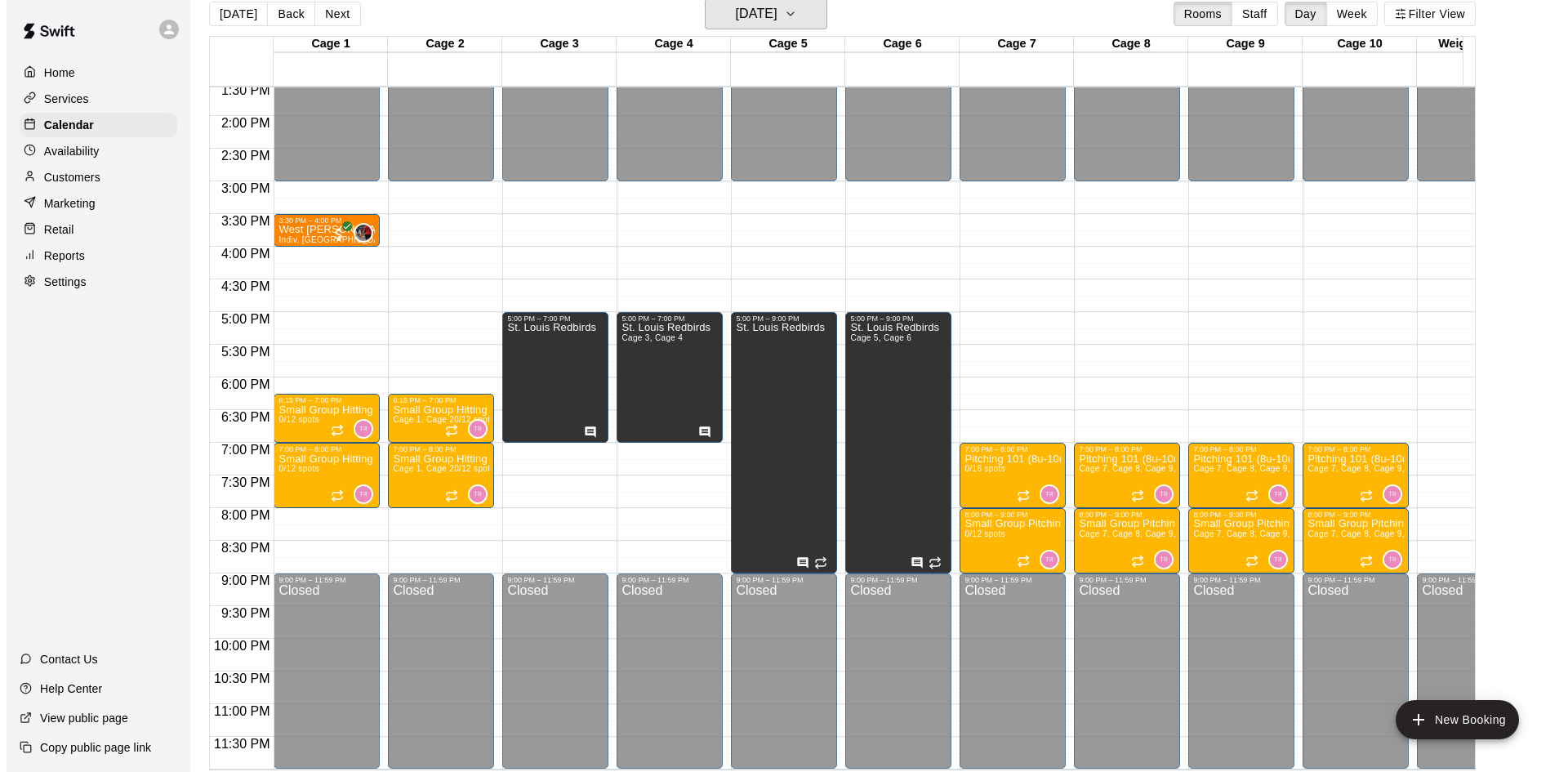
scroll to position [26, 0]
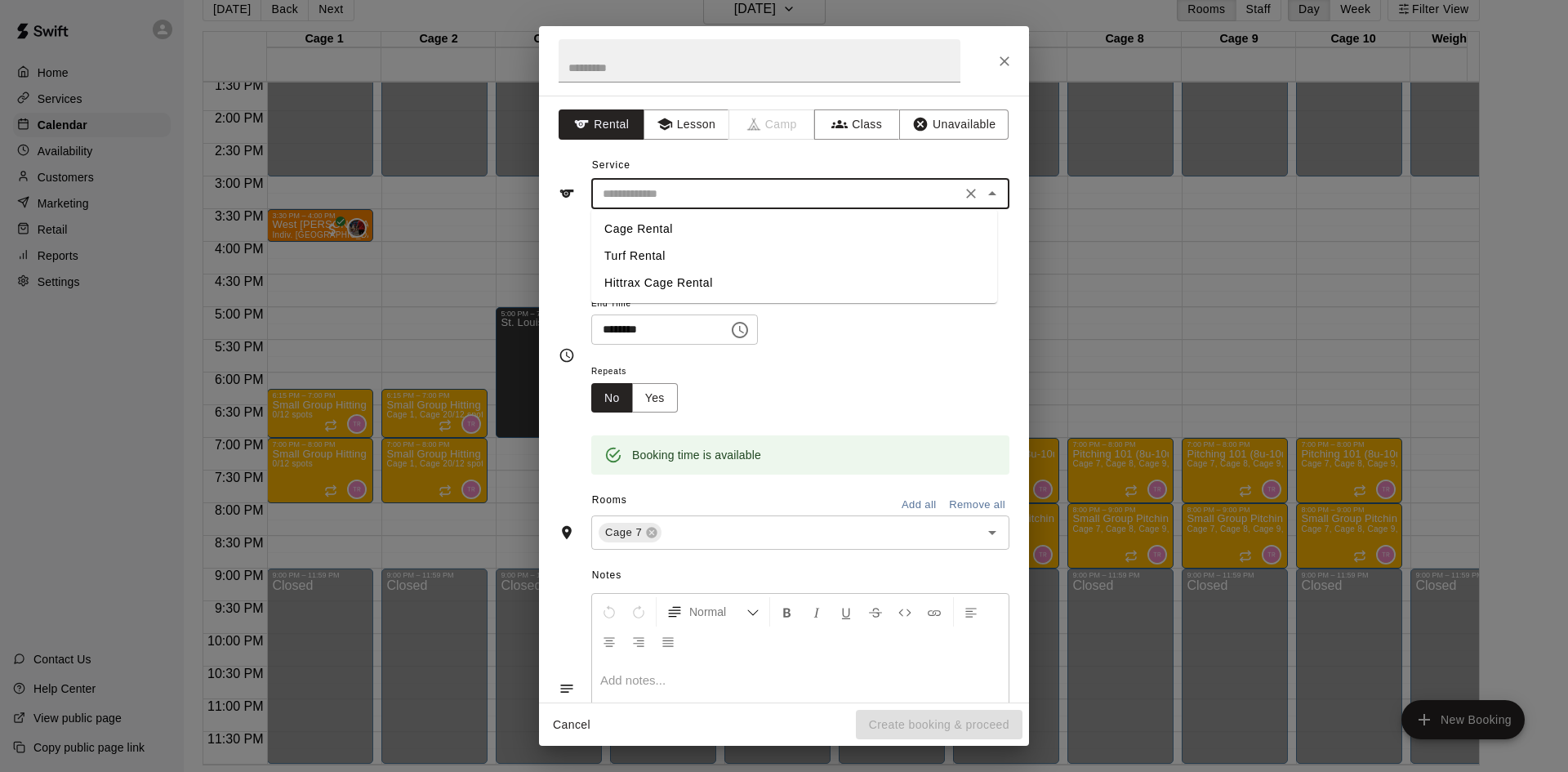
click at [675, 197] on input "text" at bounding box center [776, 194] width 360 height 21
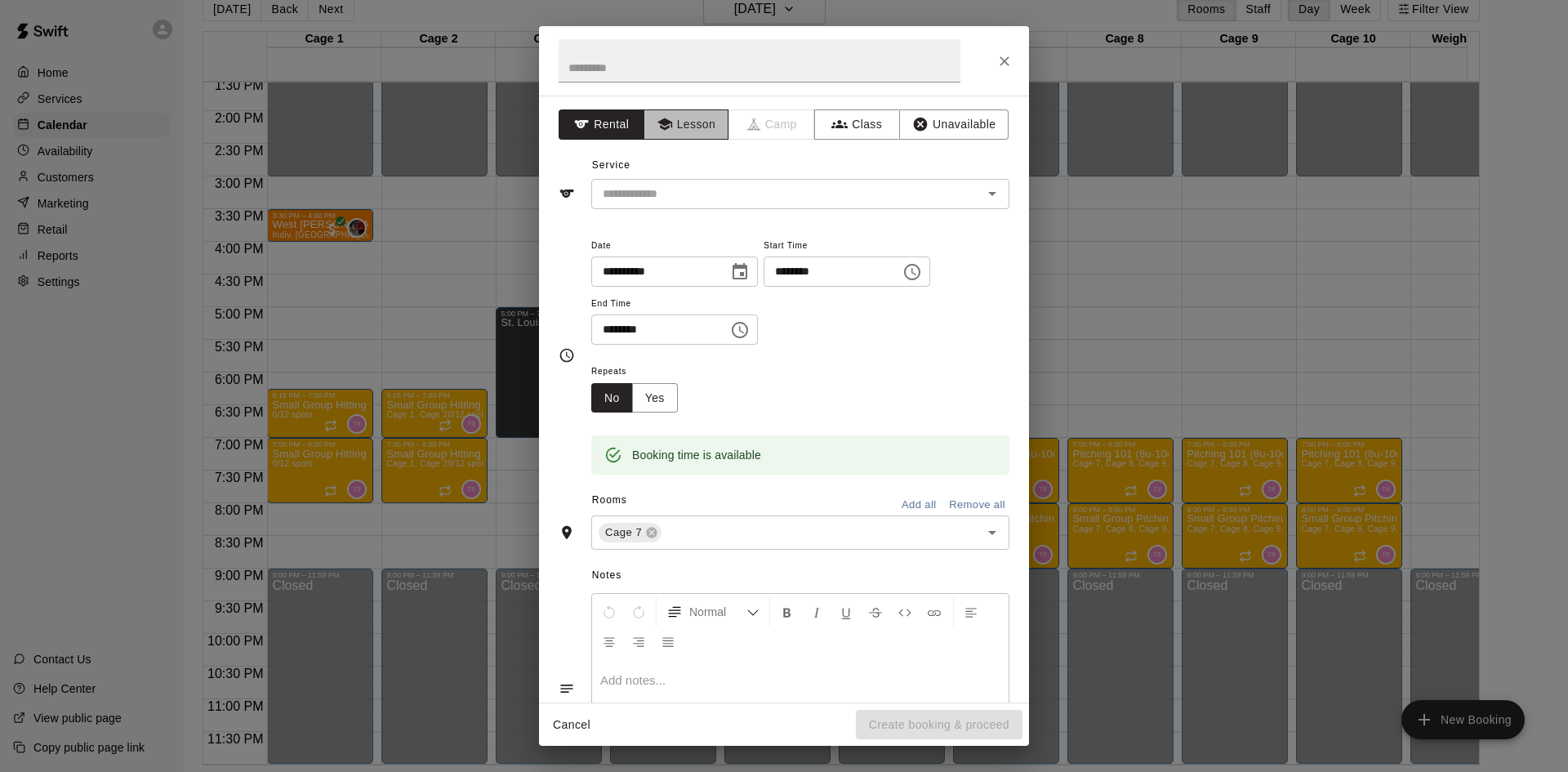
click at [697, 117] on button "Lesson" at bounding box center [686, 124] width 86 height 30
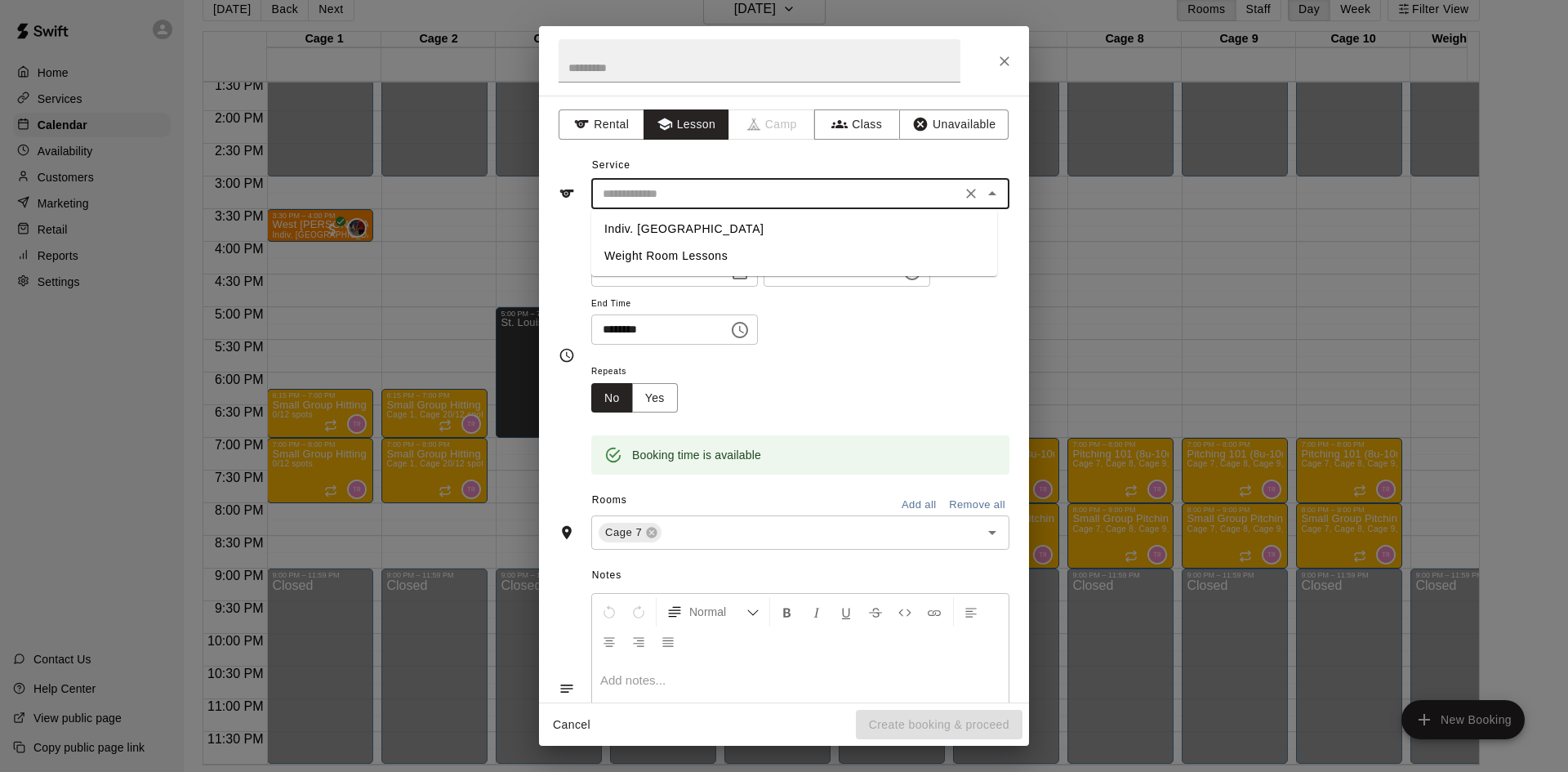
click at [705, 186] on input "text" at bounding box center [776, 194] width 360 height 21
click at [669, 224] on li "Indiv. [GEOGRAPHIC_DATA]" at bounding box center [794, 229] width 406 height 27
type input "**********"
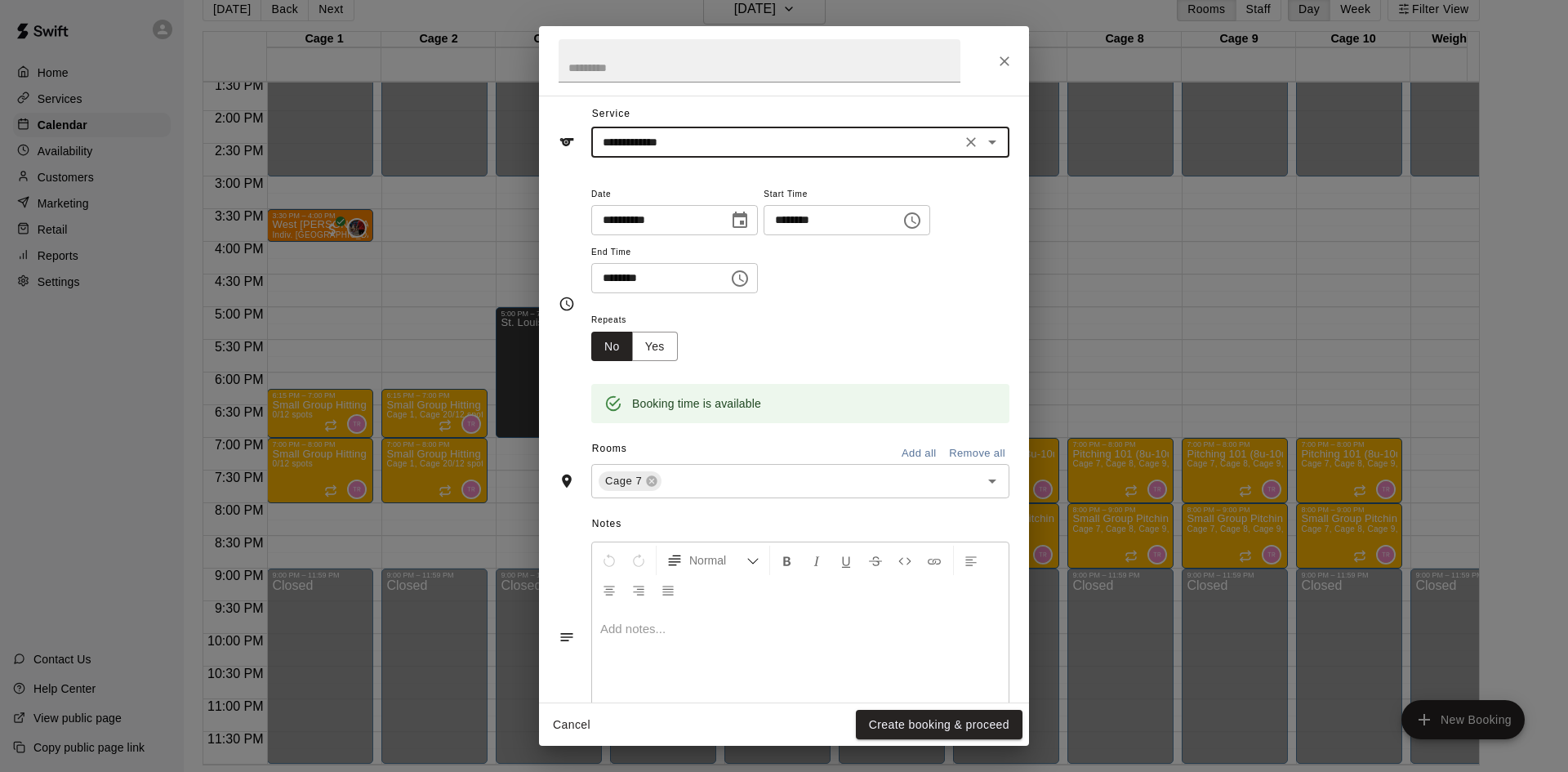
scroll to position [111, 0]
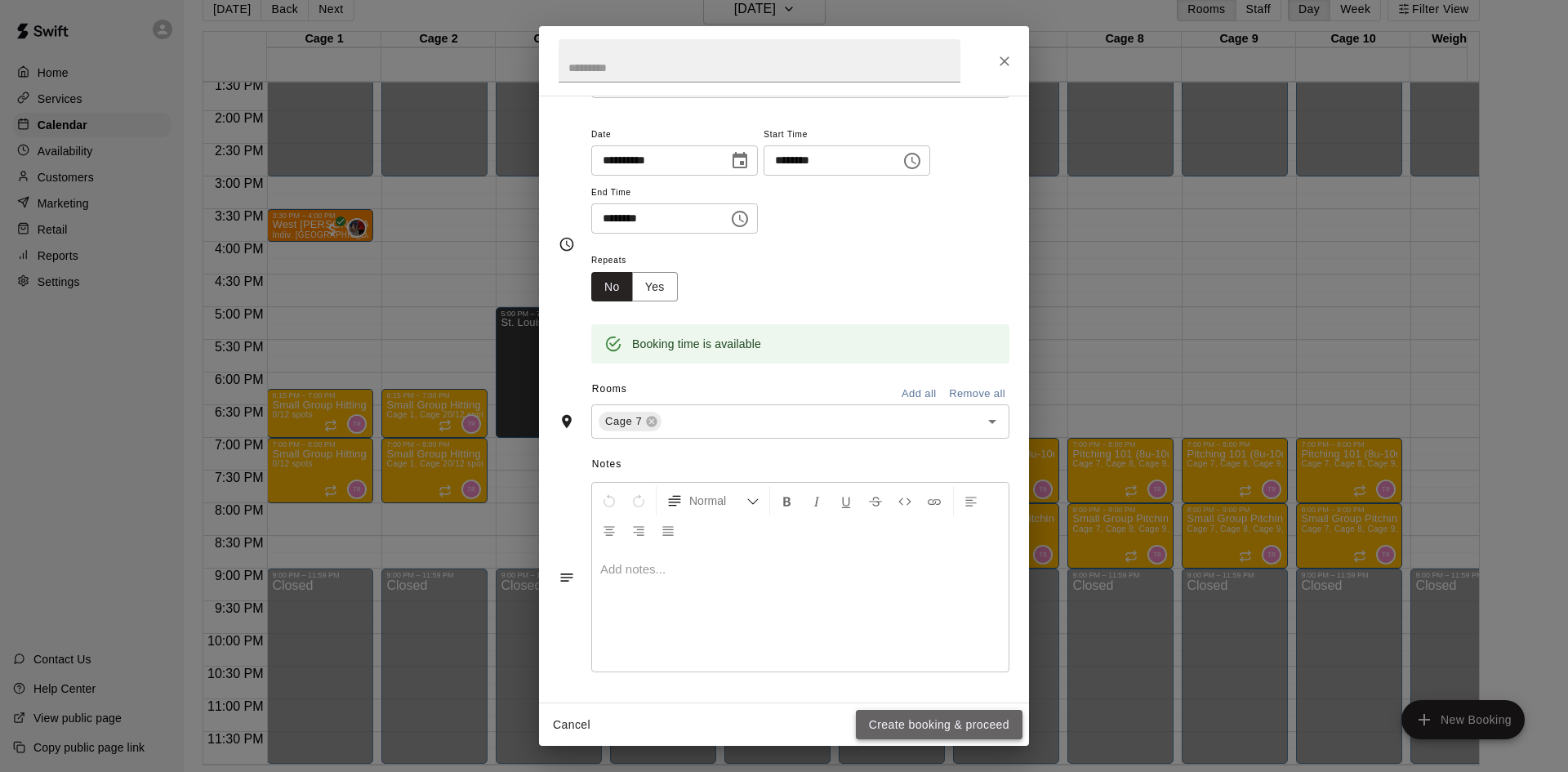
click at [927, 731] on button "Create booking & proceed" at bounding box center [939, 725] width 166 height 30
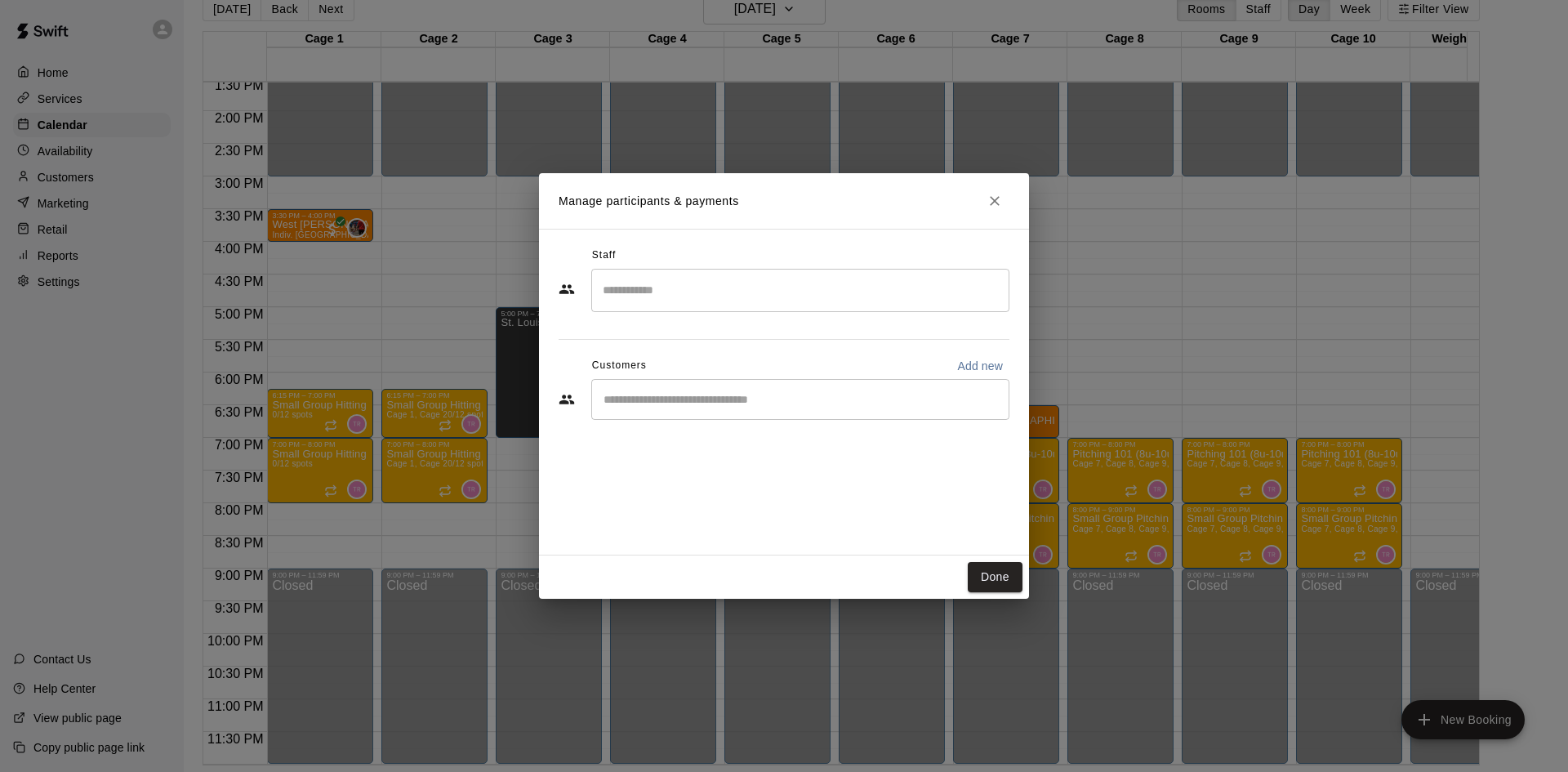
click at [657, 286] on input "Search staff" at bounding box center [800, 291] width 404 height 28
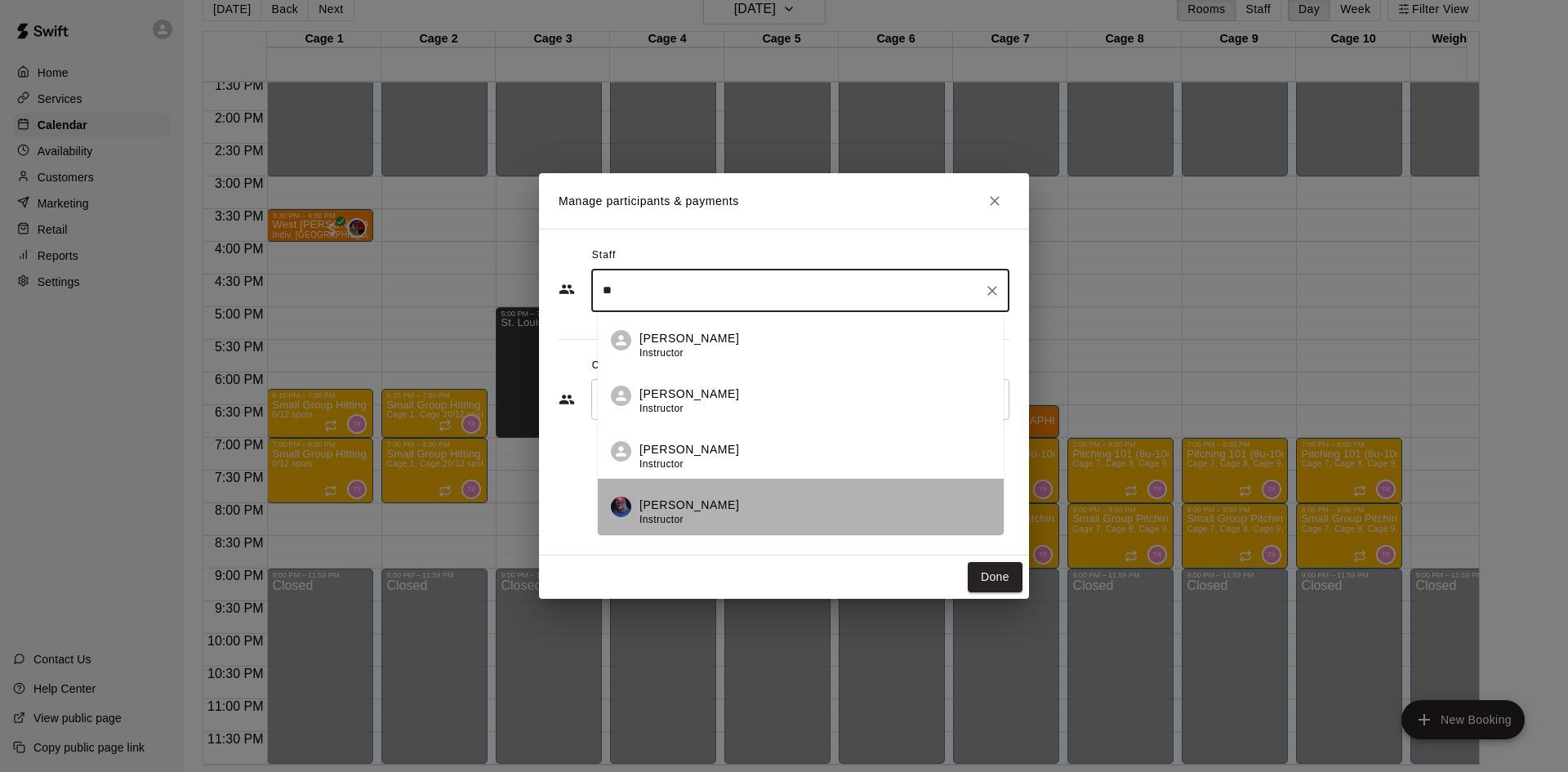
click at [680, 514] on span "Instructor" at bounding box center [661, 520] width 44 height 12
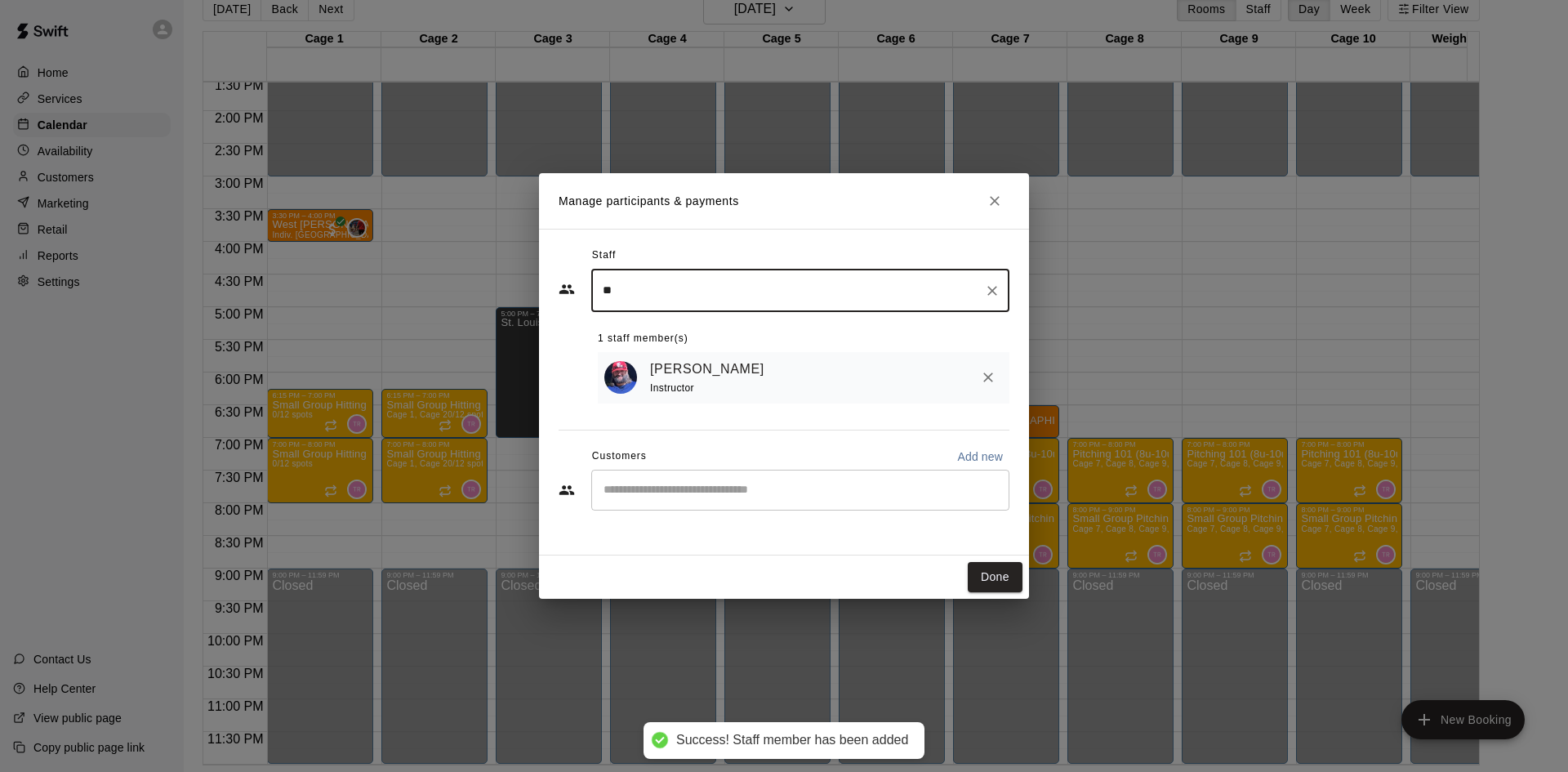
type input "**"
click at [729, 496] on input "Start typing to search customers..." at bounding box center [800, 491] width 404 height 17
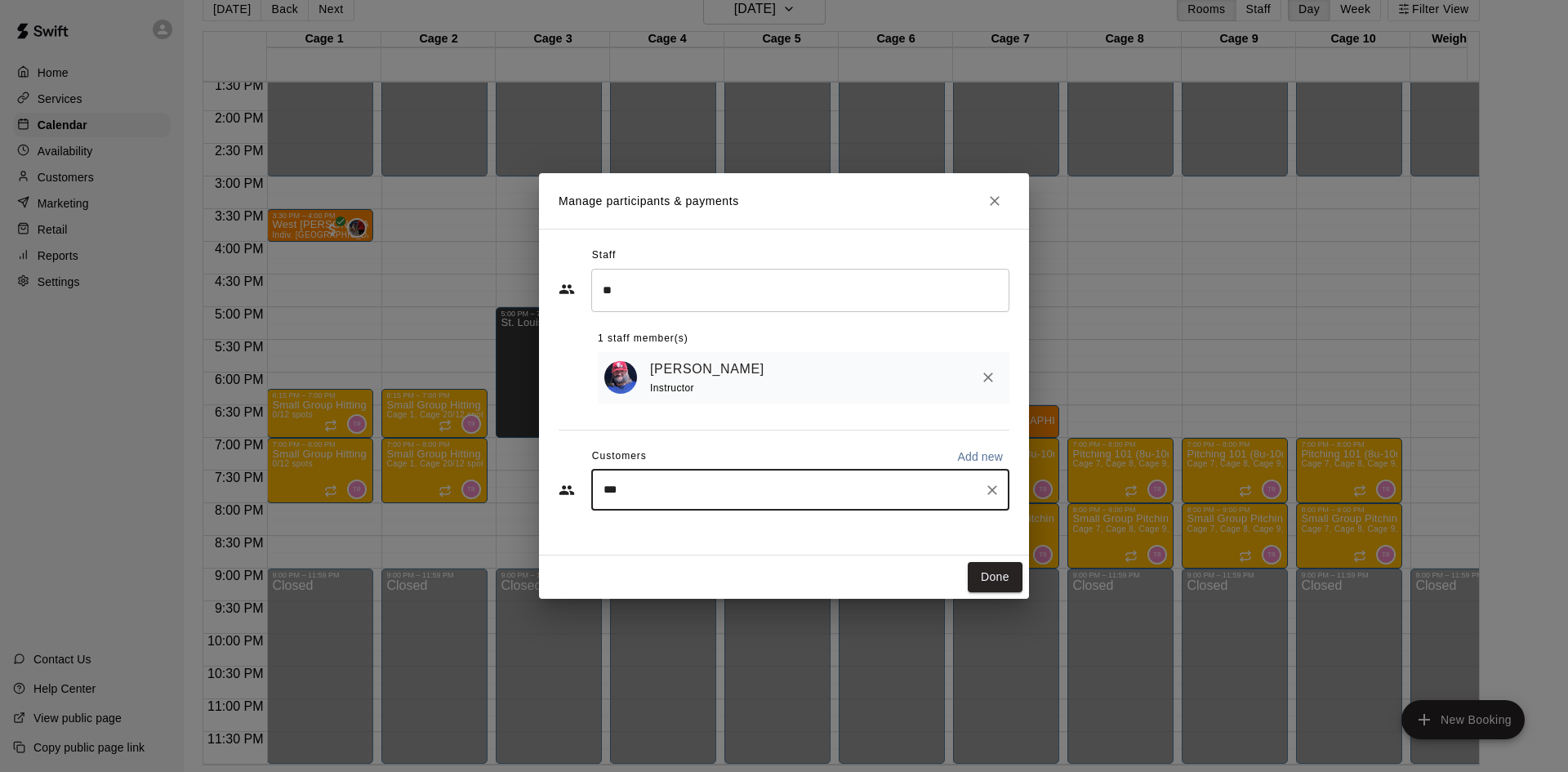
type input "****"
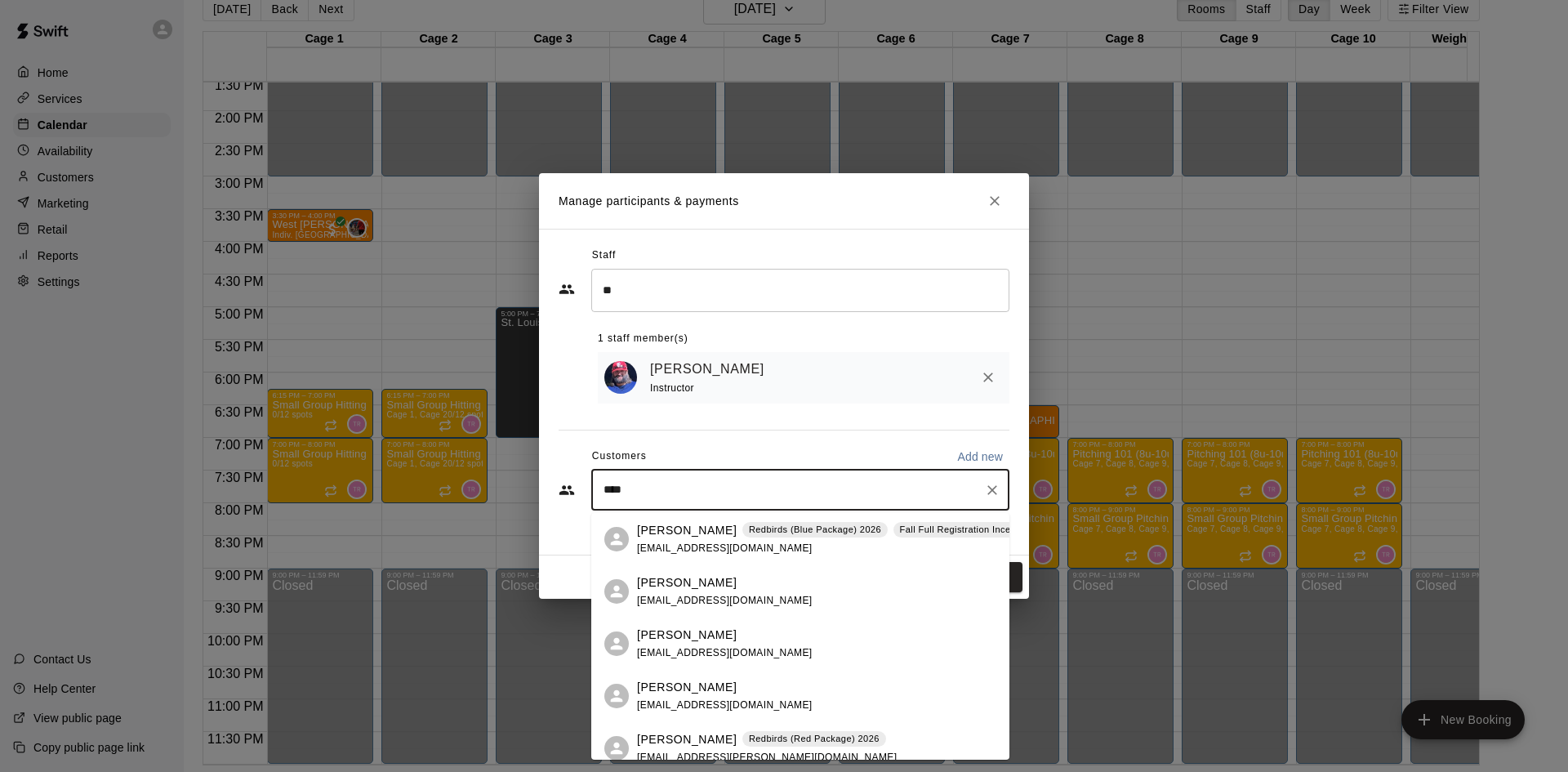
click at [759, 543] on div "[PERSON_NAME] Redbirds (Blue Package) 2026 Fall Full Registration Incentive 202…" at bounding box center [849, 540] width 425 height 35
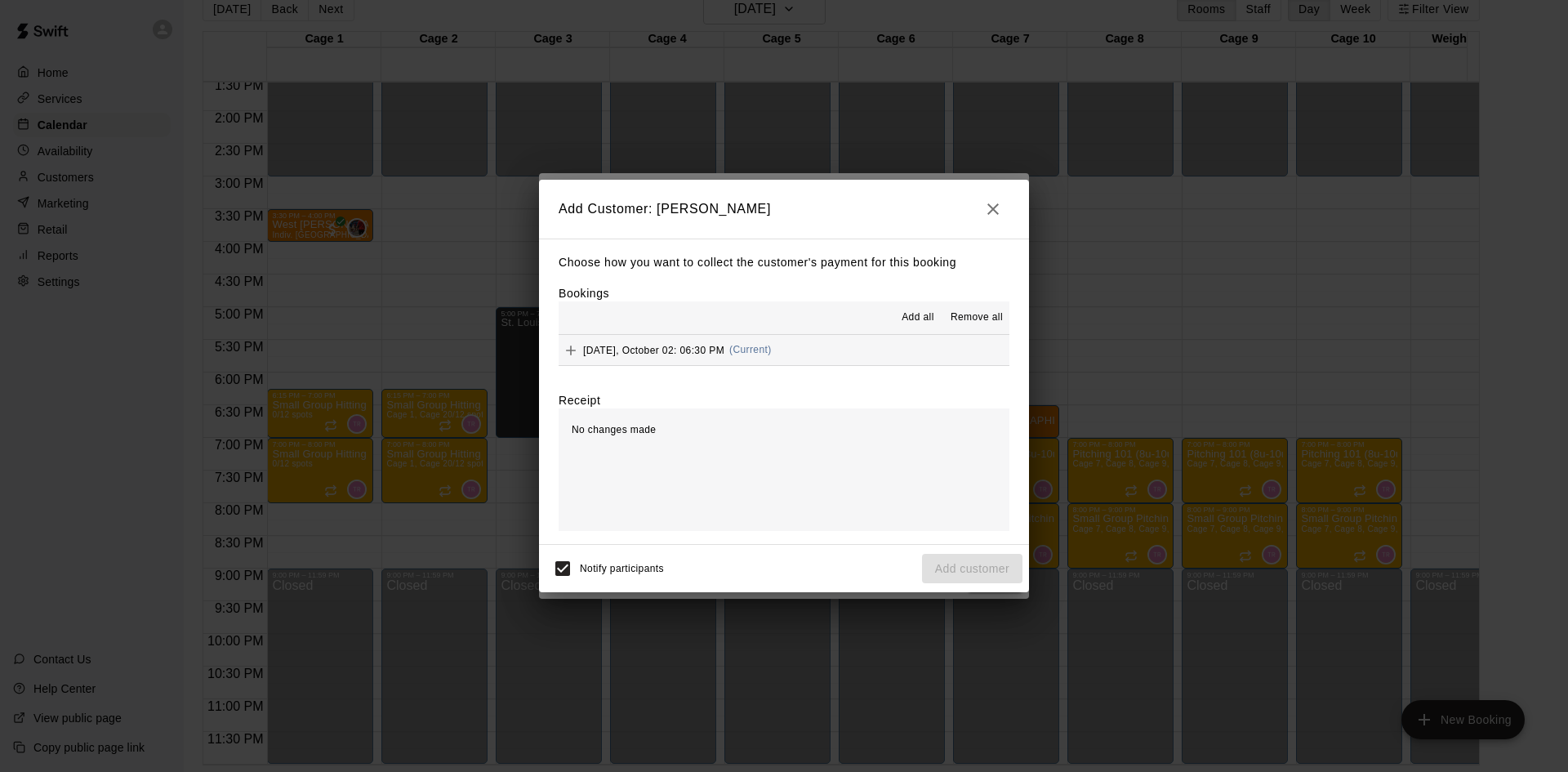
click at [726, 447] on div "No changes made" at bounding box center [784, 470] width 451 height 122
click at [712, 352] on span "[DATE], October 02: 06:30 PM" at bounding box center [654, 350] width 141 height 12
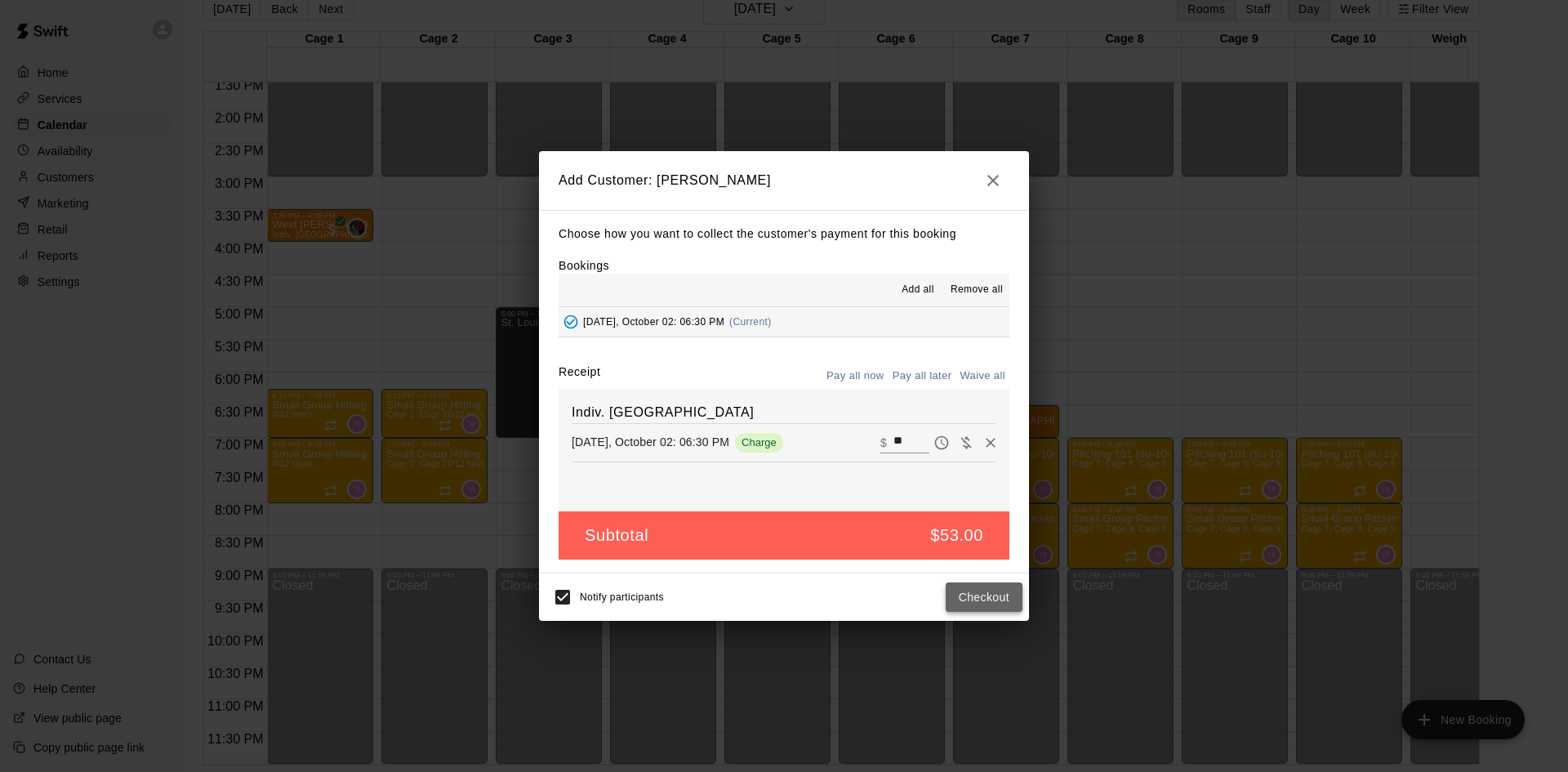
click at [972, 601] on button "Checkout" at bounding box center [984, 598] width 77 height 30
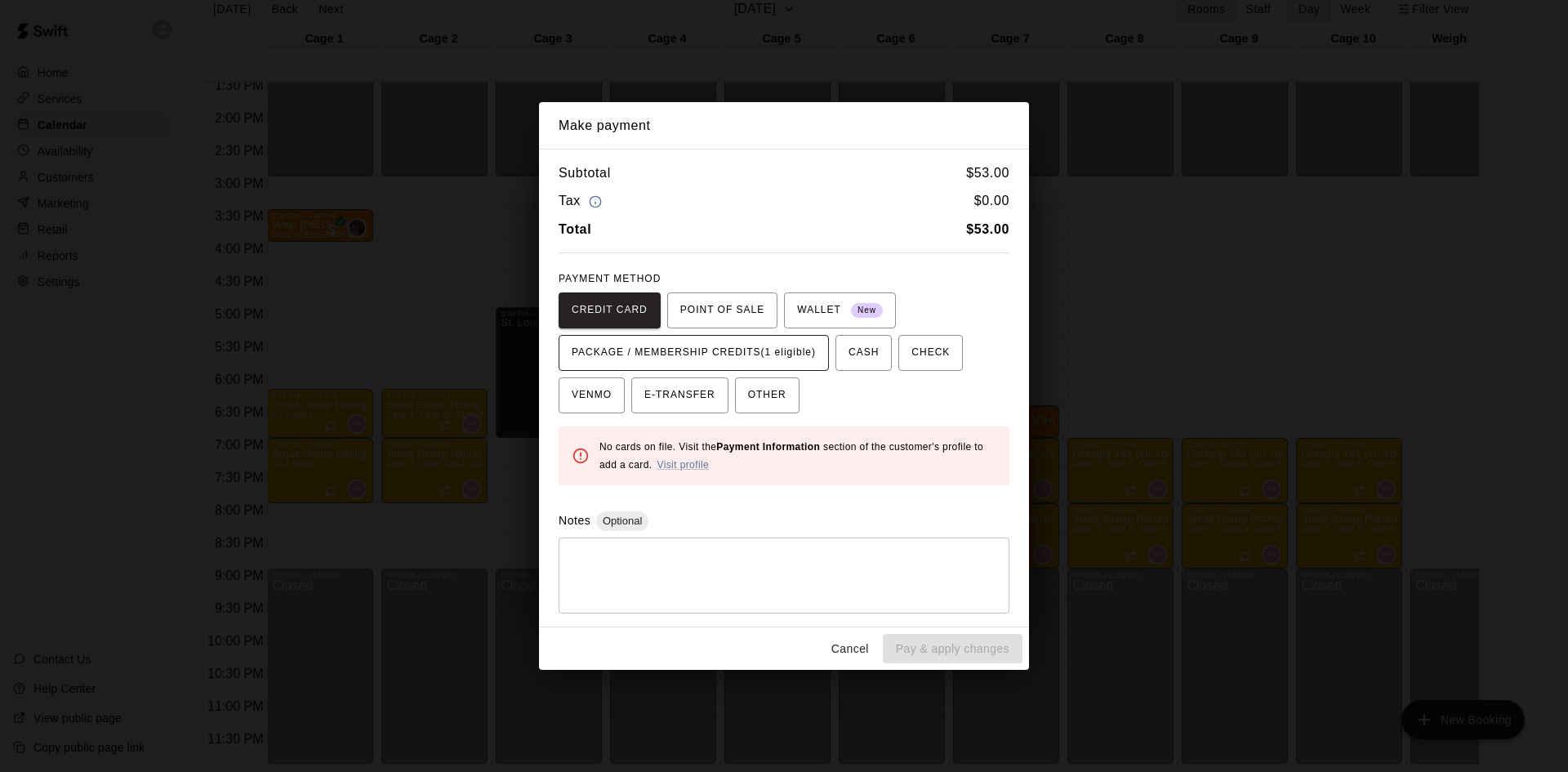
click at [762, 352] on span "PACKAGE / MEMBERSHIP CREDITS (1 eligible)" at bounding box center [693, 352] width 244 height 26
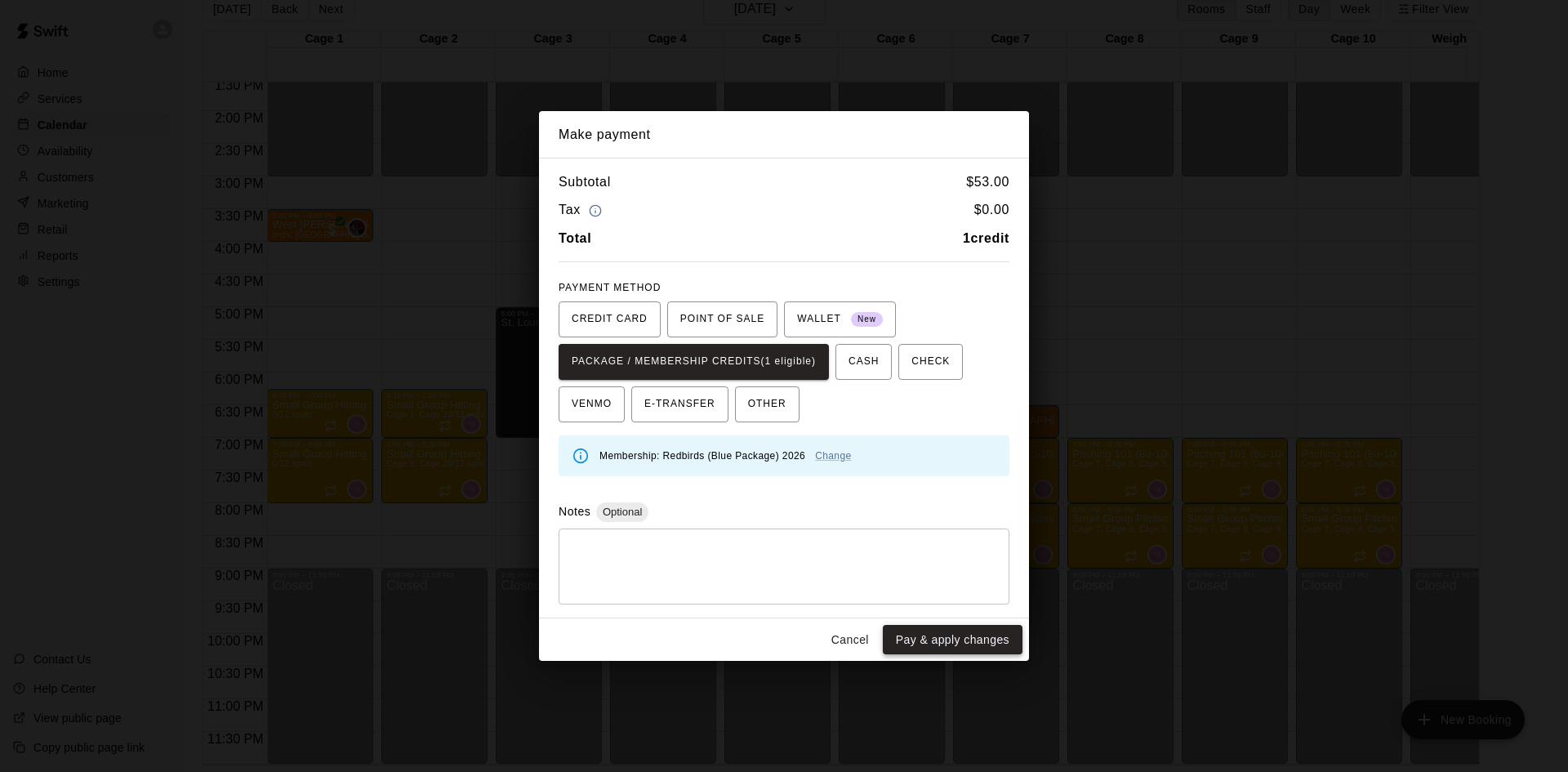
click at [969, 640] on button "Pay & apply changes" at bounding box center [953, 640] width 140 height 30
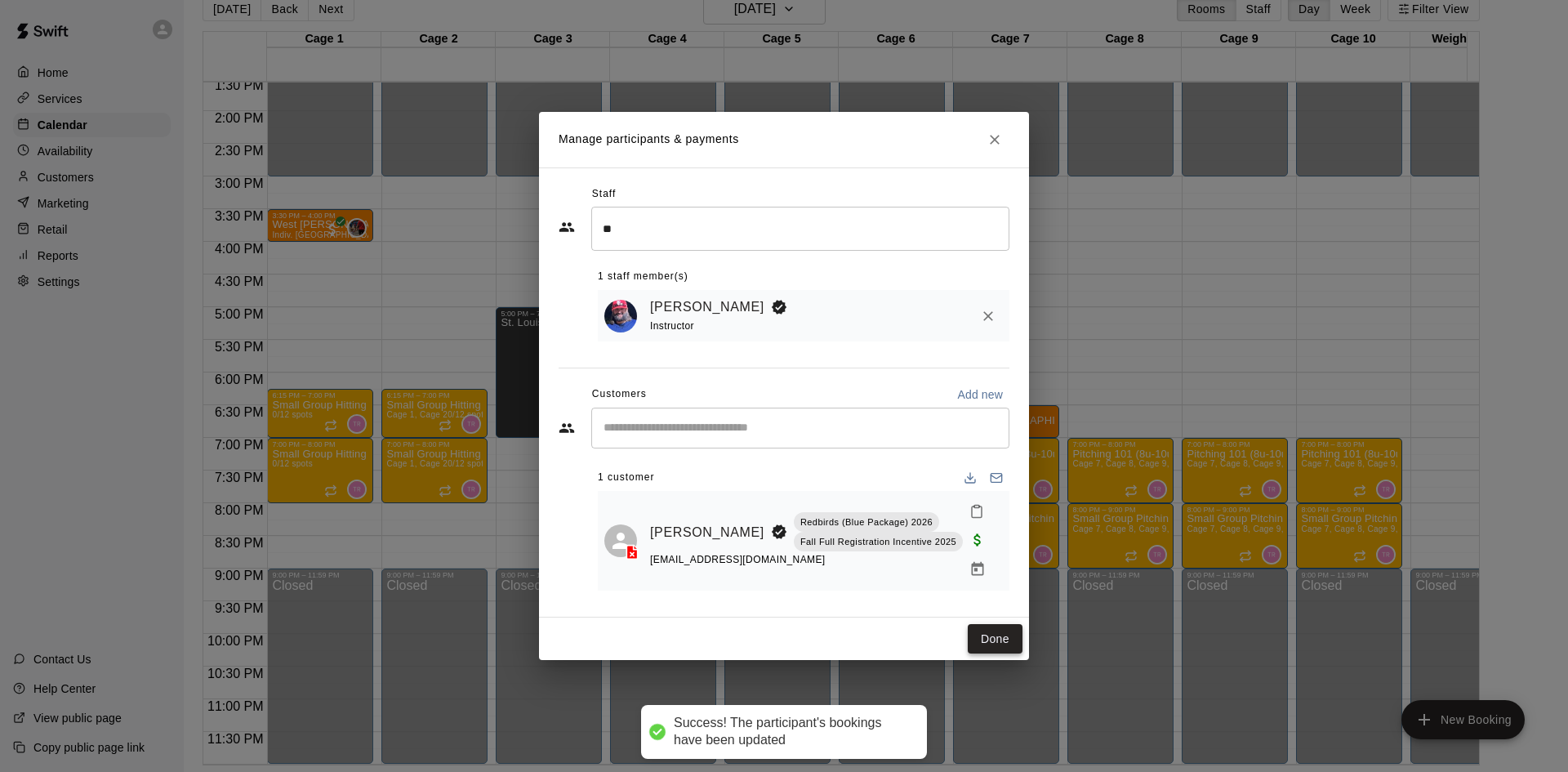
click at [980, 625] on button "Done" at bounding box center [995, 640] width 55 height 30
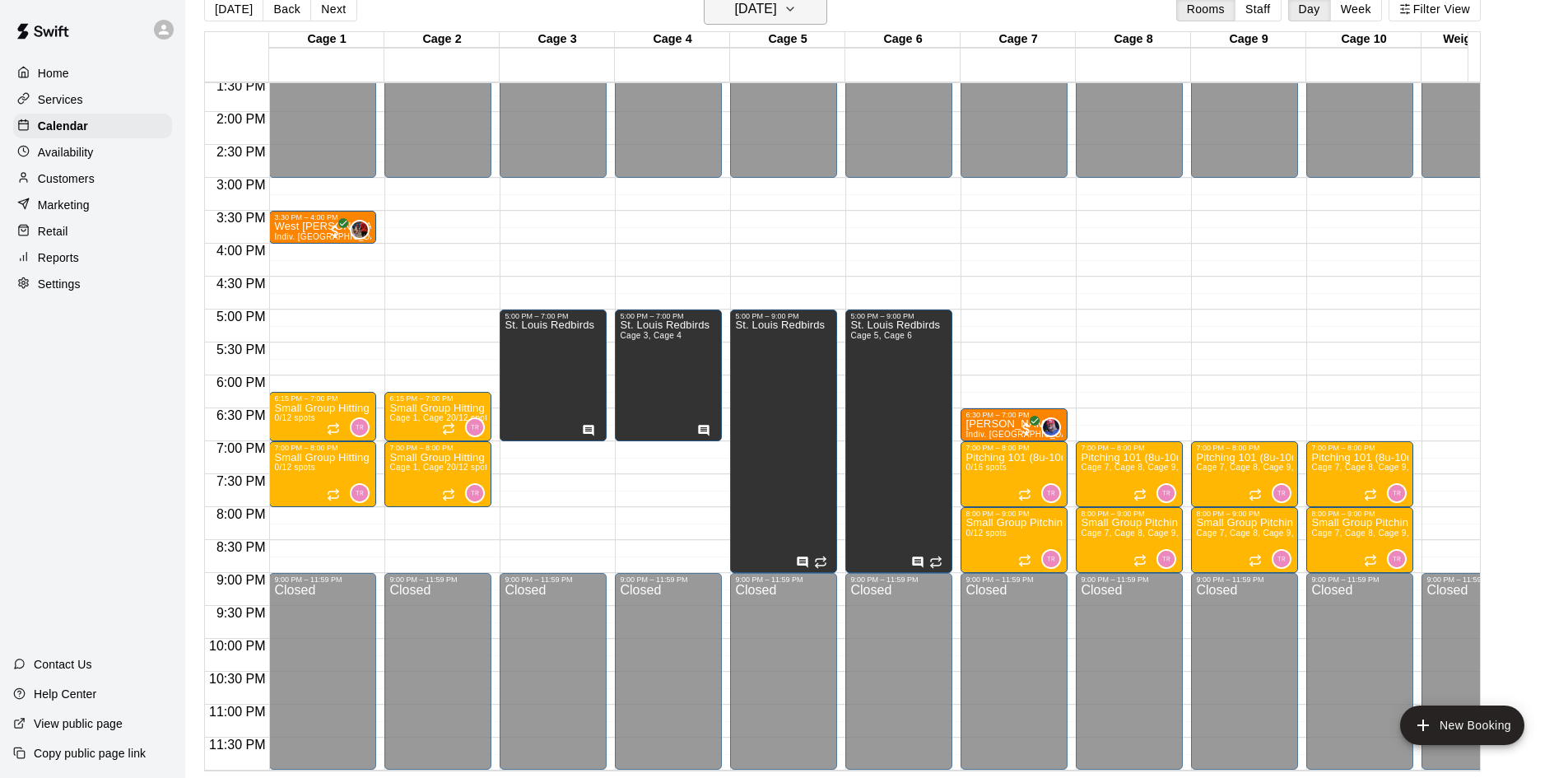
click at [797, 4] on icon "button" at bounding box center [790, 9] width 13 height 20
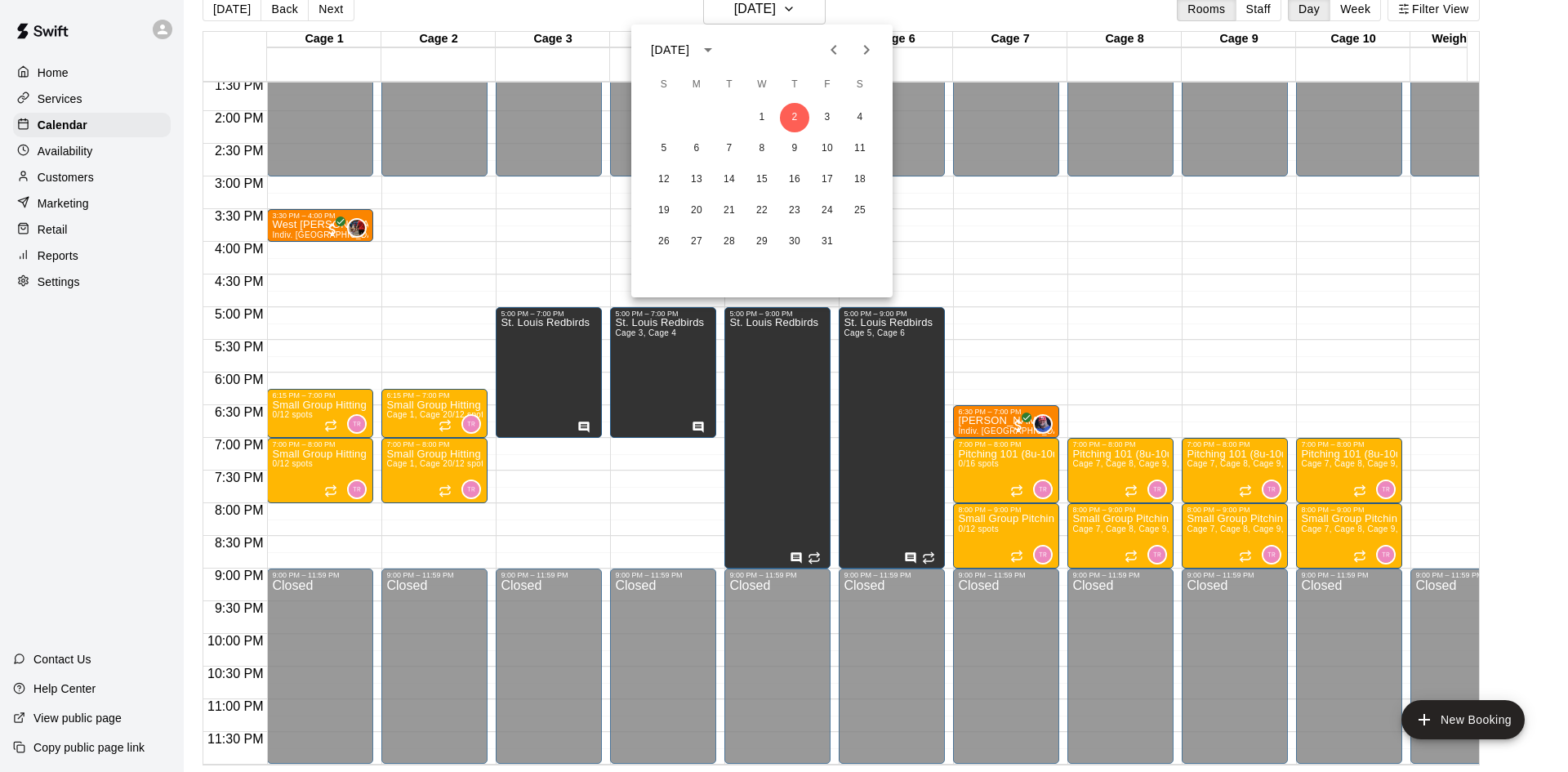
click at [840, 40] on icon "Previous month" at bounding box center [834, 50] width 20 height 20
click at [765, 200] on button "24" at bounding box center [762, 210] width 29 height 29
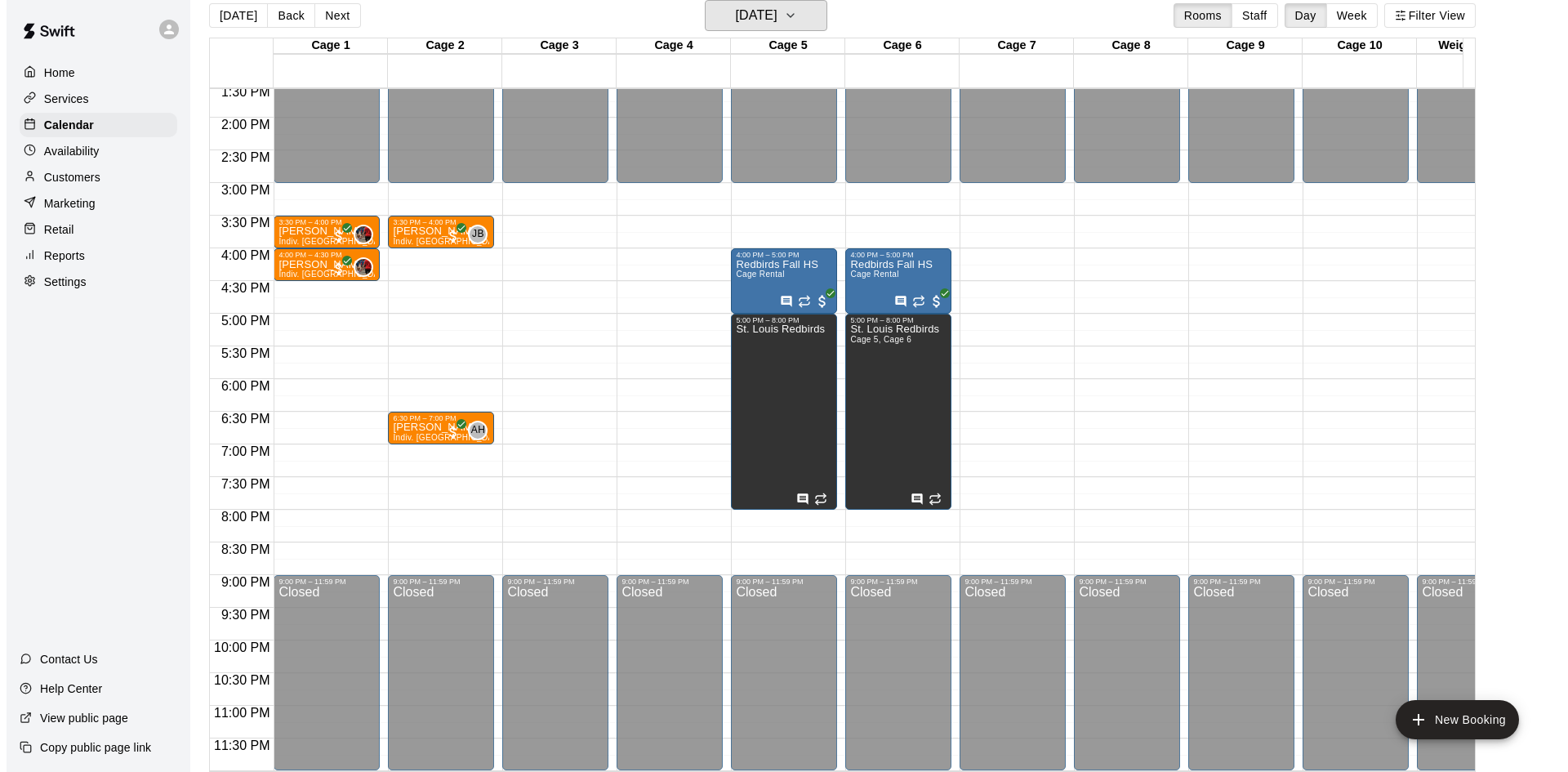
scroll to position [26, 0]
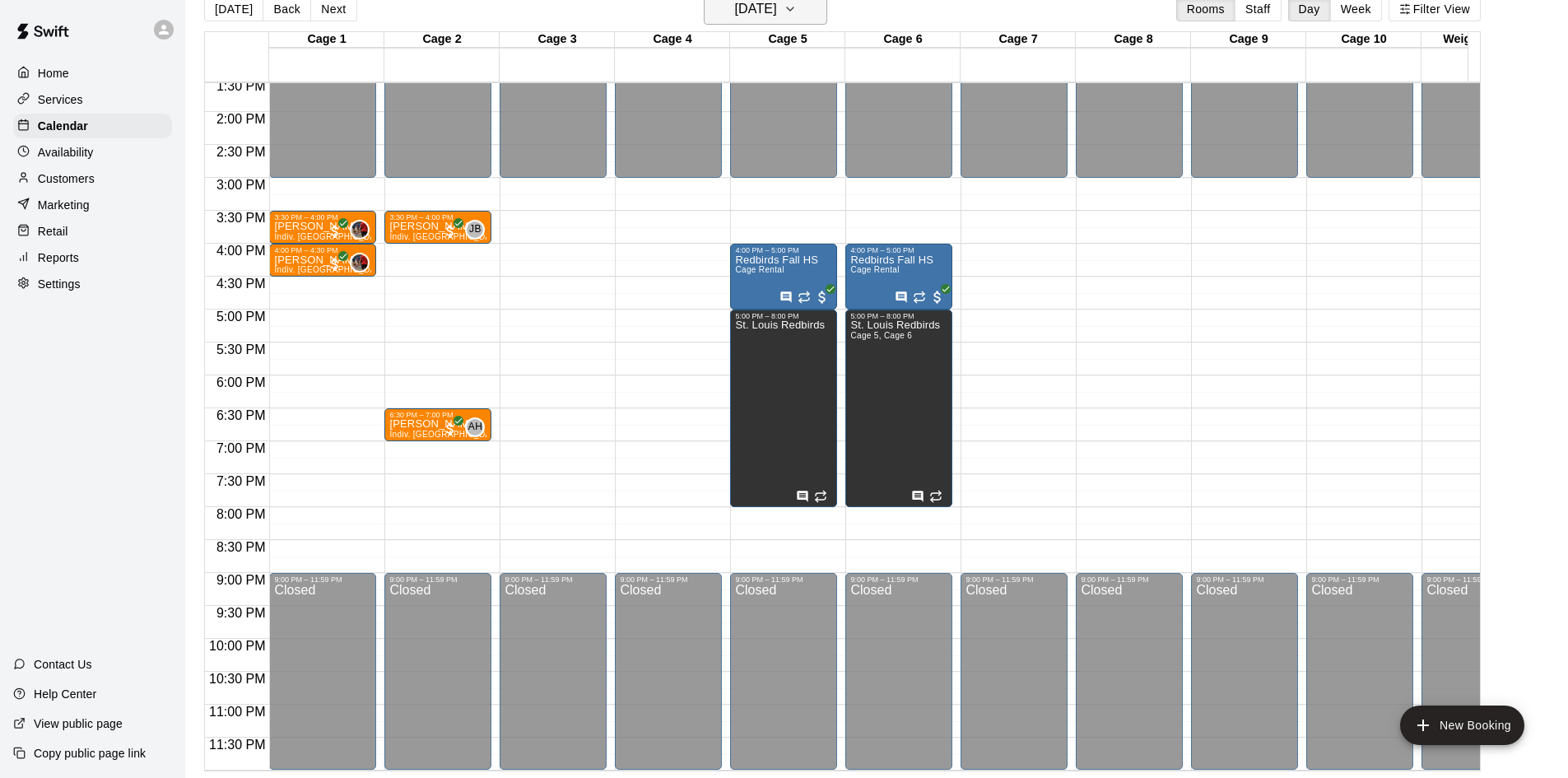
click at [765, 17] on h6 "[DATE]" at bounding box center [756, 8] width 42 height 23
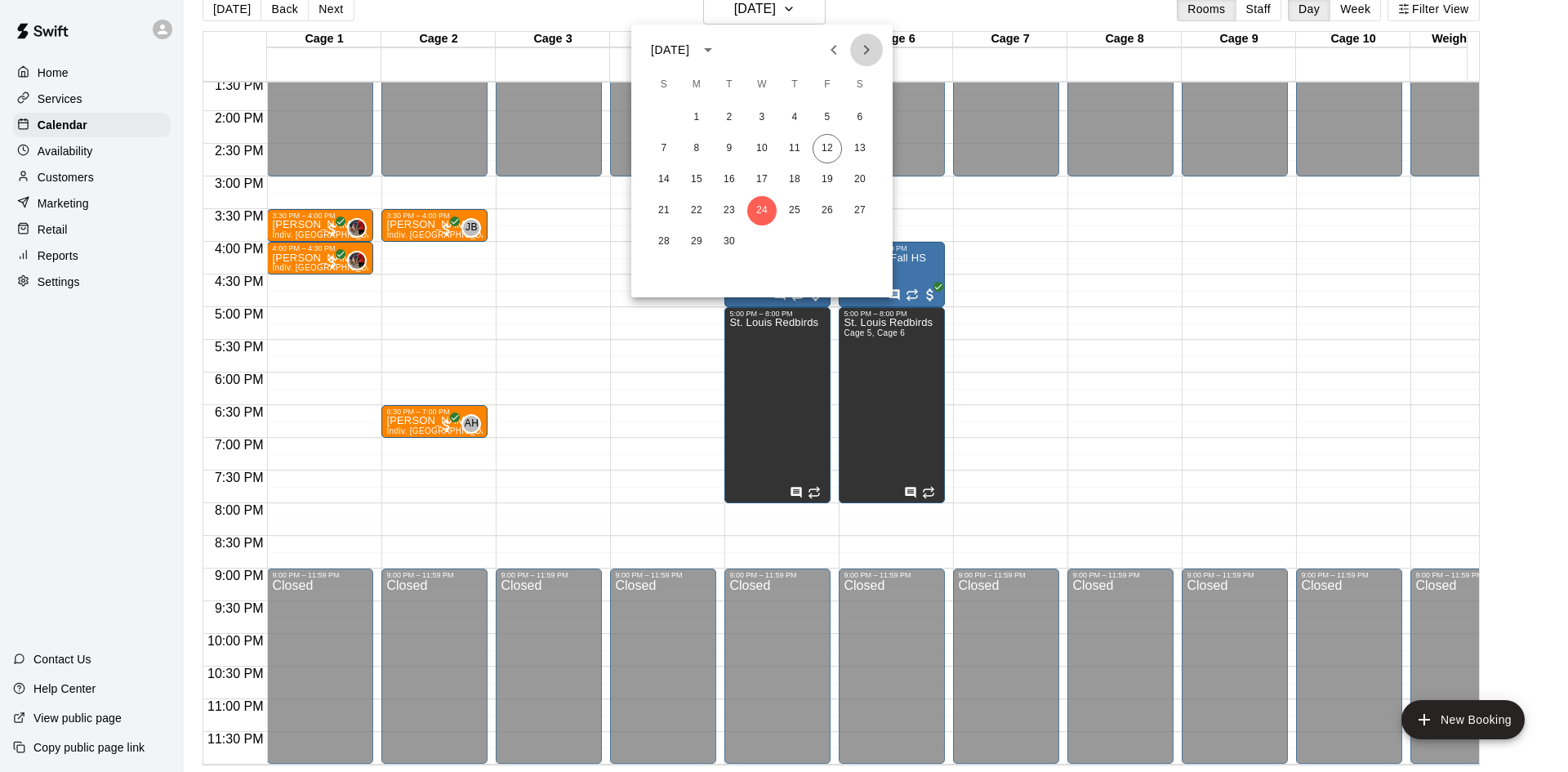
click at [862, 40] on icon "Next month" at bounding box center [866, 50] width 20 height 20
click at [793, 117] on button "2" at bounding box center [794, 117] width 29 height 29
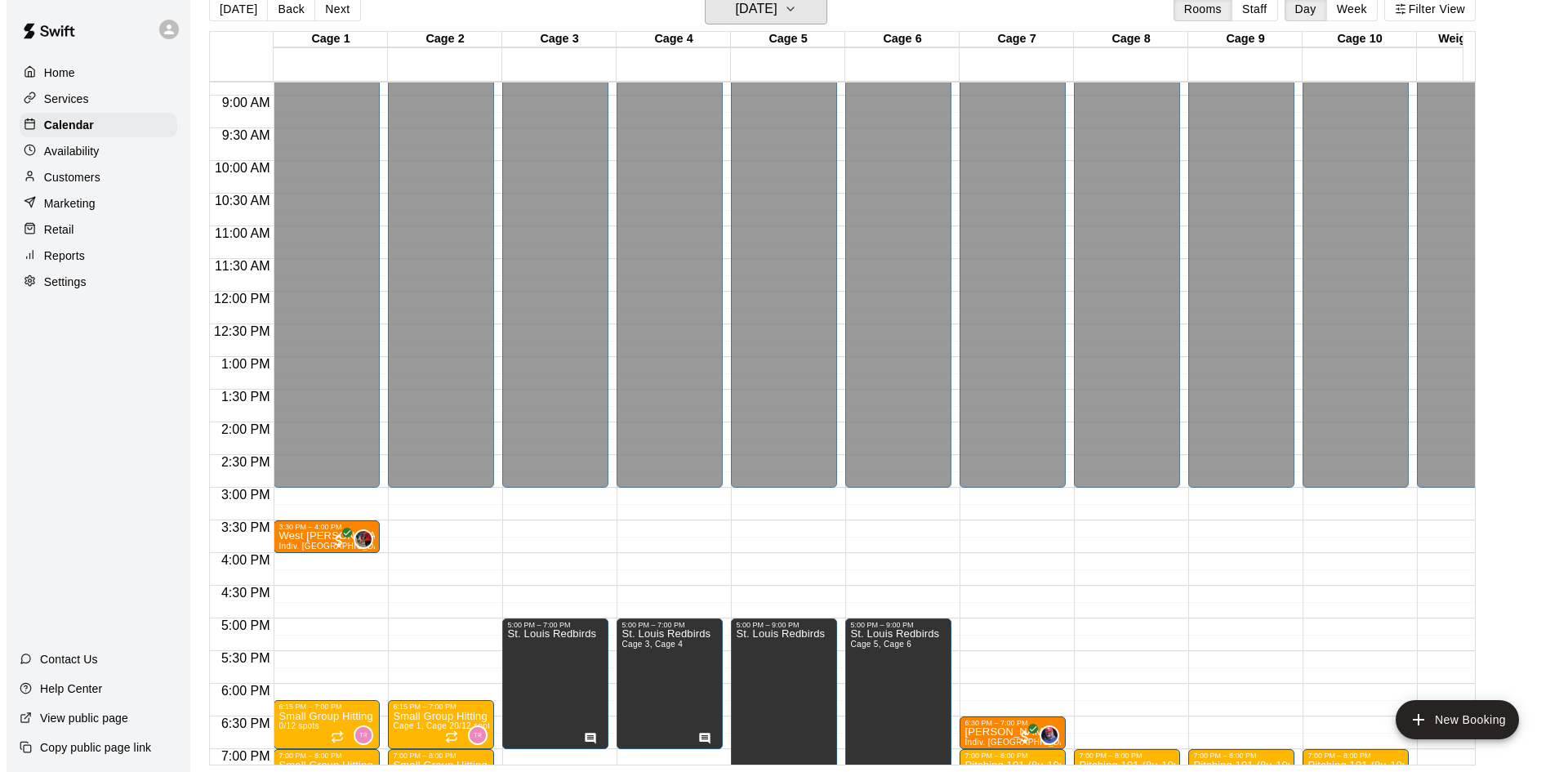
scroll to position [574, 0]
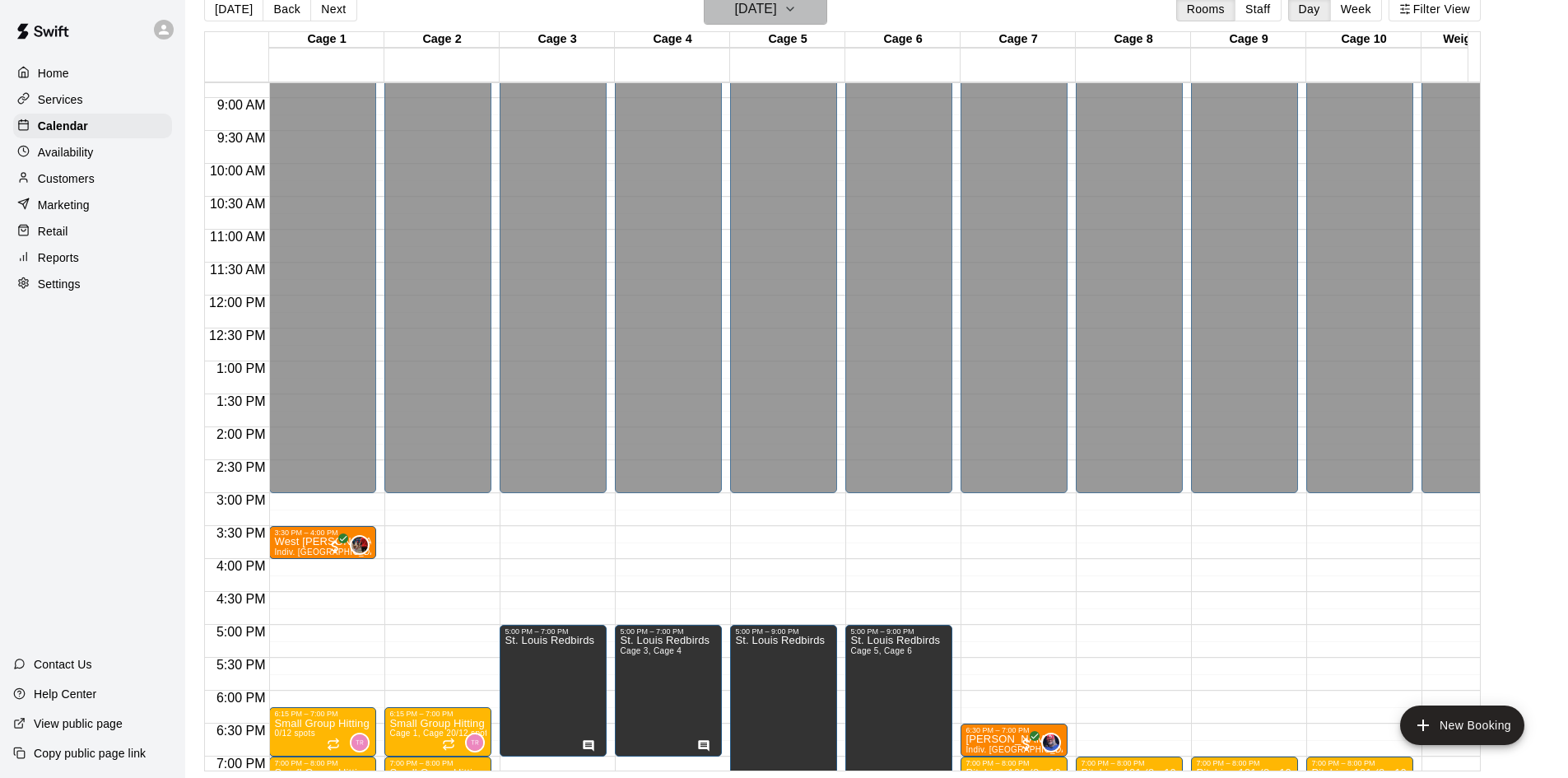
click at [785, 21] on button "[DATE]" at bounding box center [765, 8] width 123 height 31
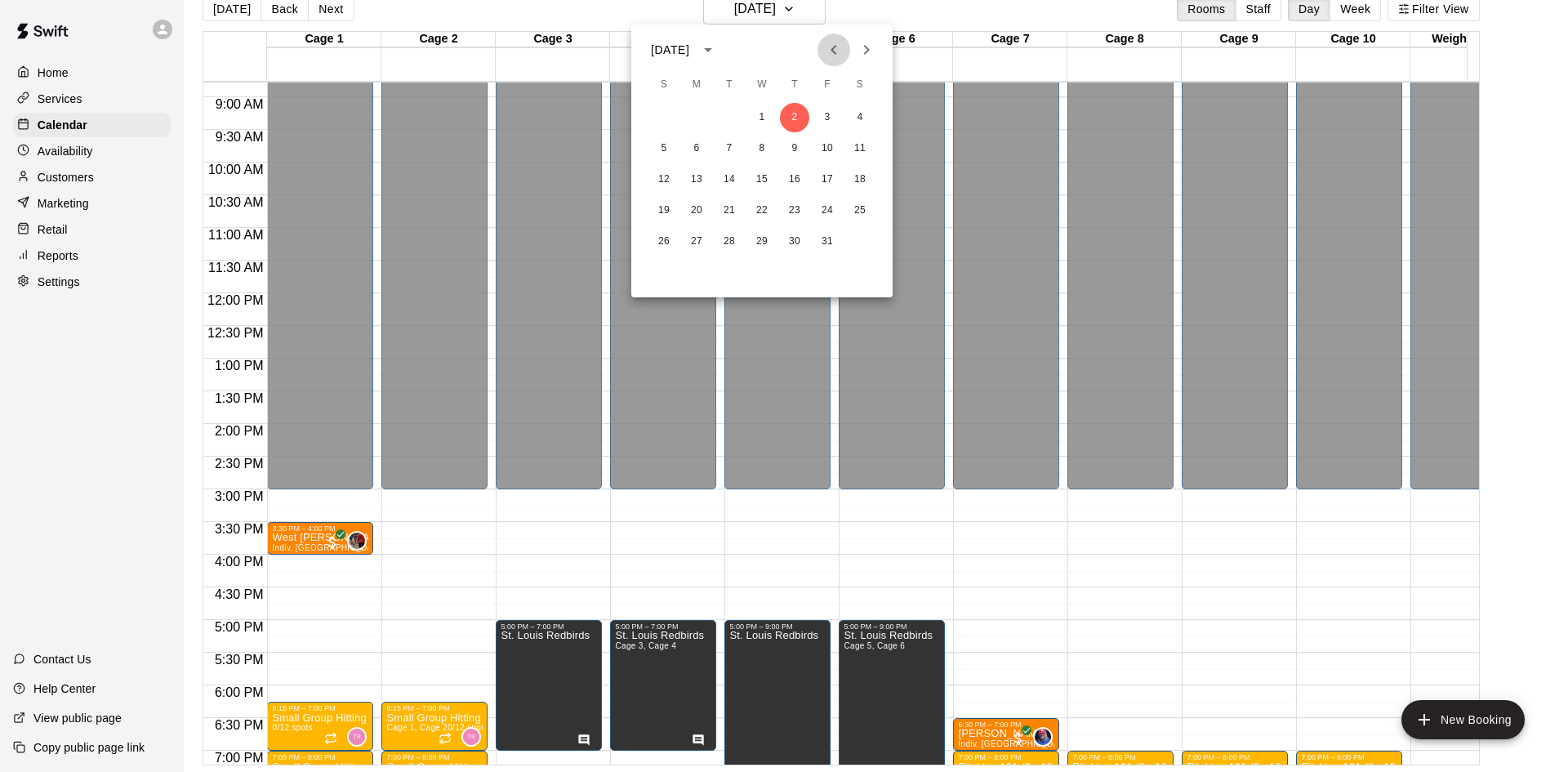
click at [842, 54] on icon "Previous month" at bounding box center [834, 50] width 20 height 20
click at [72, 146] on div at bounding box center [784, 386] width 1568 height 772
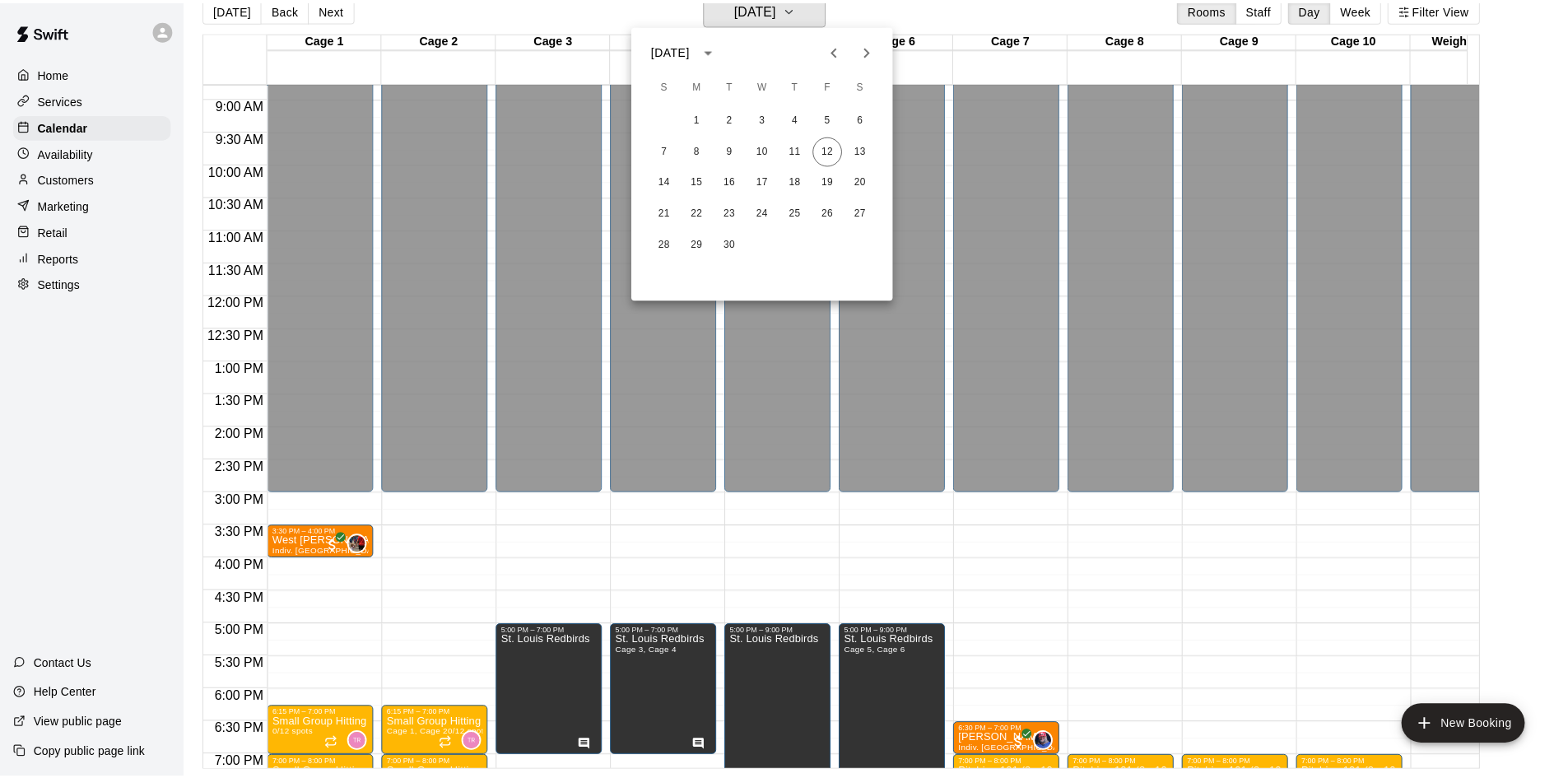
scroll to position [20, 0]
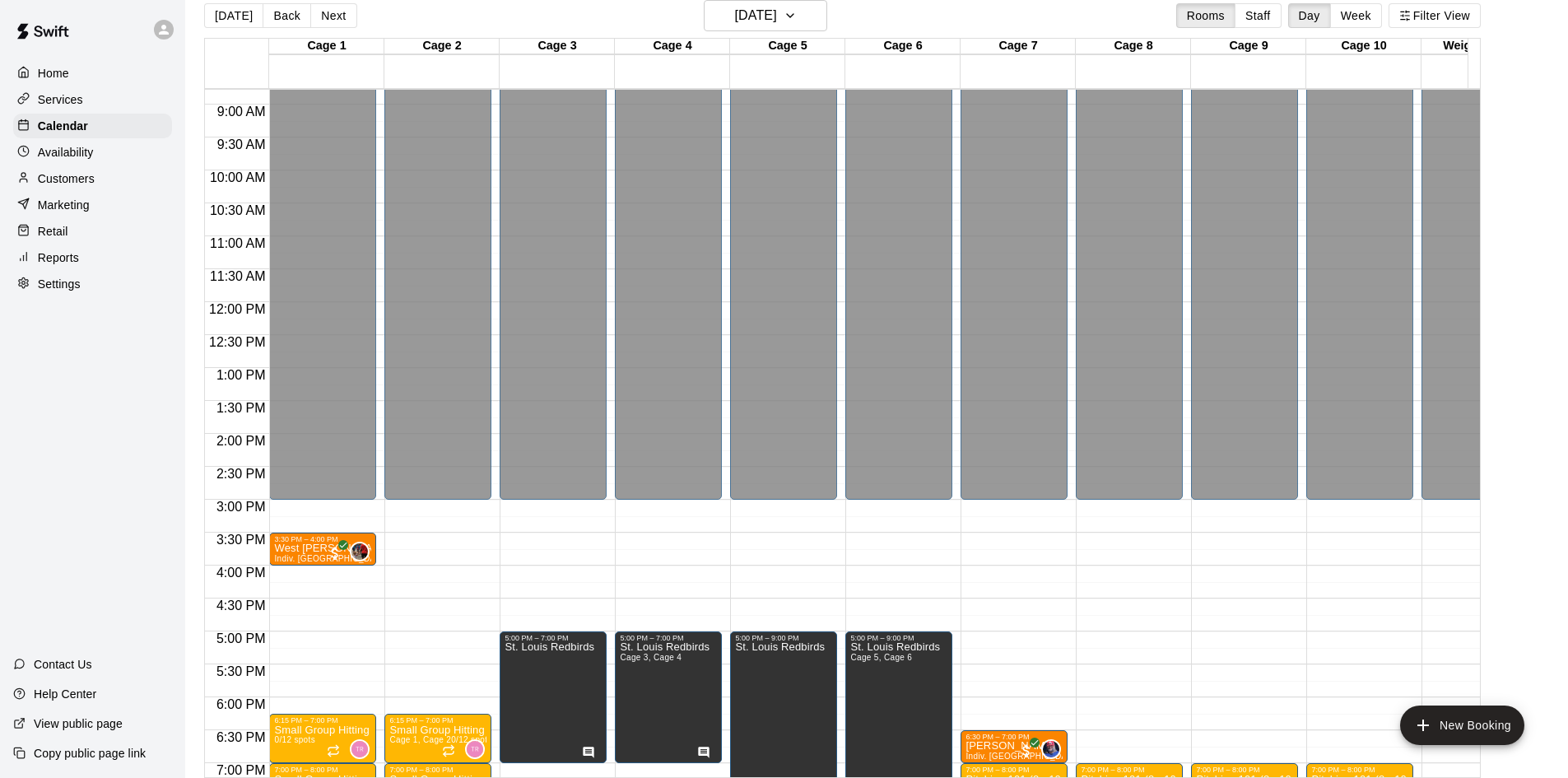
click at [79, 160] on p "Availability" at bounding box center [65, 153] width 56 height 17
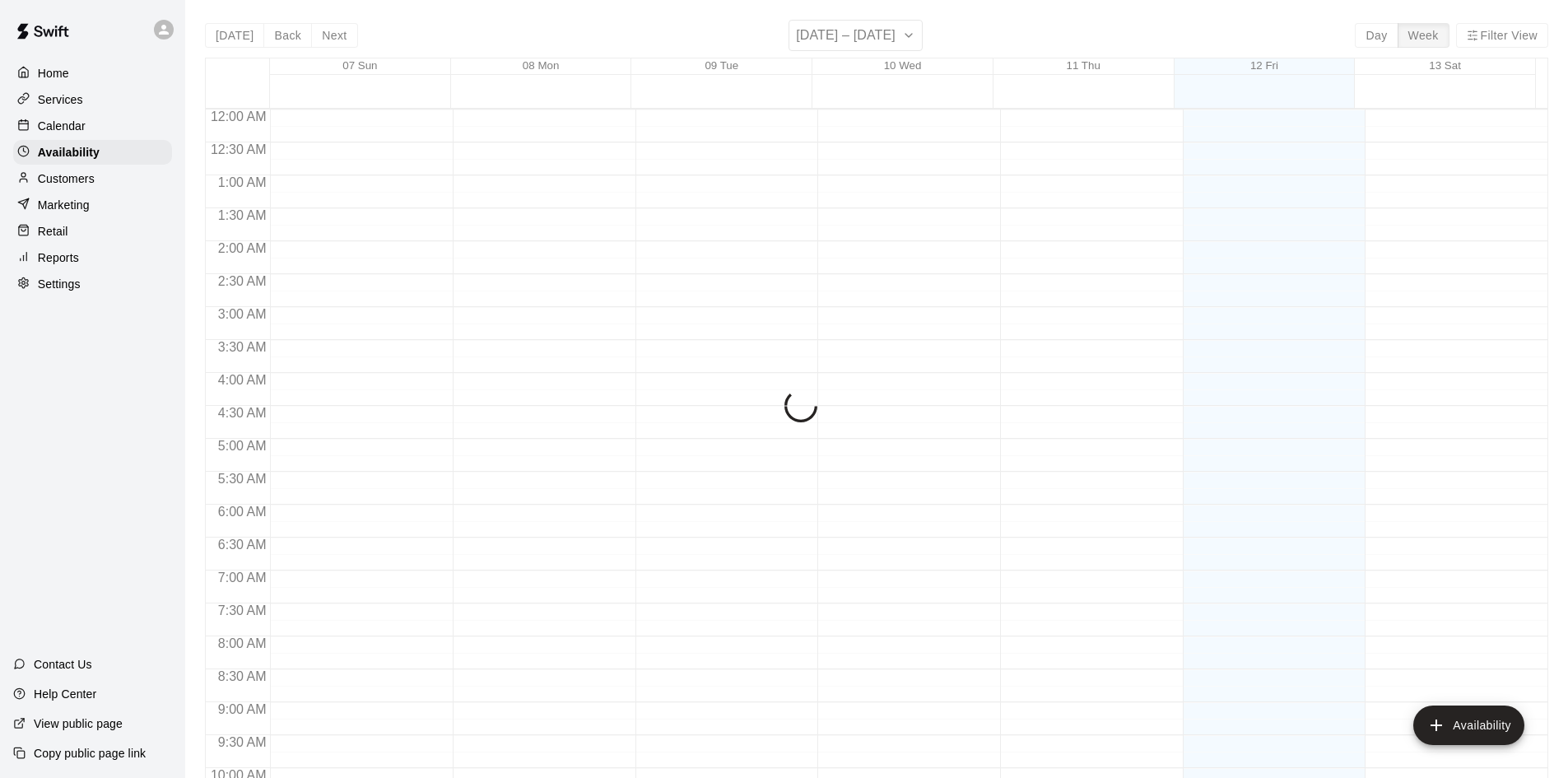
scroll to position [894, 0]
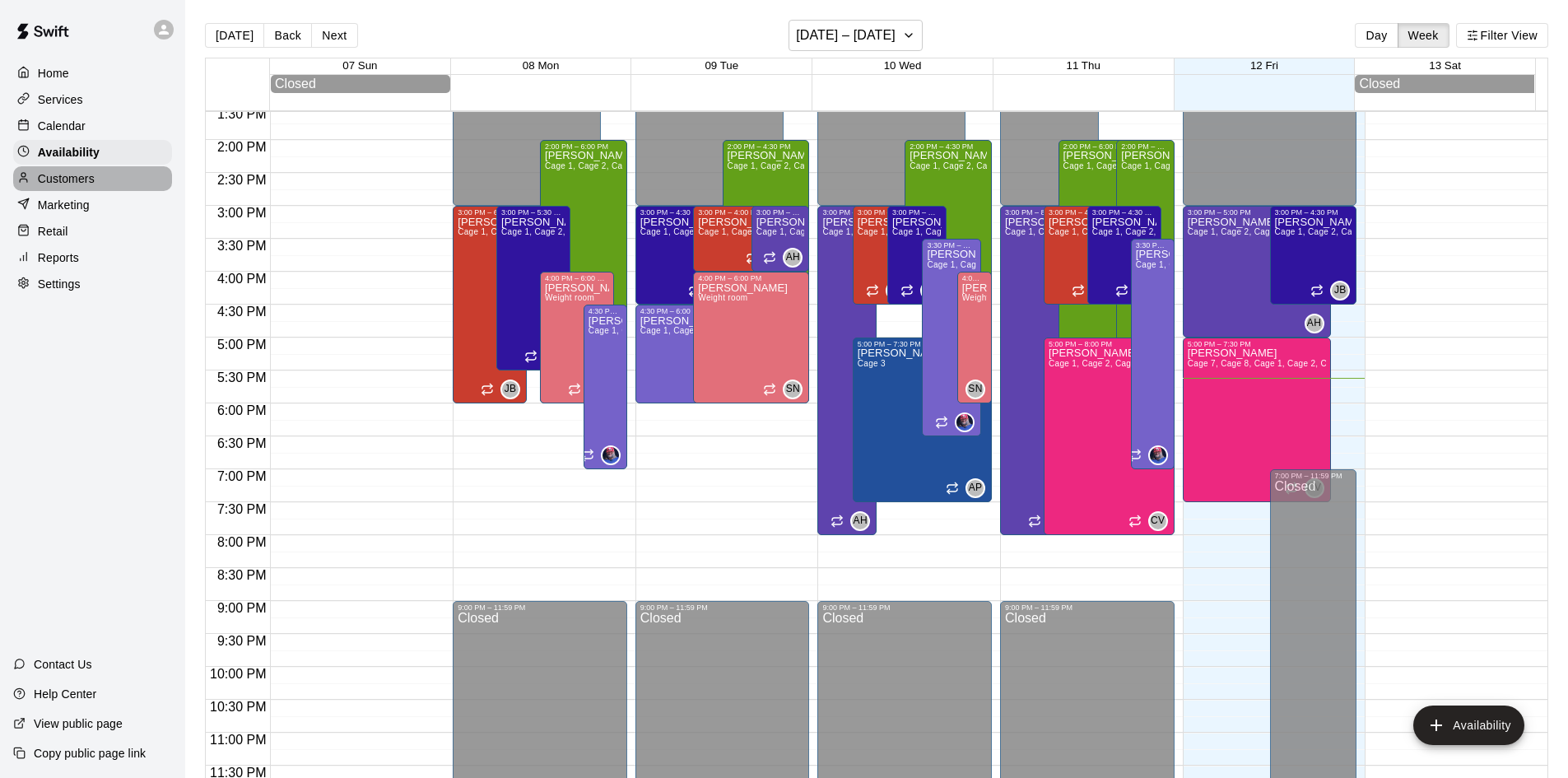
click at [93, 181] on p "Customers" at bounding box center [66, 179] width 57 height 17
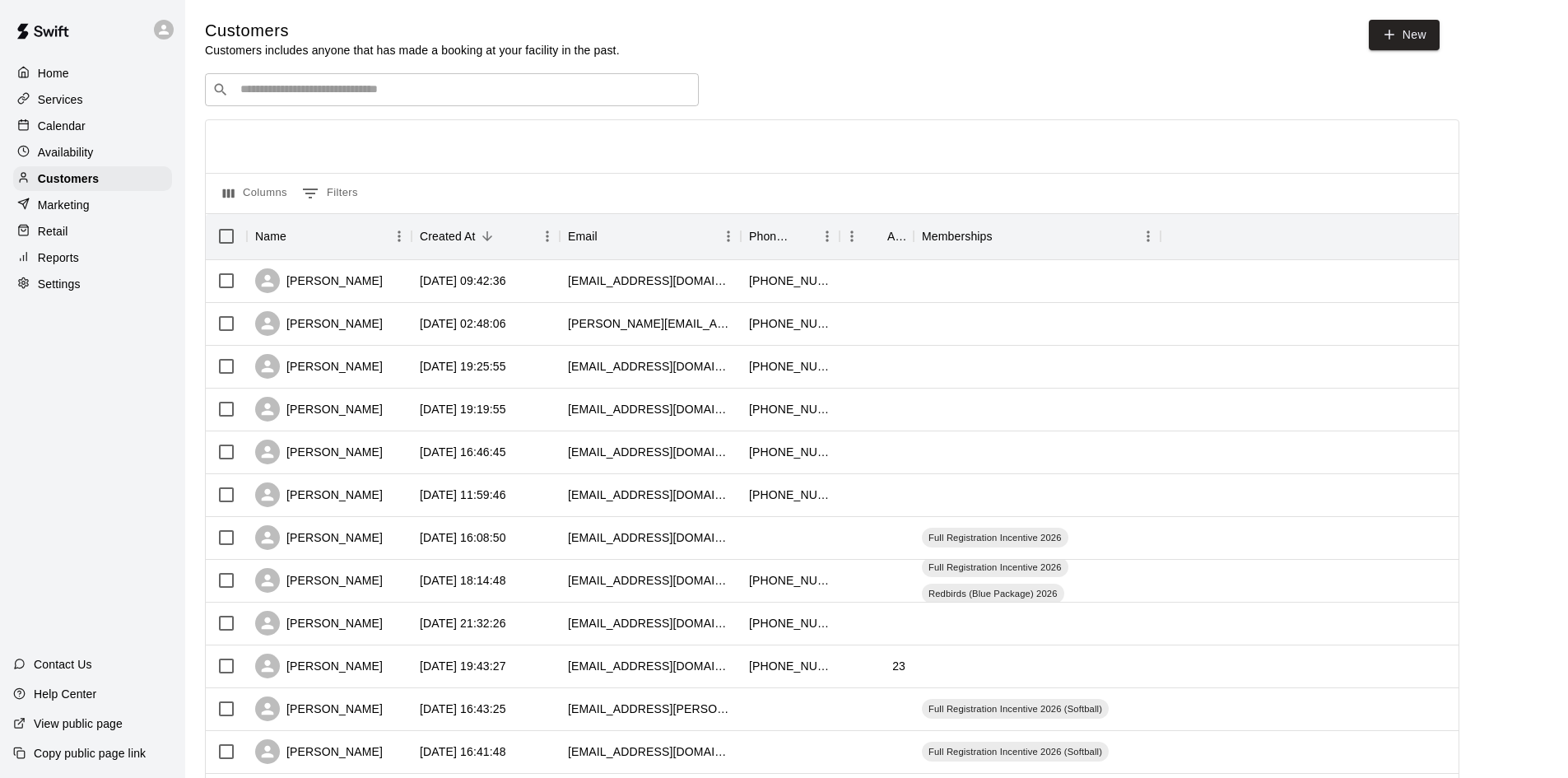
click at [402, 81] on div "​ ​" at bounding box center [451, 89] width 494 height 33
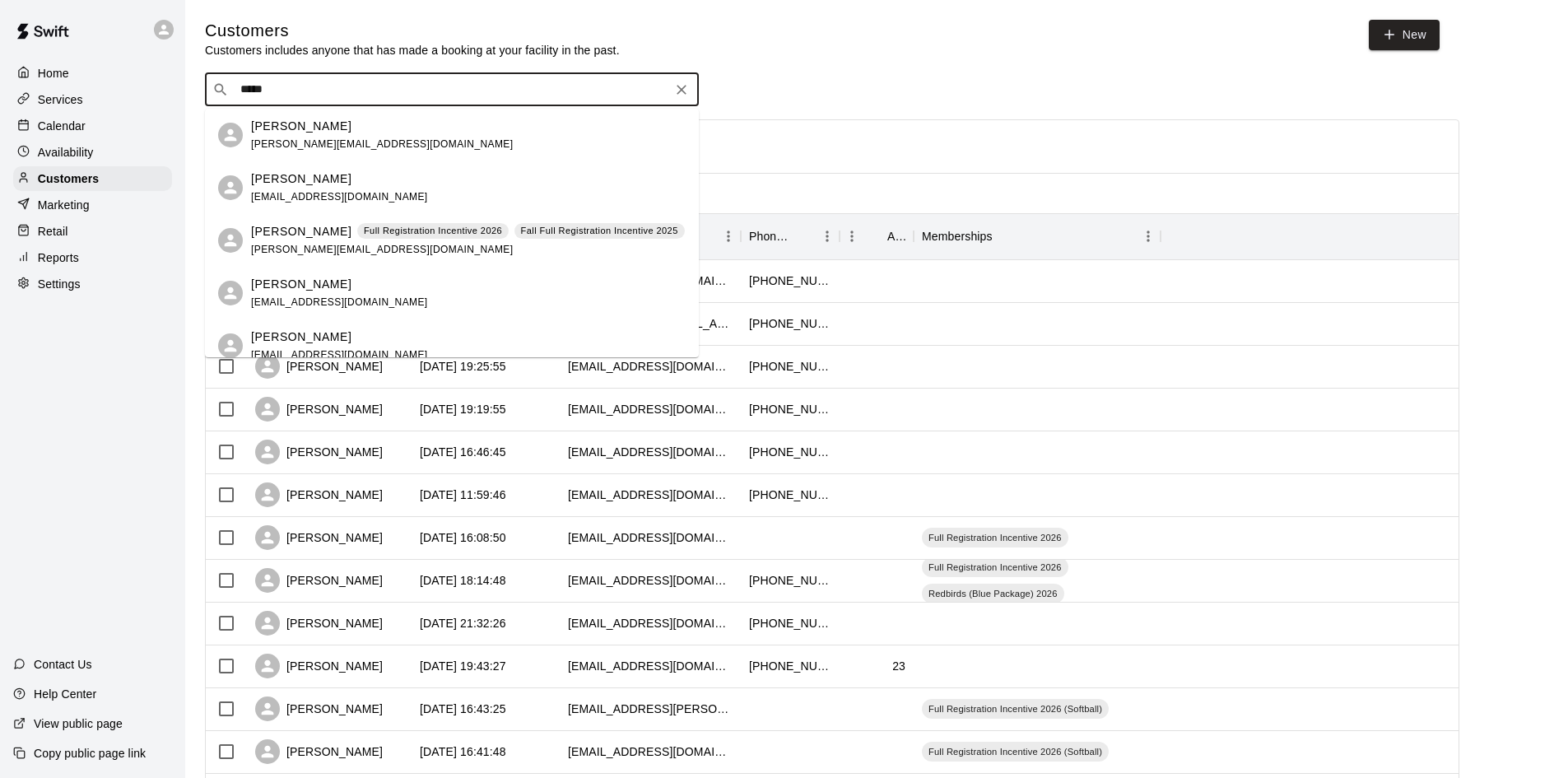
type input "******"
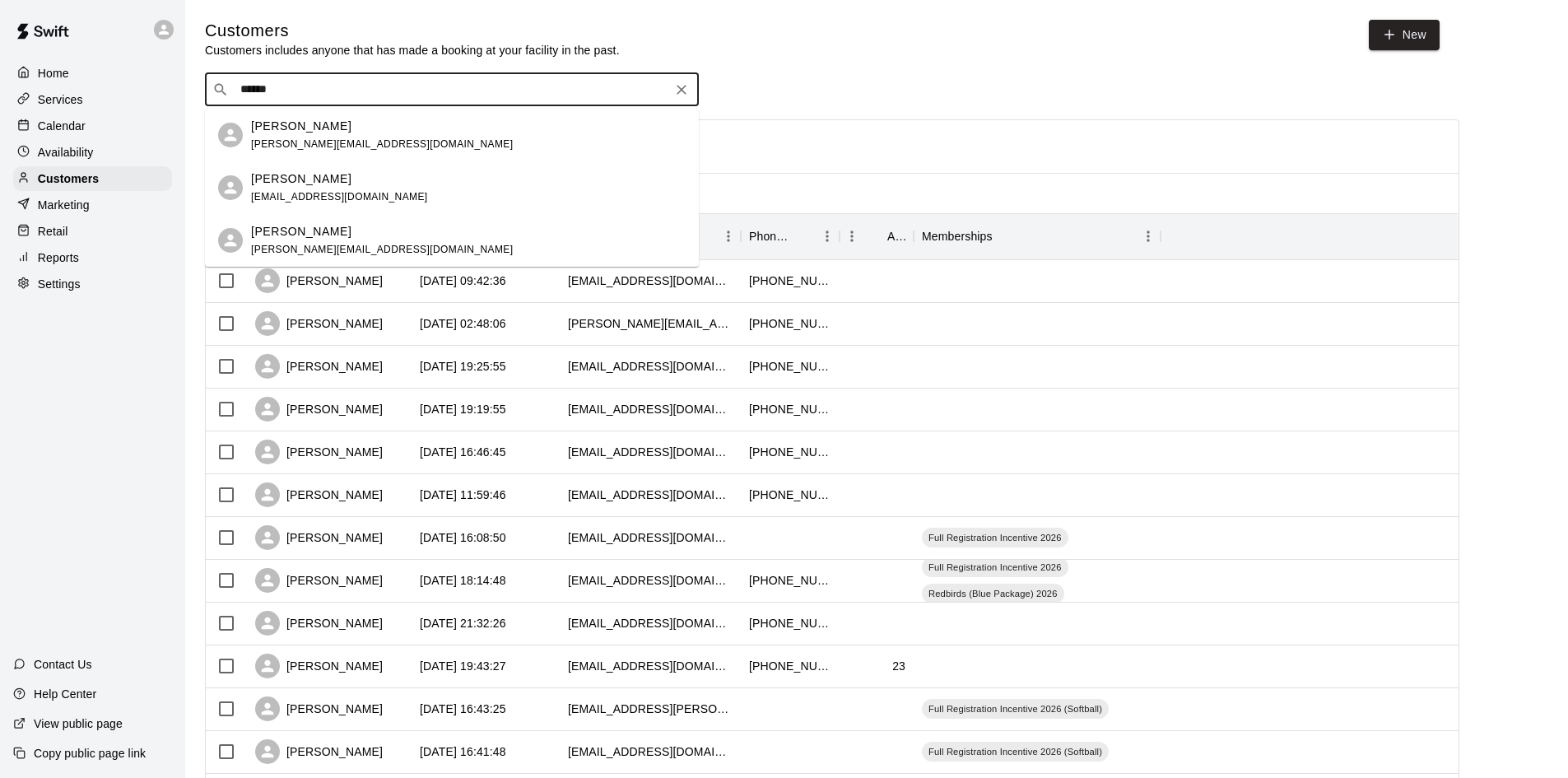
click at [352, 227] on div "[PERSON_NAME]" at bounding box center [382, 232] width 262 height 18
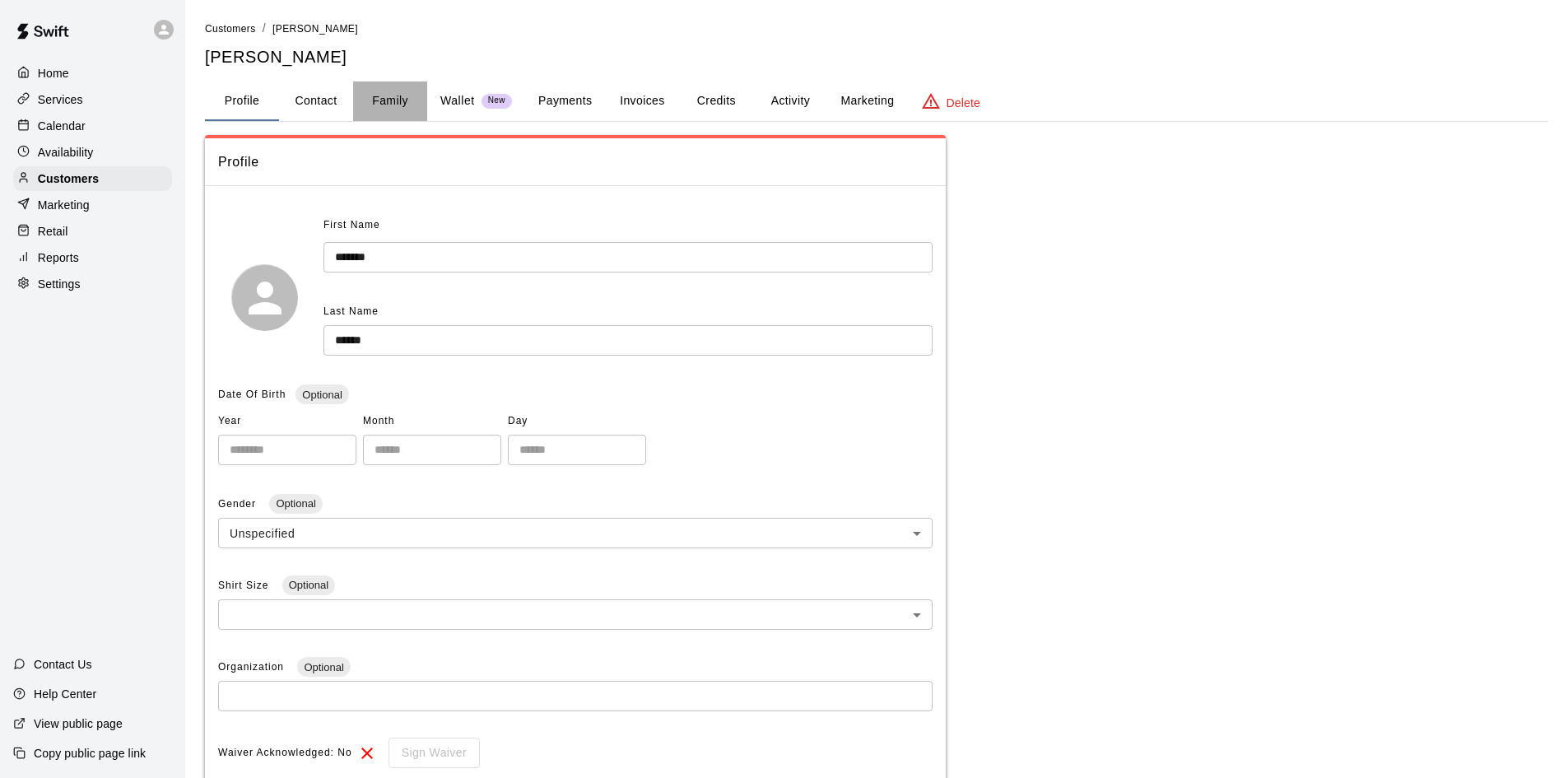
click at [414, 103] on button "Family" at bounding box center [390, 101] width 74 height 39
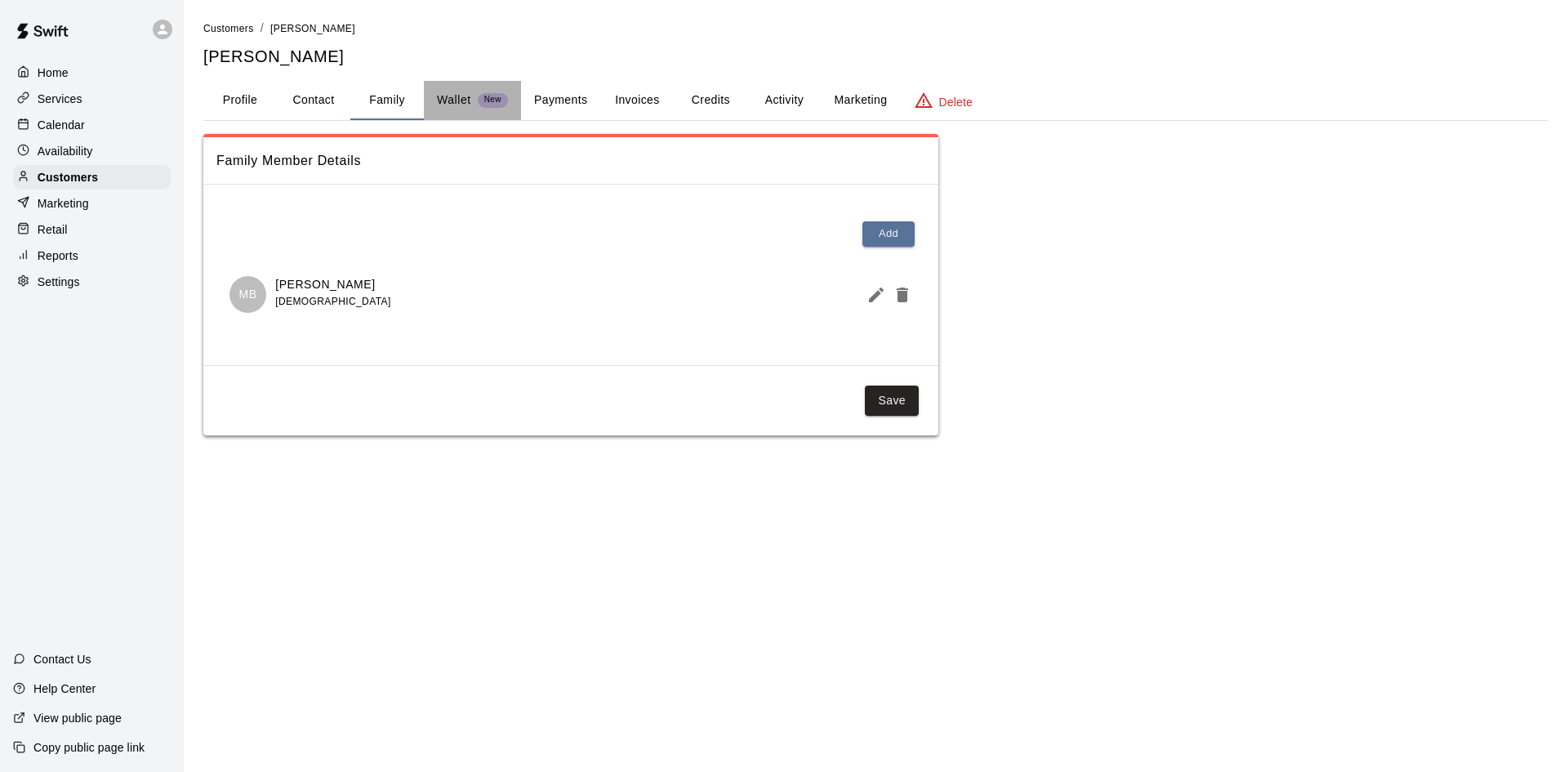
click at [439, 98] on p "Wallet" at bounding box center [454, 100] width 34 height 17
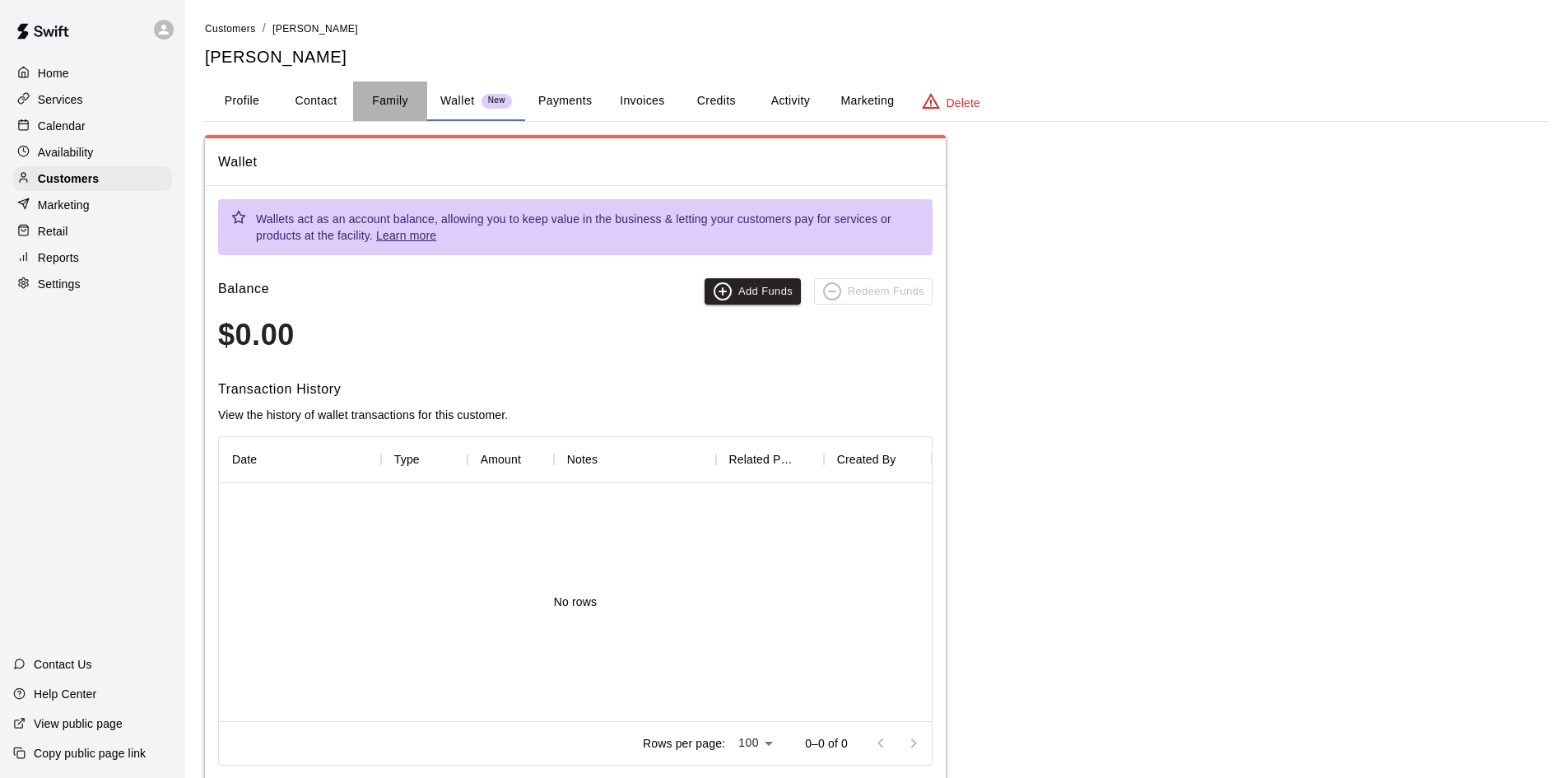
click at [392, 107] on button "Family" at bounding box center [390, 101] width 74 height 39
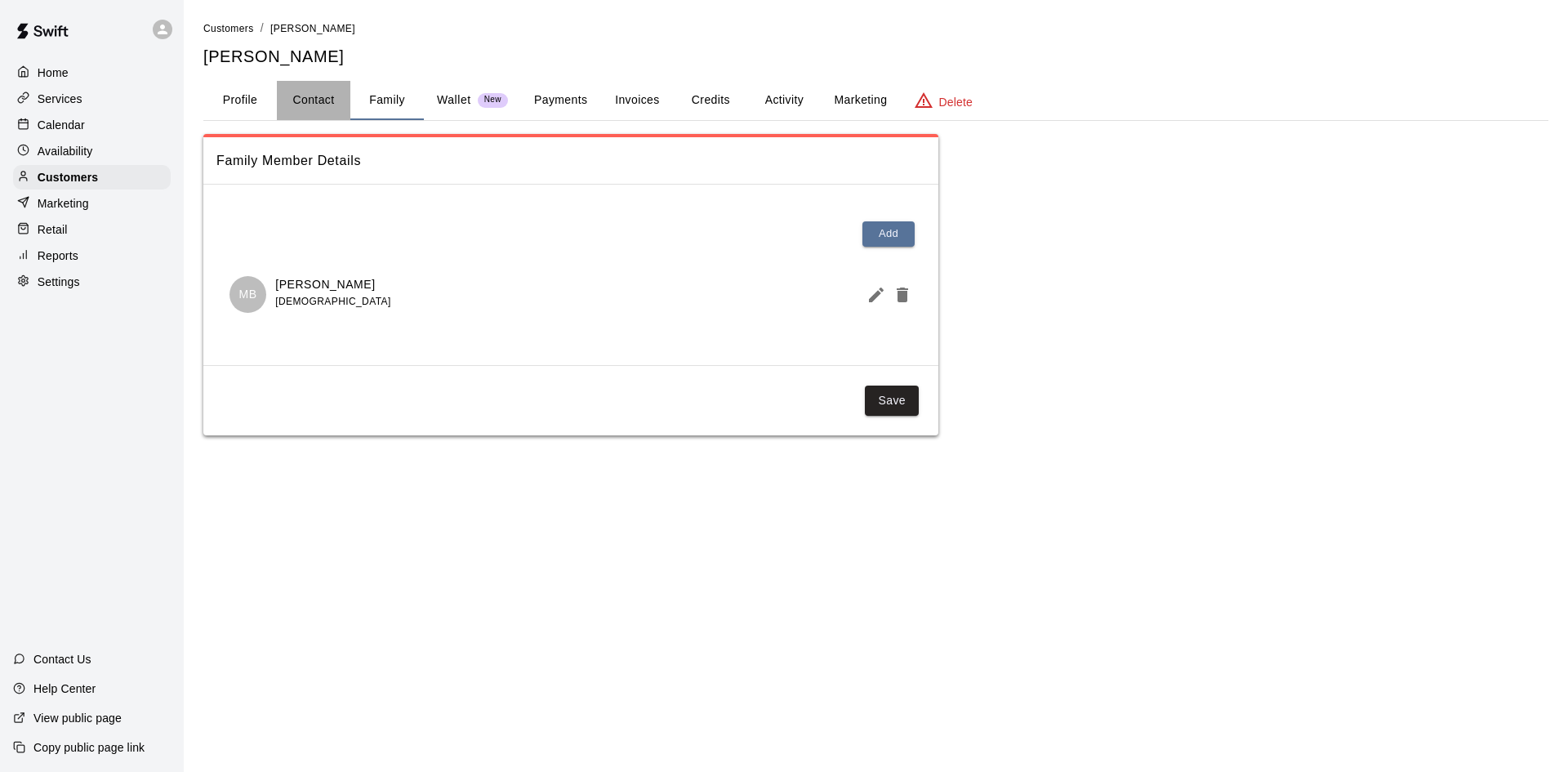
click at [293, 112] on button "Contact" at bounding box center [314, 100] width 73 height 39
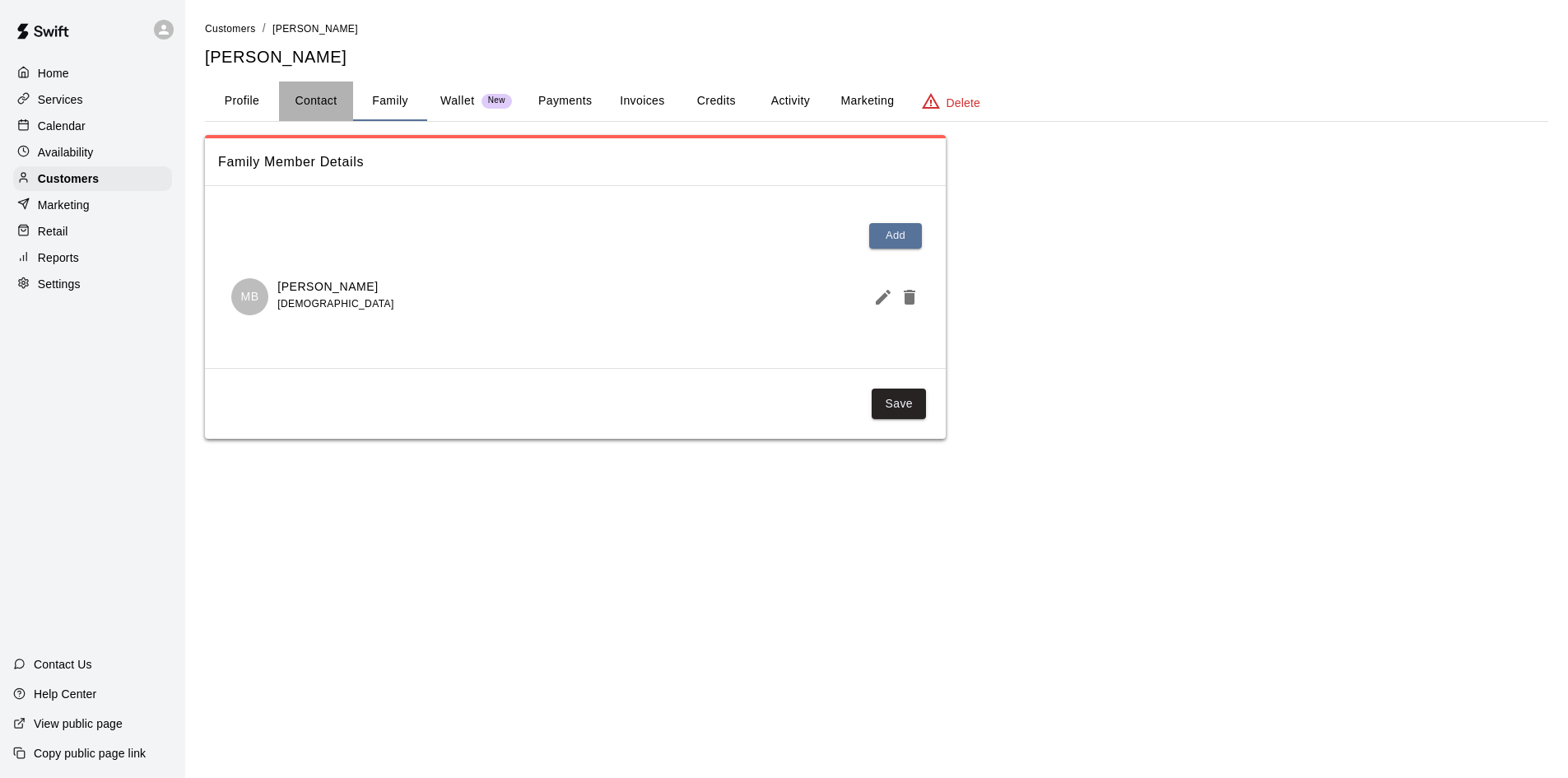
select select "**"
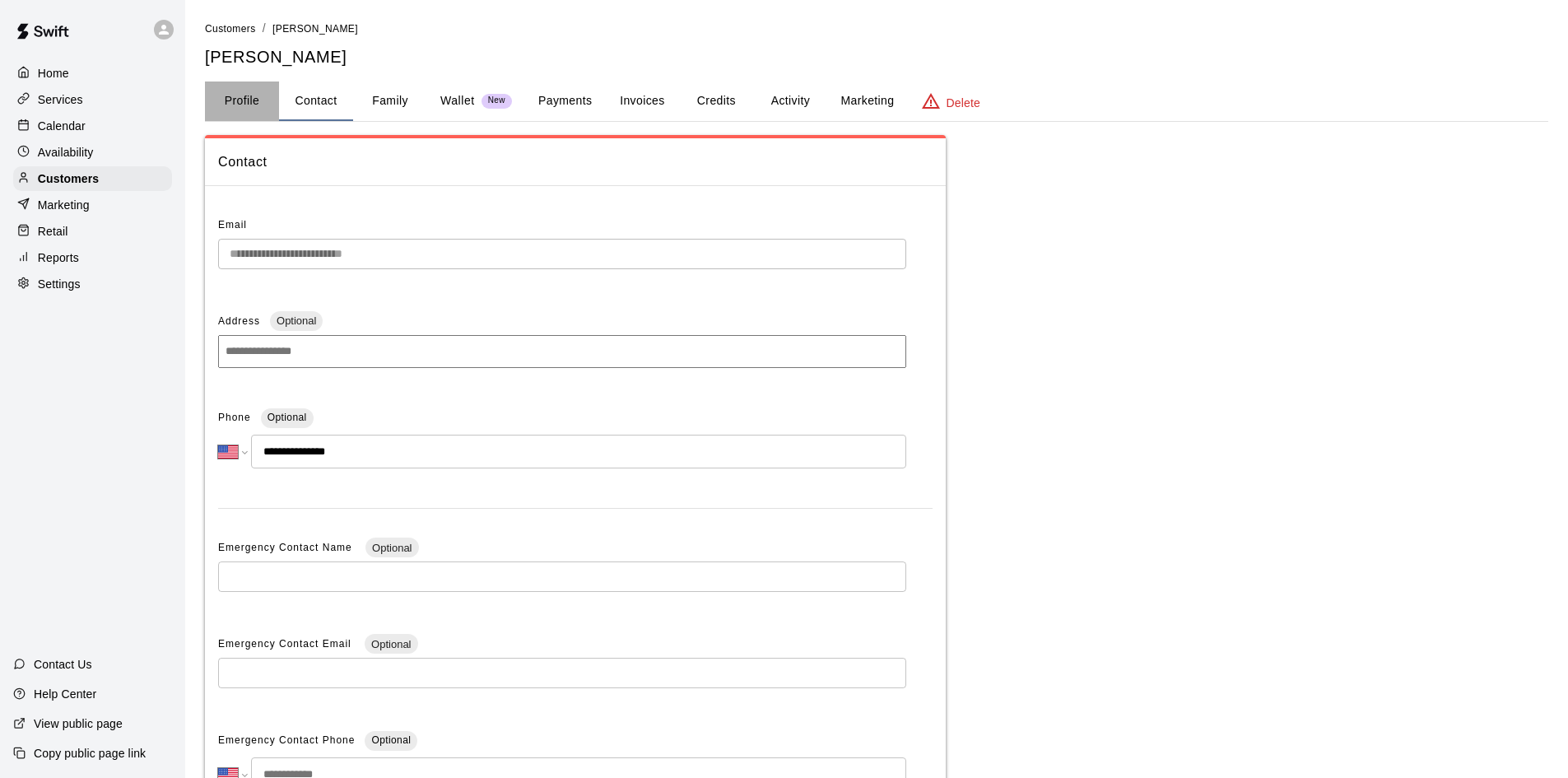
click at [230, 112] on button "Profile" at bounding box center [242, 101] width 74 height 39
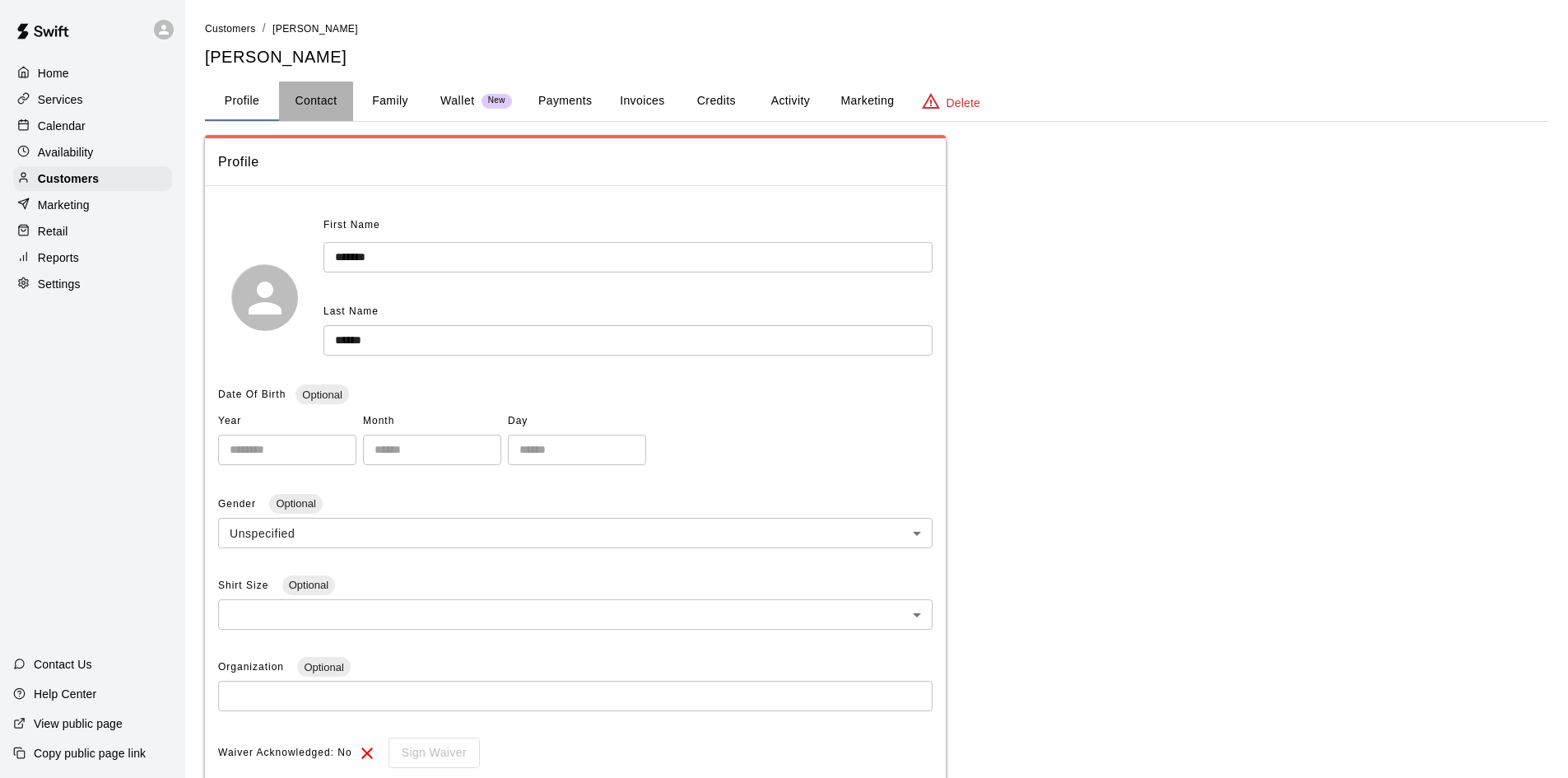
click at [296, 107] on button "Contact" at bounding box center [316, 101] width 74 height 39
select select "**"
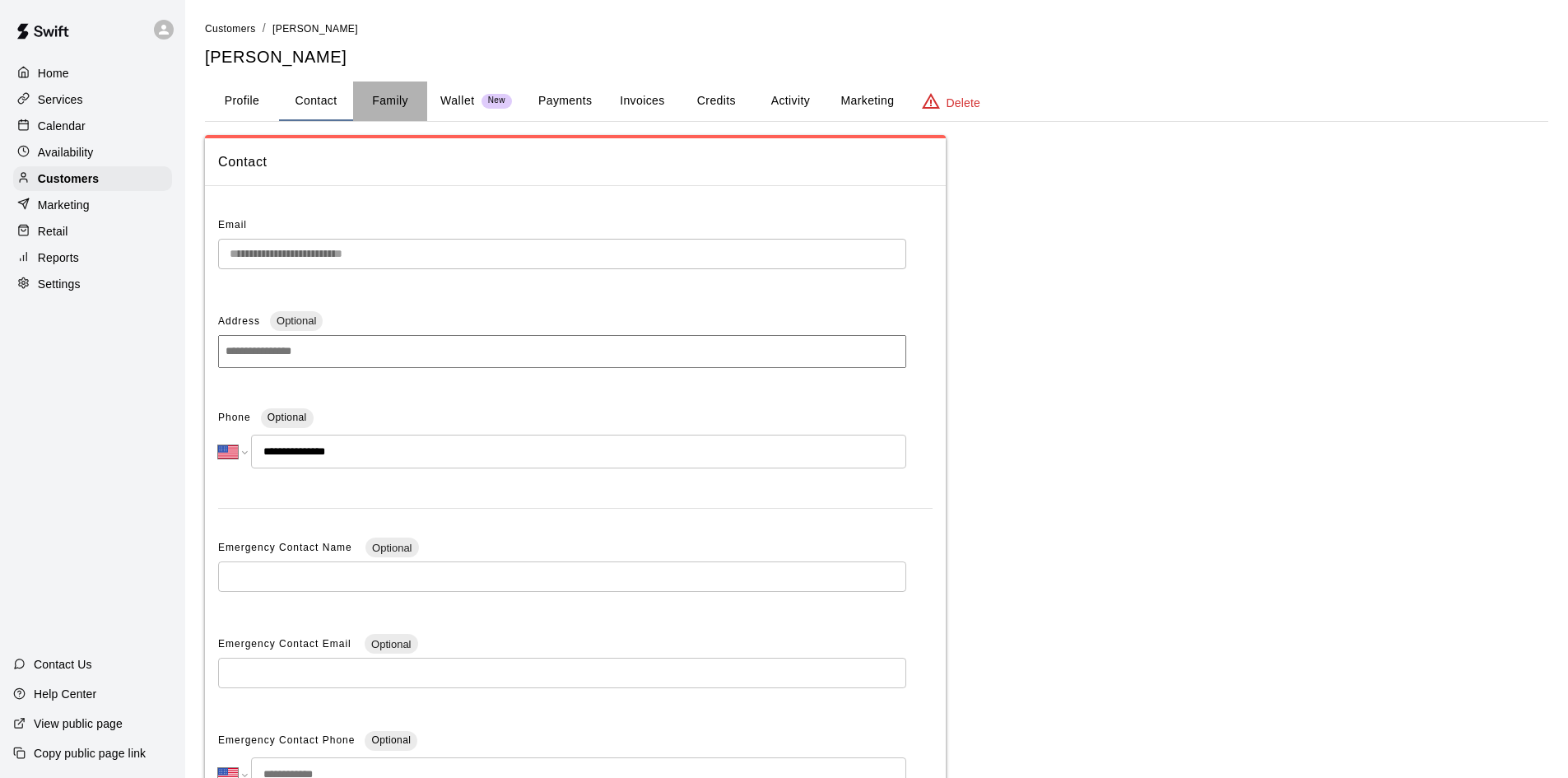
click at [394, 91] on button "Family" at bounding box center [390, 101] width 74 height 39
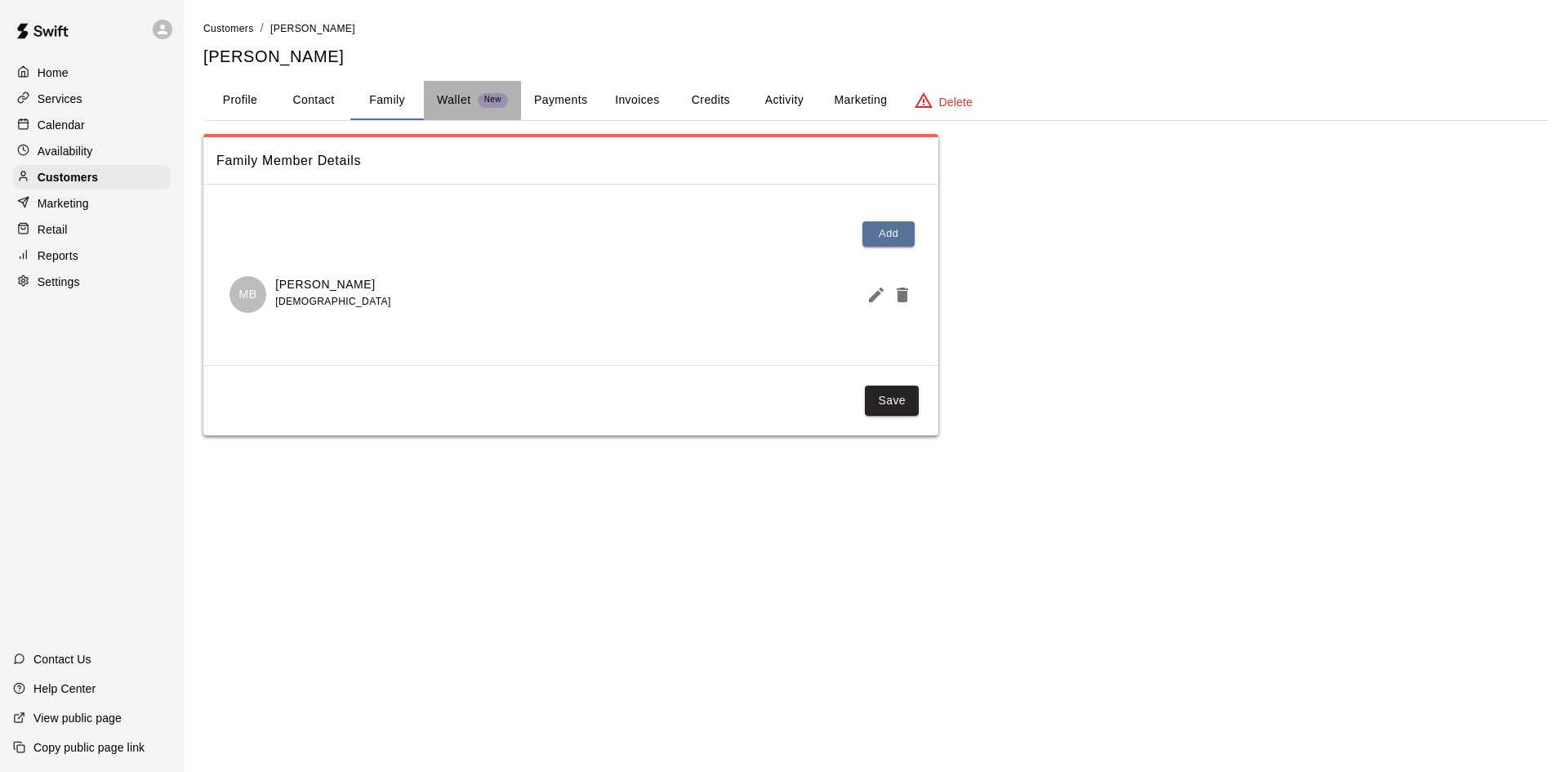
click at [475, 99] on div "Wallet New" at bounding box center [472, 100] width 71 height 17
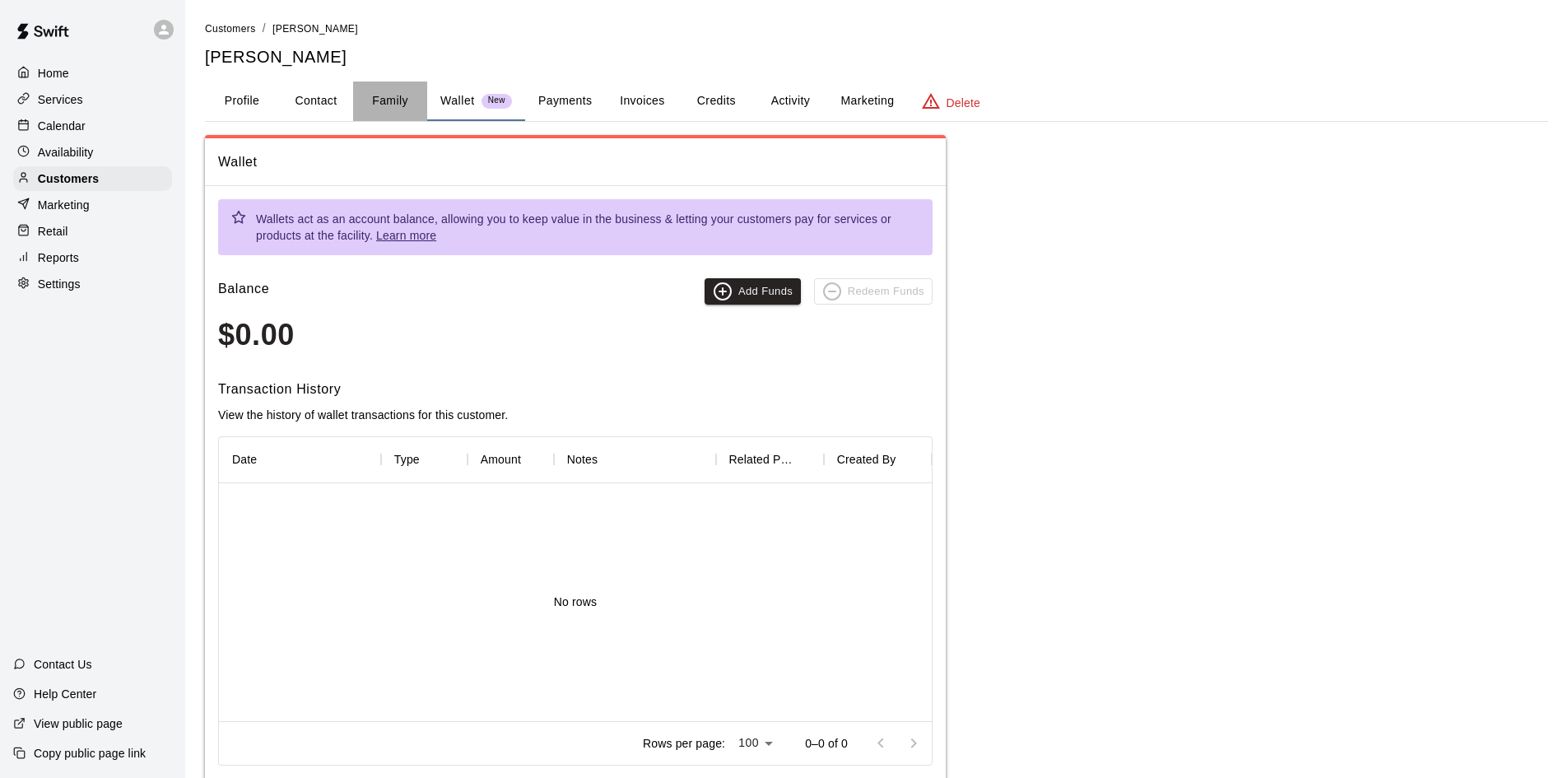
click at [404, 109] on button "Family" at bounding box center [390, 101] width 74 height 39
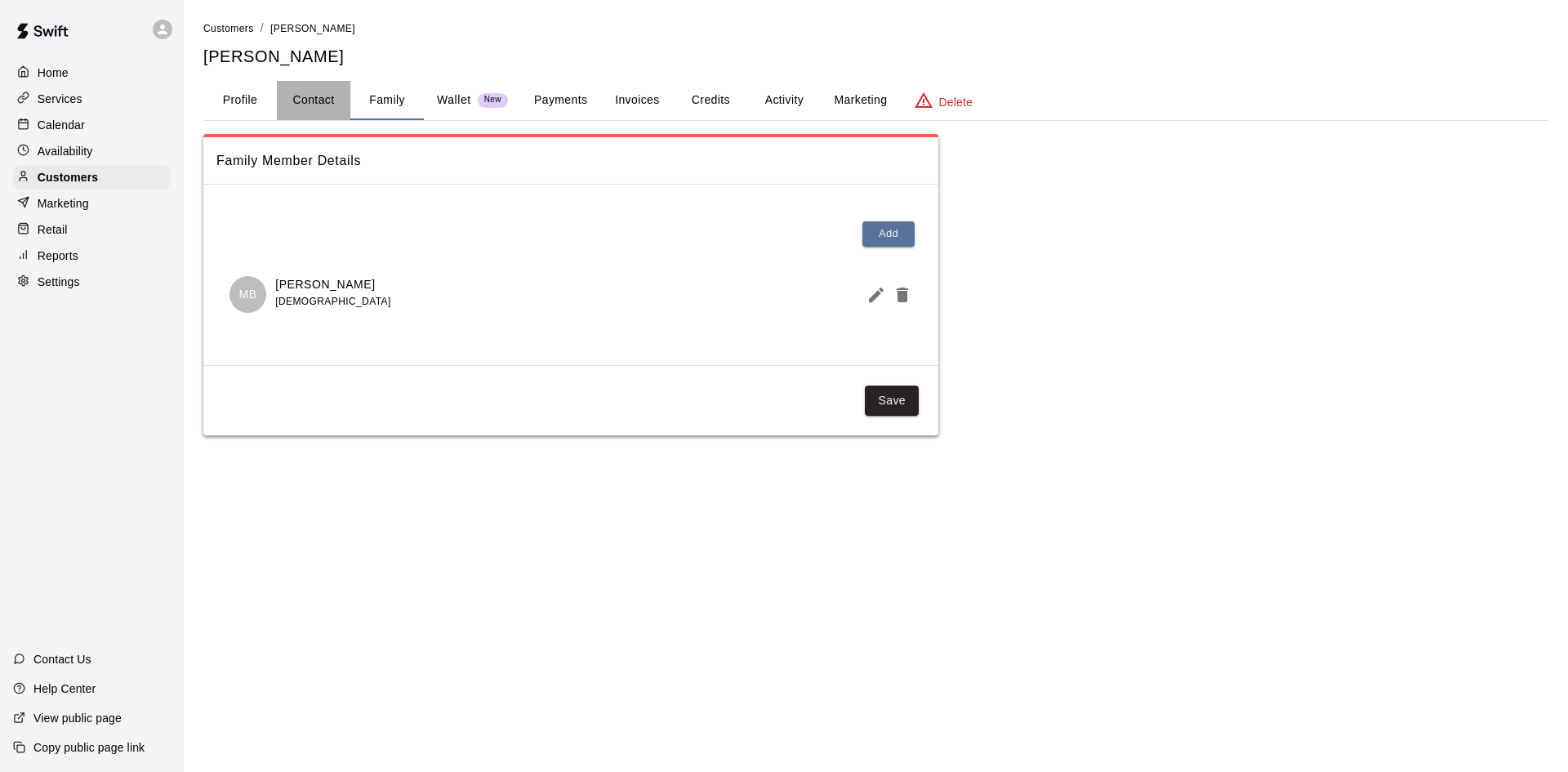
click at [320, 119] on button "Contact" at bounding box center [314, 100] width 73 height 39
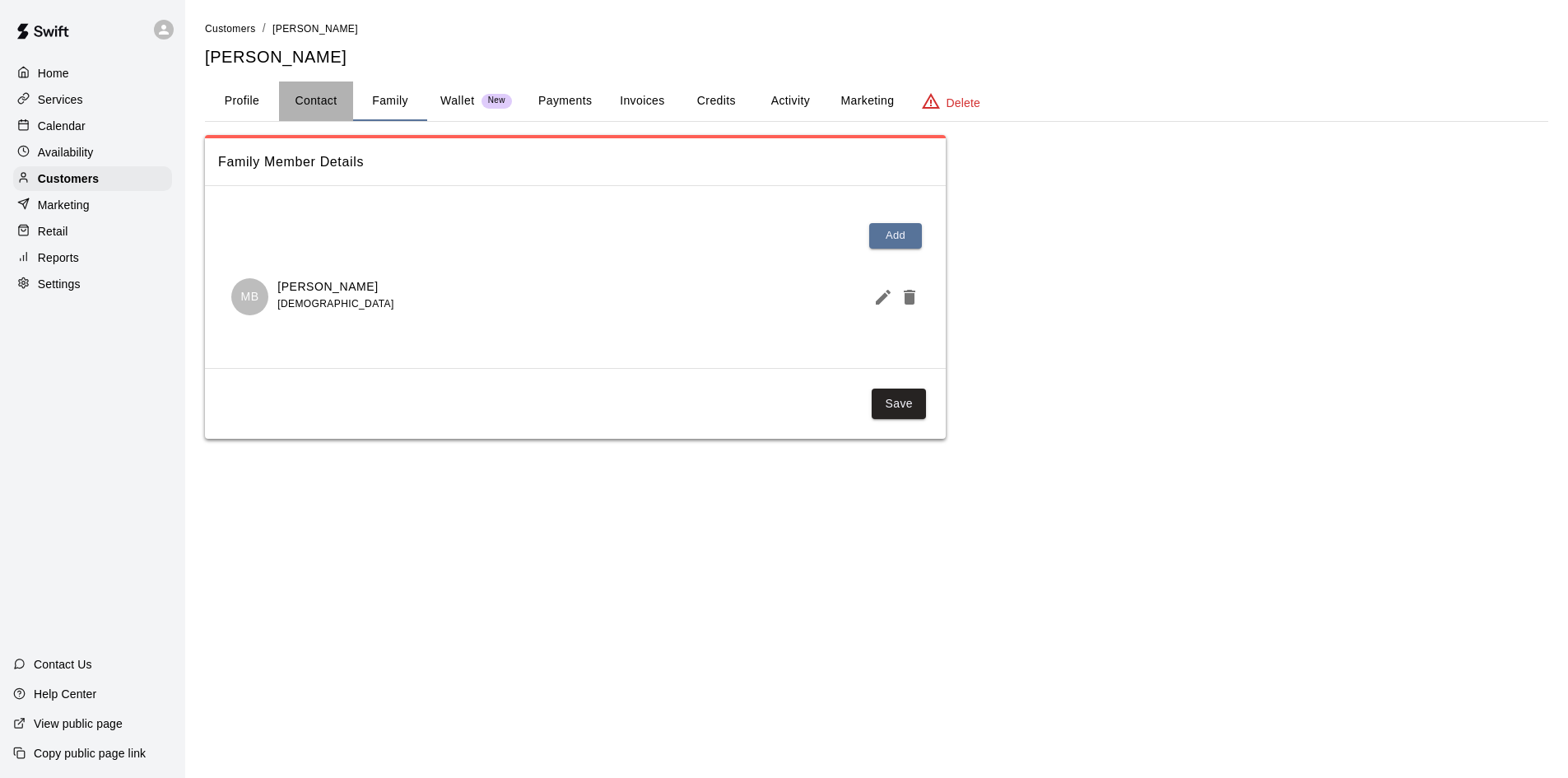
select select "**"
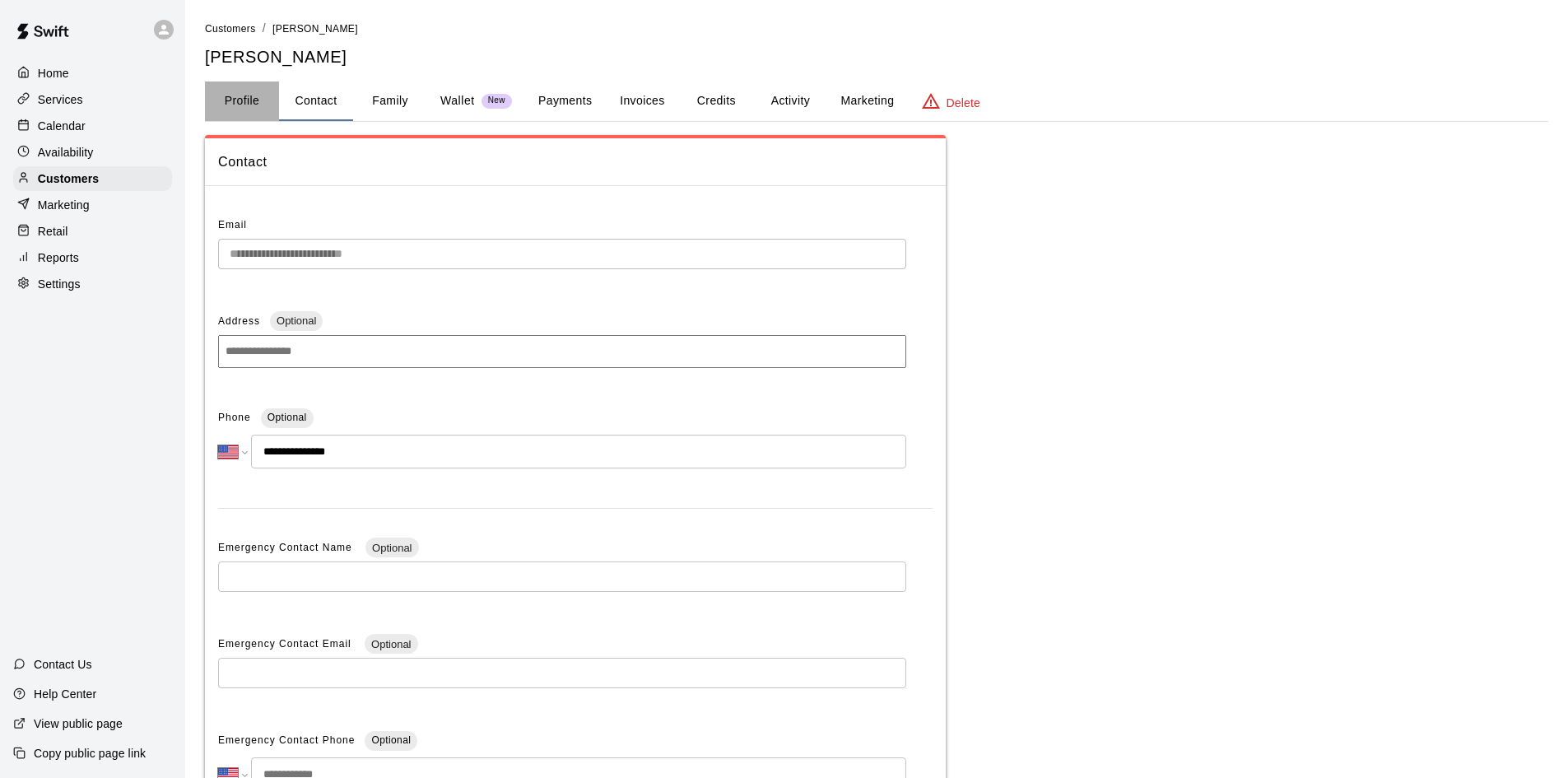
click at [237, 114] on button "Profile" at bounding box center [242, 101] width 74 height 39
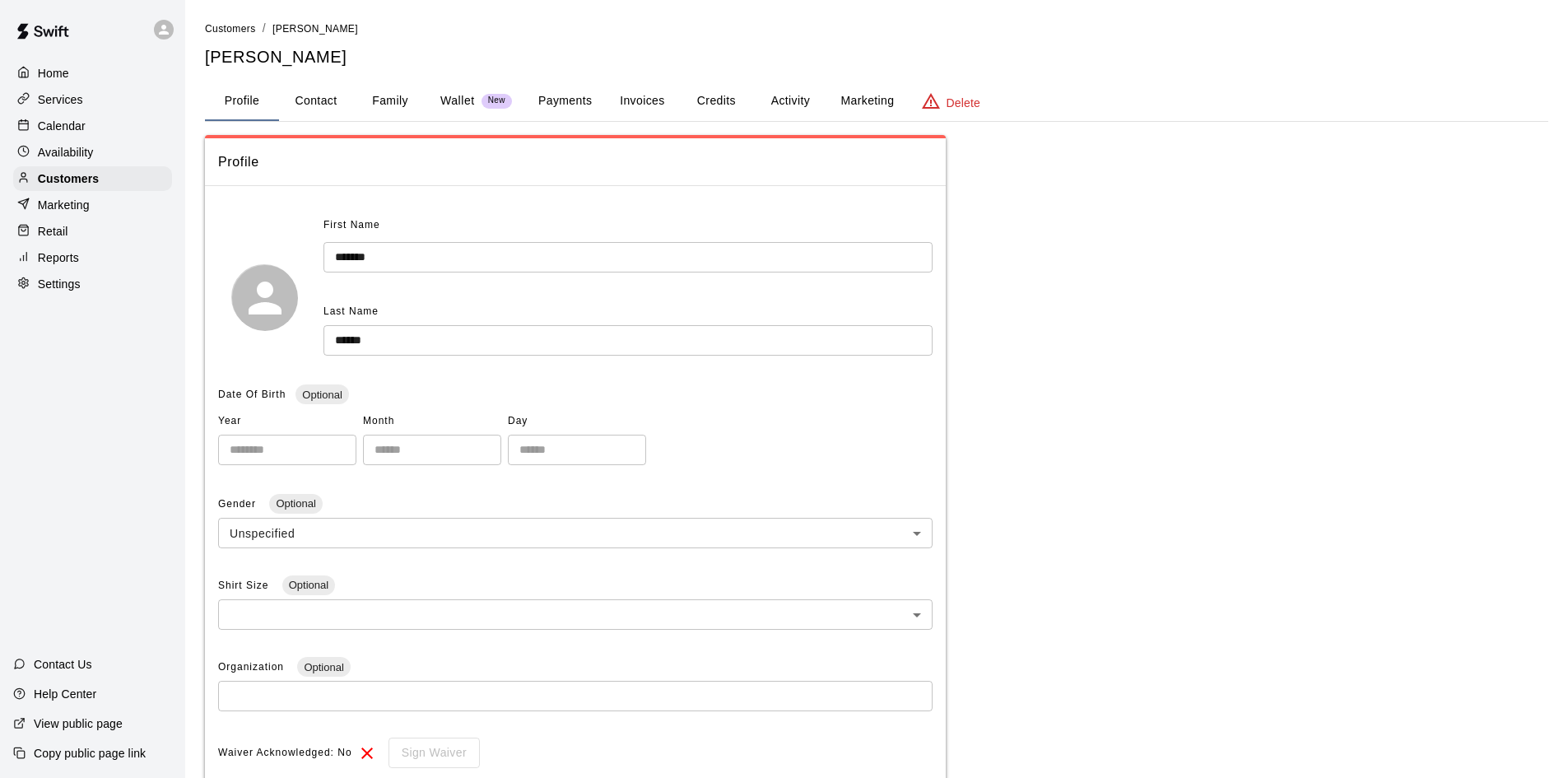
click at [344, 95] on button "Contact" at bounding box center [316, 101] width 74 height 39
select select "**"
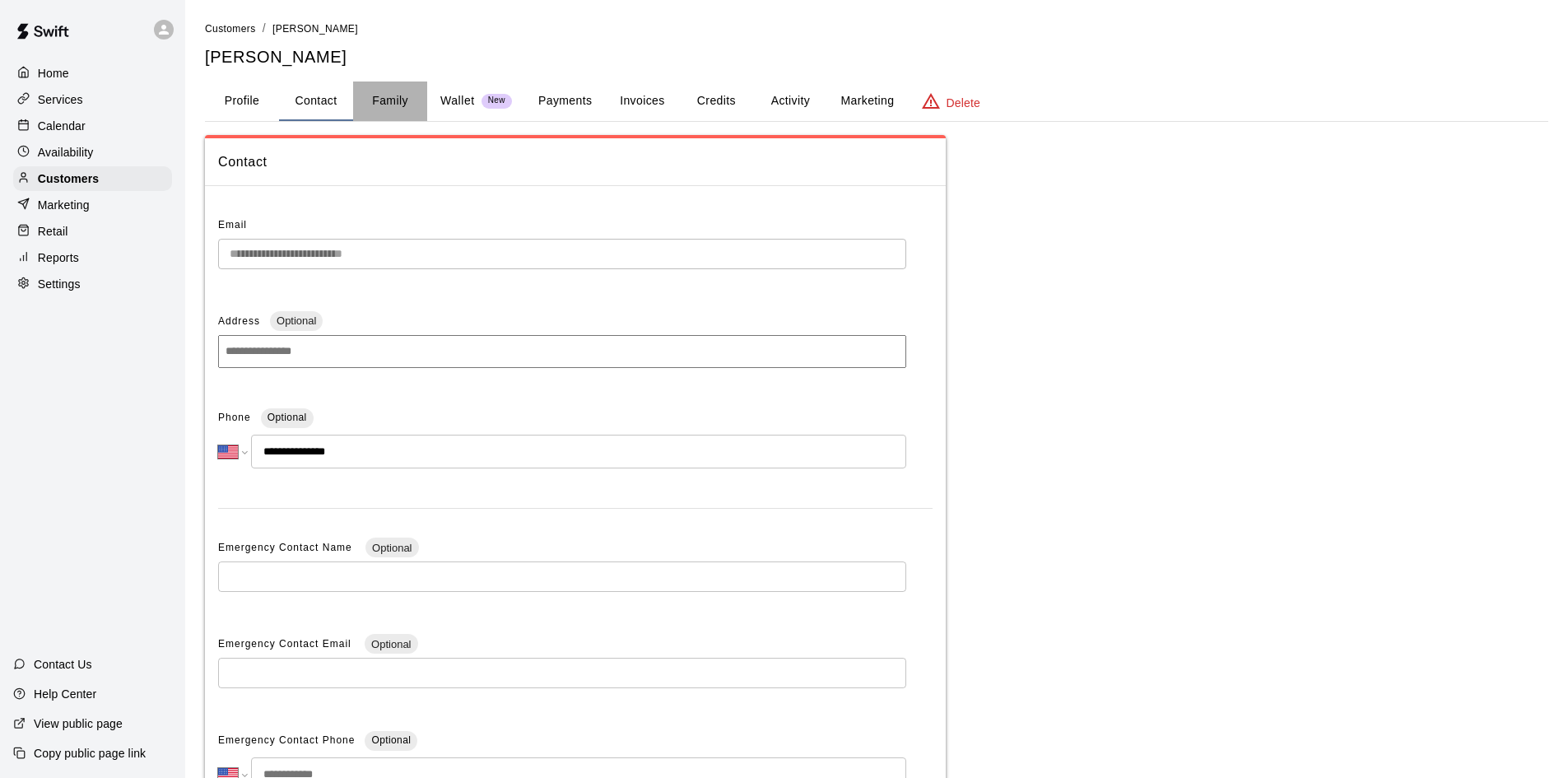
click at [376, 96] on button "Family" at bounding box center [390, 101] width 74 height 39
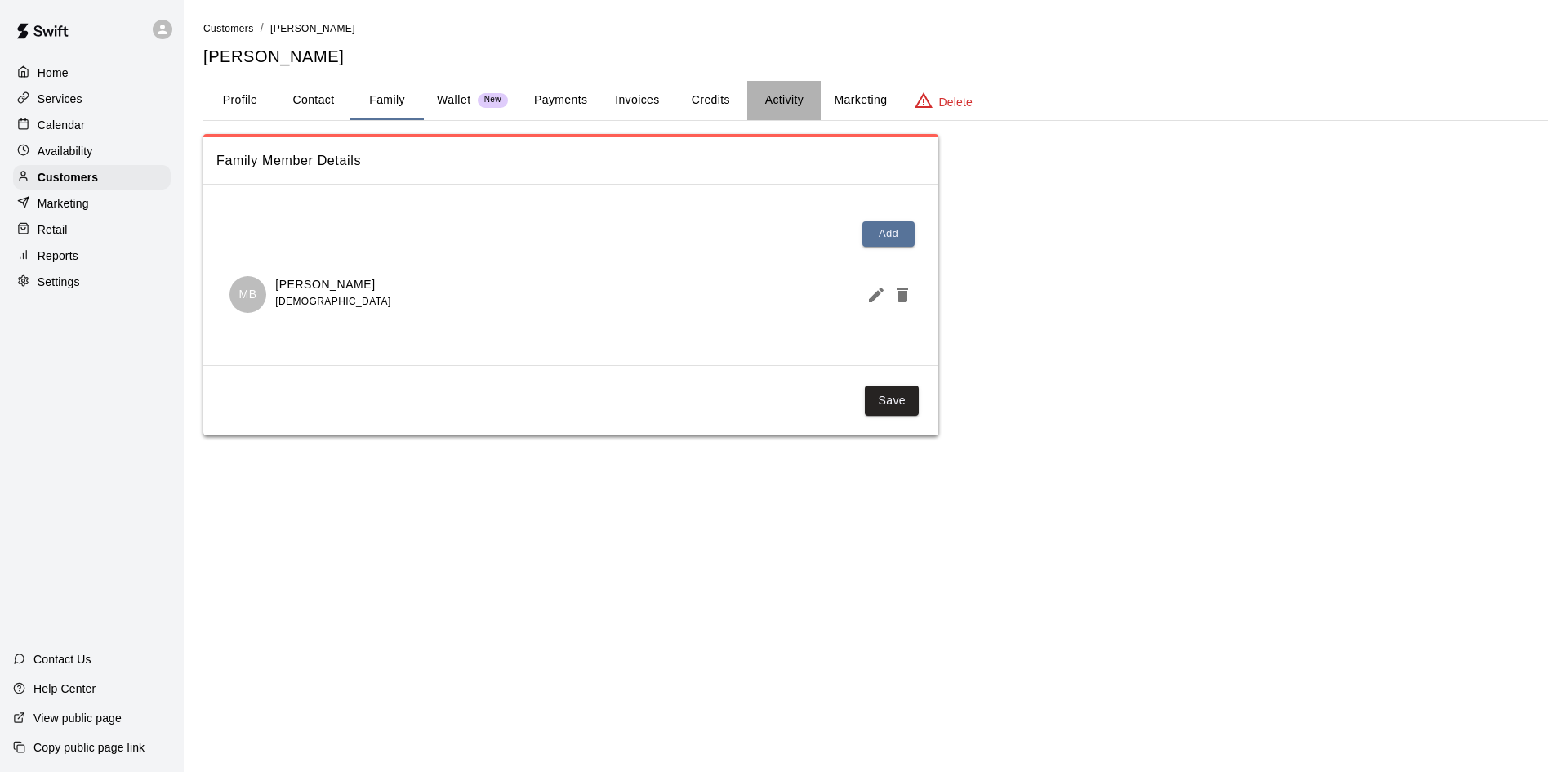
click at [806, 102] on button "Activity" at bounding box center [784, 100] width 73 height 39
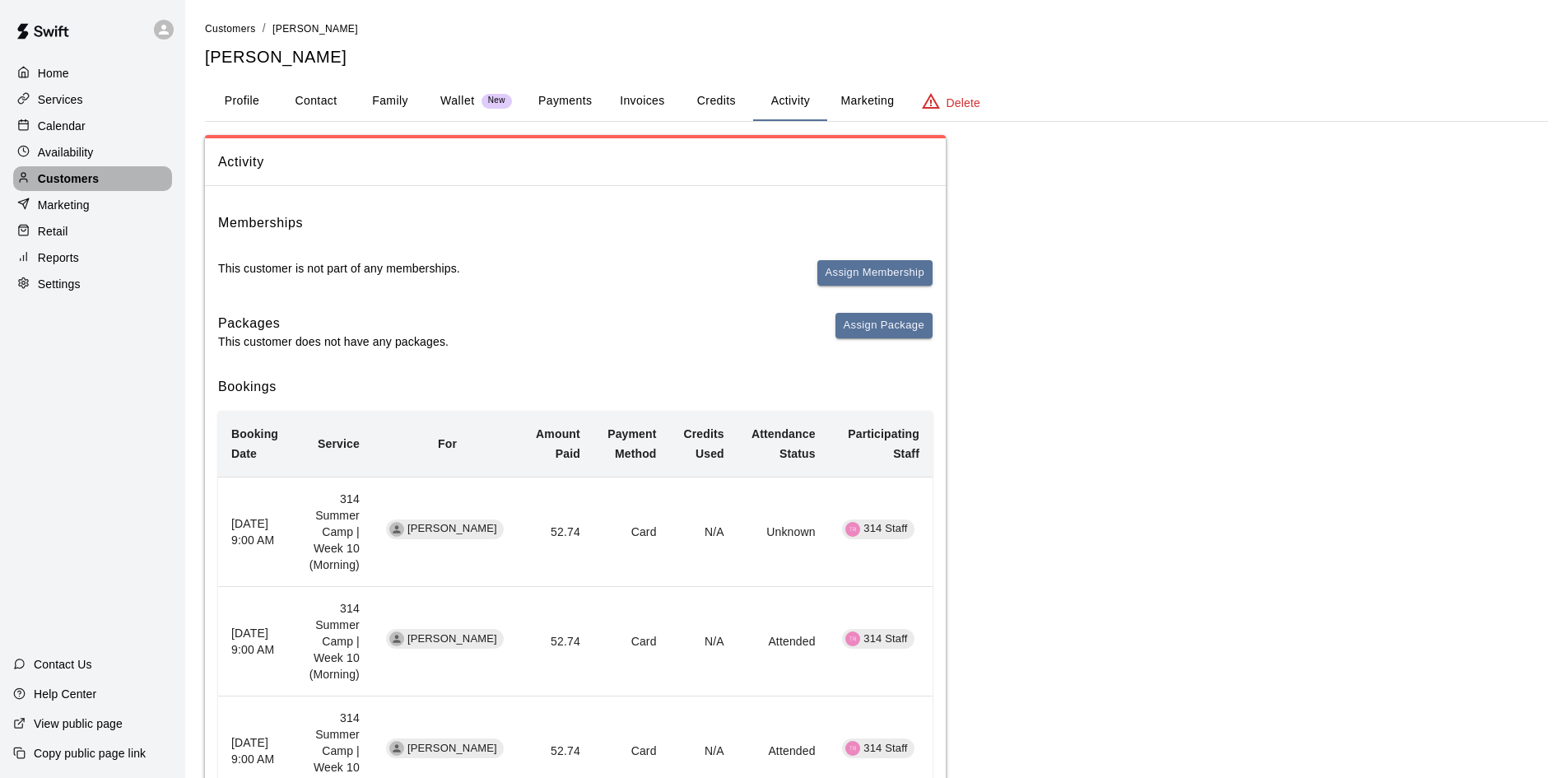
click at [95, 175] on p "Customers" at bounding box center [68, 179] width 61 height 17
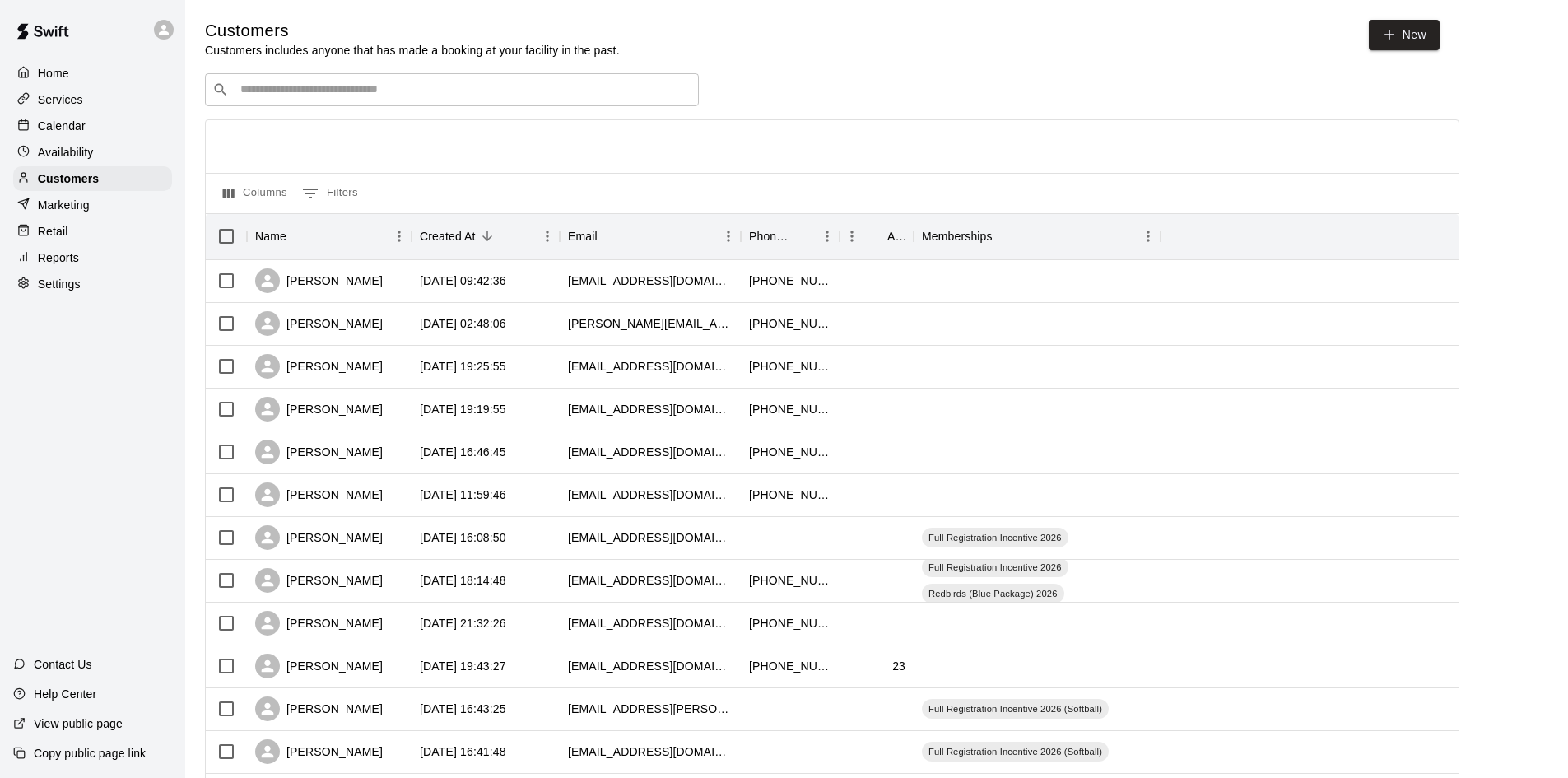
click at [442, 104] on div "​ ​" at bounding box center [451, 89] width 494 height 33
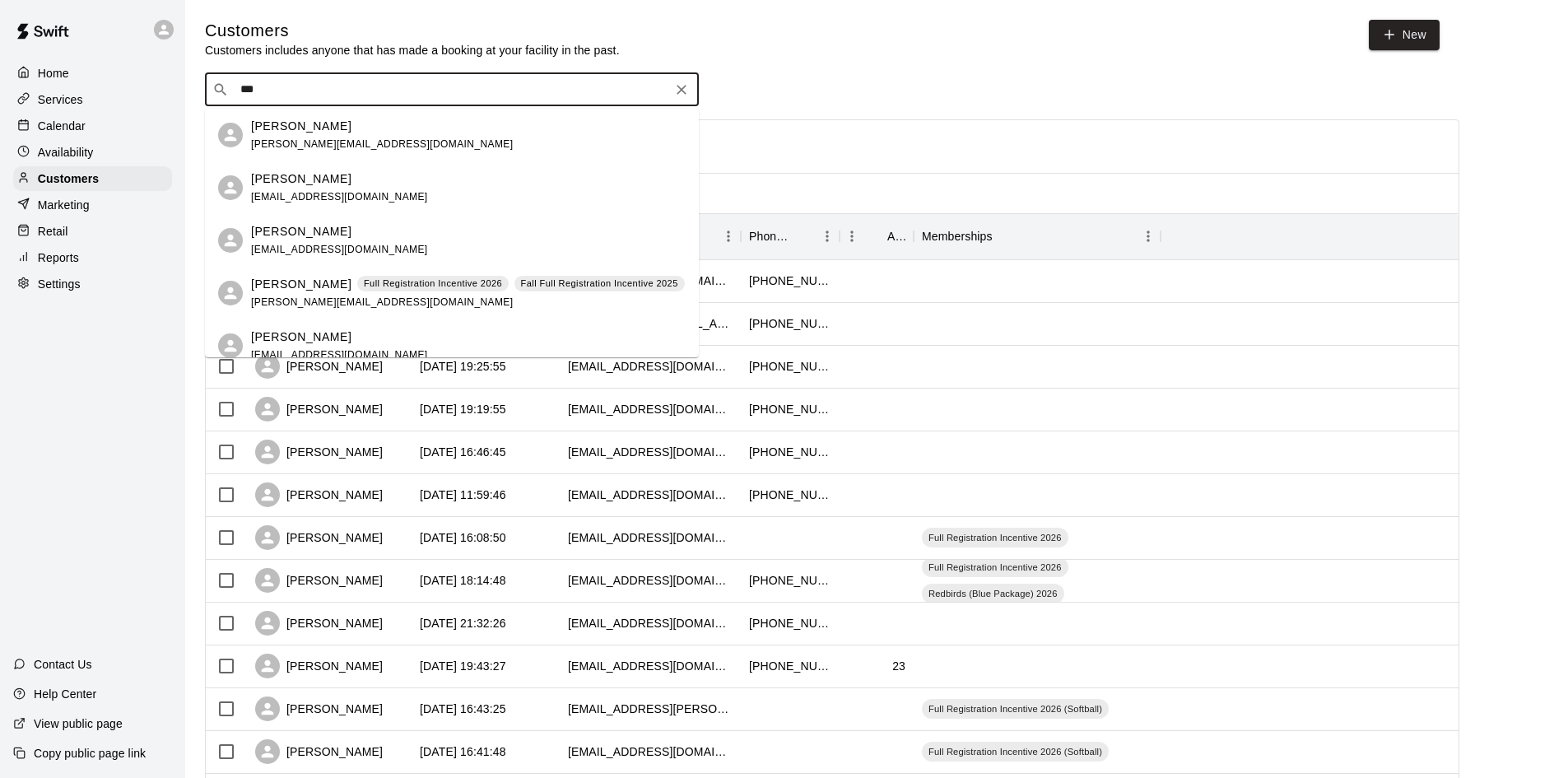
type input "****"
click at [356, 149] on span "[PERSON_NAME][EMAIL_ADDRESS][DOMAIN_NAME]" at bounding box center [382, 144] width 262 height 12
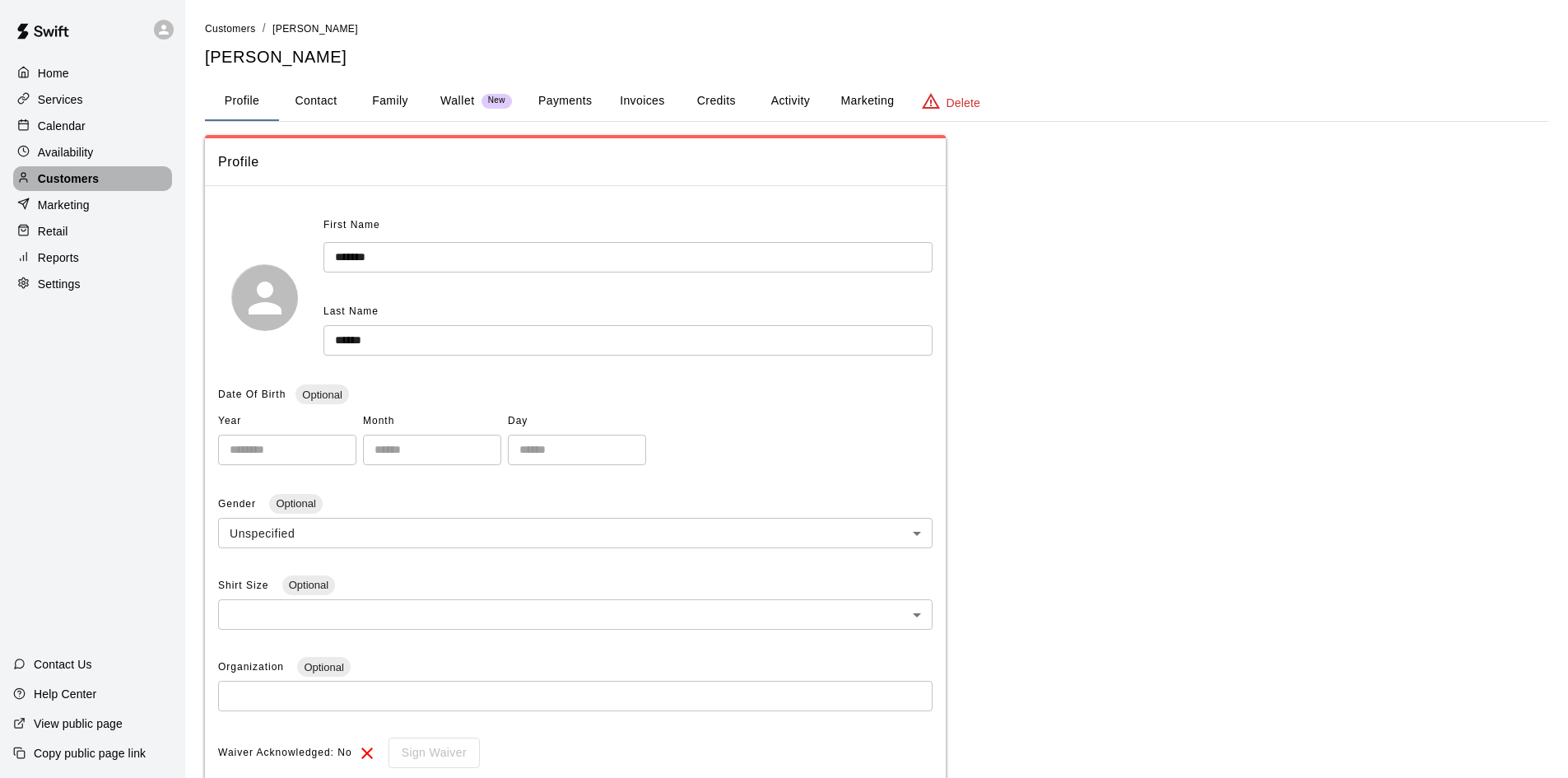
click at [103, 174] on div "Customers" at bounding box center [92, 178] width 159 height 24
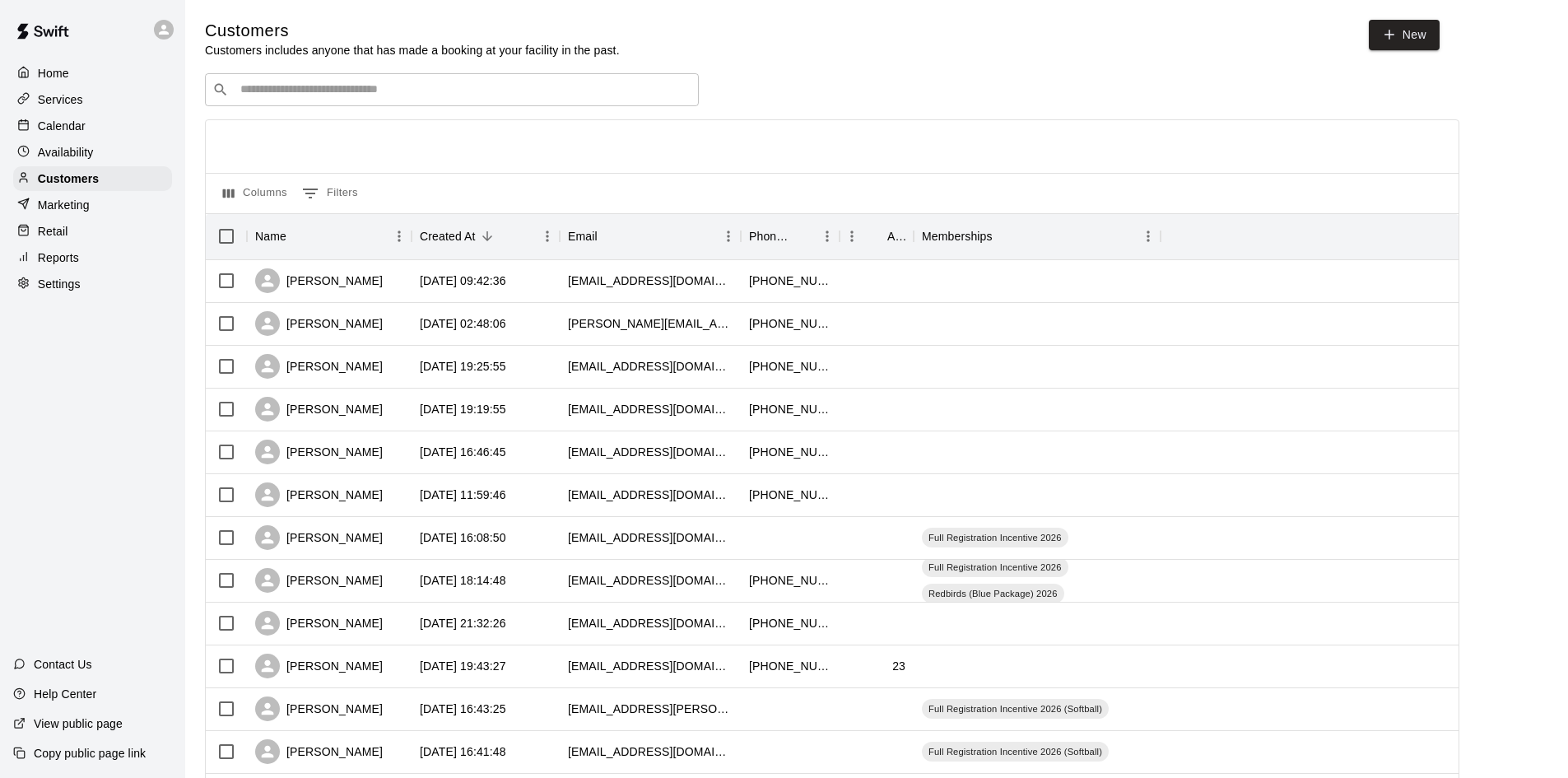
click at [280, 95] on input "Search customers by name or email" at bounding box center [464, 90] width 456 height 17
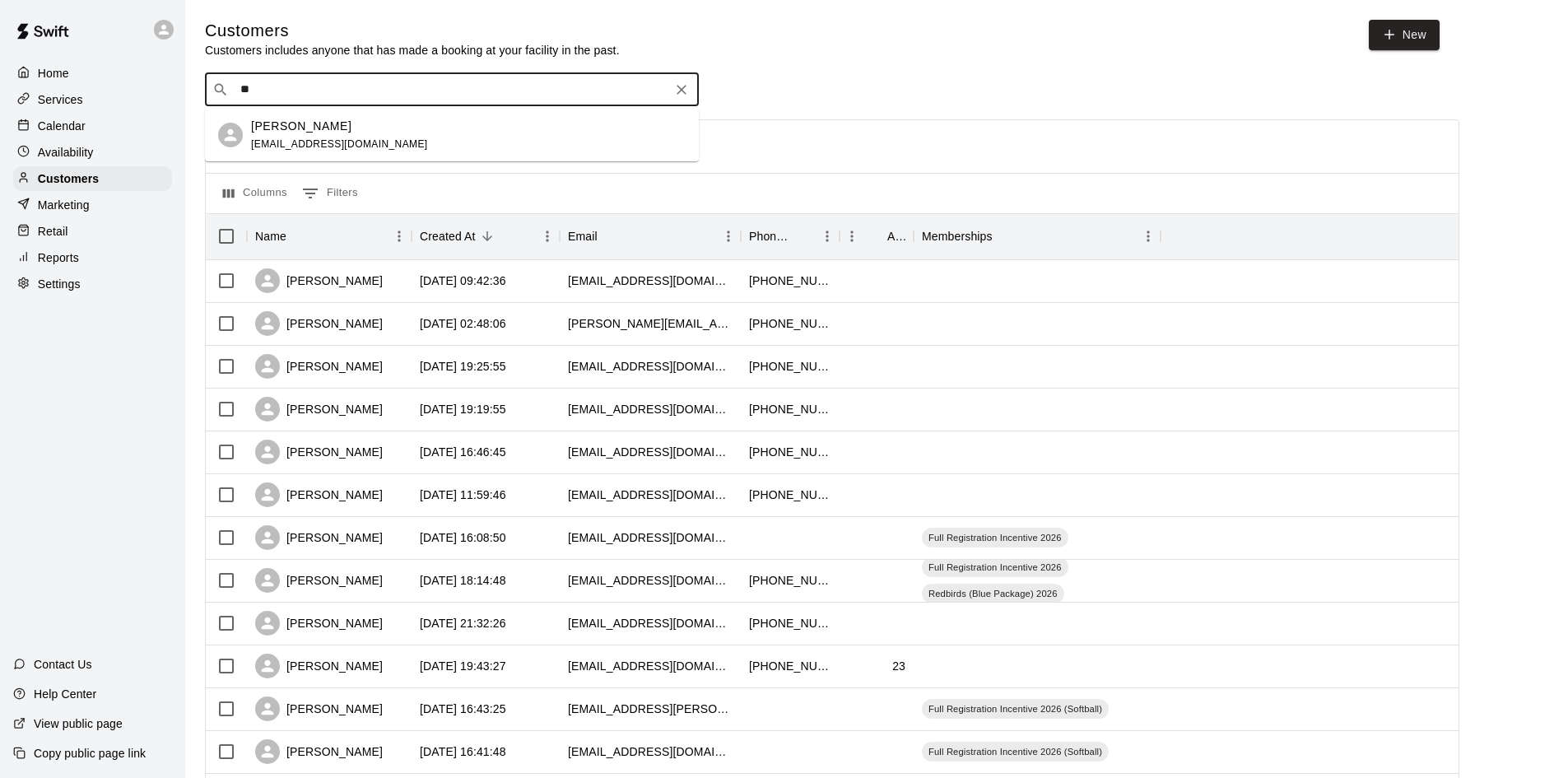
type input "*"
type input "**"
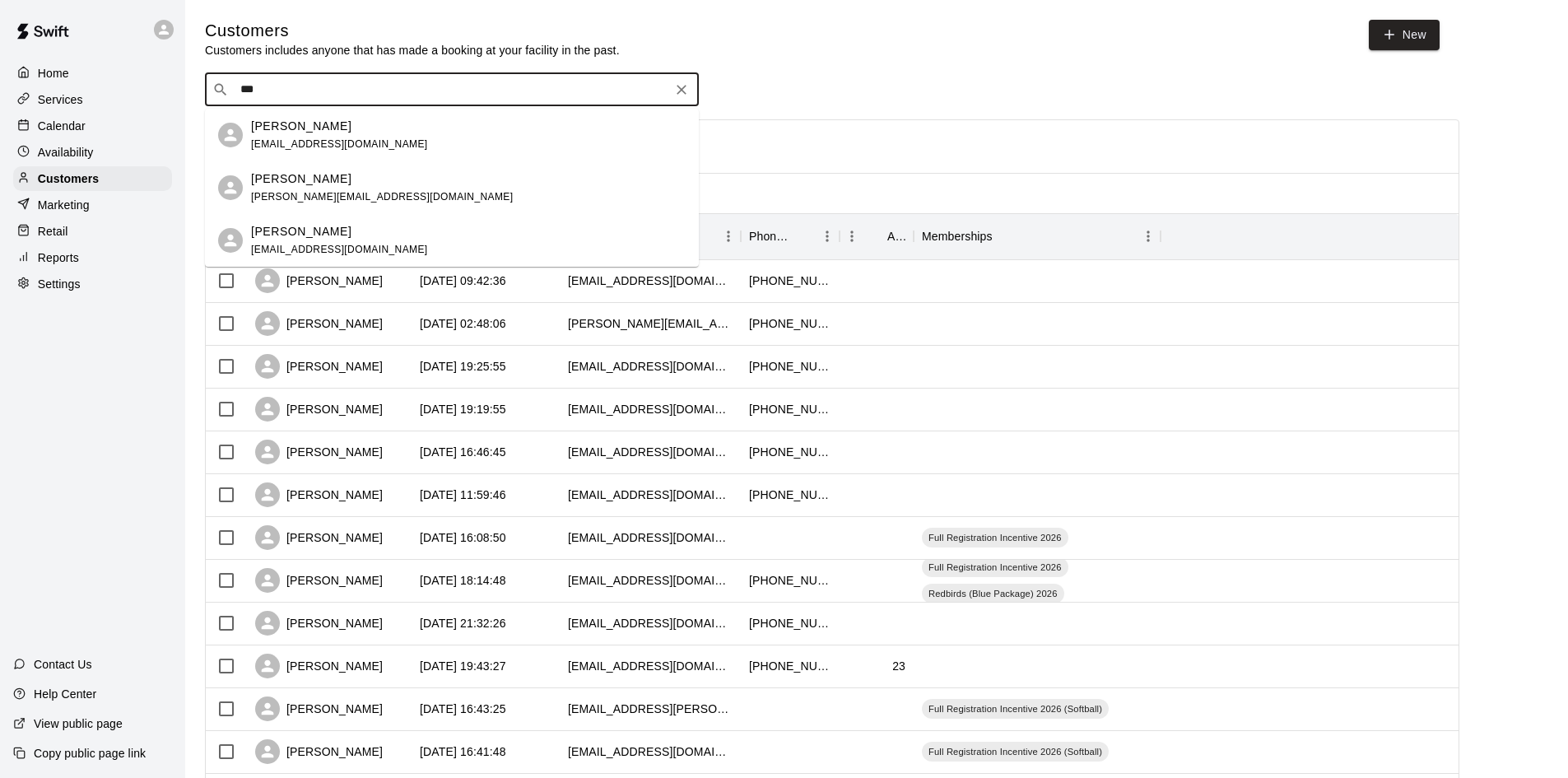
click at [305, 138] on span "[EMAIL_ADDRESS][DOMAIN_NAME]" at bounding box center [339, 144] width 177 height 12
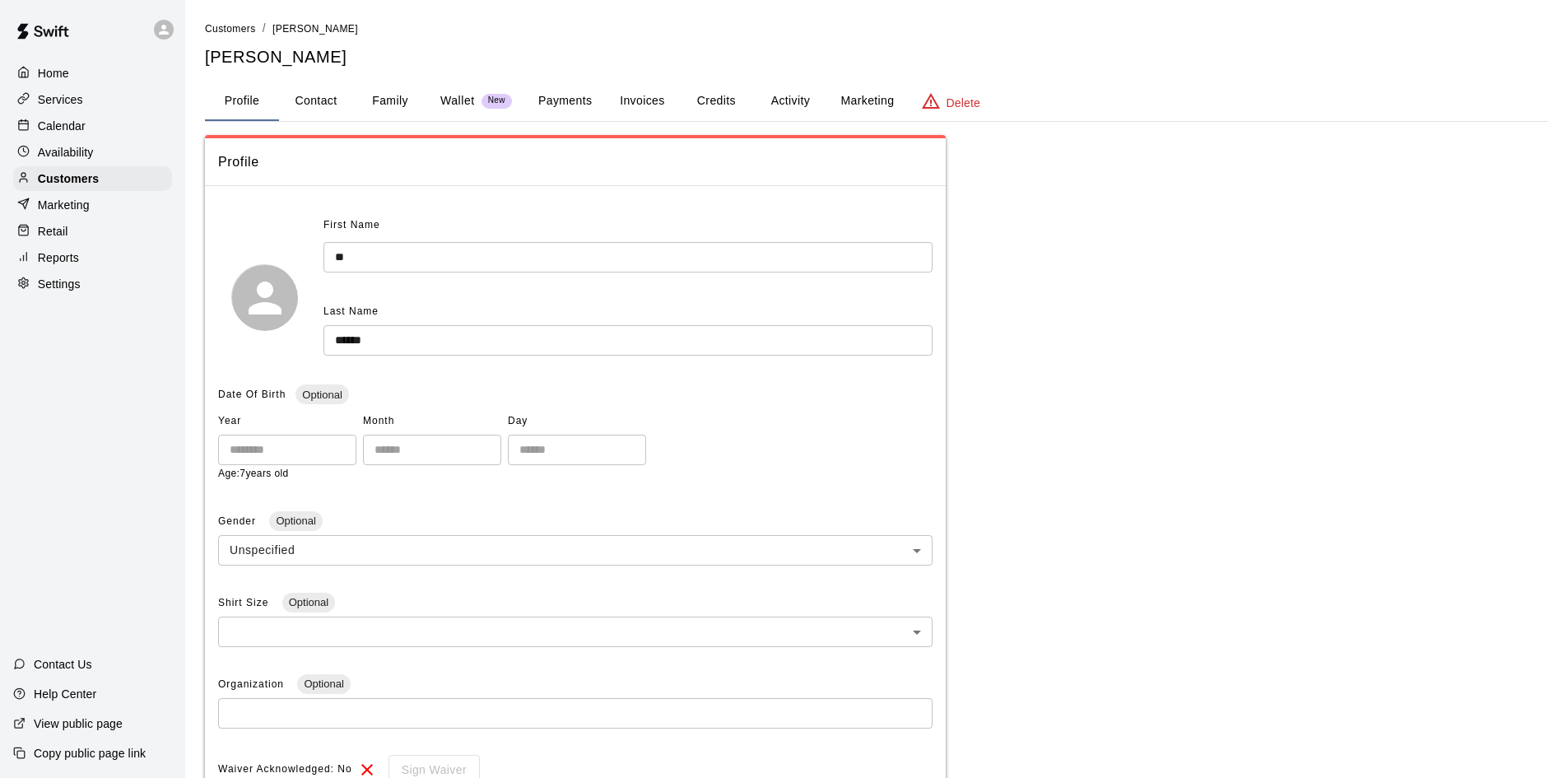
click at [404, 107] on button "Family" at bounding box center [390, 101] width 74 height 39
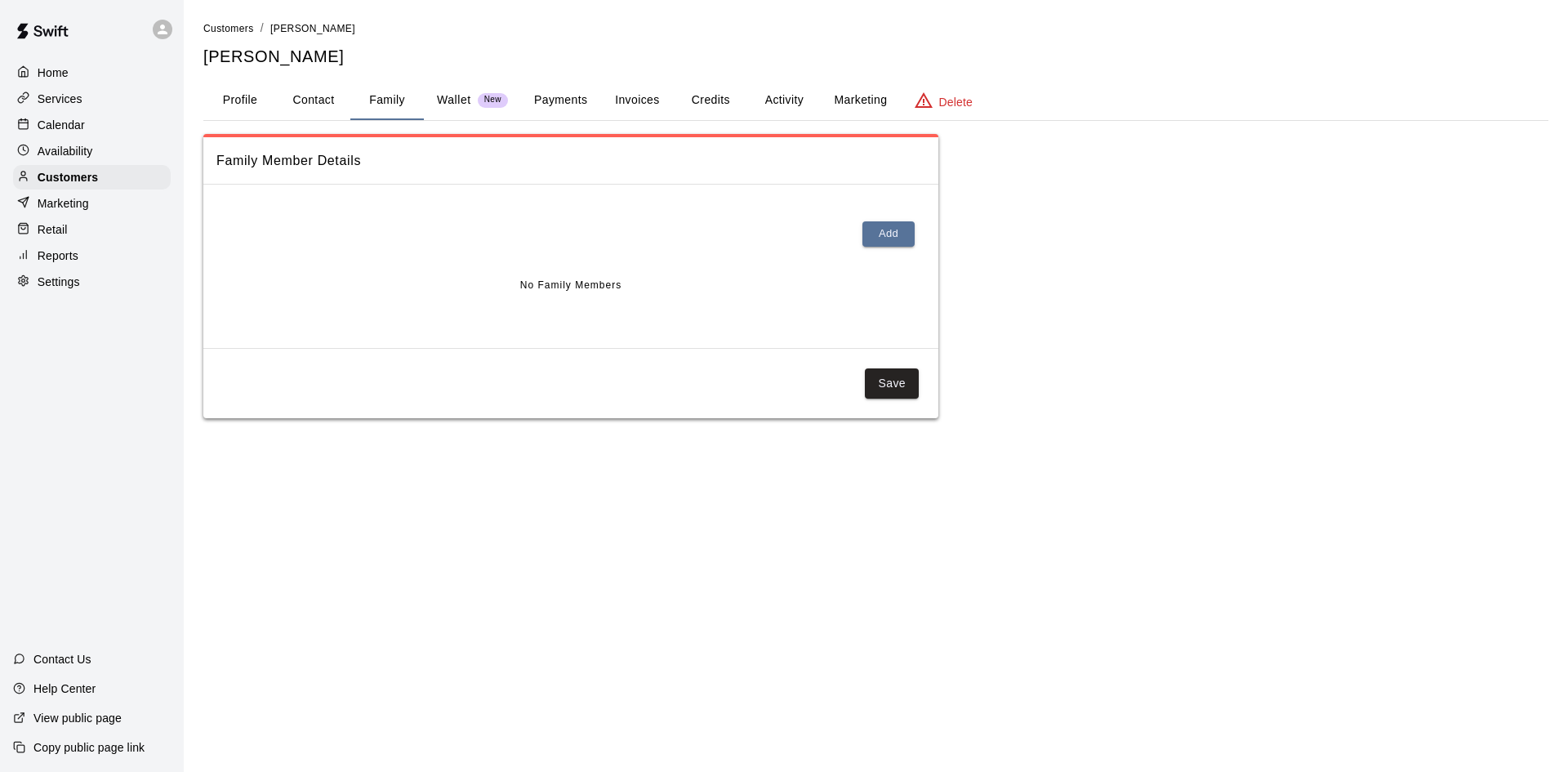
click at [757, 94] on button "Activity" at bounding box center [784, 100] width 73 height 39
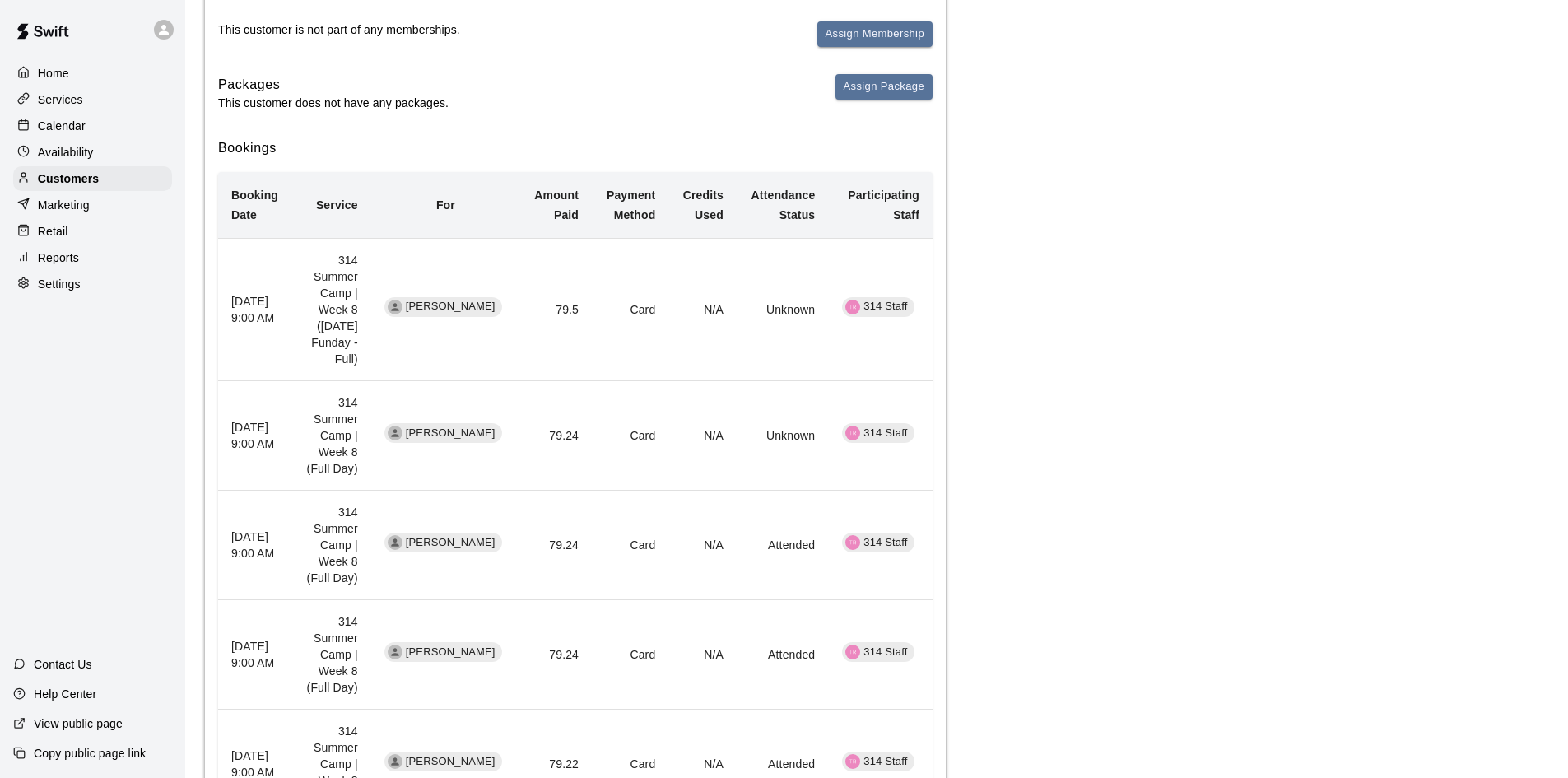
scroll to position [292, 0]
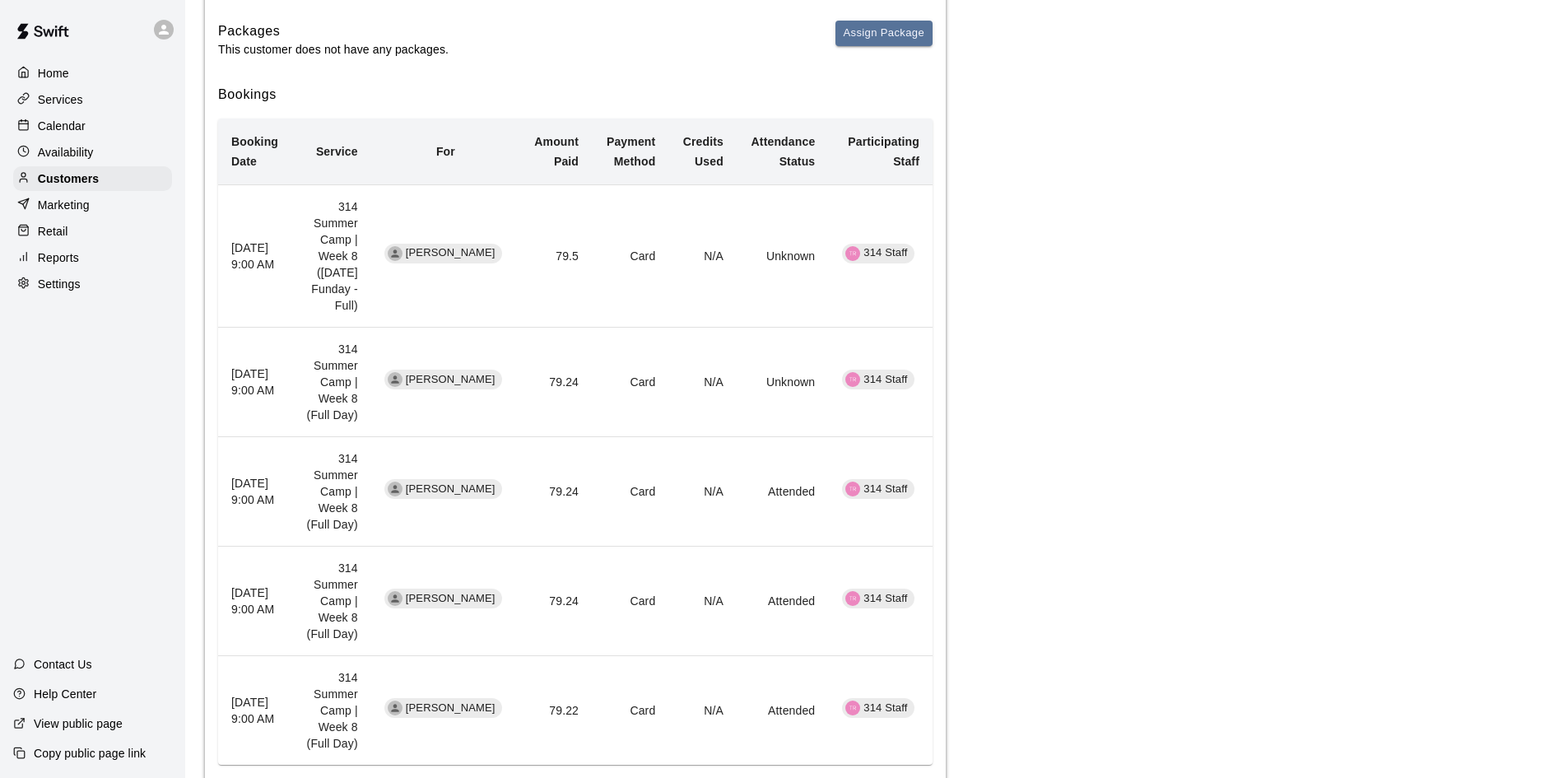
click at [114, 133] on div "Calendar" at bounding box center [92, 125] width 159 height 24
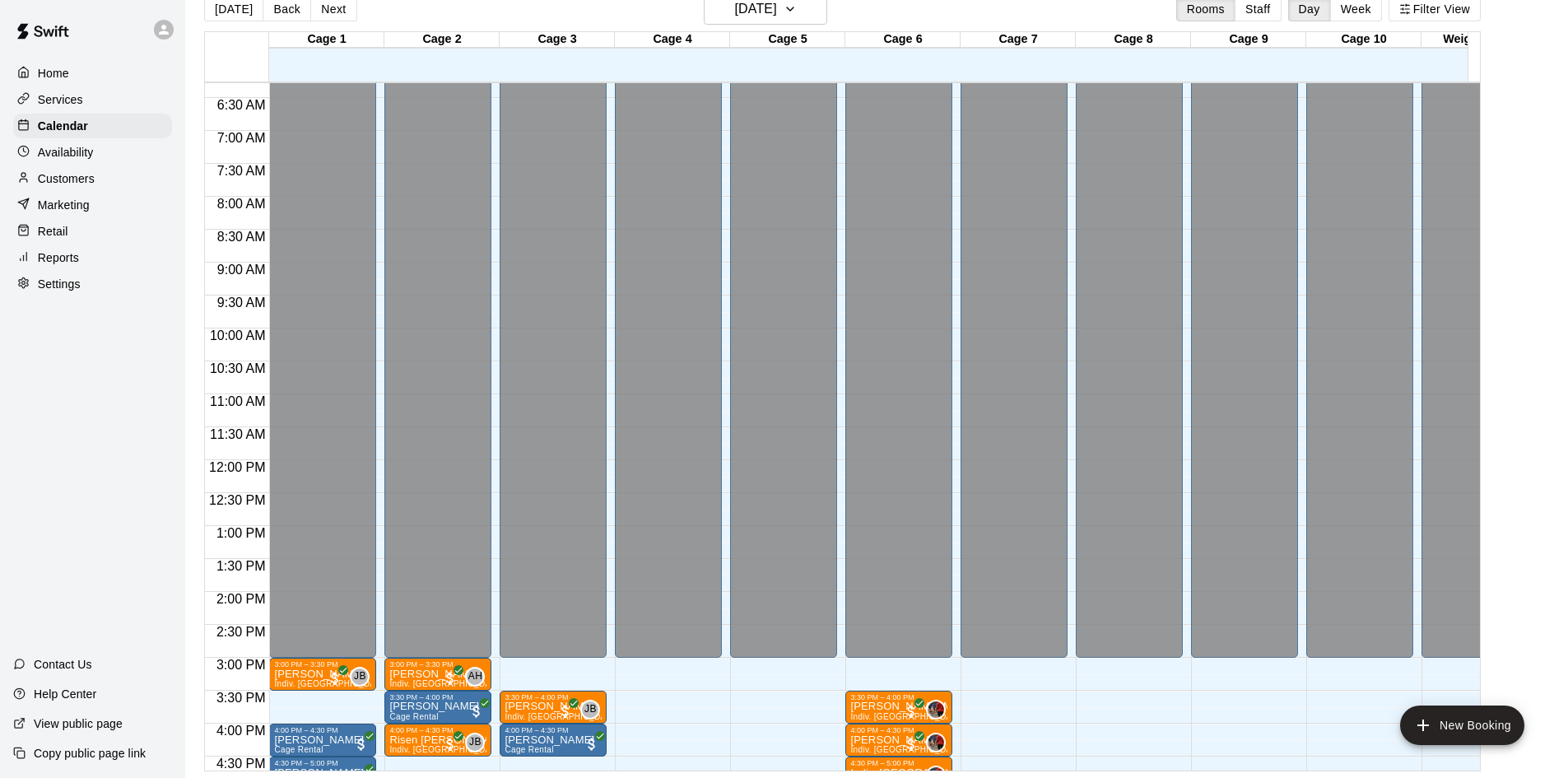
scroll to position [907, 0]
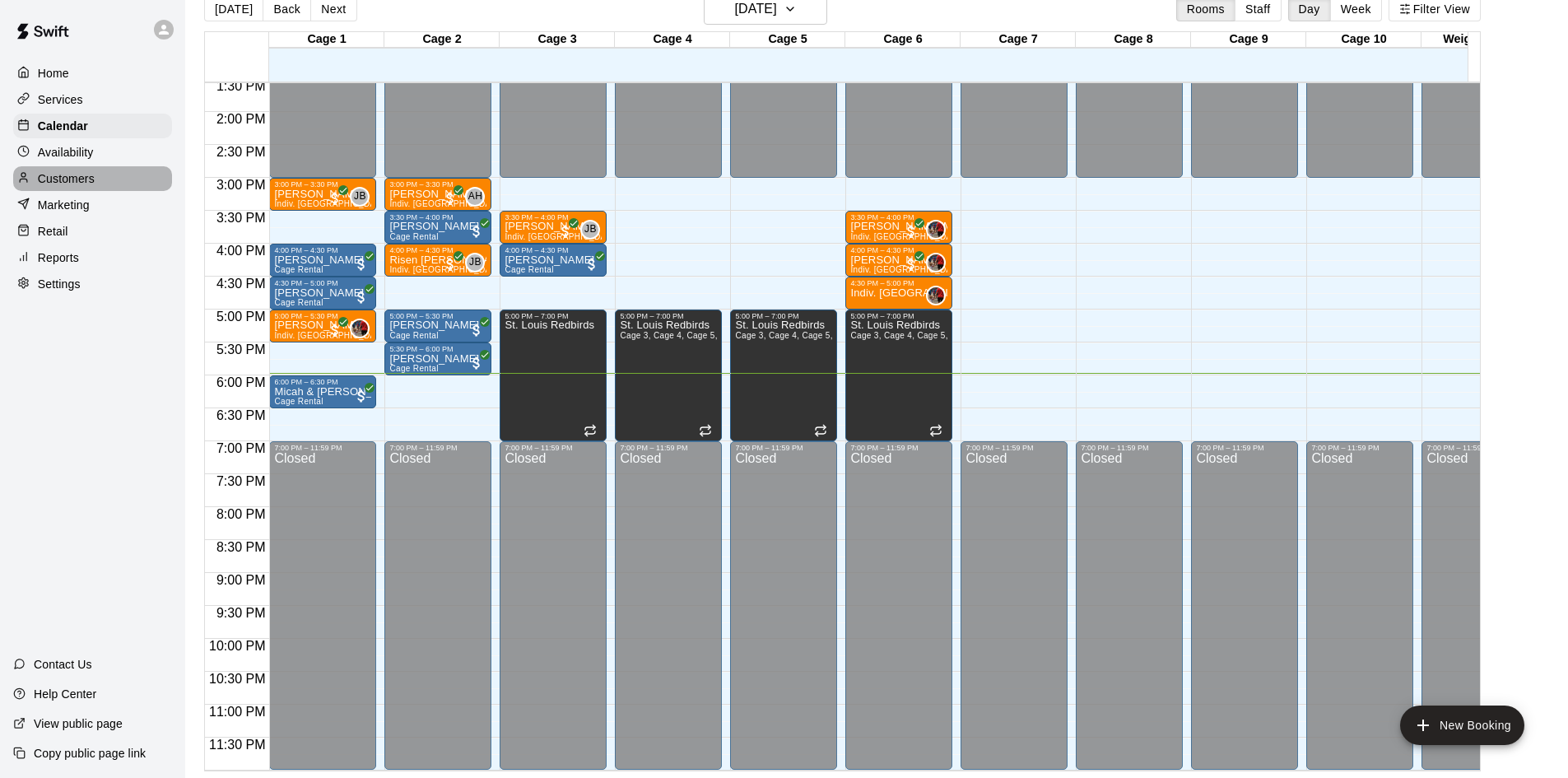
click at [127, 178] on div "Customers" at bounding box center [92, 178] width 159 height 24
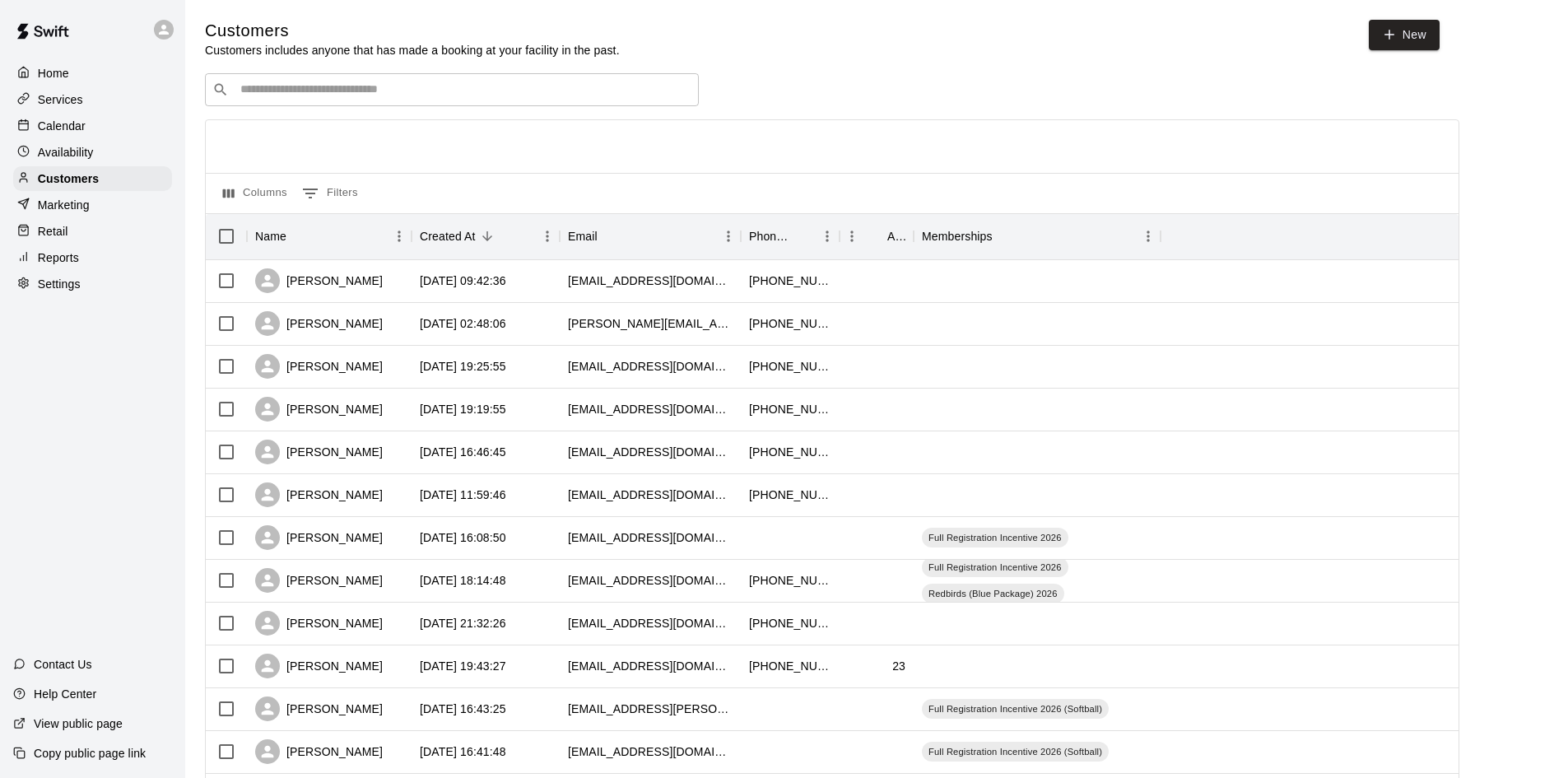
click at [79, 121] on p "Calendar" at bounding box center [61, 126] width 48 height 17
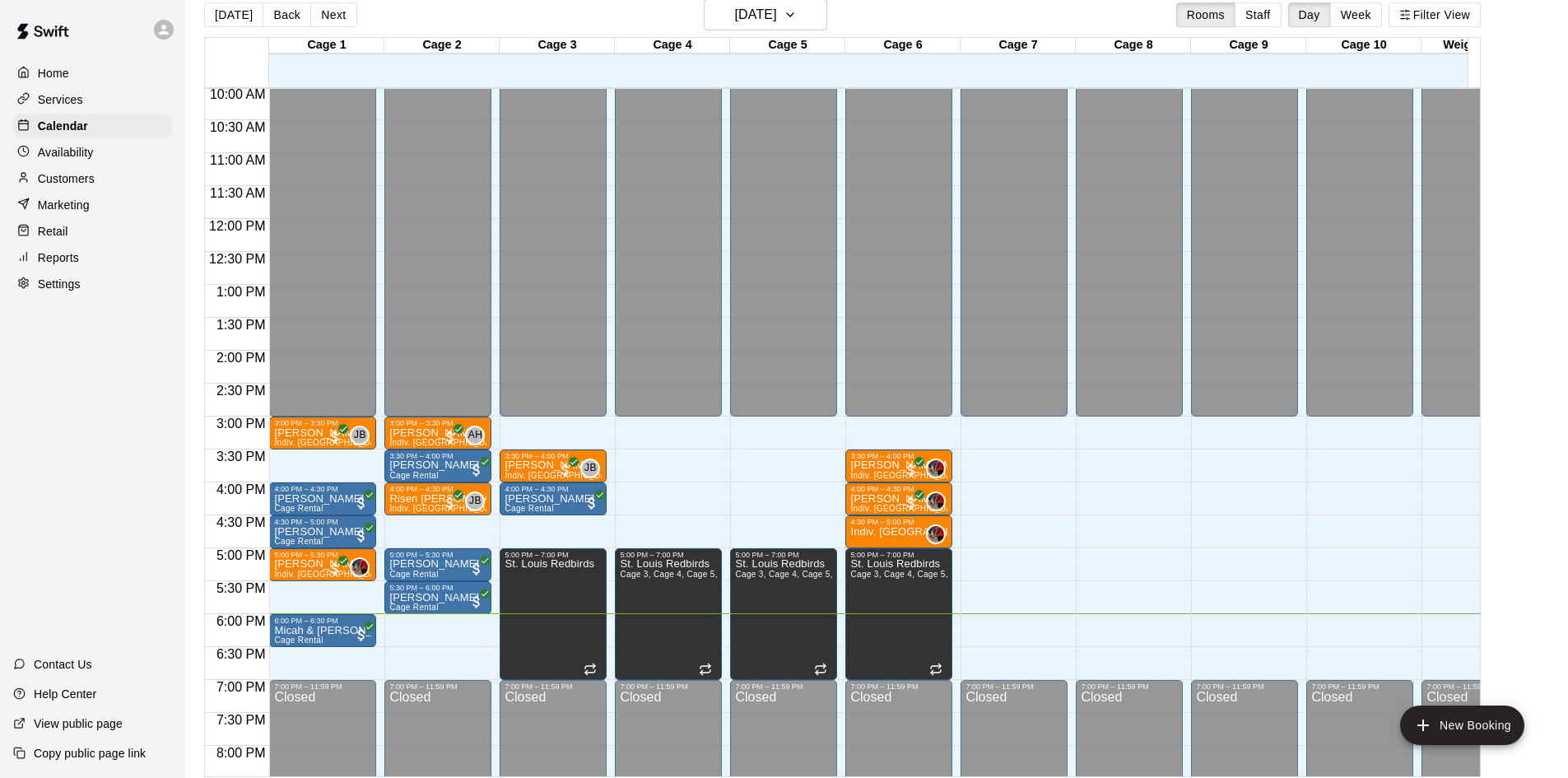
scroll to position [26, 0]
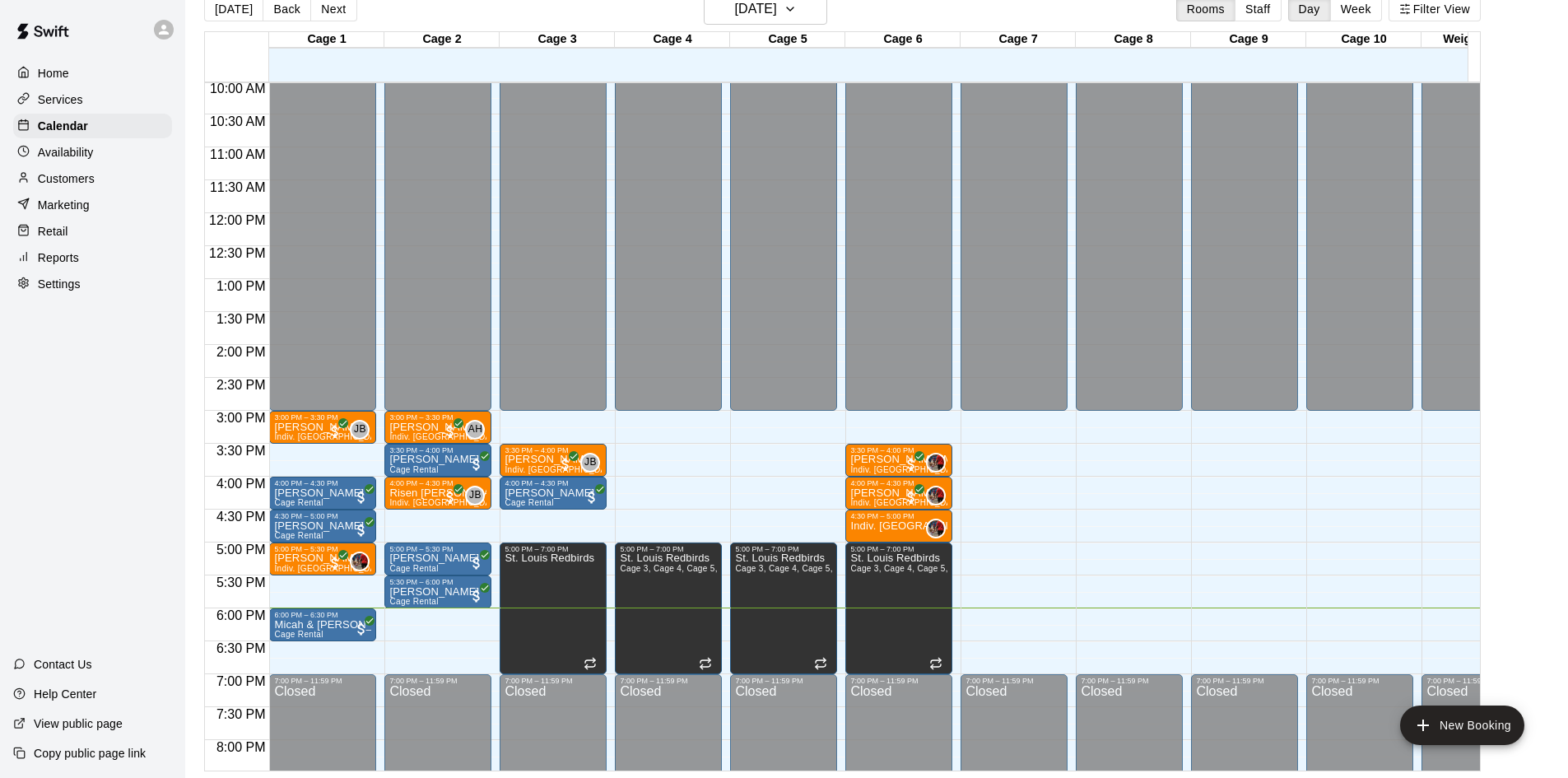
click at [65, 80] on p "Home" at bounding box center [53, 74] width 31 height 17
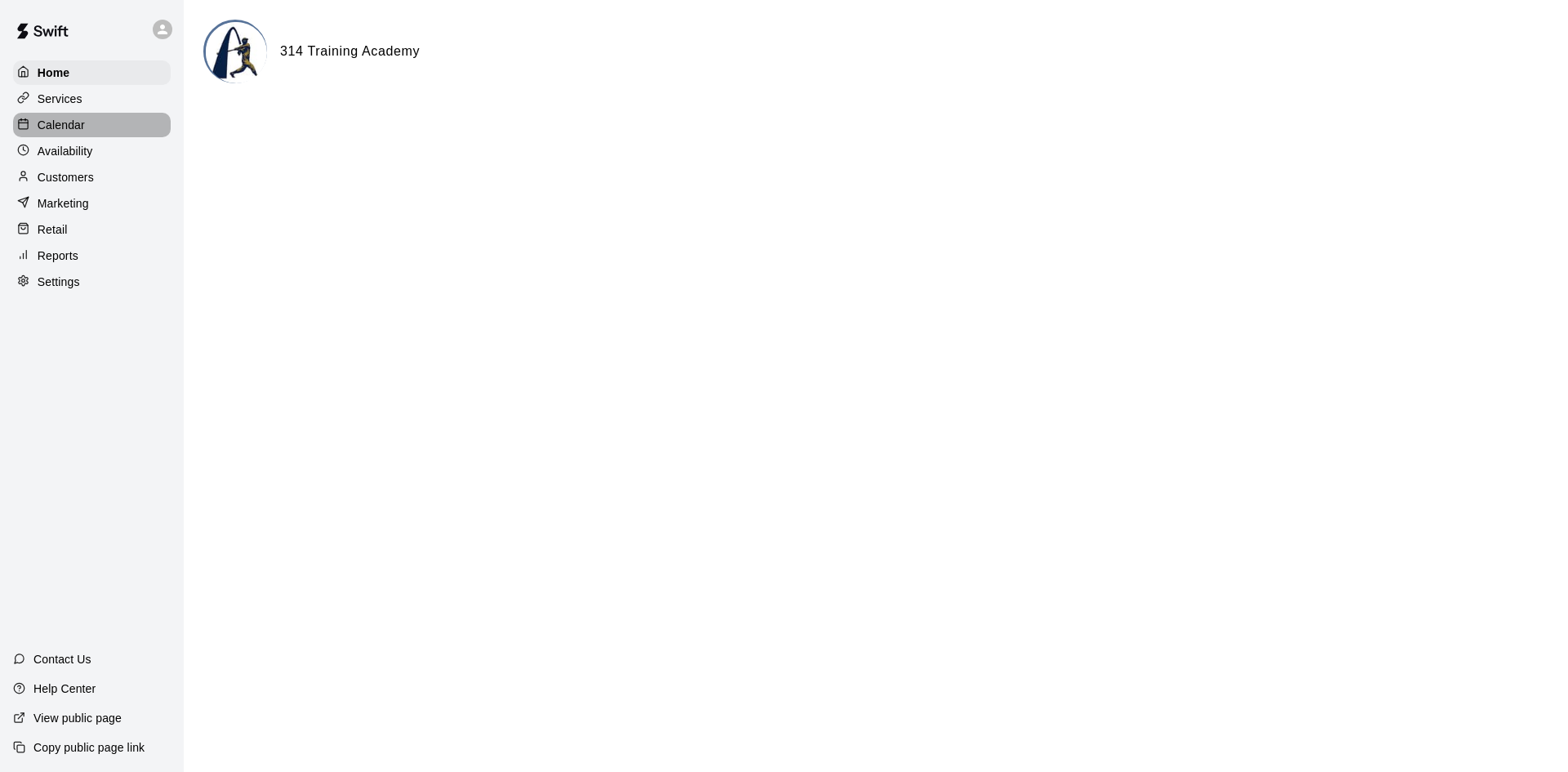
click at [75, 119] on p "Calendar" at bounding box center [61, 125] width 47 height 17
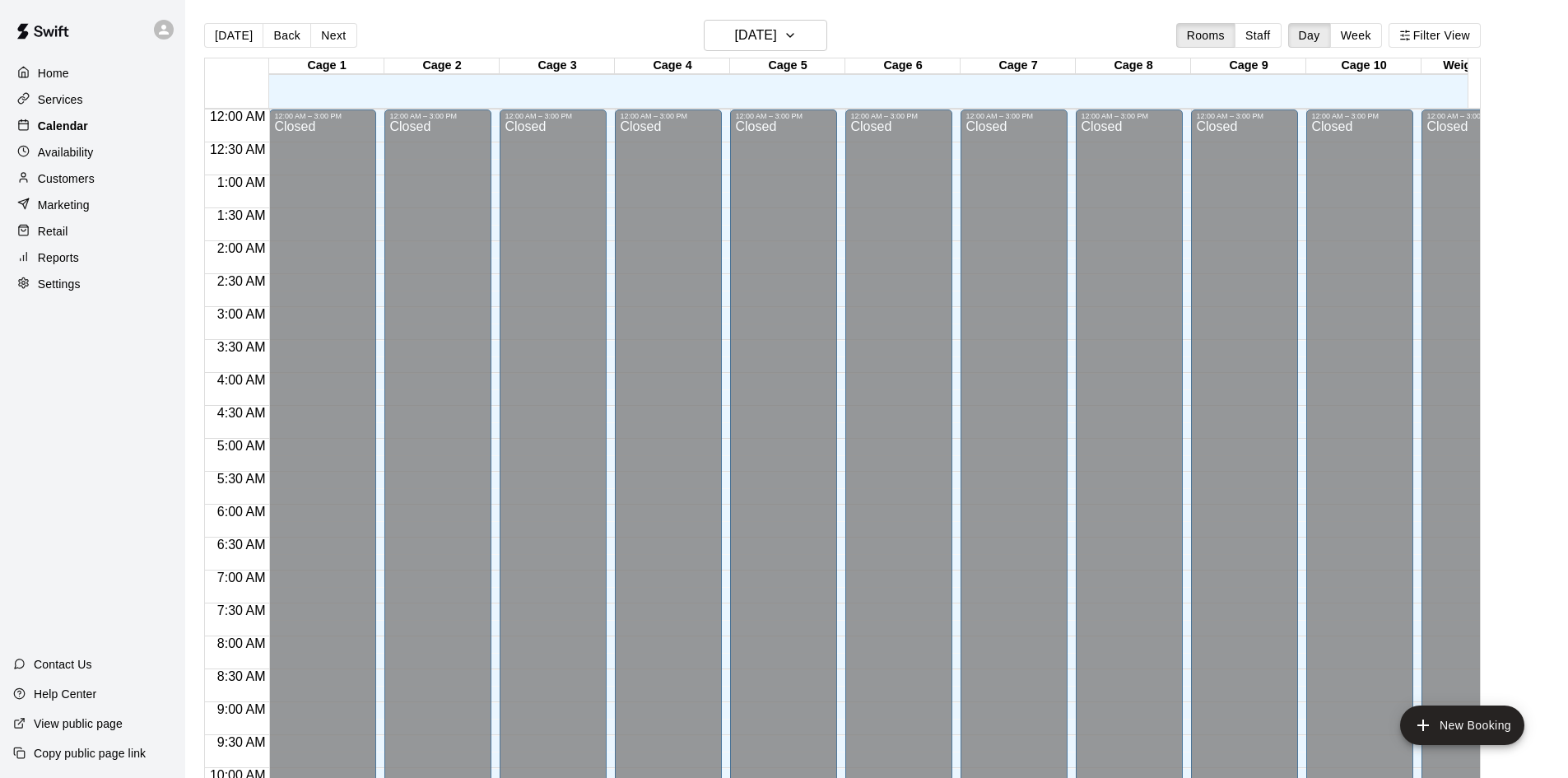
scroll to position [844, 0]
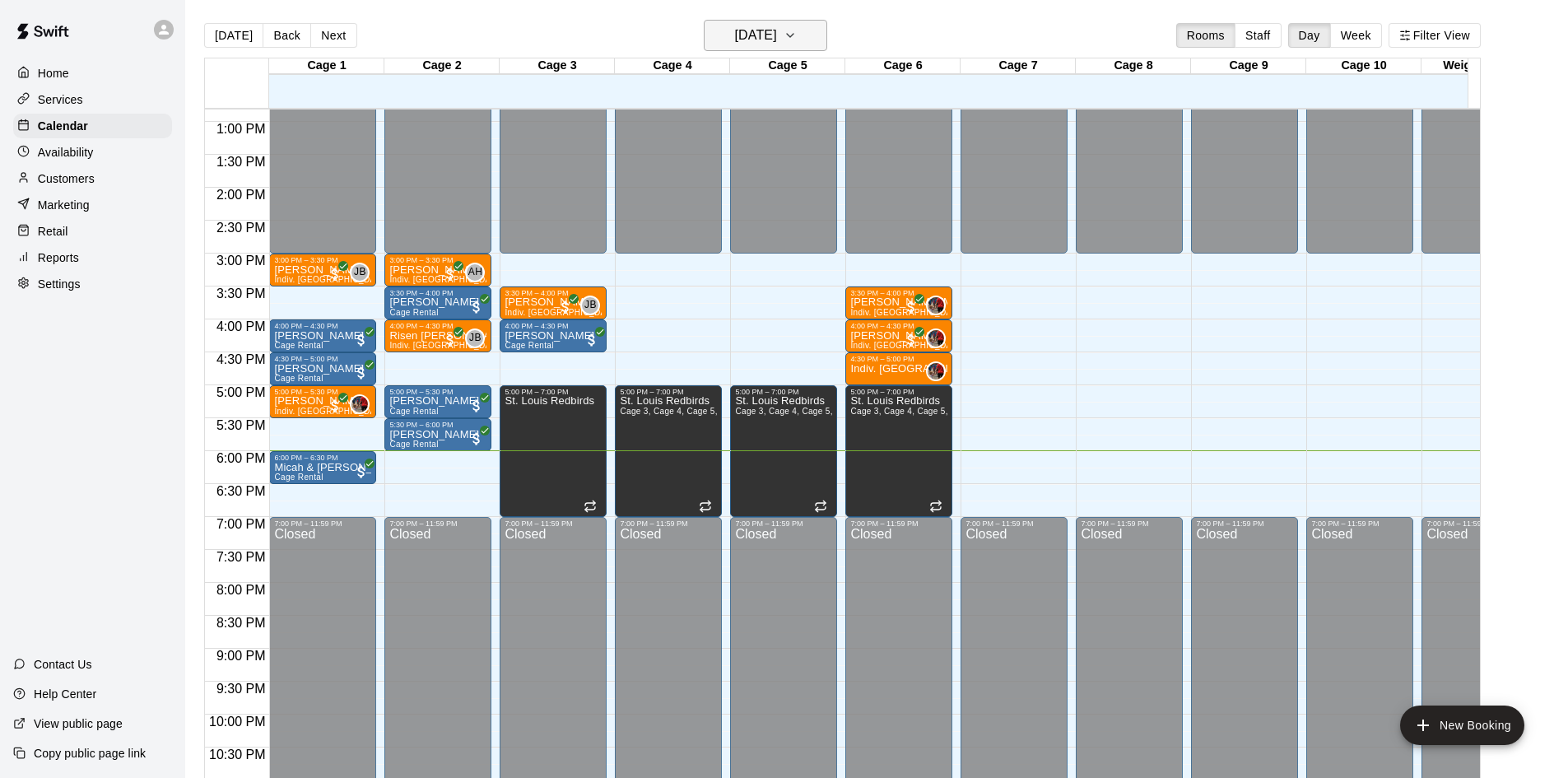
click at [741, 38] on h6 "[DATE]" at bounding box center [756, 34] width 42 height 23
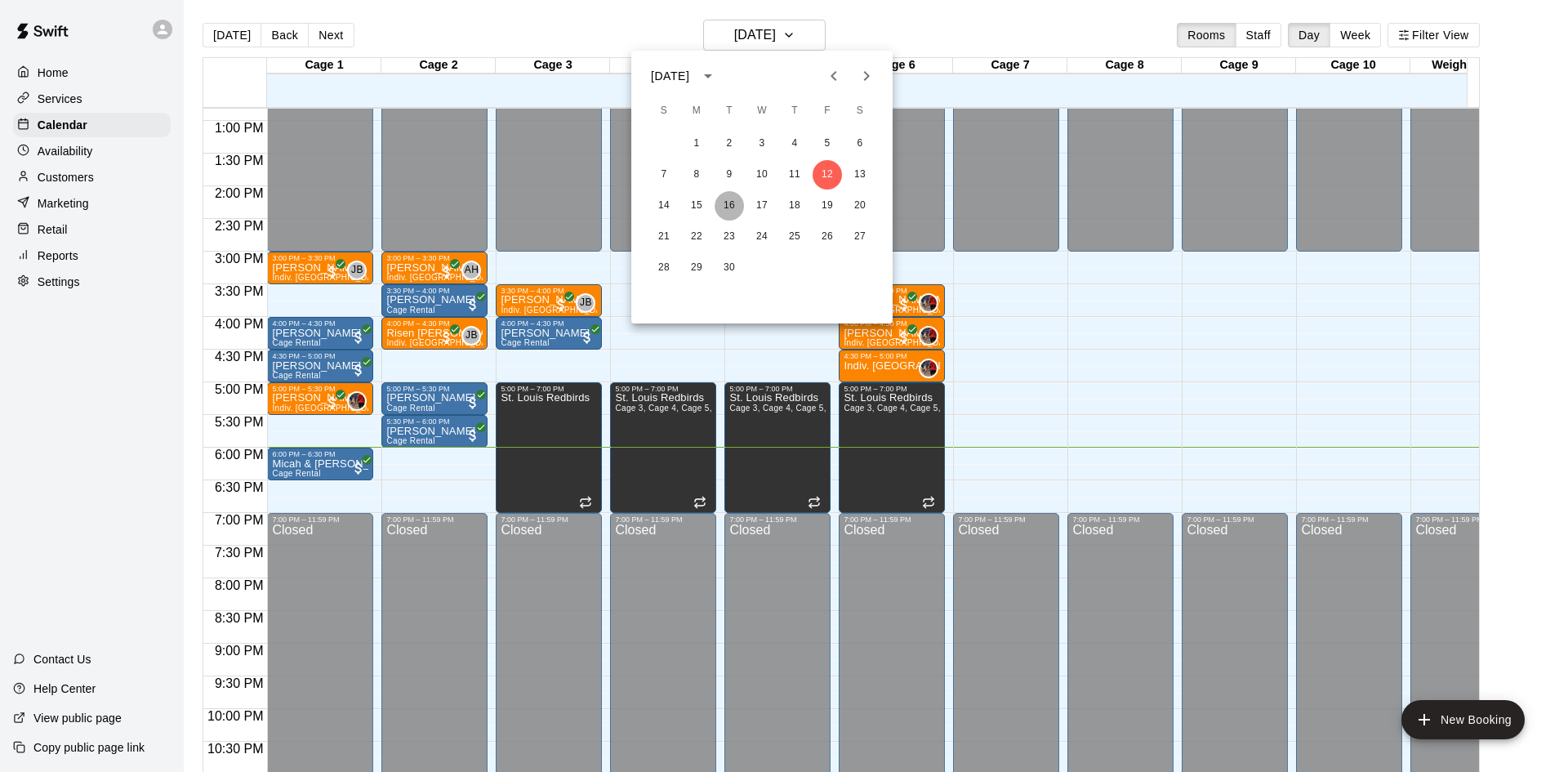
click at [720, 206] on button "16" at bounding box center [728, 206] width 29 height 29
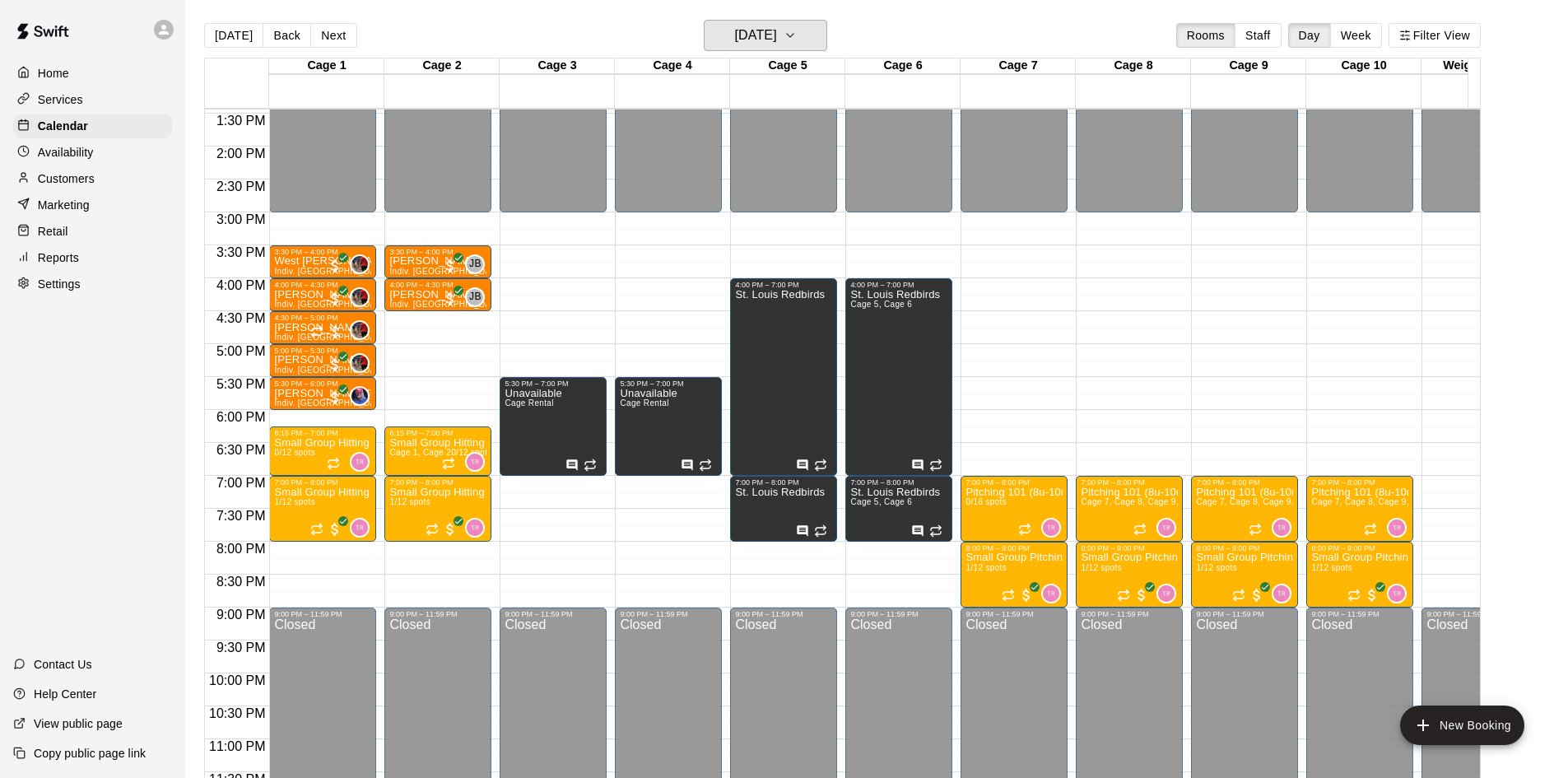
scroll to position [907, 0]
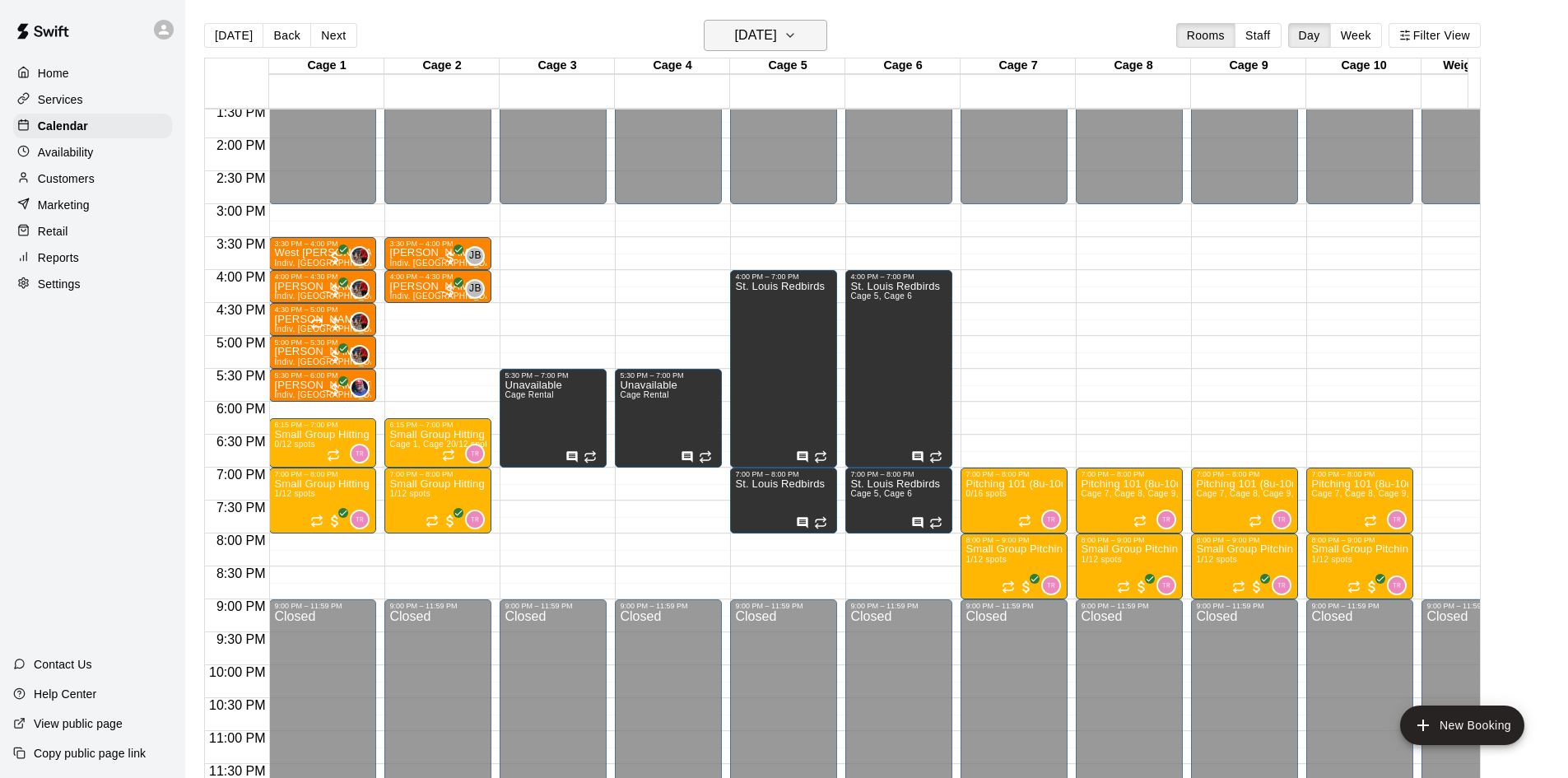
click at [777, 29] on h6 "[DATE]" at bounding box center [756, 34] width 42 height 23
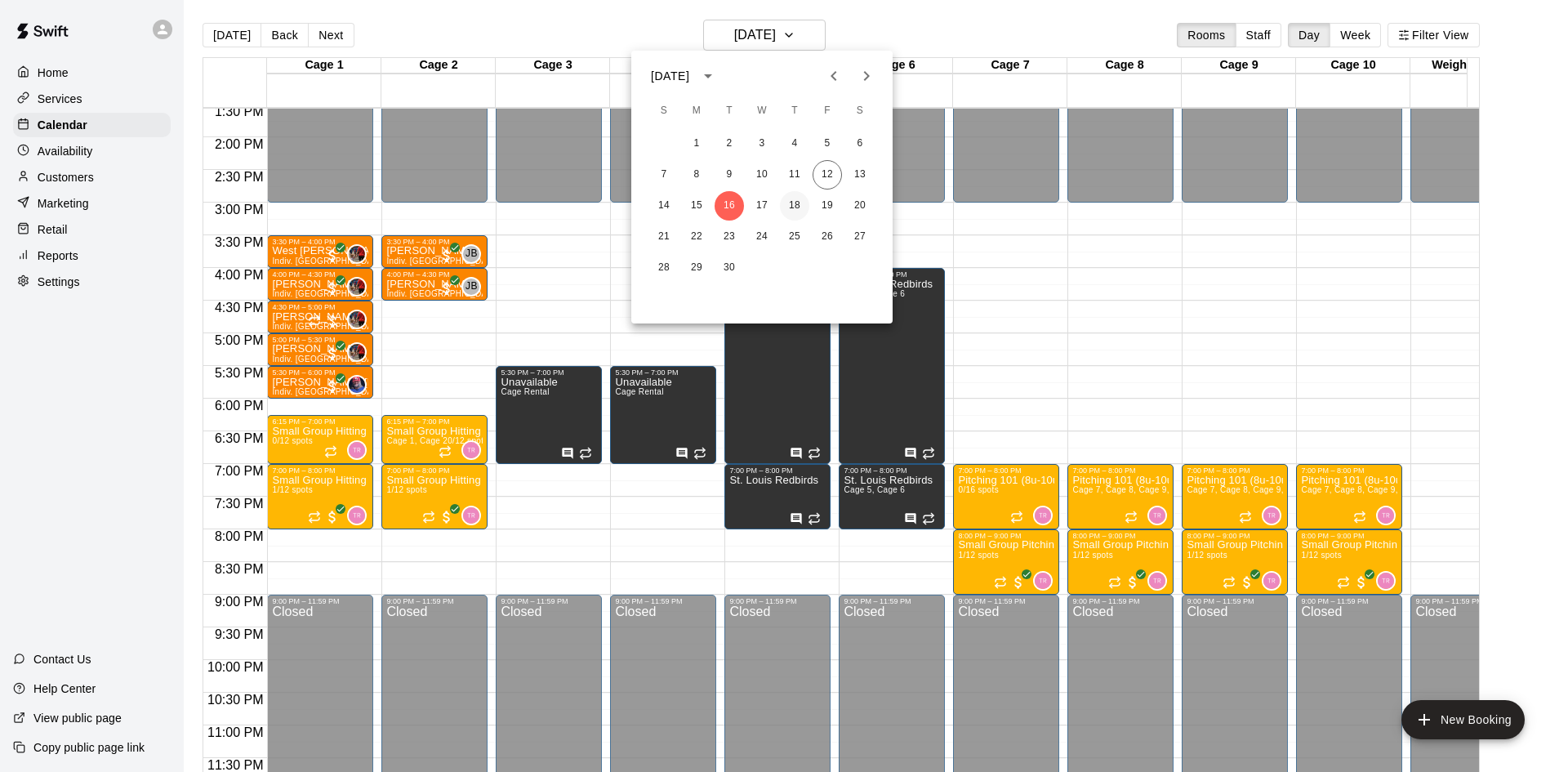
click at [791, 201] on button "18" at bounding box center [794, 206] width 29 height 29
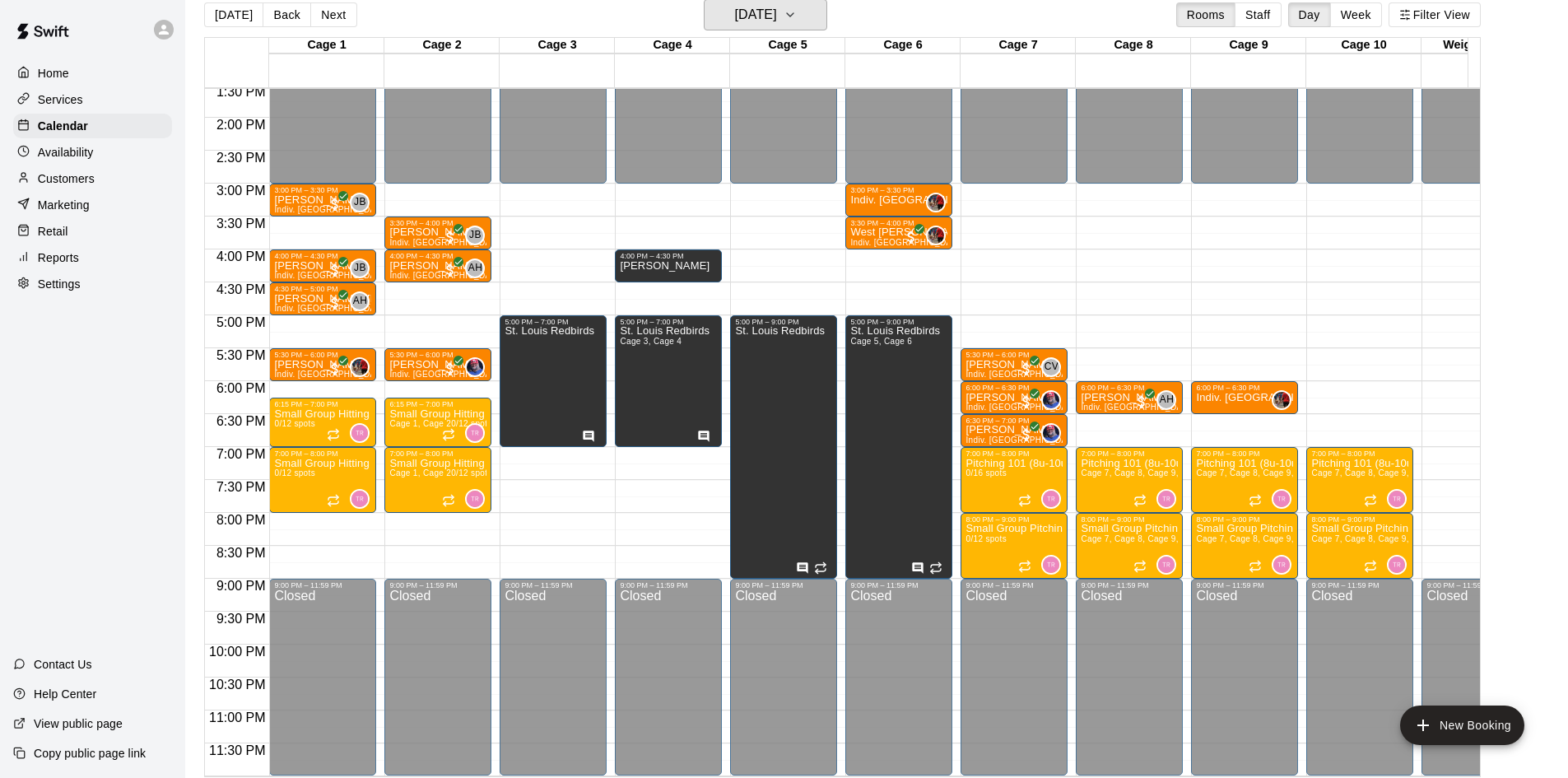
scroll to position [26, 0]
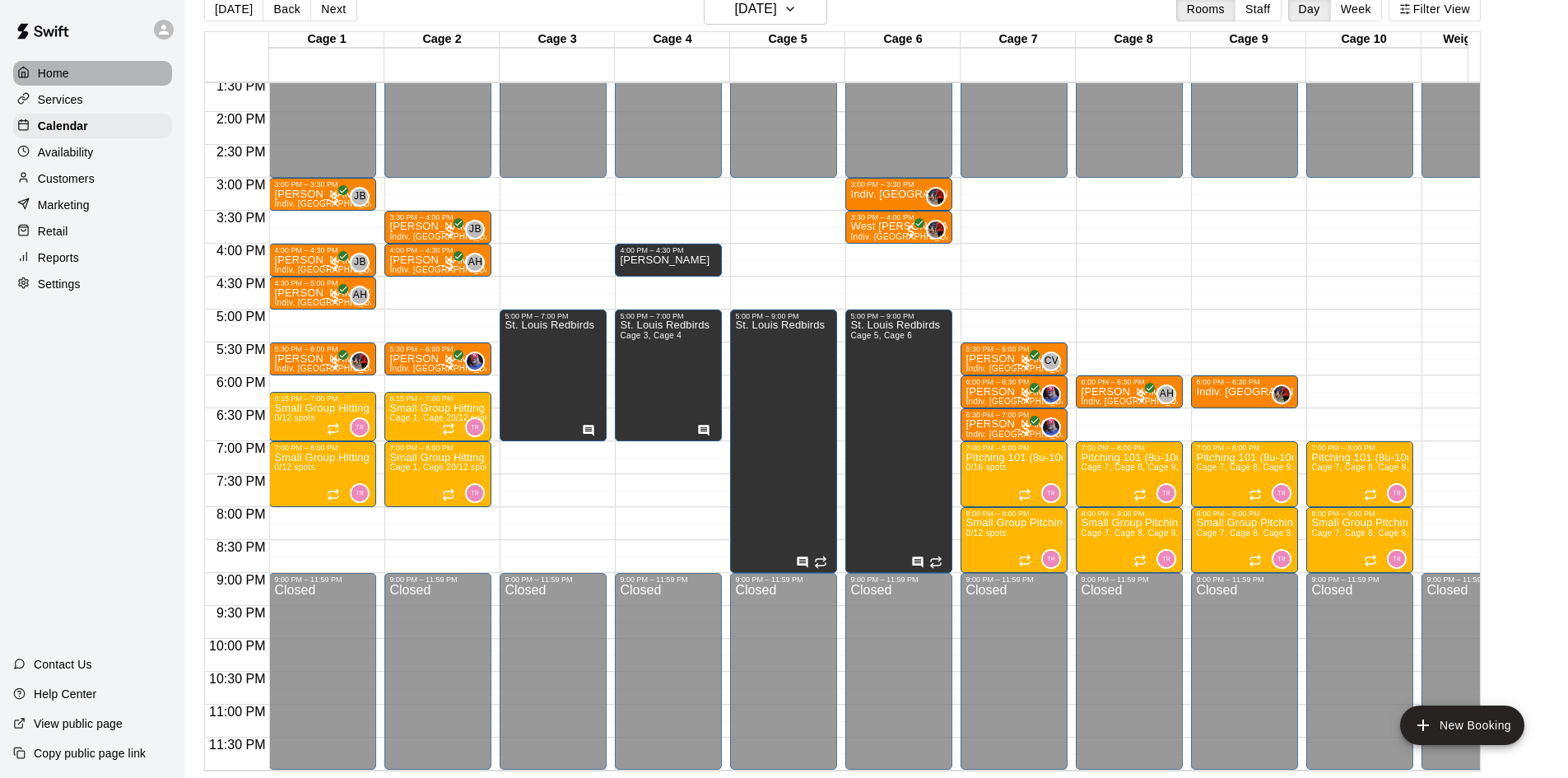
click at [96, 62] on div "Home" at bounding box center [92, 73] width 159 height 24
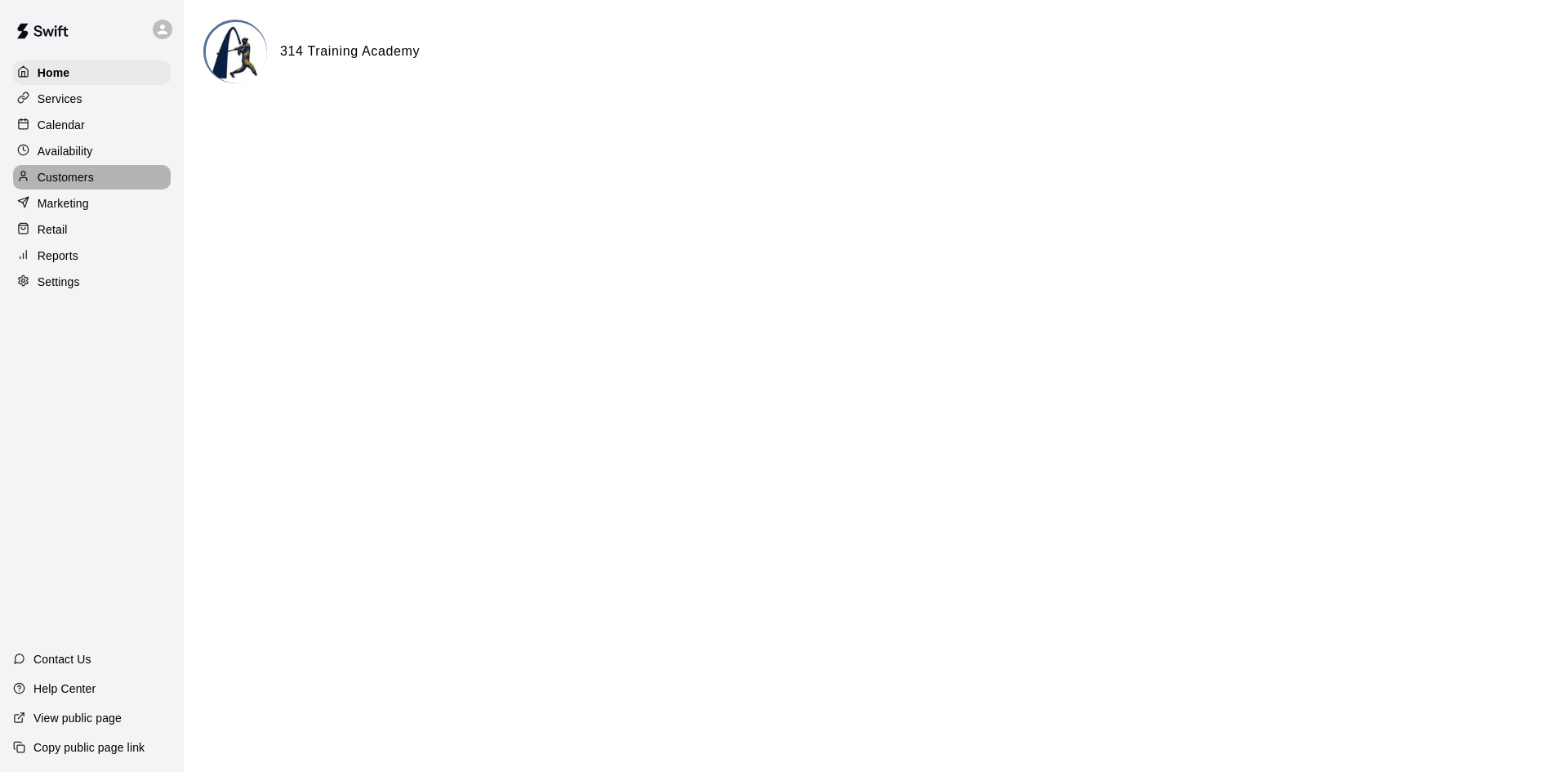
click at [95, 179] on div "Customers" at bounding box center [92, 177] width 157 height 24
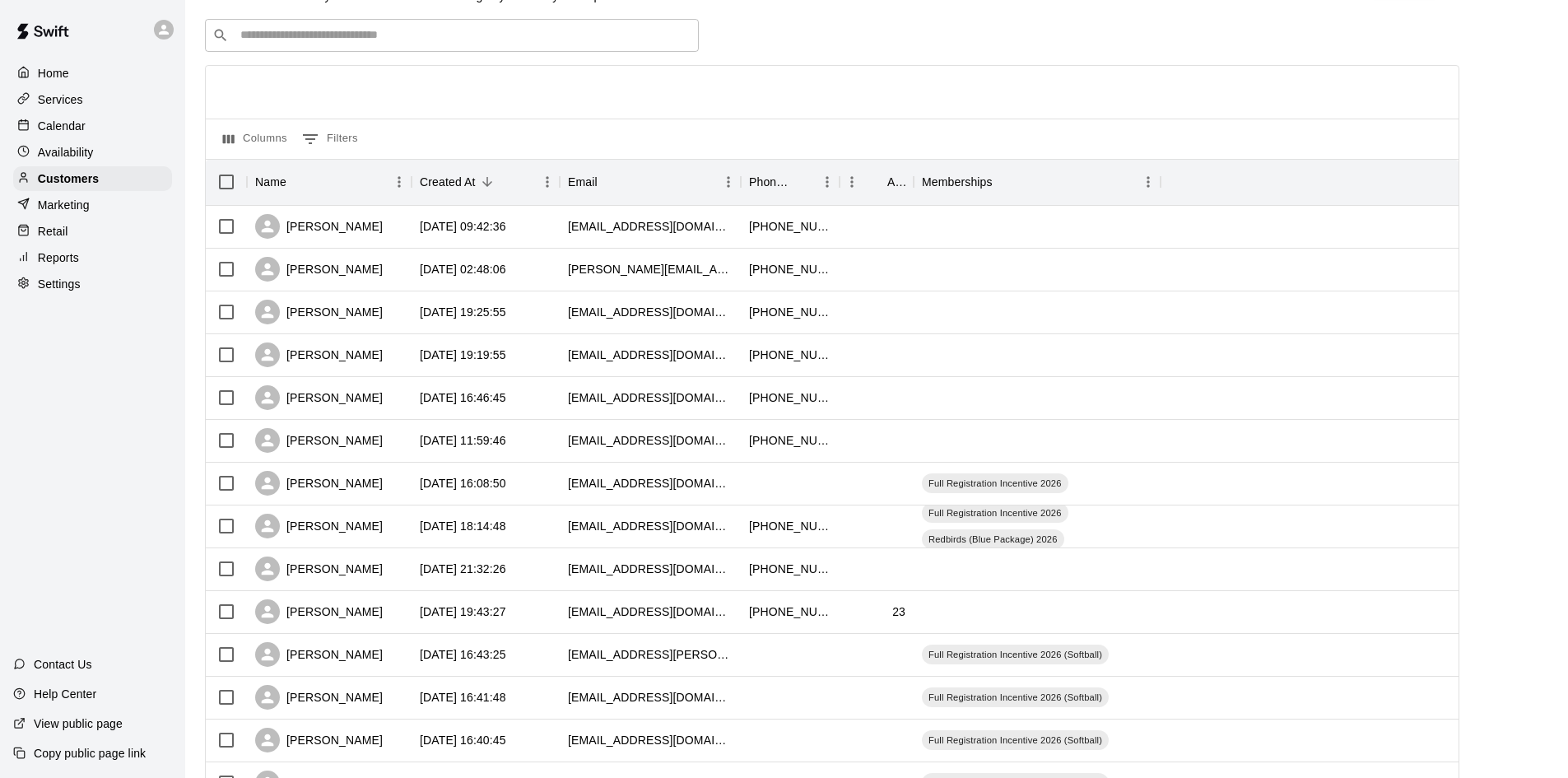
scroll to position [82, 0]
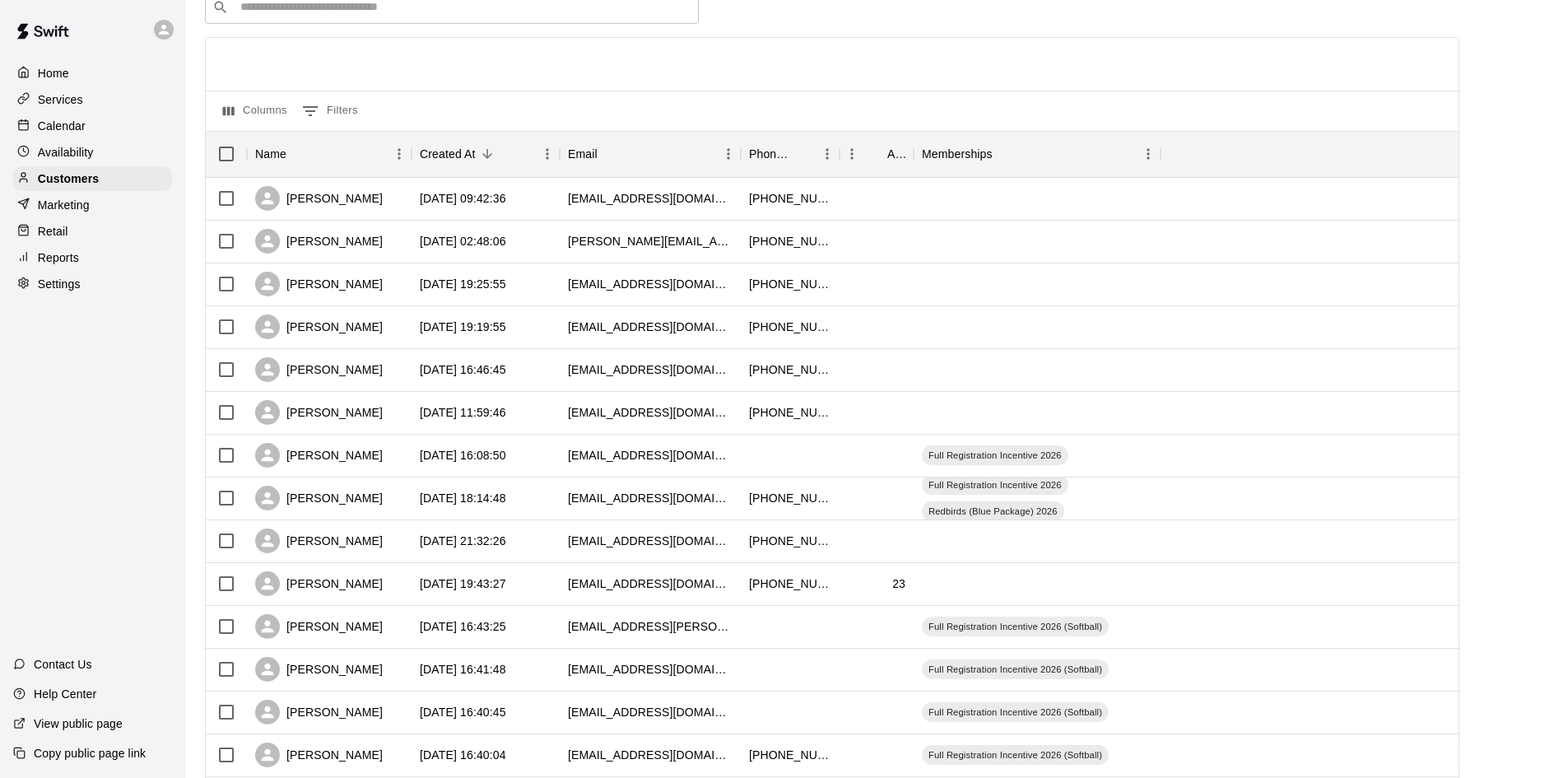
click at [117, 147] on div "Availability" at bounding box center [92, 152] width 159 height 24
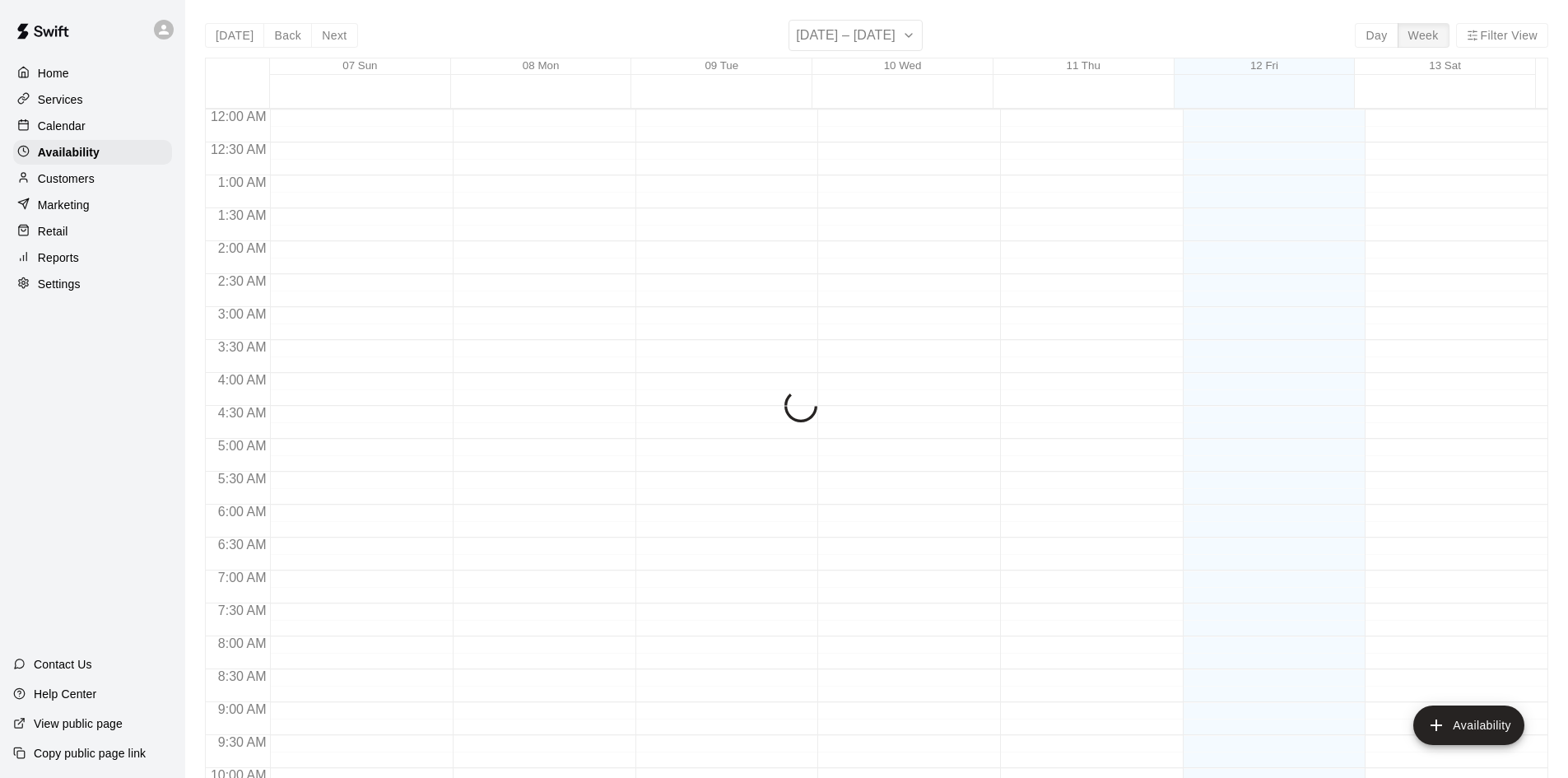
scroll to position [894, 0]
click at [110, 134] on div "Calendar" at bounding box center [92, 125] width 159 height 24
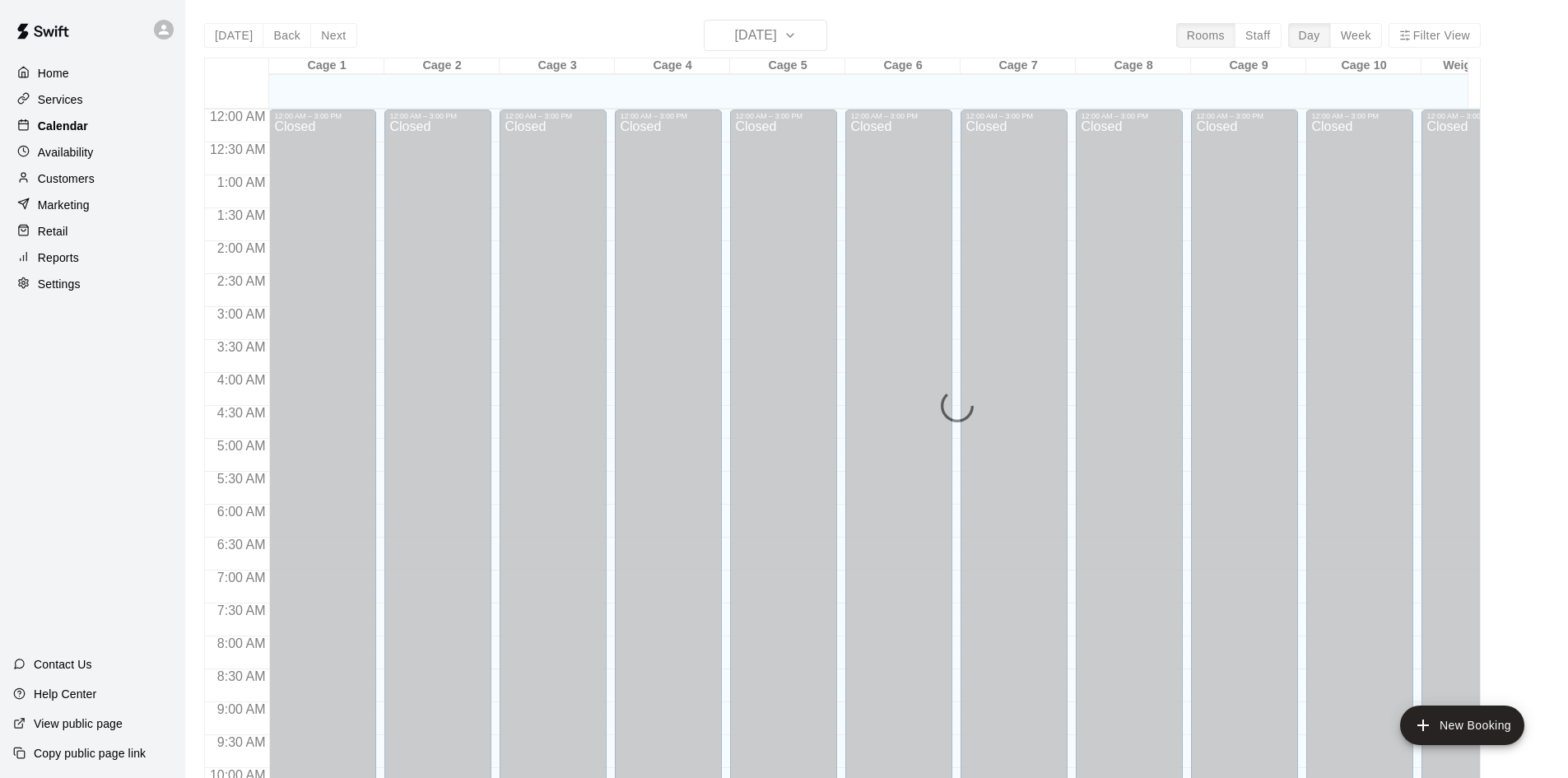
scroll to position [844, 0]
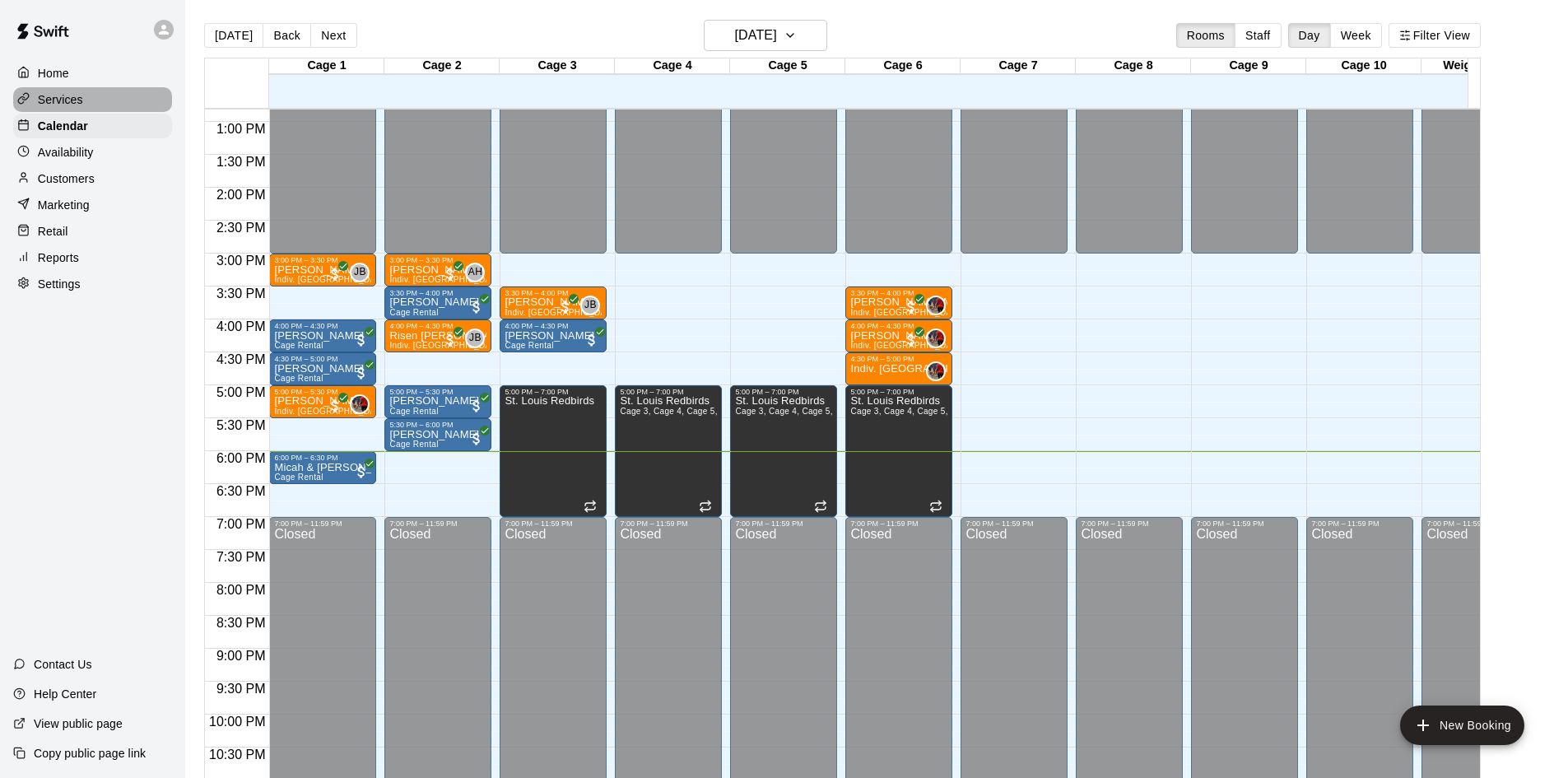
click at [96, 111] on div "Services" at bounding box center [92, 99] width 159 height 24
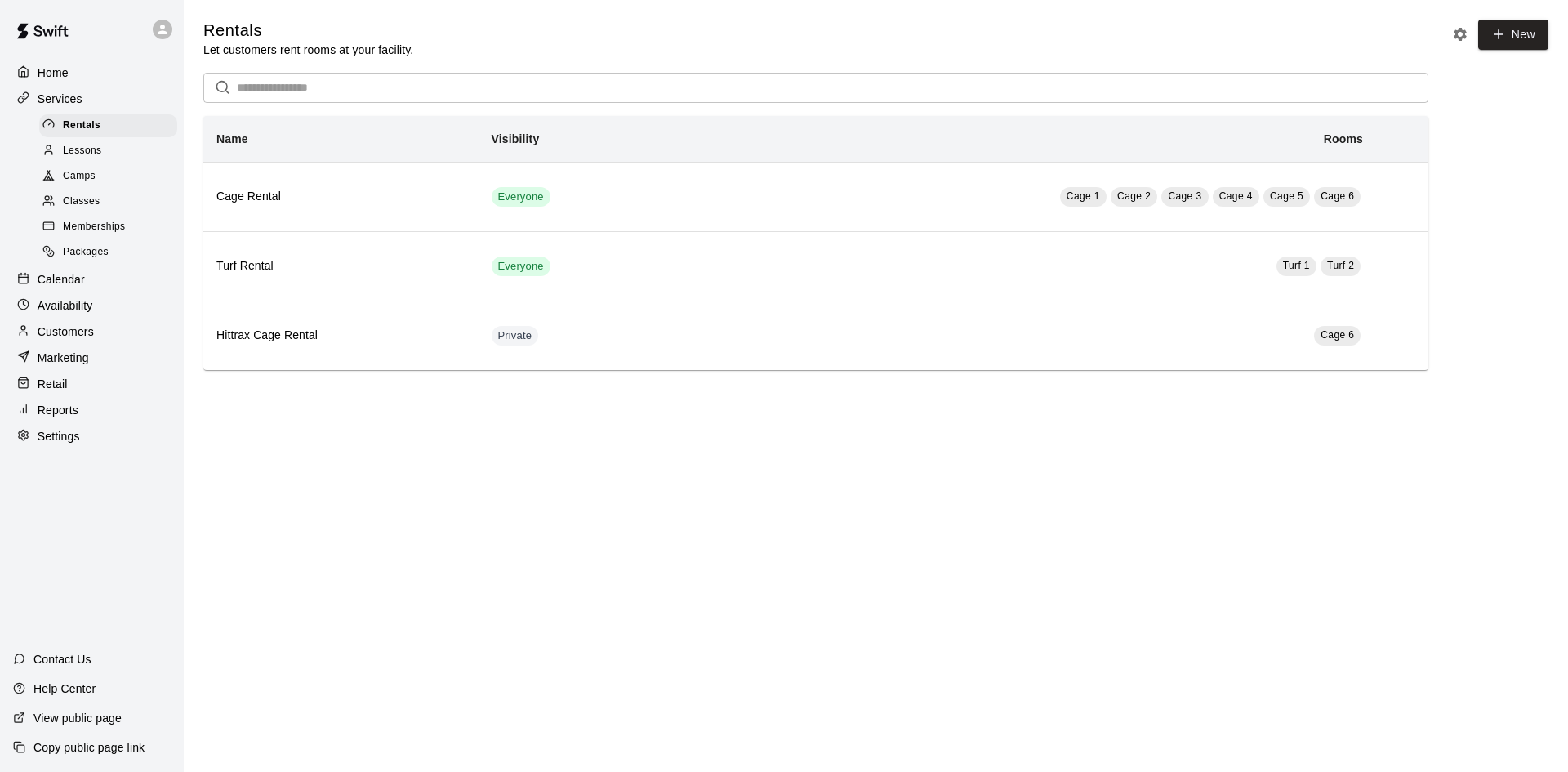
click at [75, 78] on div "Home" at bounding box center [92, 72] width 157 height 24
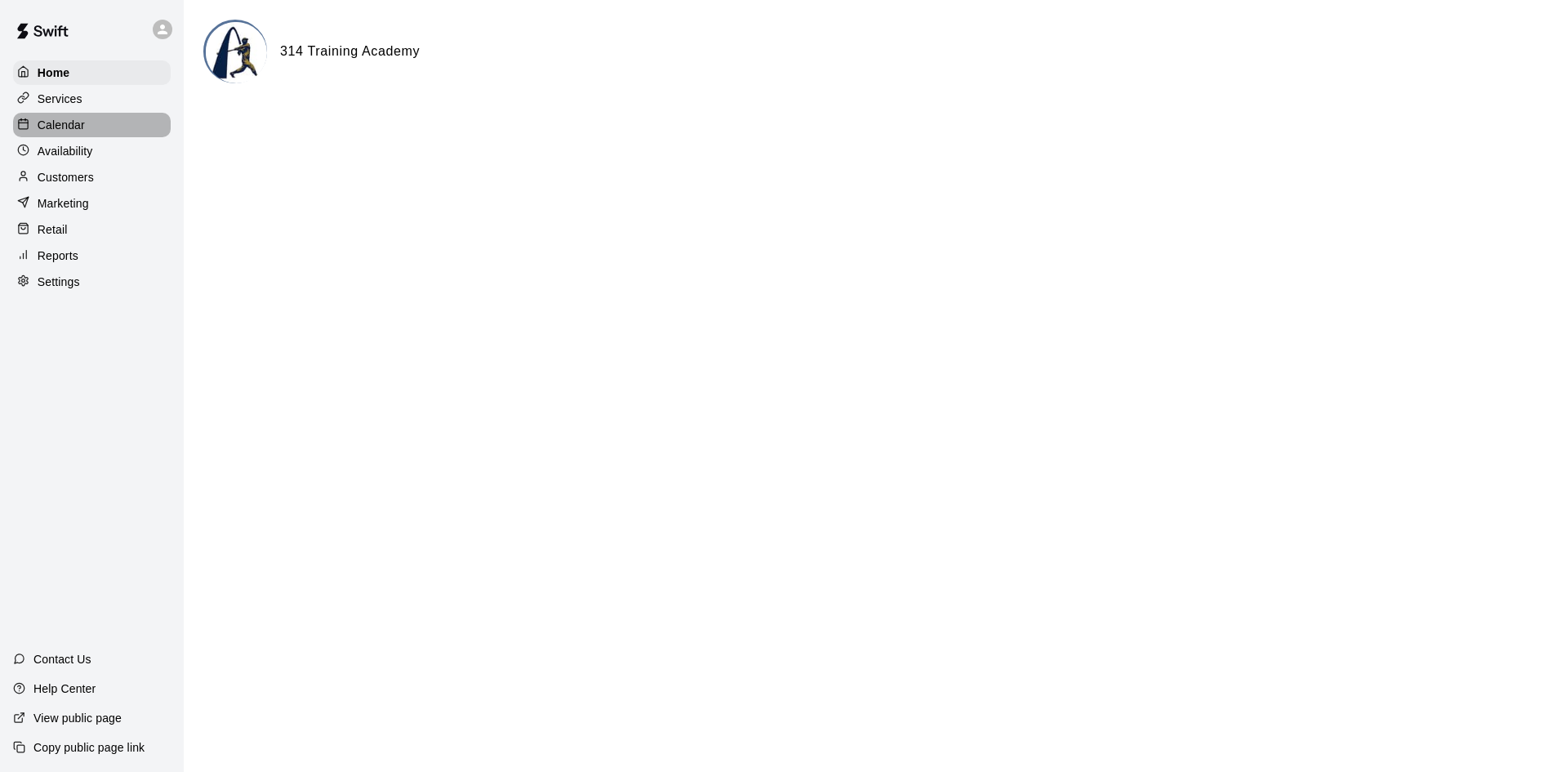
click at [95, 128] on div "Calendar" at bounding box center [92, 124] width 157 height 24
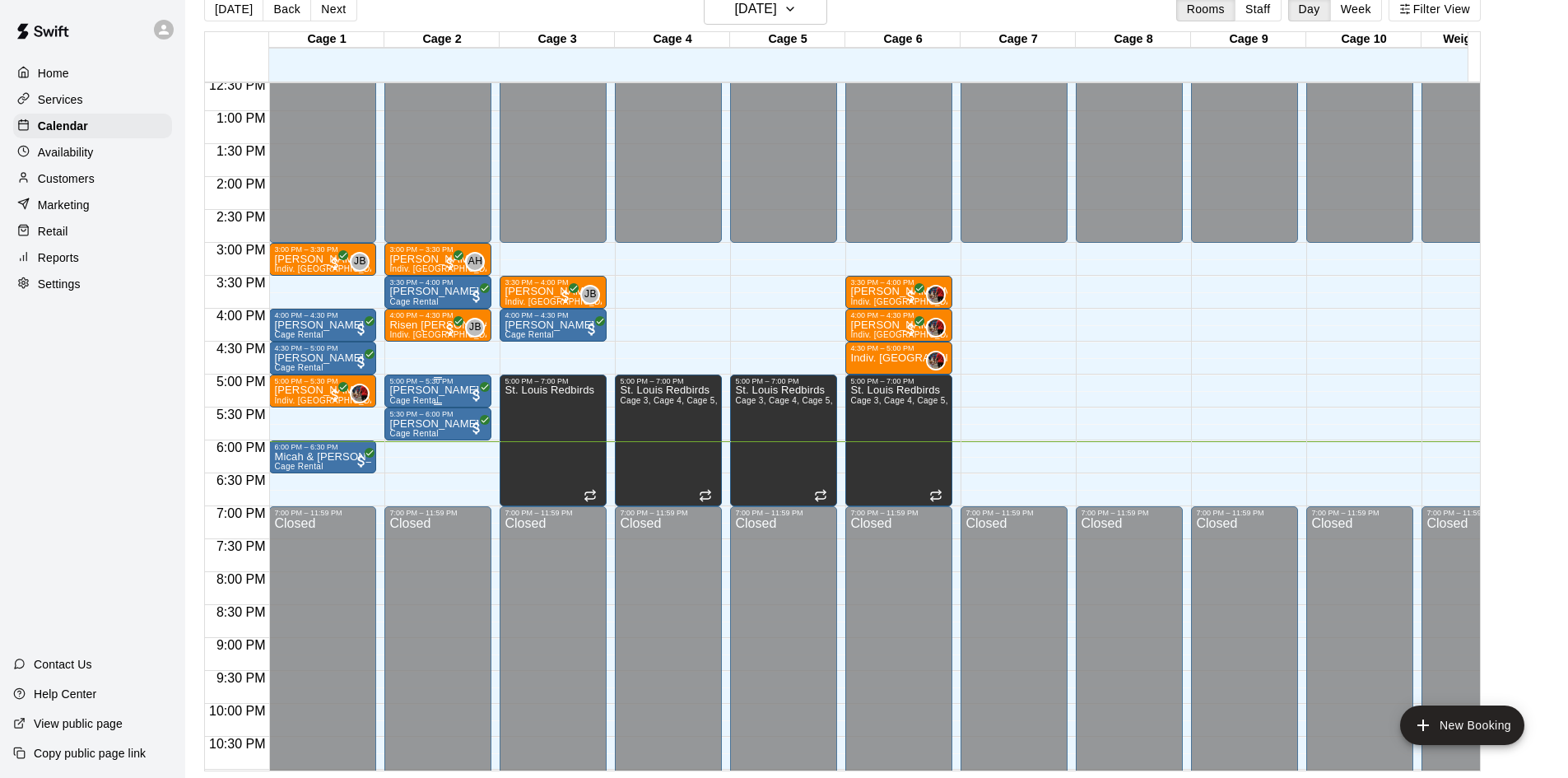
scroll to position [907, 0]
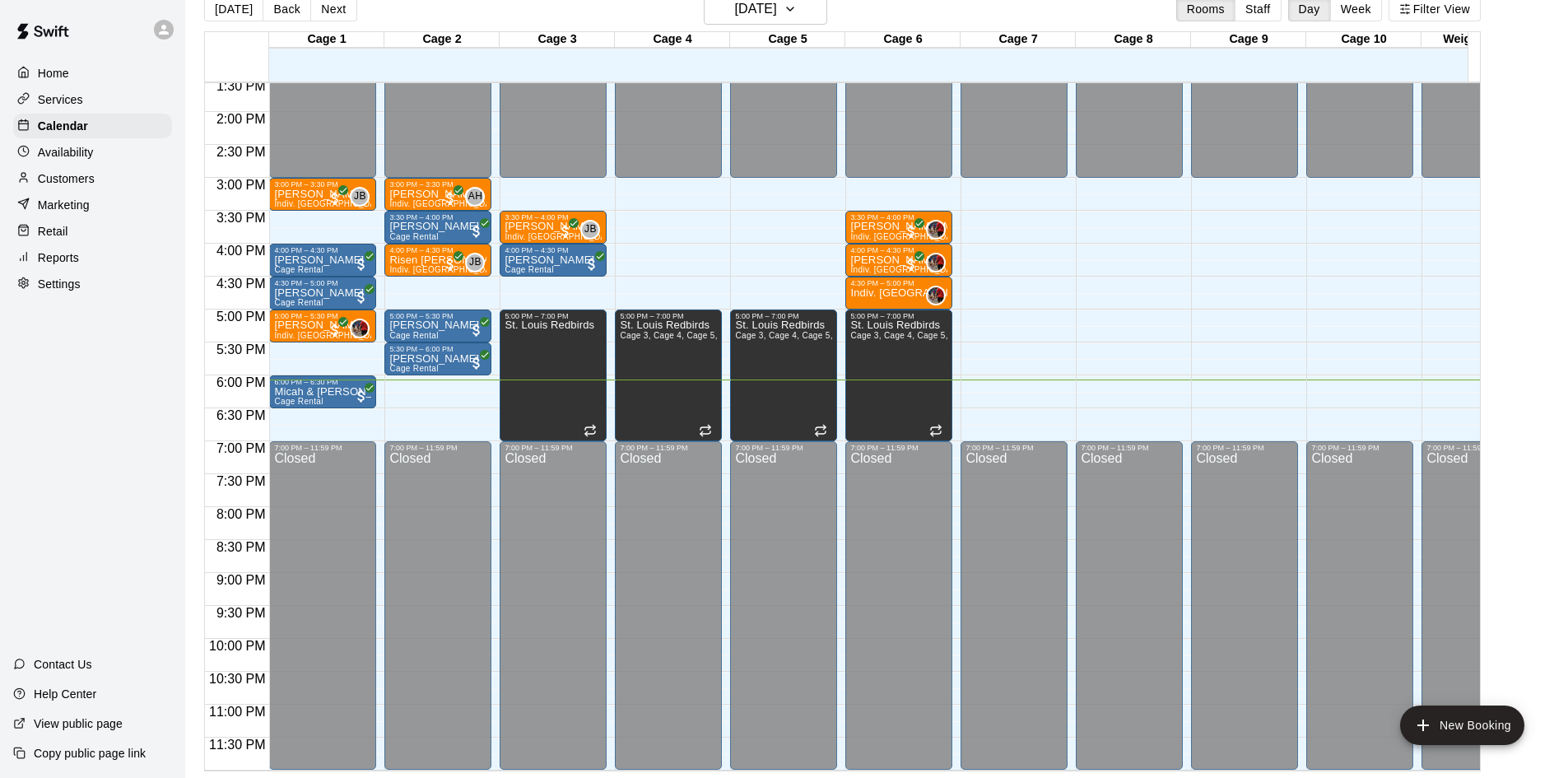
click at [77, 180] on p "Customers" at bounding box center [66, 179] width 57 height 17
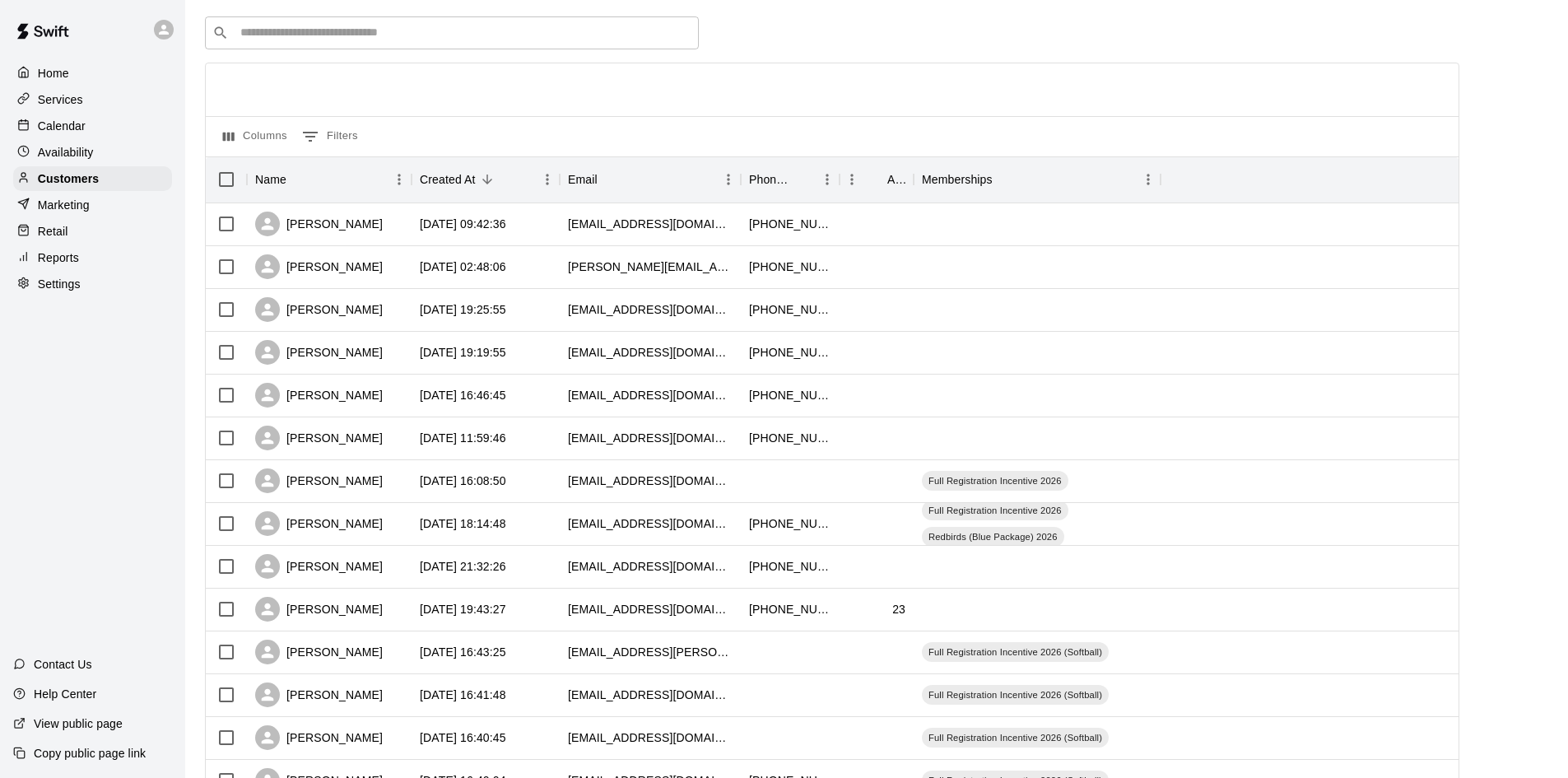
scroll to position [82, 0]
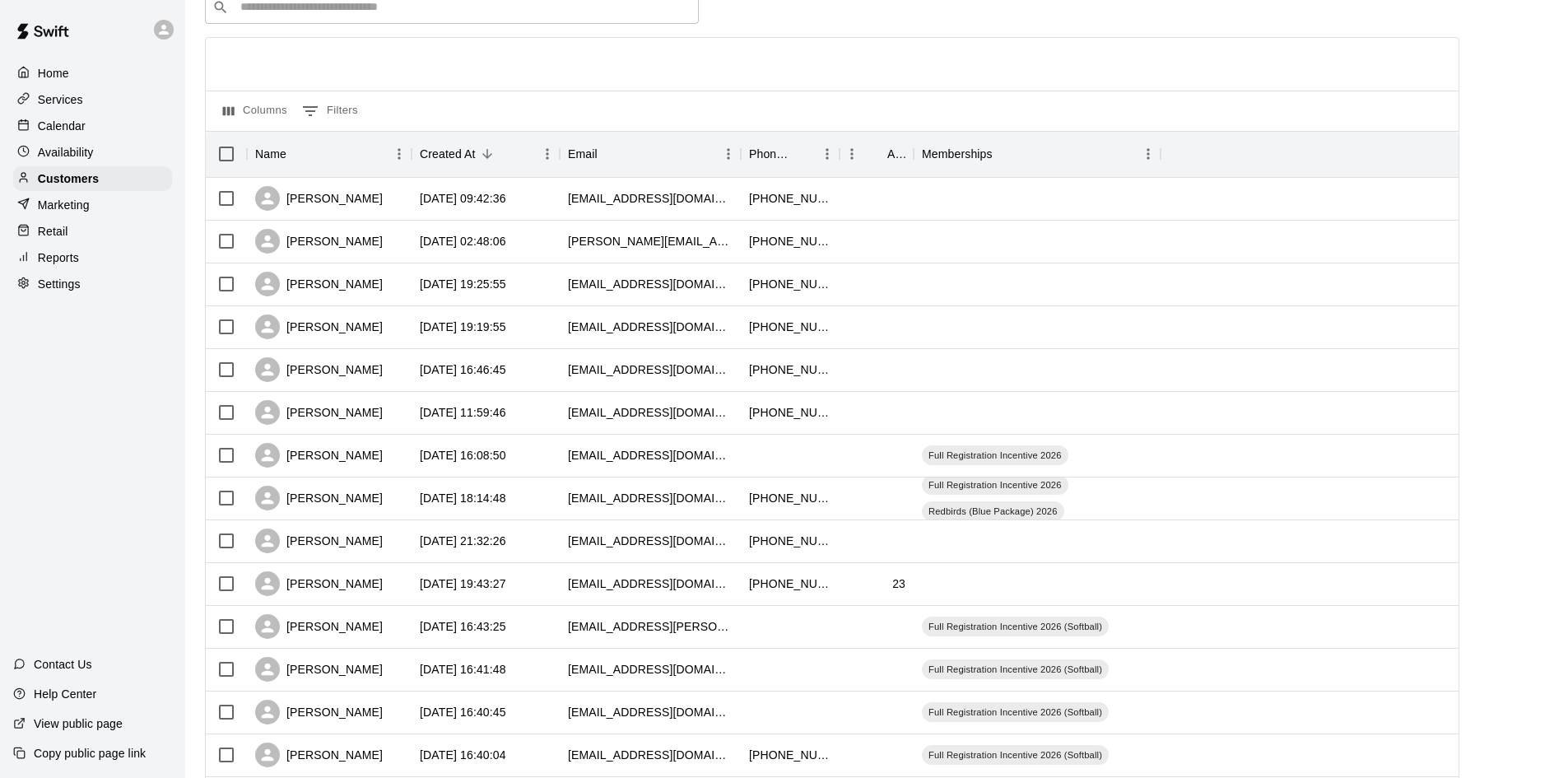
click at [90, 143] on div "Availability" at bounding box center [92, 152] width 159 height 24
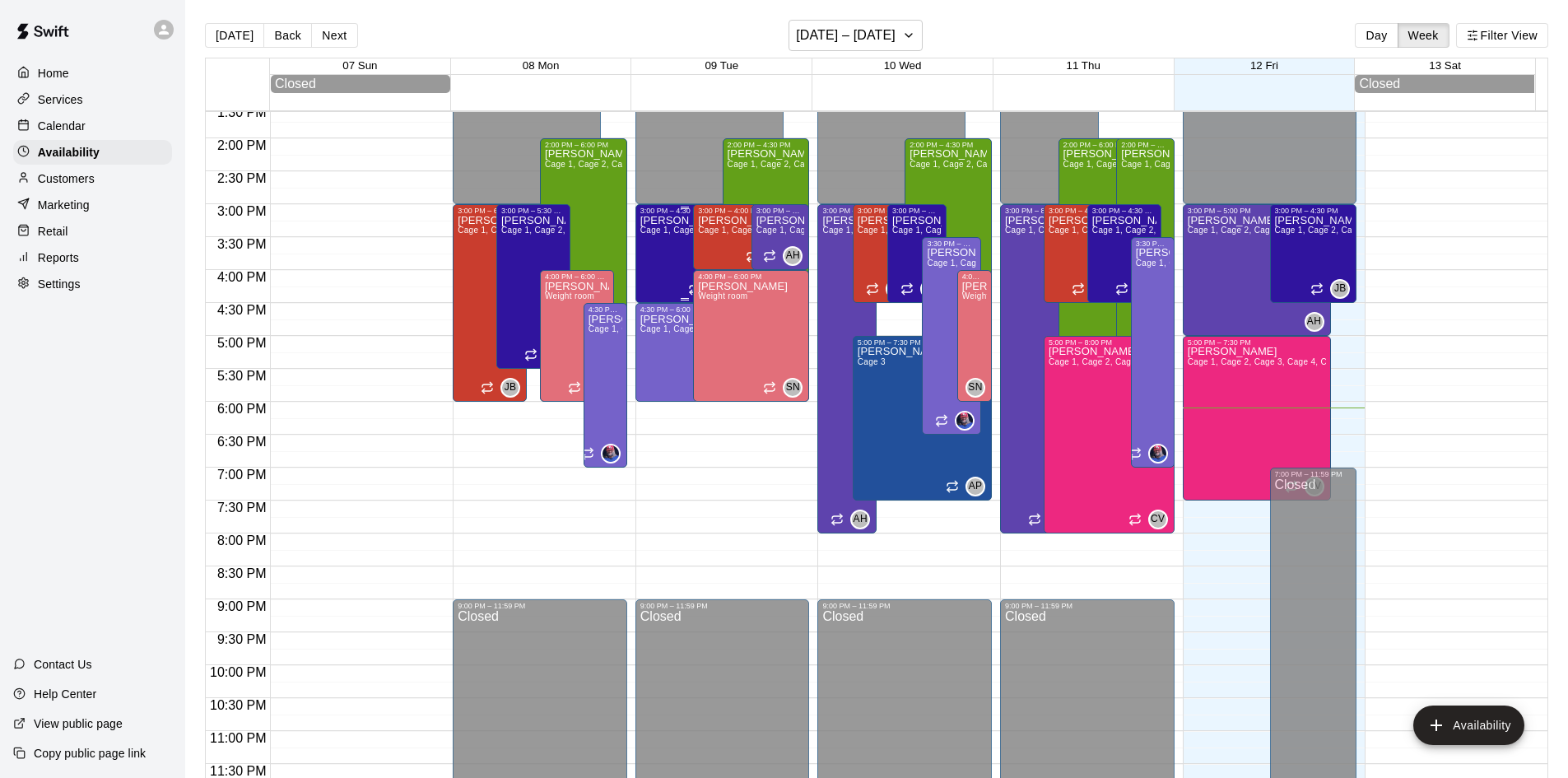
scroll to position [899, 0]
click at [94, 125] on div "Calendar" at bounding box center [92, 125] width 159 height 24
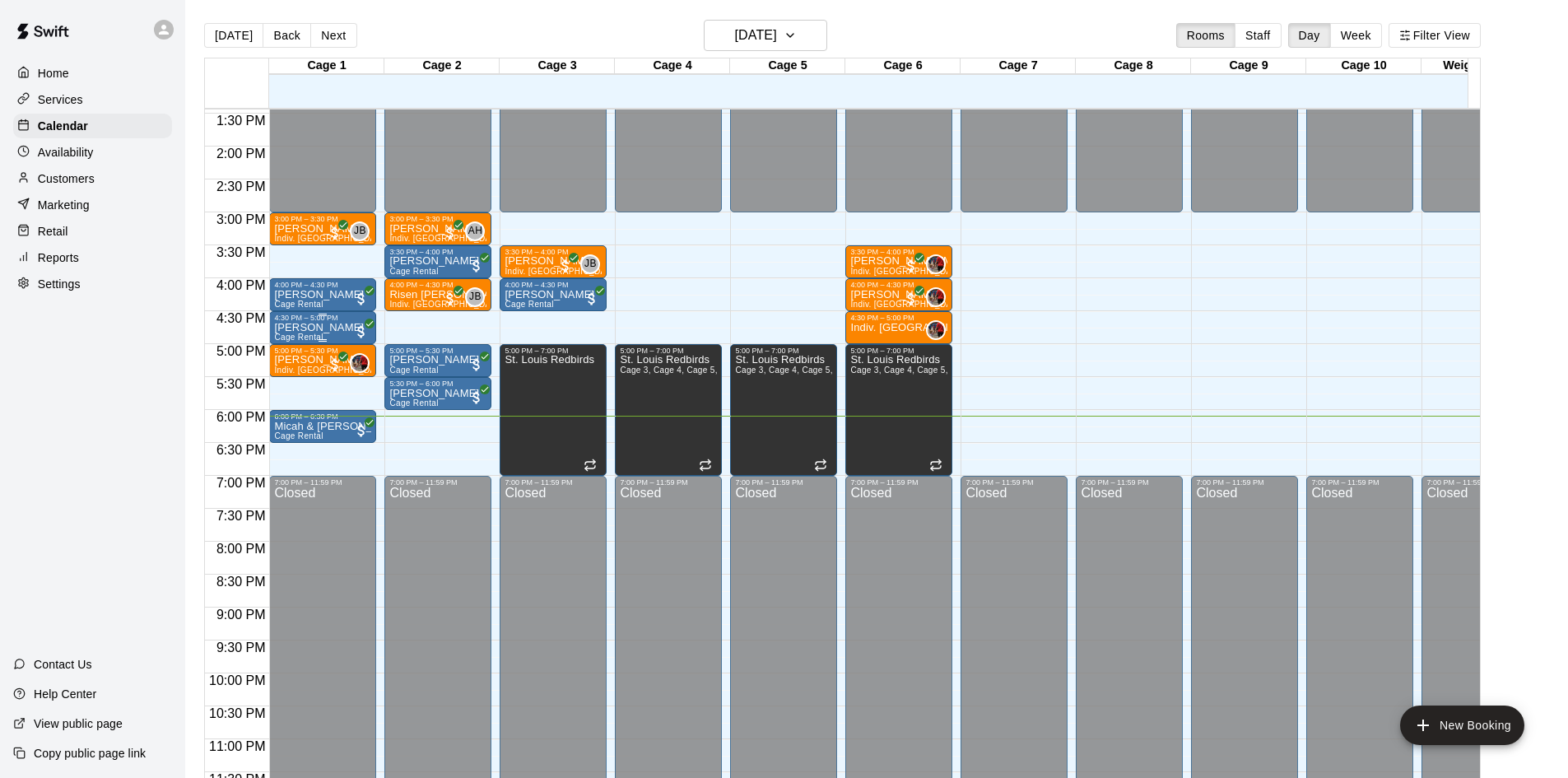
scroll to position [907, 0]
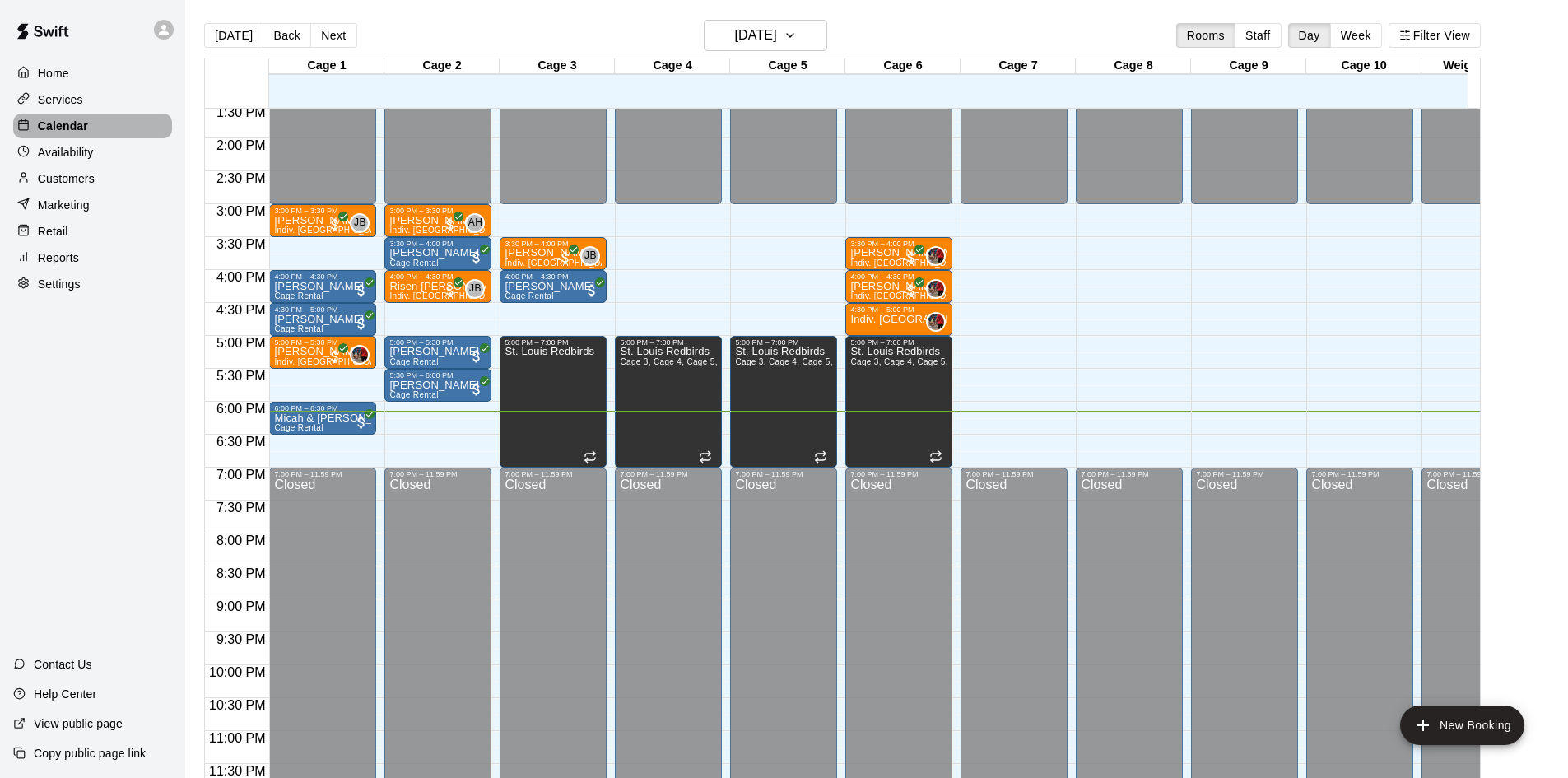
click at [78, 130] on p "Calendar" at bounding box center [63, 126] width 50 height 17
click at [89, 151] on p "Availability" at bounding box center [65, 153] width 56 height 17
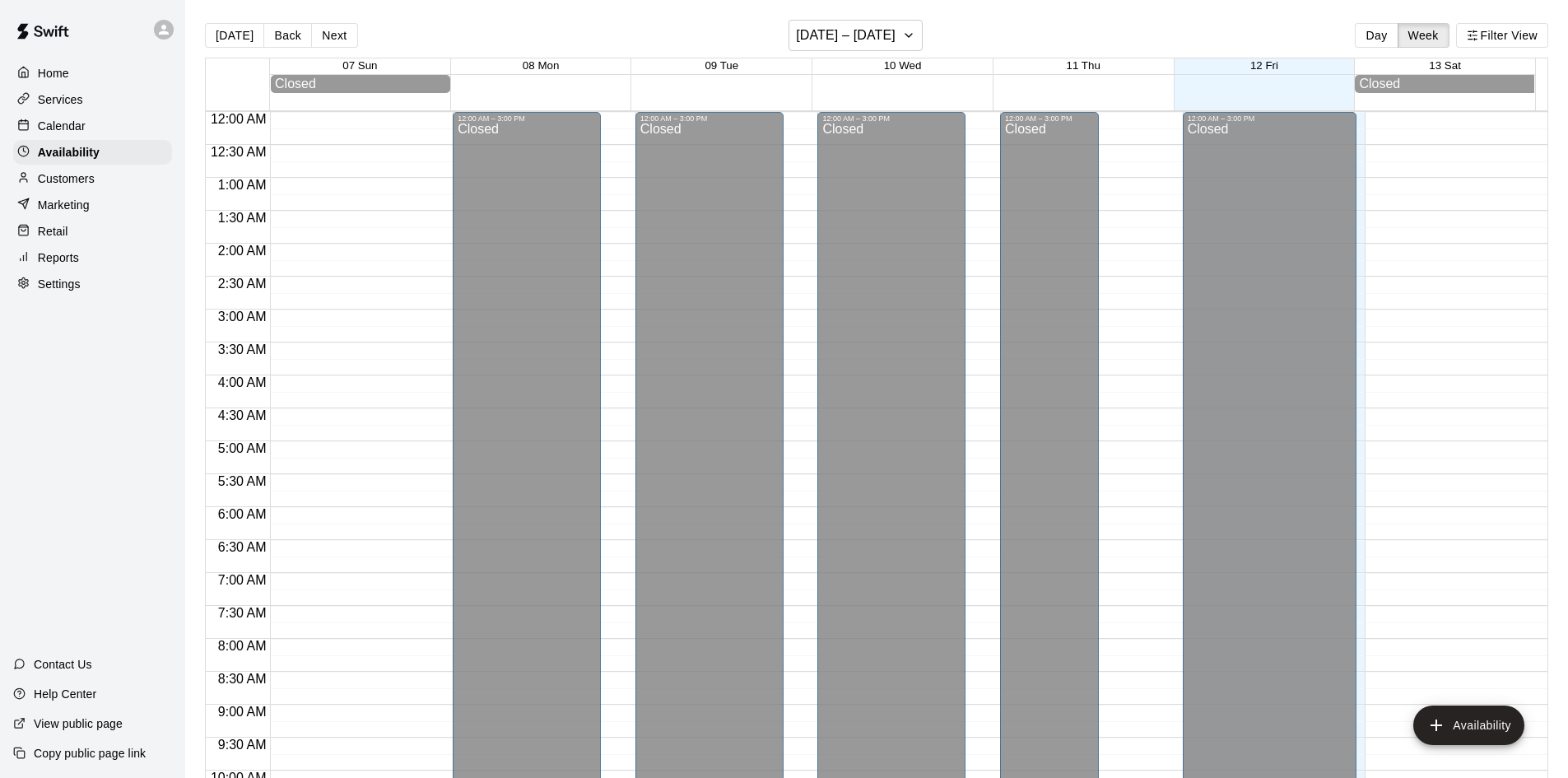
click at [89, 180] on p "Customers" at bounding box center [66, 179] width 57 height 17
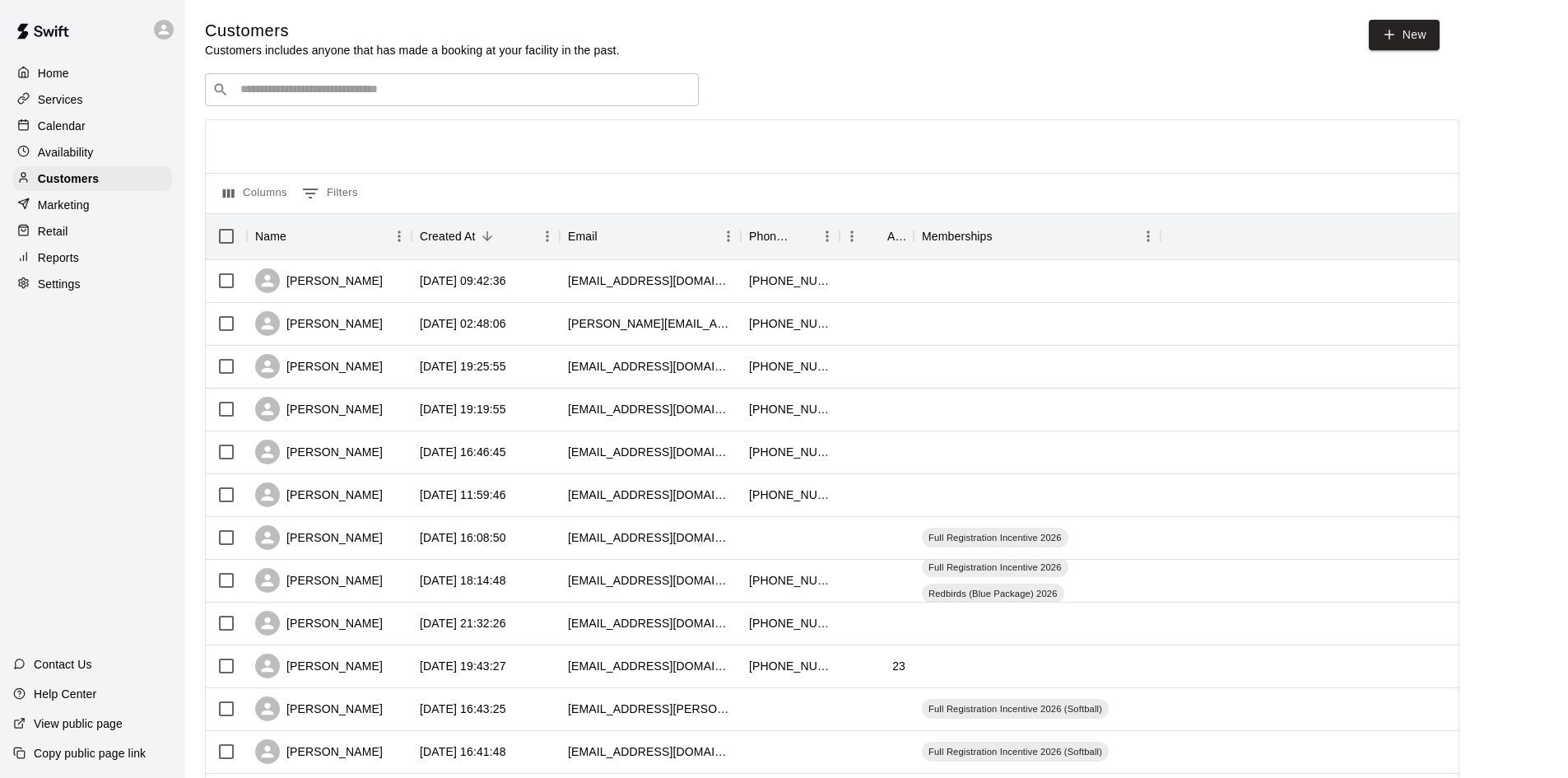
click at [385, 83] on input "Search customers by name or email" at bounding box center [464, 90] width 456 height 17
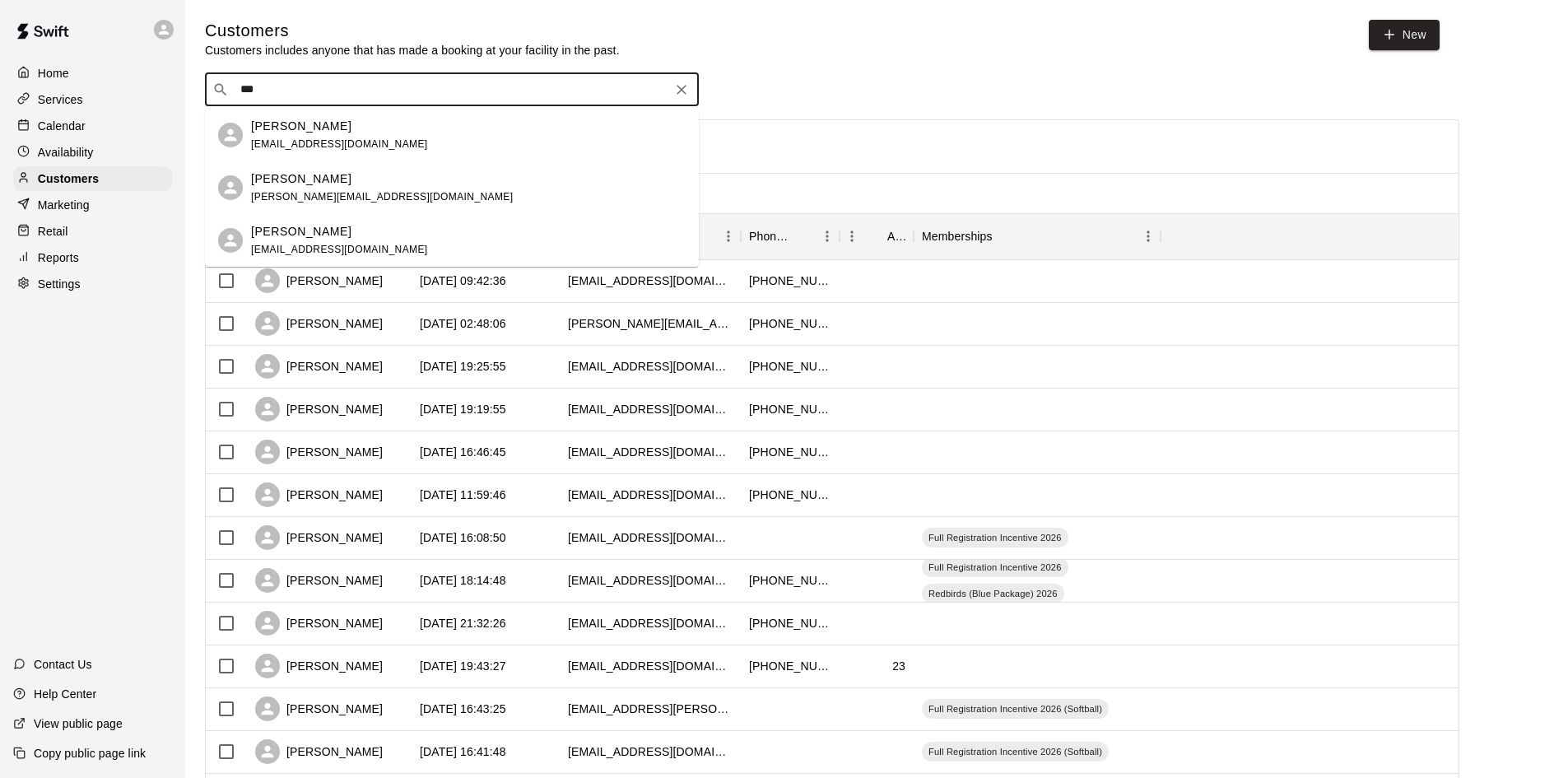
type input "****"
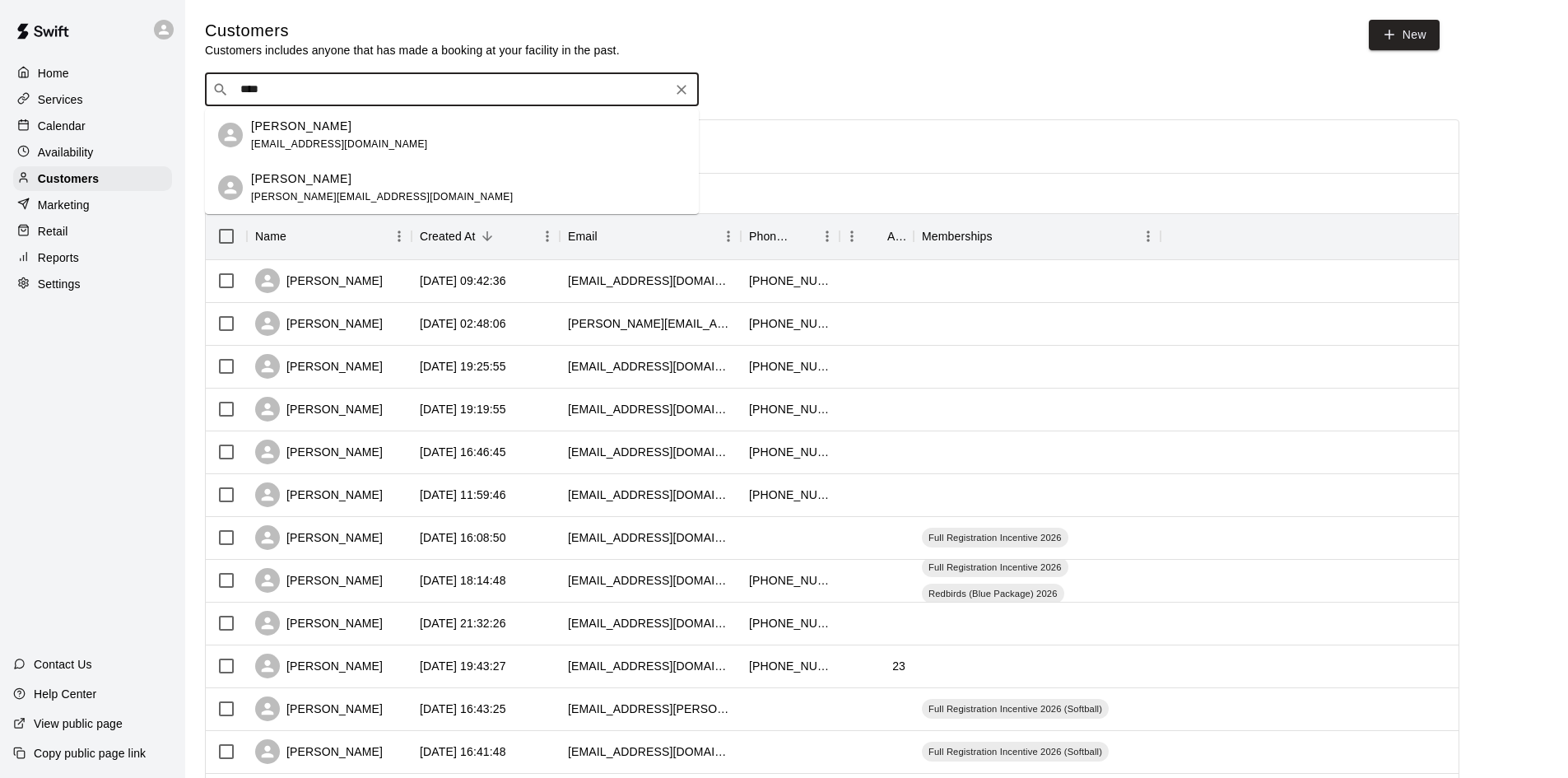
click at [331, 128] on div "[PERSON_NAME]" at bounding box center [339, 126] width 177 height 18
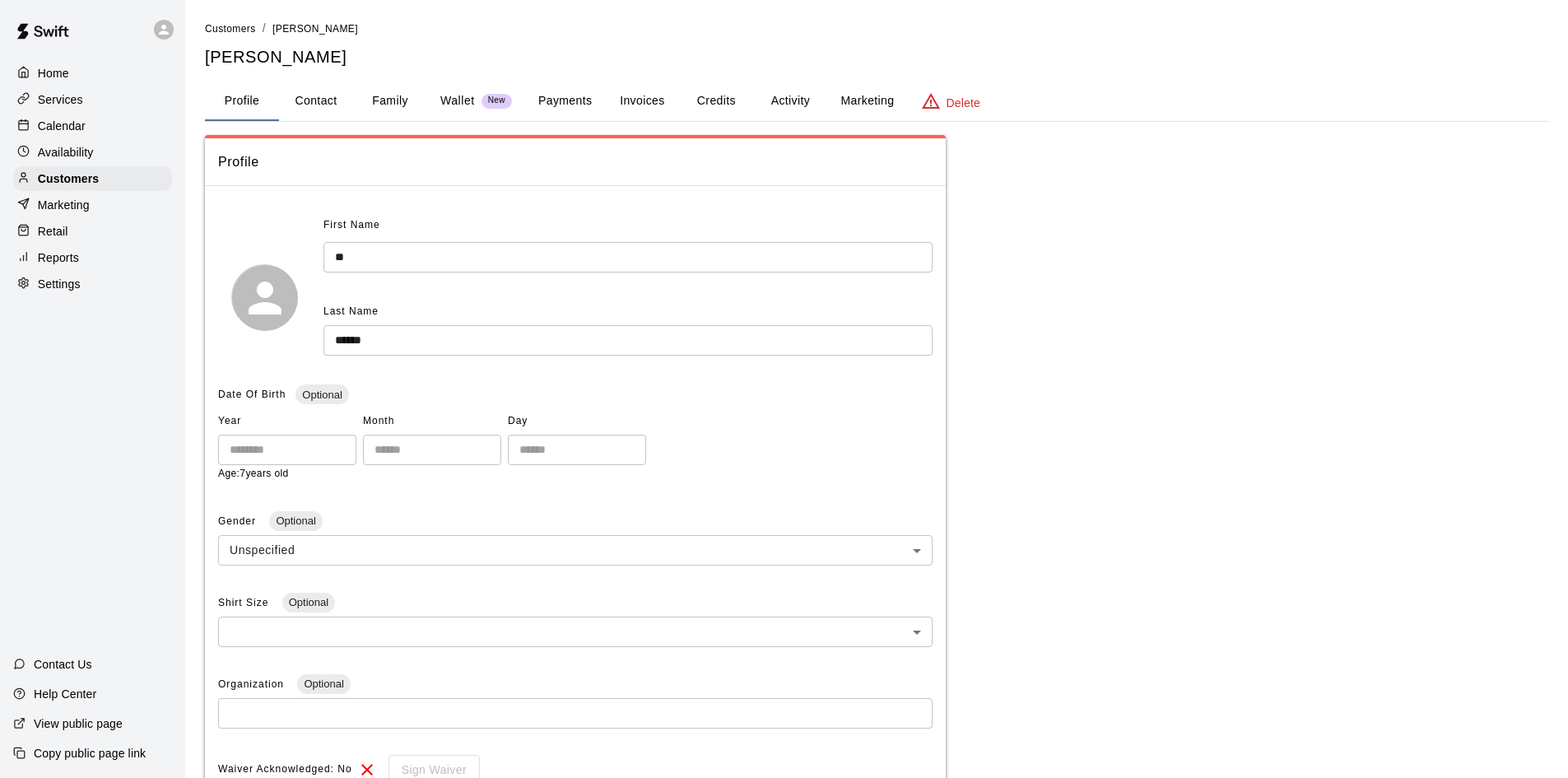
click at [336, 99] on button "Contact" at bounding box center [316, 101] width 74 height 39
select select "**"
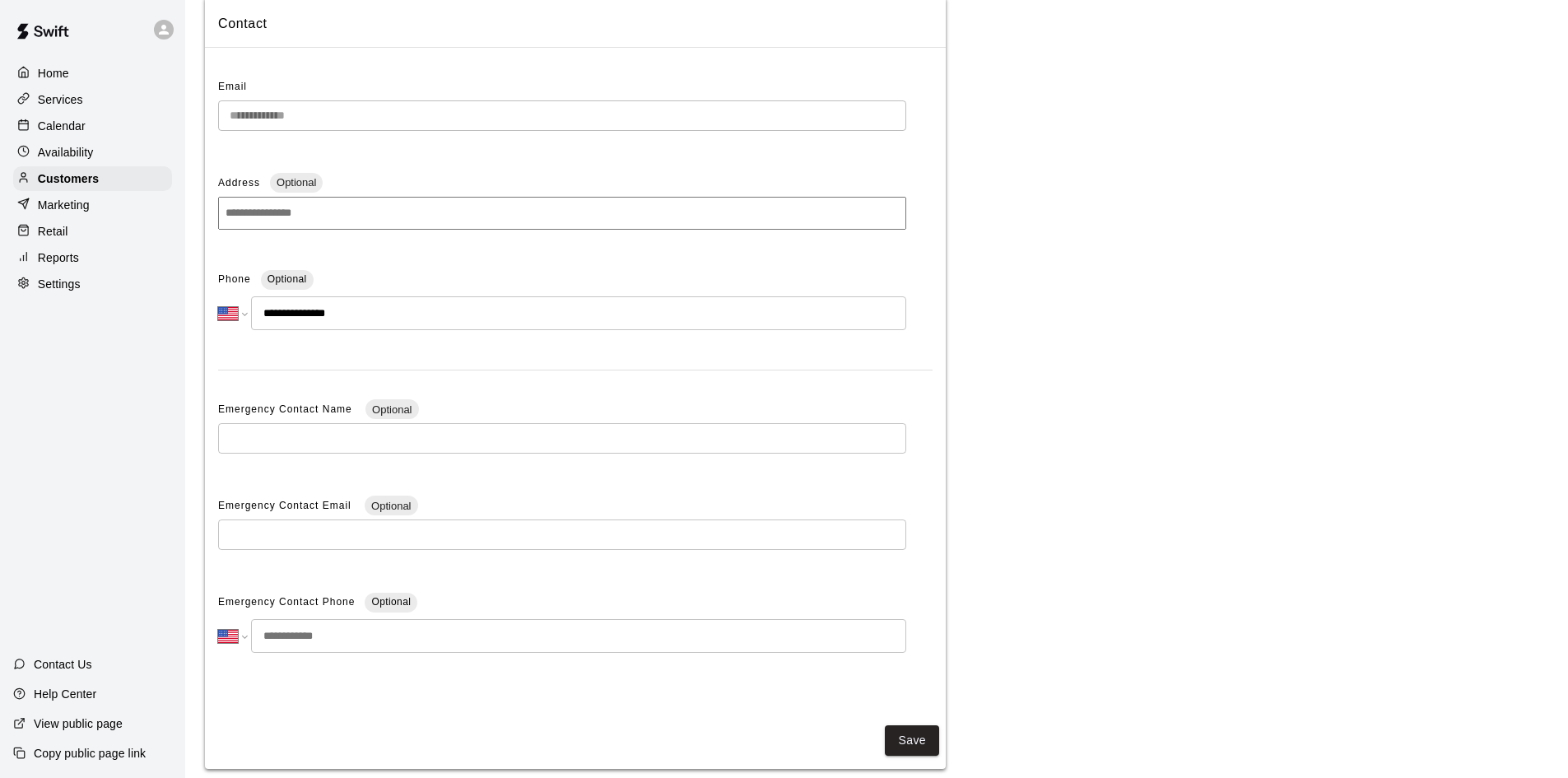
scroll to position [164, 0]
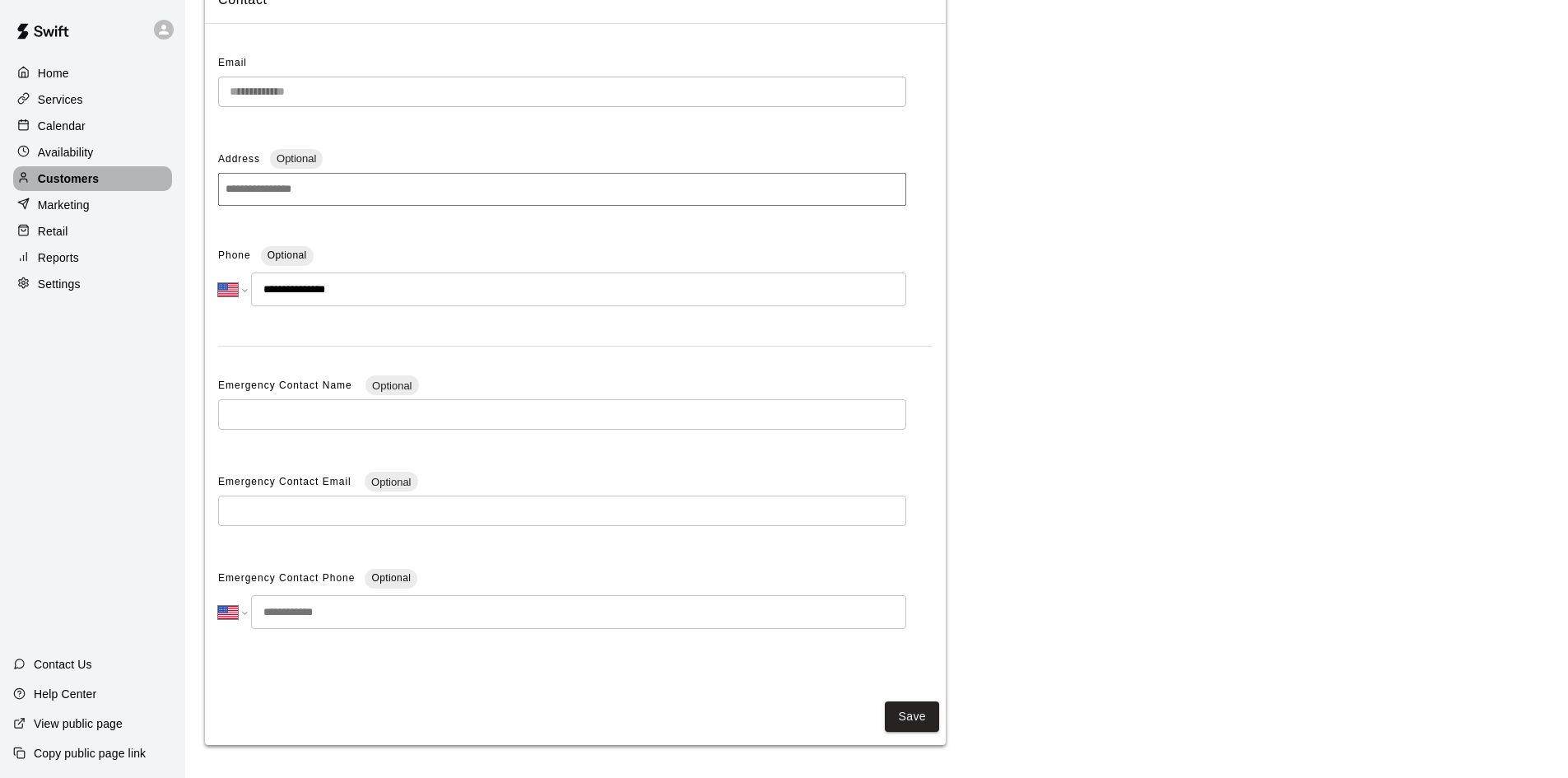
click at [83, 170] on div "Customers" at bounding box center [92, 178] width 159 height 24
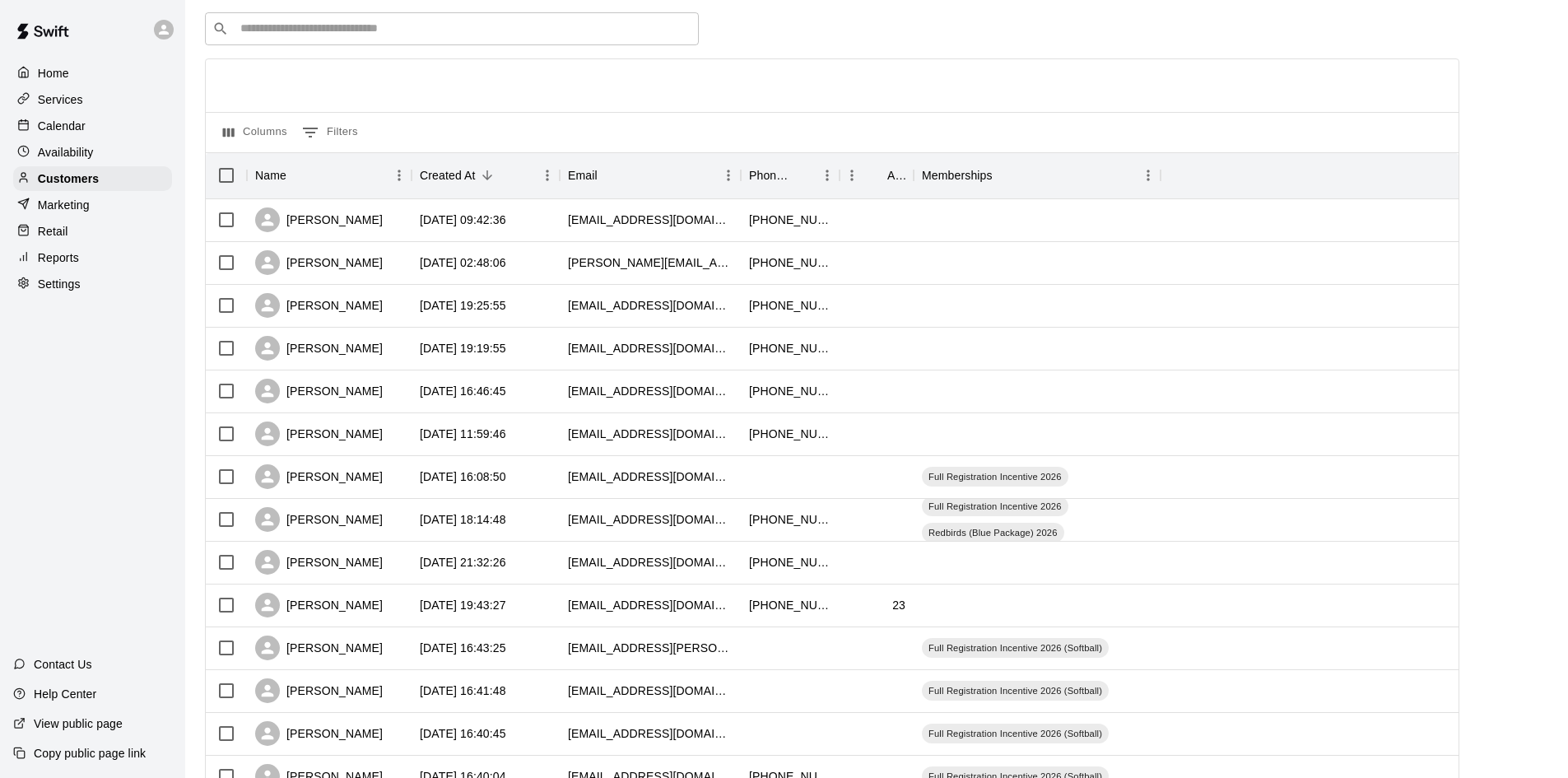
scroll to position [164, 0]
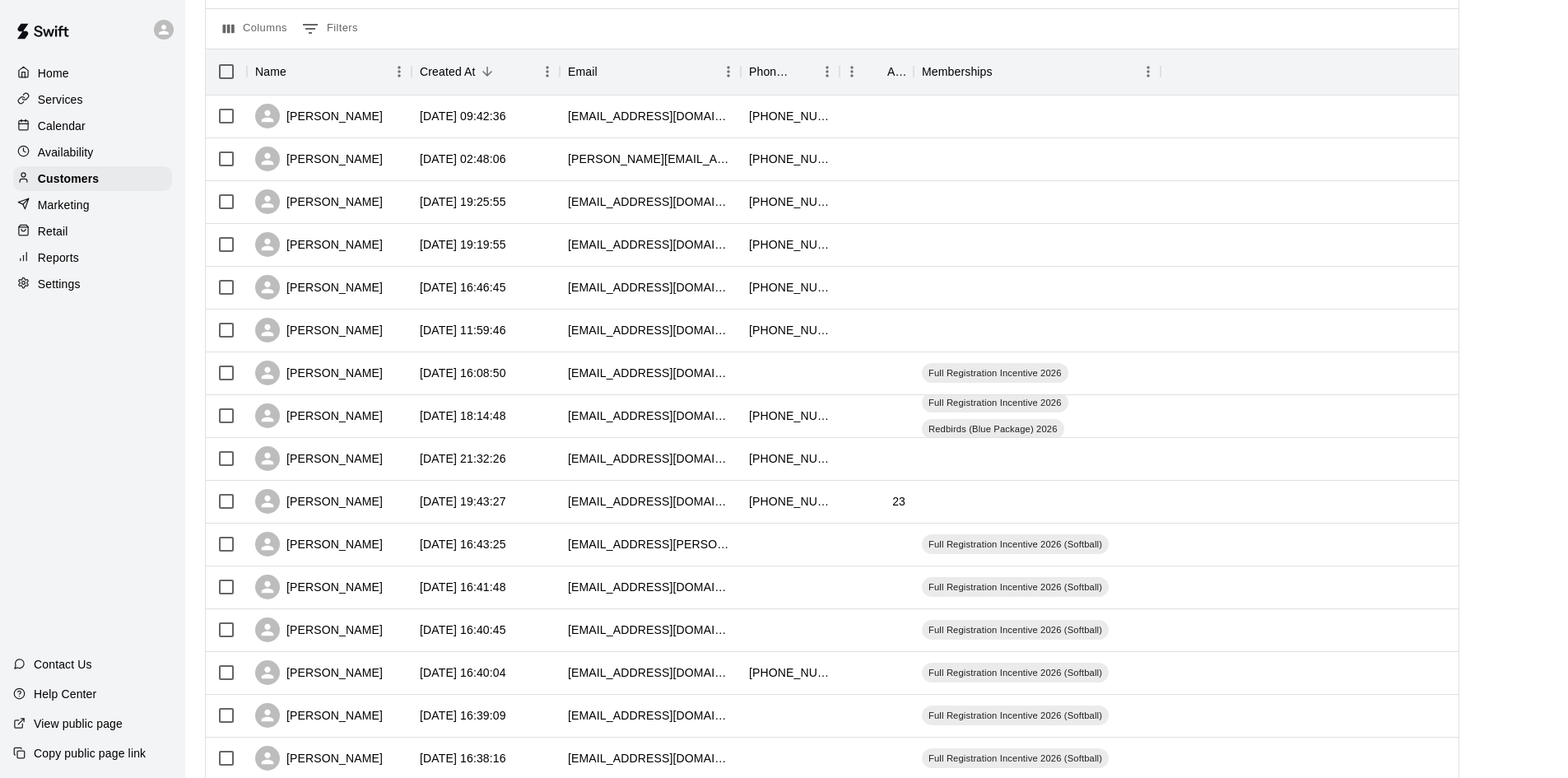
click at [91, 121] on div "Calendar" at bounding box center [92, 125] width 159 height 24
